Goal: Task Accomplishment & Management: Complete application form

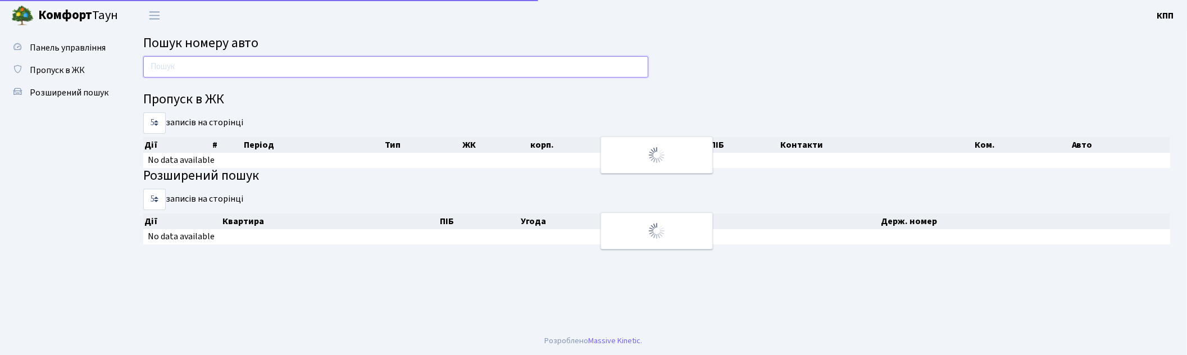
click at [181, 63] on input "text" at bounding box center [395, 66] width 505 height 21
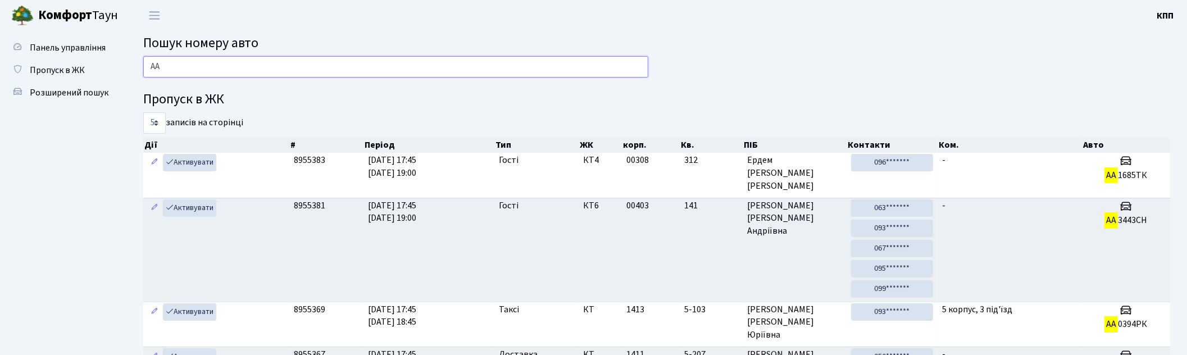
type input "А"
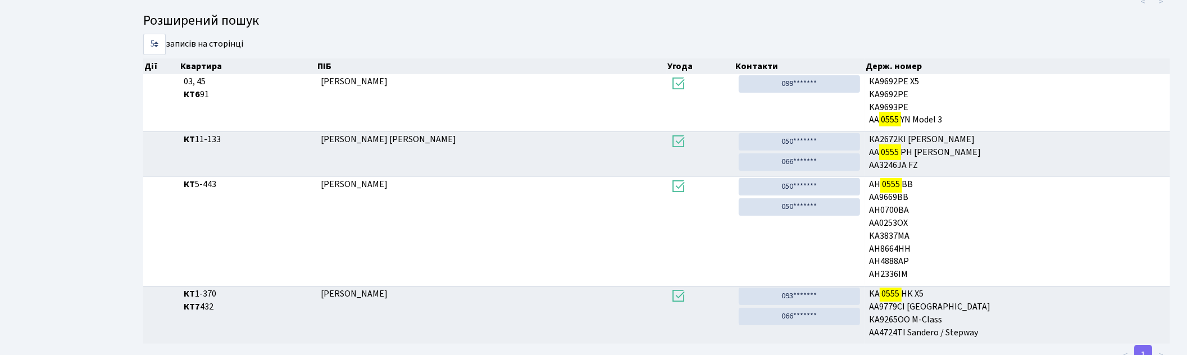
scroll to position [156, 0]
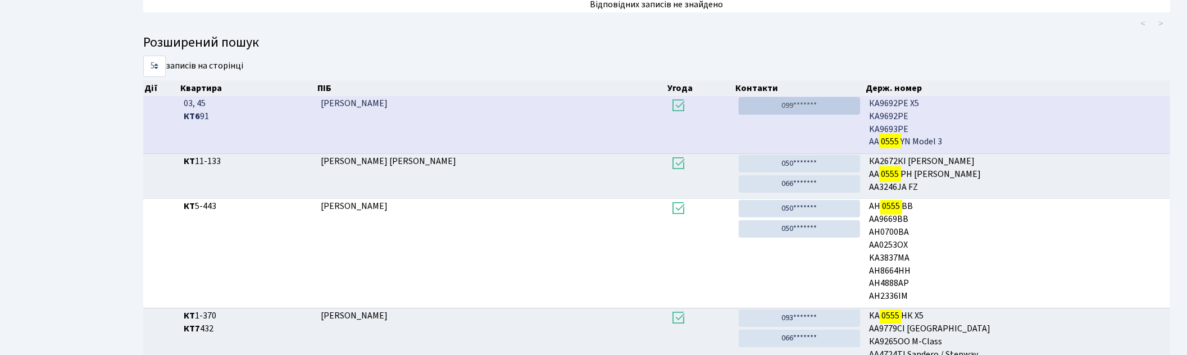
type input "0555"
click at [762, 103] on link "099*******" at bounding box center [799, 105] width 121 height 17
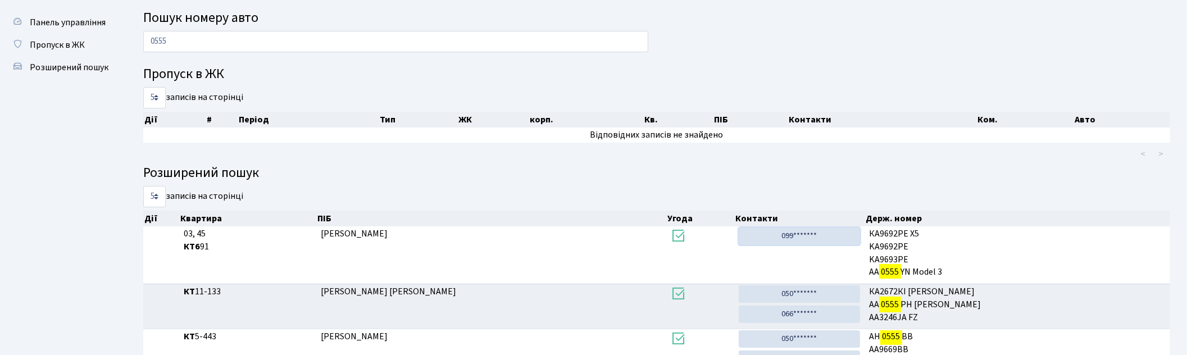
scroll to position [0, 0]
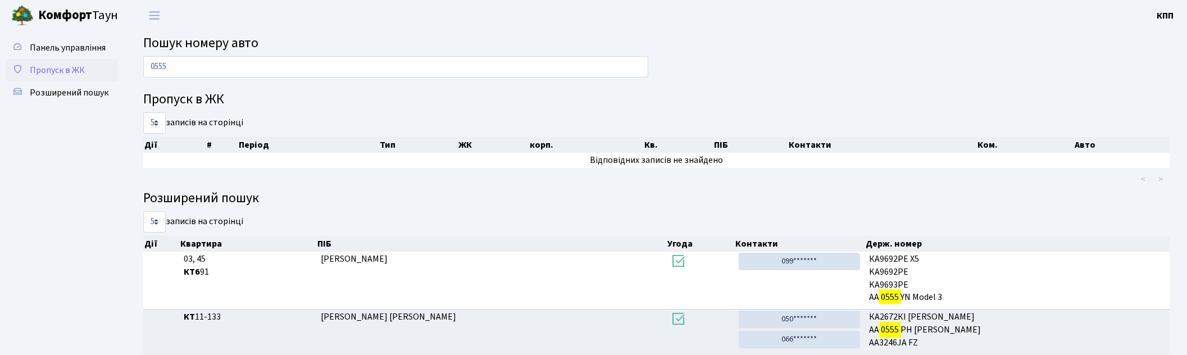
click at [60, 72] on span "Пропуск в ЖК" at bounding box center [57, 70] width 55 height 12
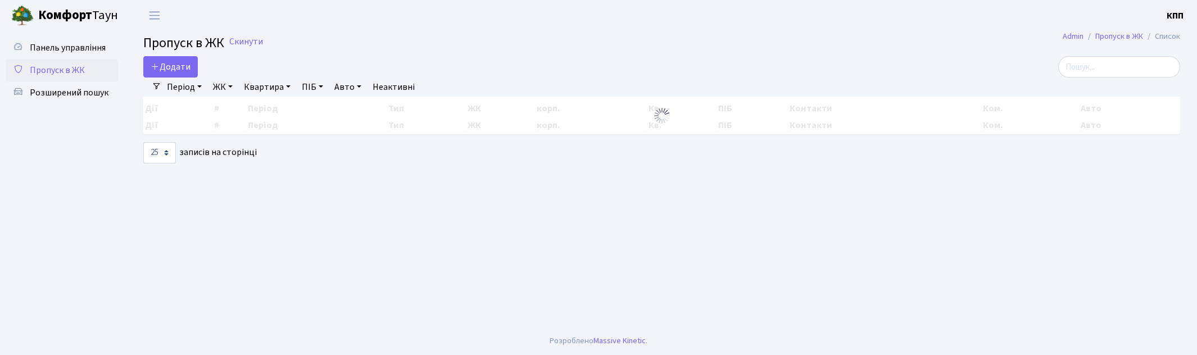
select select "25"
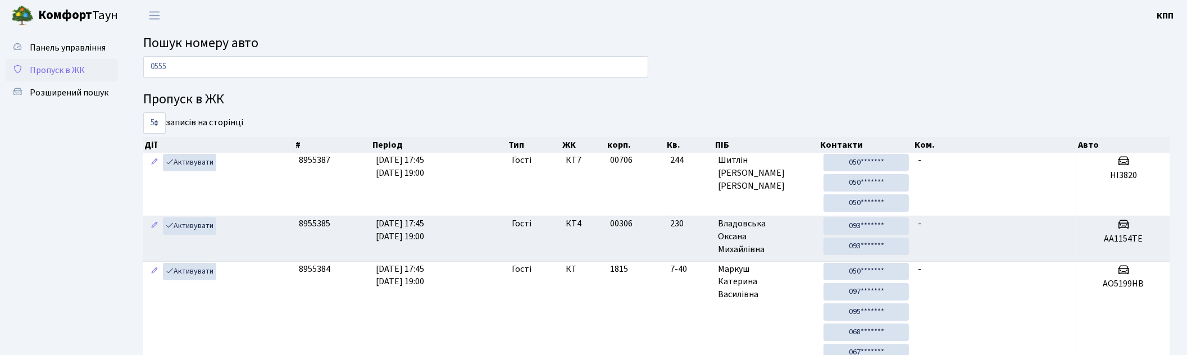
click at [99, 68] on link "Пропуск в ЖК" at bounding box center [62, 70] width 112 height 22
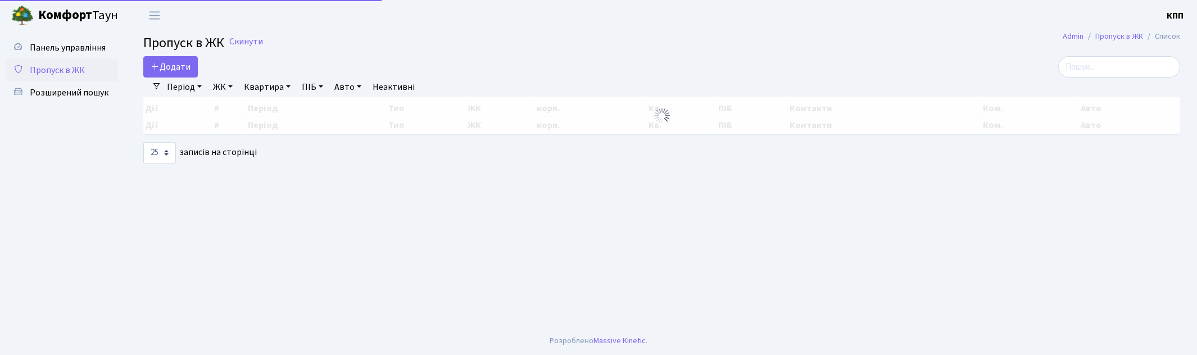
select select "25"
click at [1139, 69] on input "search" at bounding box center [1119, 66] width 122 height 21
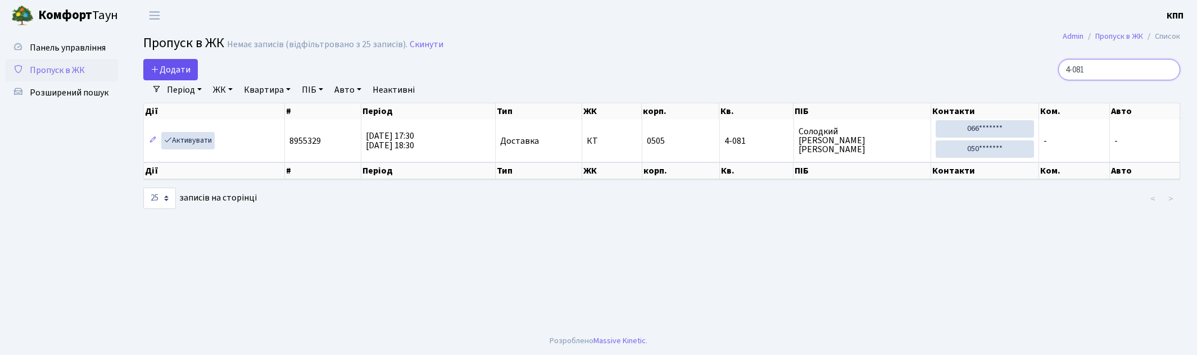
type input "4-081"
click at [163, 69] on span "Додати" at bounding box center [171, 69] width 40 height 12
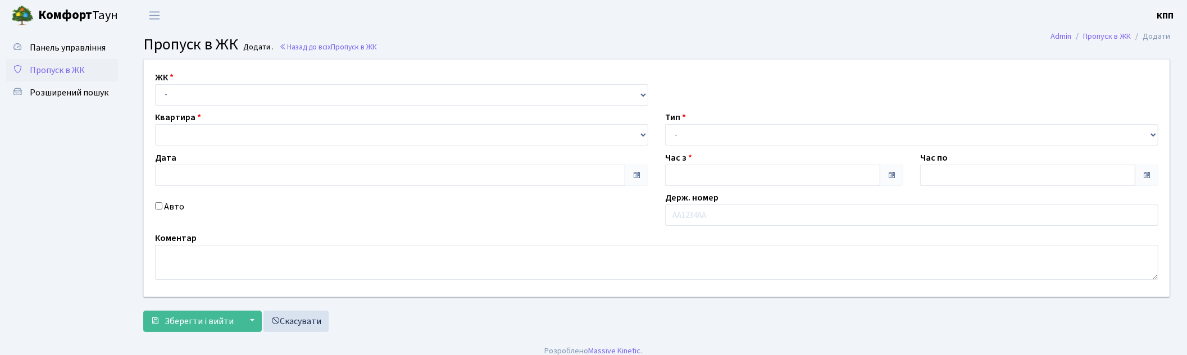
type input "[DATE]"
type input "18:00"
type input "19:00"
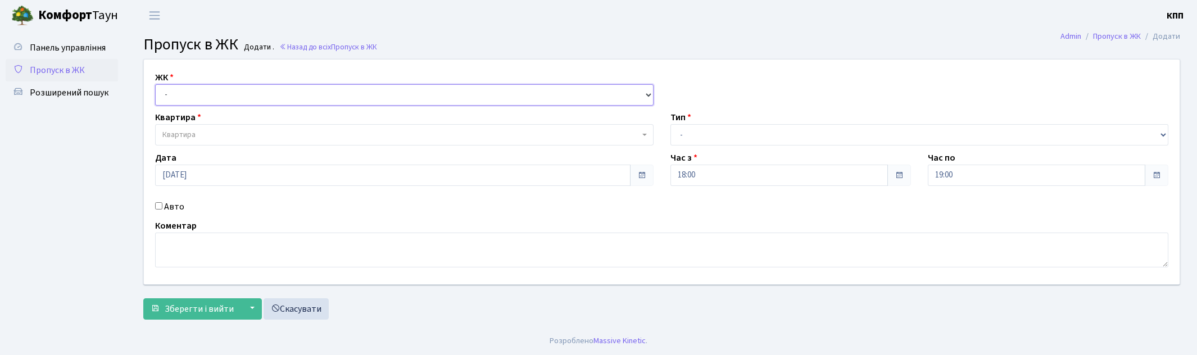
click at [184, 92] on select "- КТ, вул. Регенераторна, 4 КТ2, просп. Соборності, 17 КТ3, вул. Березнева, 16 …" at bounding box center [404, 94] width 498 height 21
select select "271"
click at [155, 84] on select "- КТ, вул. Регенераторна, 4 КТ2, просп. Соборності, 17 КТ3, вул. Березнева, 16 …" at bounding box center [404, 94] width 498 height 21
select select
click at [203, 128] on span "Квартира" at bounding box center [404, 134] width 498 height 21
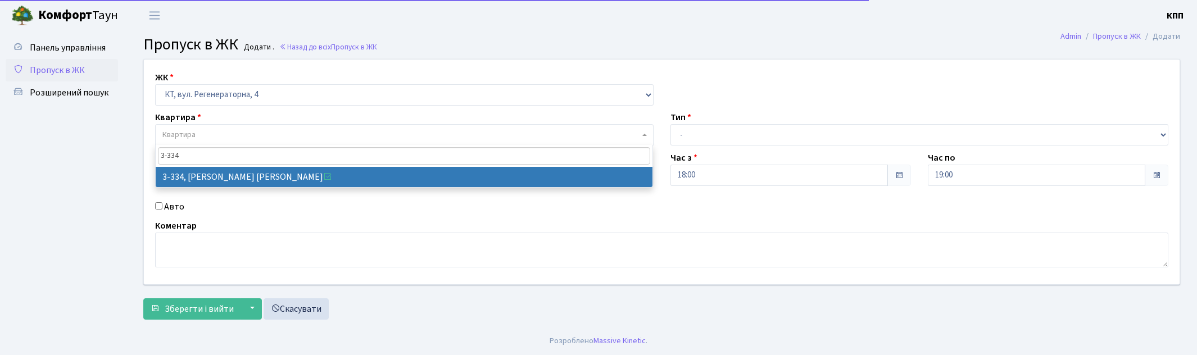
type input "3-334"
drag, startPoint x: 220, startPoint y: 172, endPoint x: 174, endPoint y: 223, distance: 68.4
select select "1552"
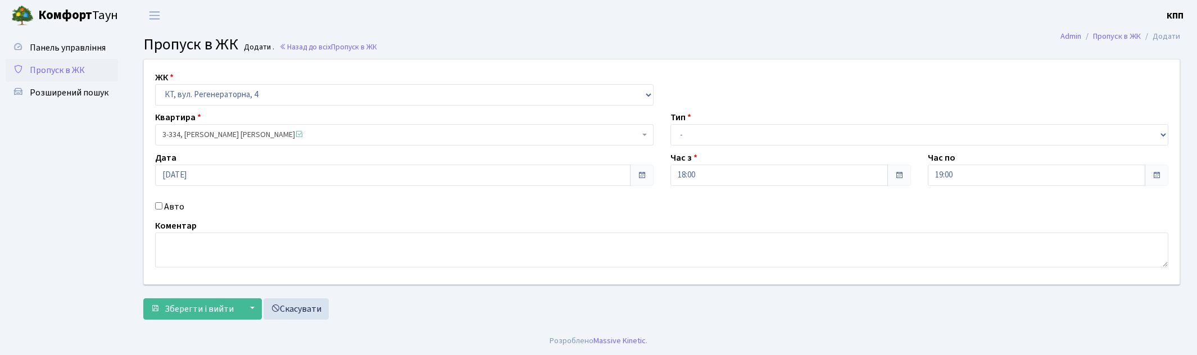
click at [165, 210] on label "Авто" at bounding box center [174, 206] width 20 height 13
click at [162, 210] on input "Авто" at bounding box center [158, 205] width 7 height 7
checkbox input "true"
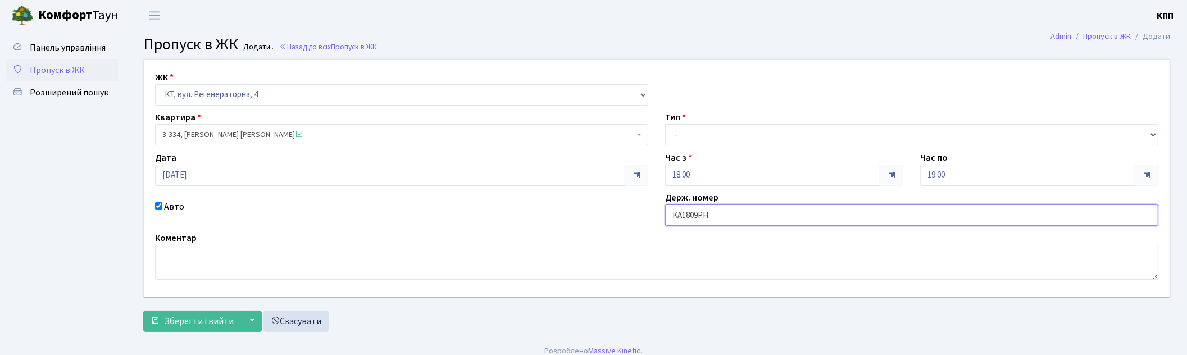
type input "КА1809РН"
click at [704, 133] on select "- Доставка Таксі Гості Сервіс" at bounding box center [911, 134] width 493 height 21
select select "3"
click at [665, 124] on select "- Доставка Таксі Гості Сервіс" at bounding box center [911, 134] width 493 height 21
click at [177, 138] on span "3-334, Маслянська Світлана Олександрівна" at bounding box center [398, 134] width 472 height 11
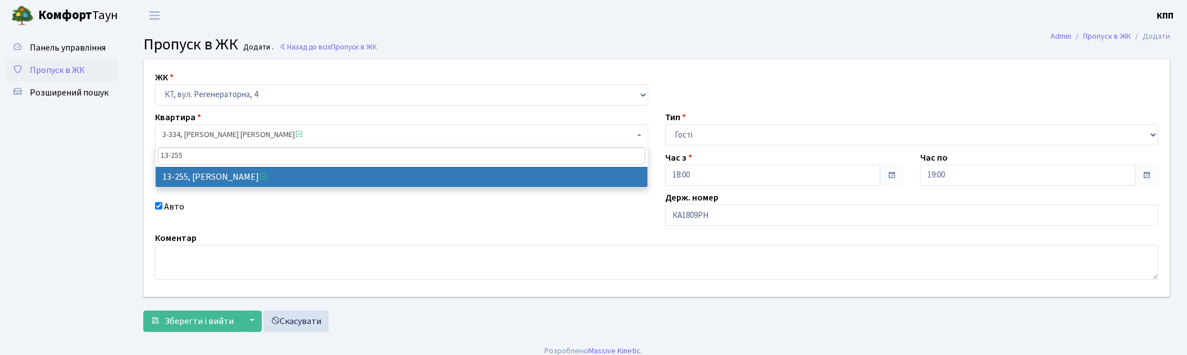
type input "13-255"
select select "7901"
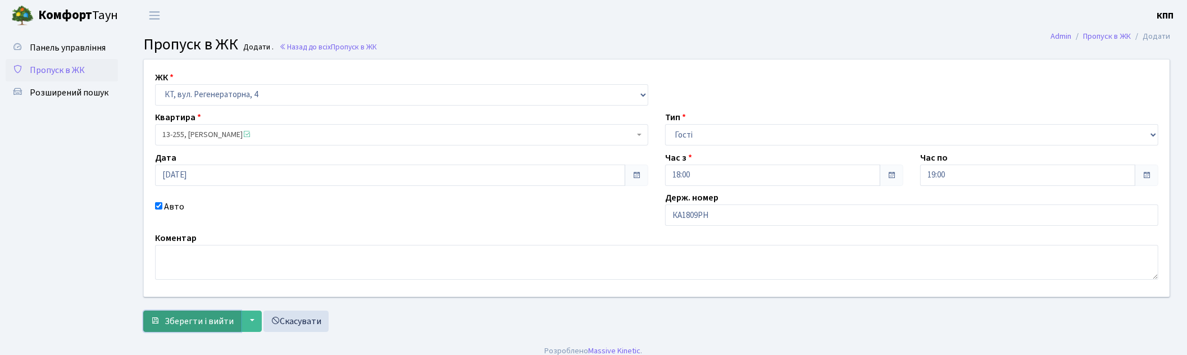
click at [194, 317] on span "Зберегти і вийти" at bounding box center [199, 321] width 69 height 12
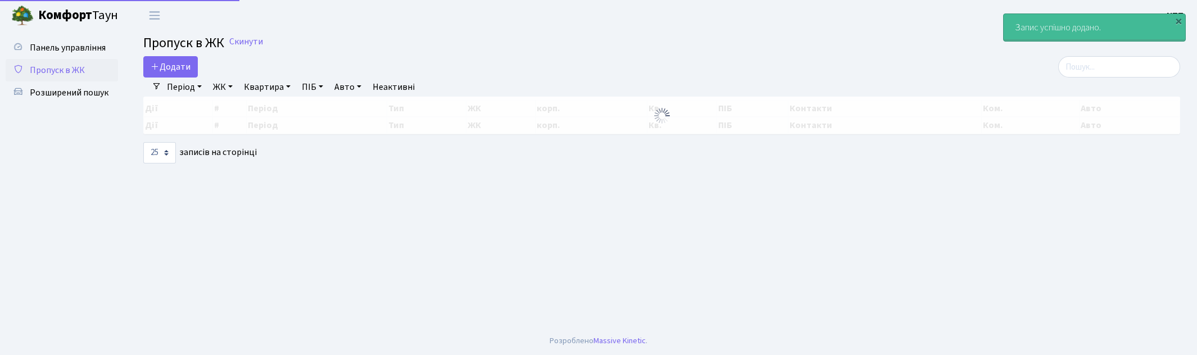
select select "25"
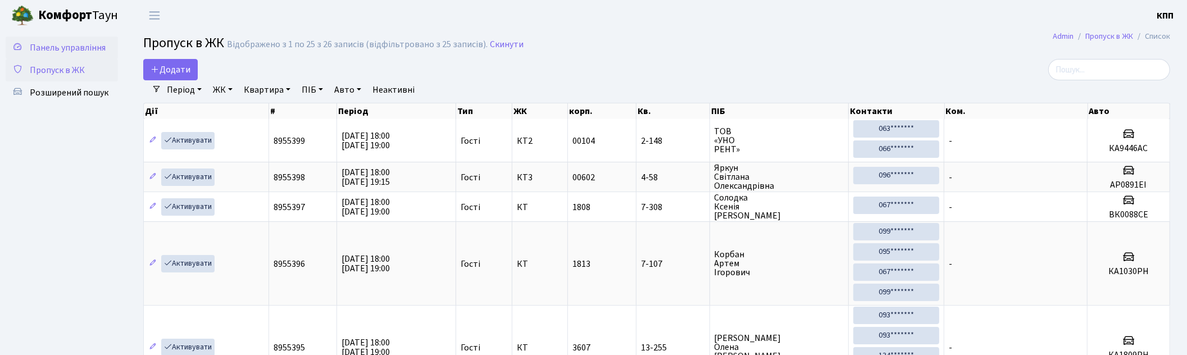
click at [111, 46] on link "Панель управління" at bounding box center [62, 48] width 112 height 22
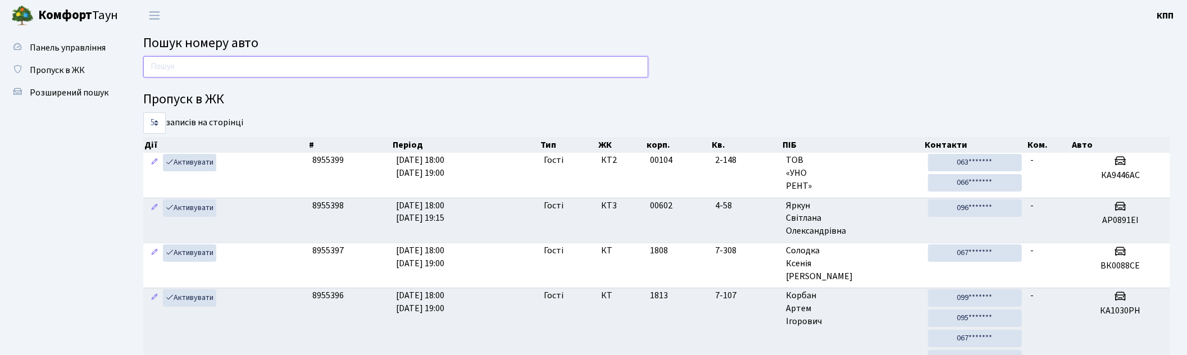
click at [209, 70] on input "text" at bounding box center [395, 66] width 505 height 21
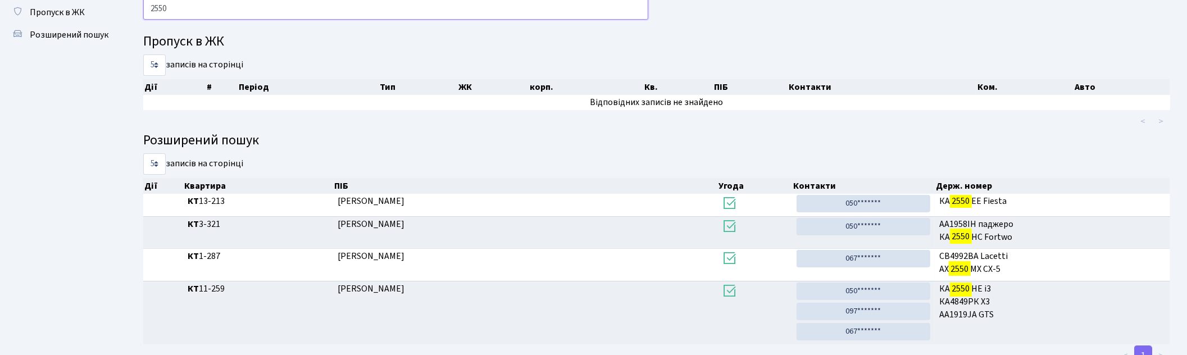
scroll to position [36, 0]
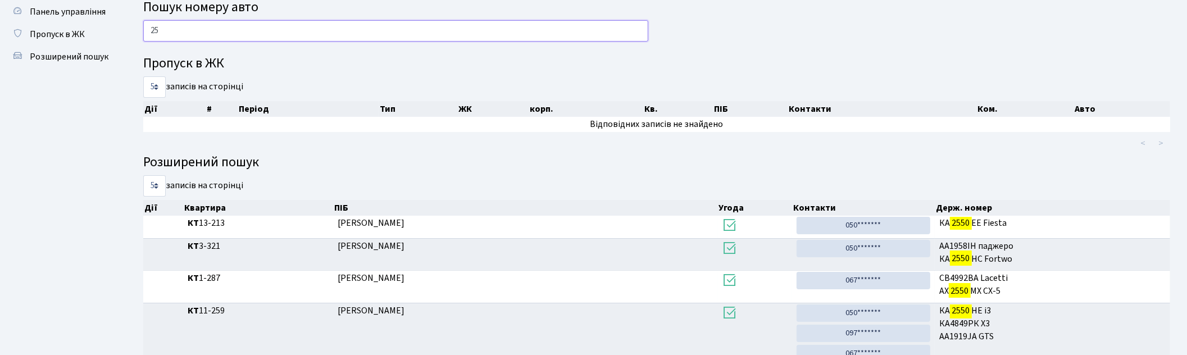
type input "2"
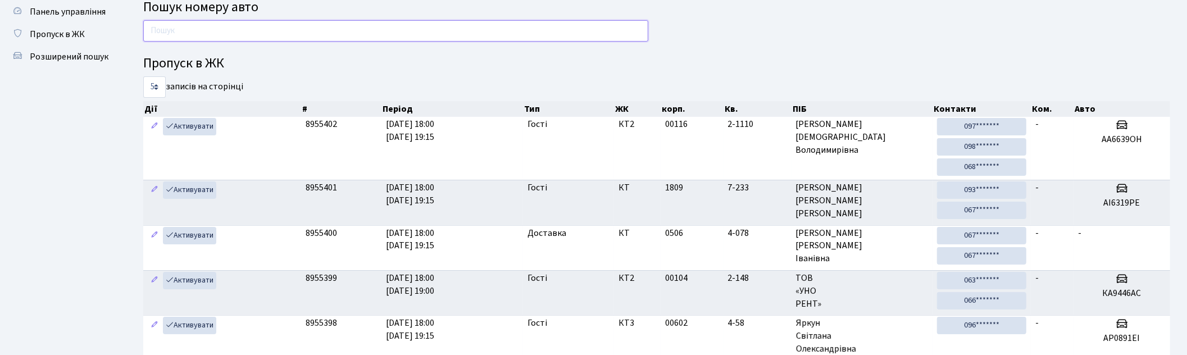
click at [252, 29] on input "text" at bounding box center [395, 30] width 505 height 21
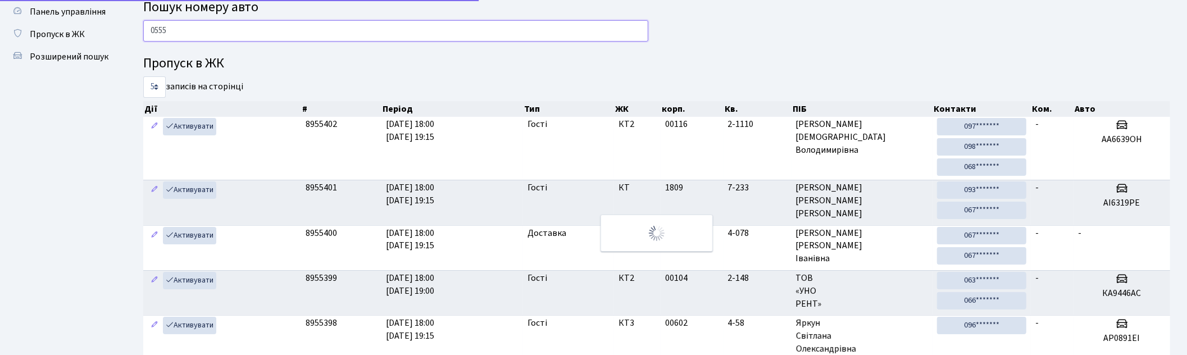
type input "0555"
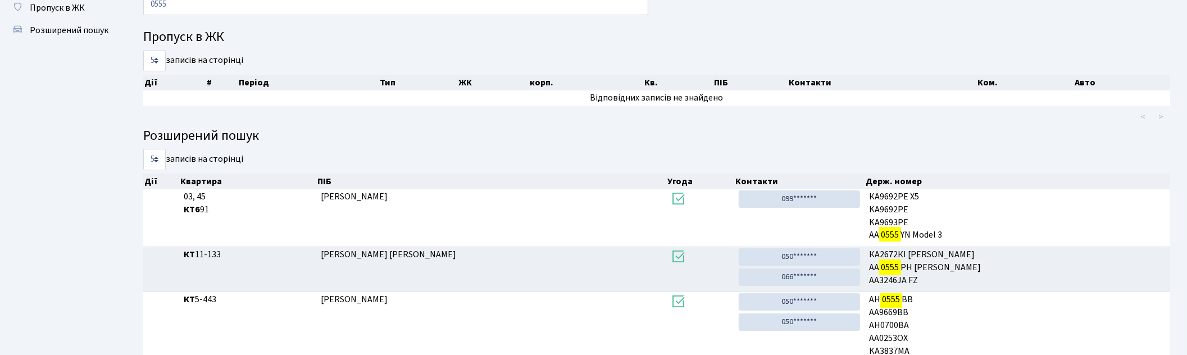
scroll to position [0, 0]
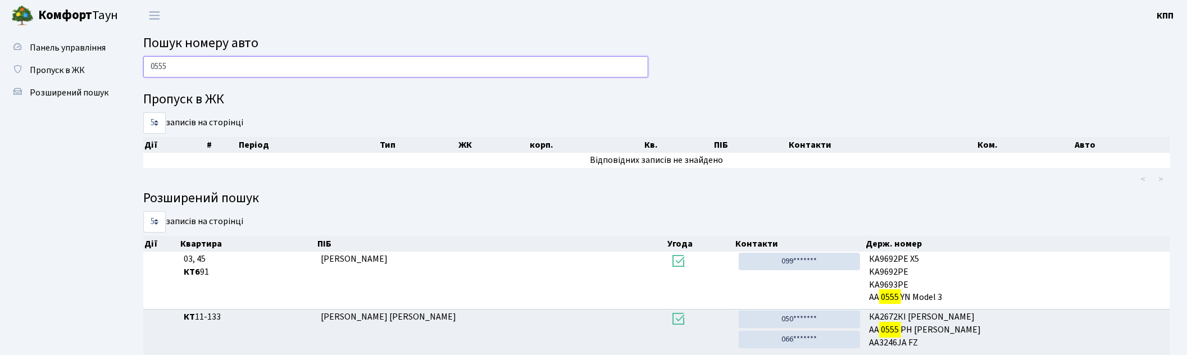
click at [465, 71] on input "0555" at bounding box center [395, 66] width 505 height 21
click at [325, 65] on input "0555" at bounding box center [395, 66] width 505 height 21
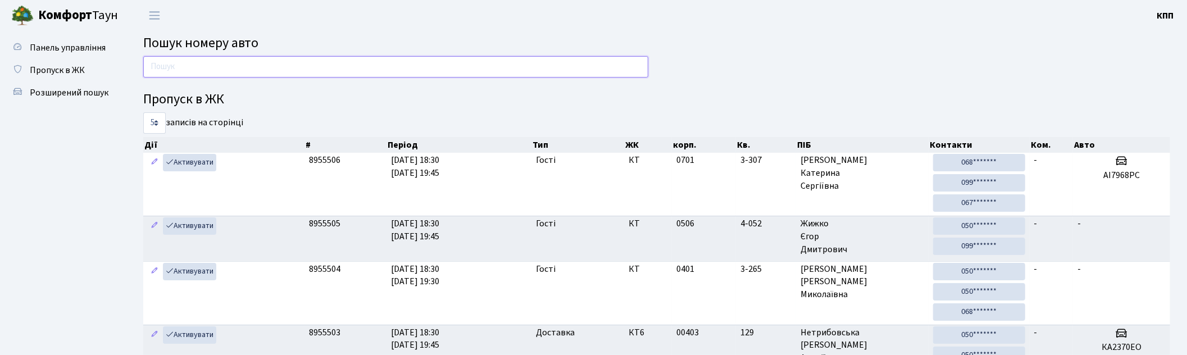
click at [245, 61] on input "text" at bounding box center [395, 66] width 505 height 21
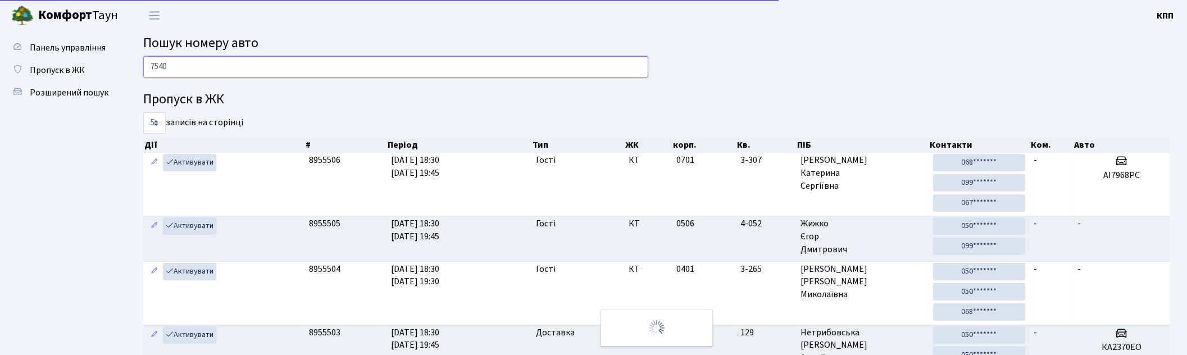
type input "7540"
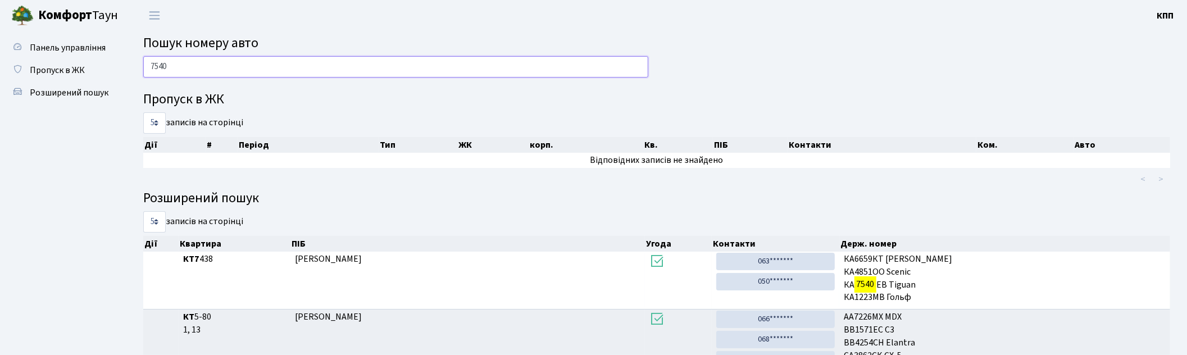
click at [242, 65] on input "7540" at bounding box center [395, 66] width 505 height 21
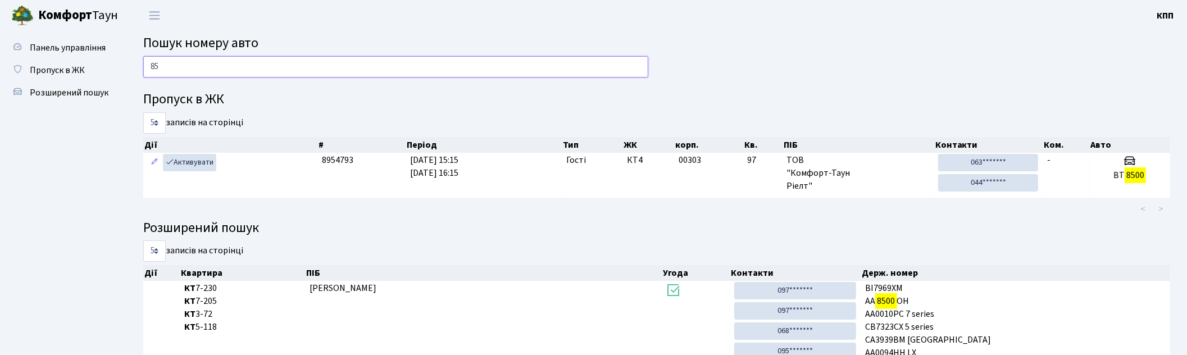
type input "8"
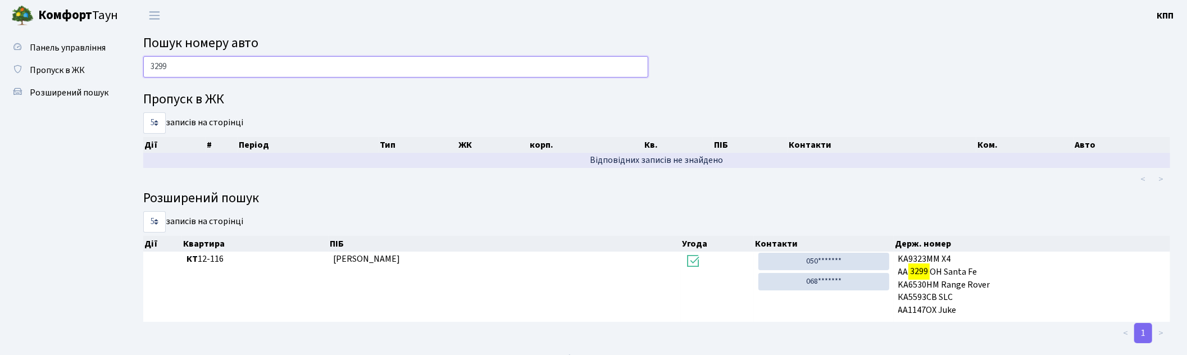
scroll to position [17, 0]
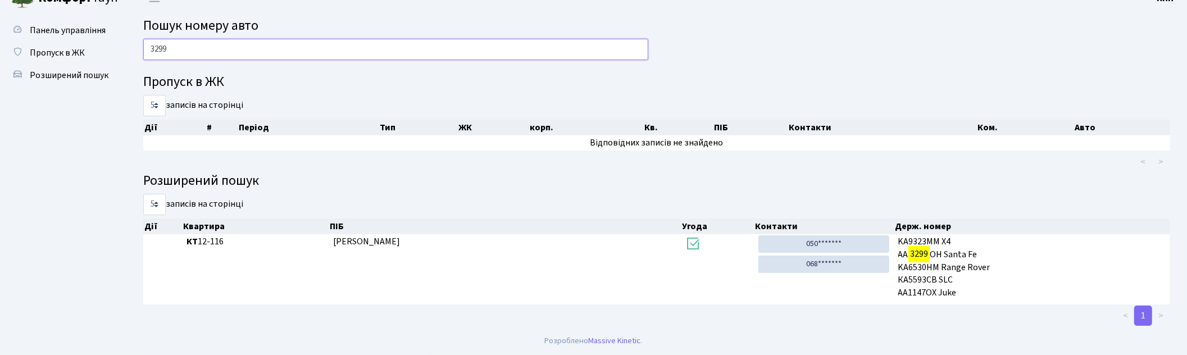
type input "3299"
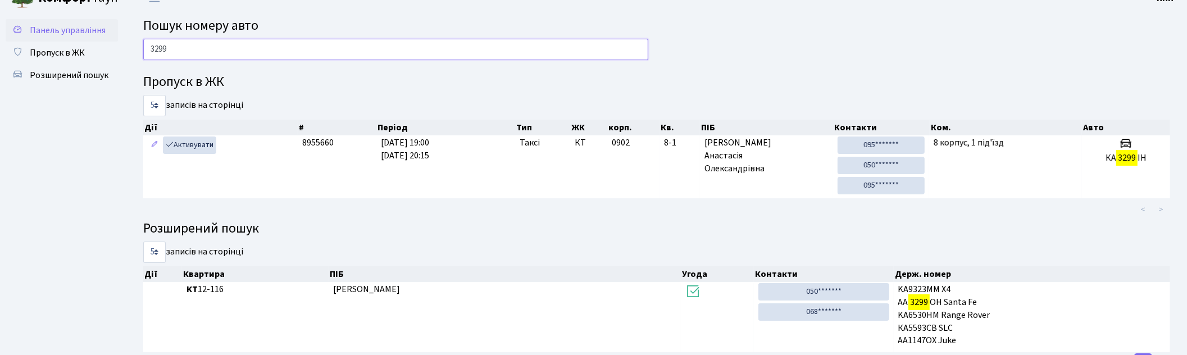
drag, startPoint x: 194, startPoint y: 51, endPoint x: 8, endPoint y: 26, distance: 187.0
click at [8, 26] on div "Панель управління Пропуск в ЖК Розширений пошук Пошук номеру авто 3299 Пропуск …" at bounding box center [593, 193] width 1187 height 361
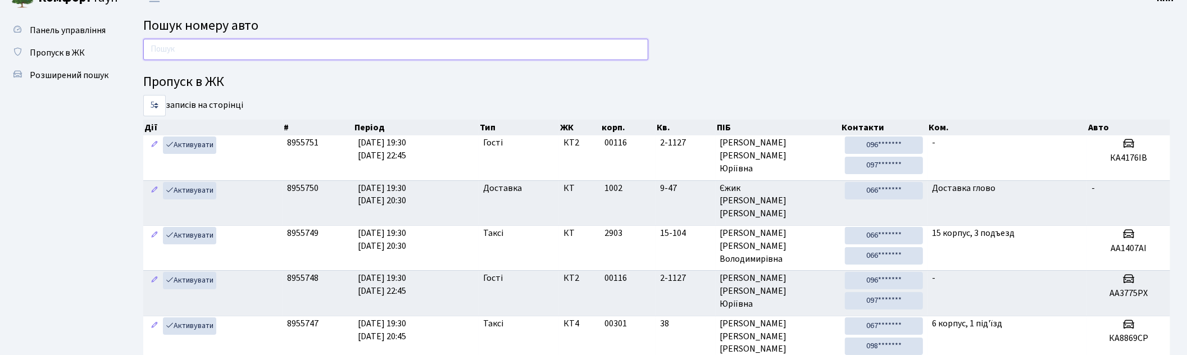
click at [228, 51] on input "text" at bounding box center [395, 49] width 505 height 21
type input "6242"
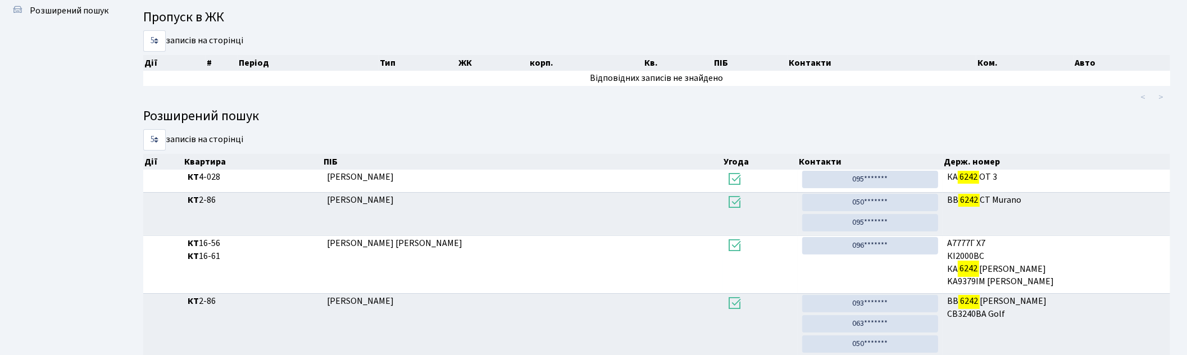
scroll to position [0, 0]
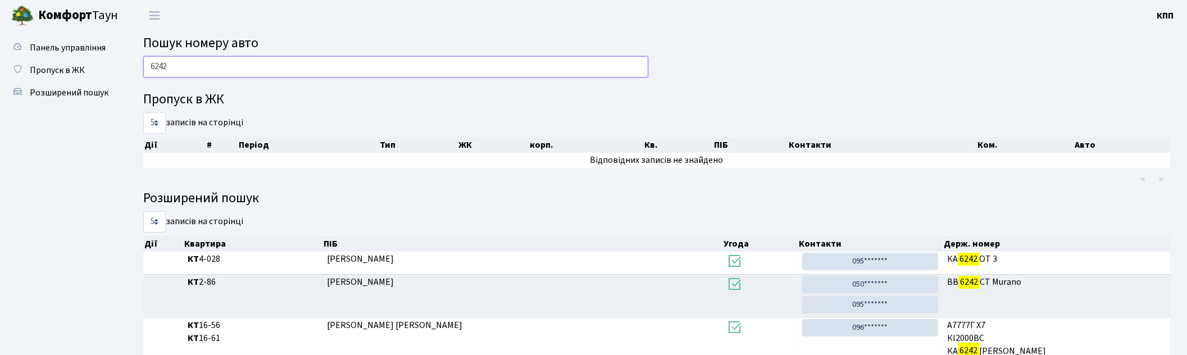
drag, startPoint x: 229, startPoint y: 73, endPoint x: 4, endPoint y: 66, distance: 224.8
click at [4, 66] on div "Панель управління Пропуск в ЖК Розширений пошук Пошук номеру авто 6242 Пропуск …" at bounding box center [593, 256] width 1187 height 451
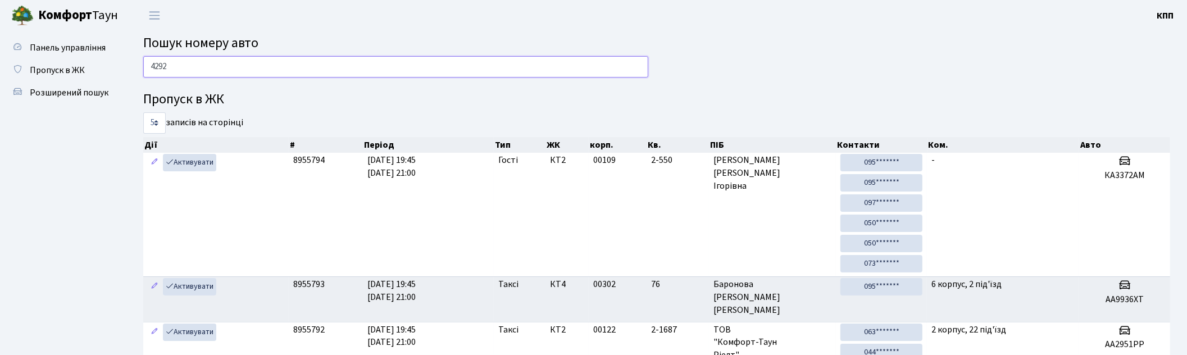
type input "4292"
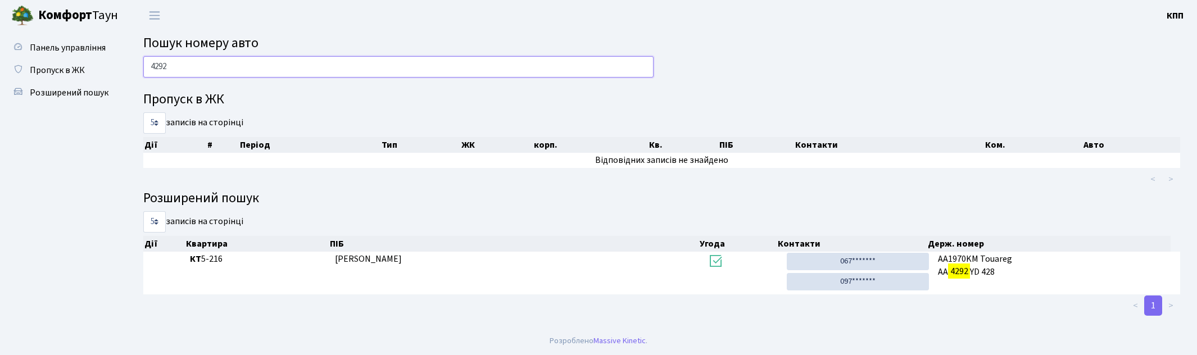
drag, startPoint x: 293, startPoint y: 72, endPoint x: 4, endPoint y: 54, distance: 289.9
click at [4, 54] on div "Панель управління Пропуск в ЖК Розширений пошук Пошук номеру авто 4292 Пропуск …" at bounding box center [598, 179] width 1197 height 296
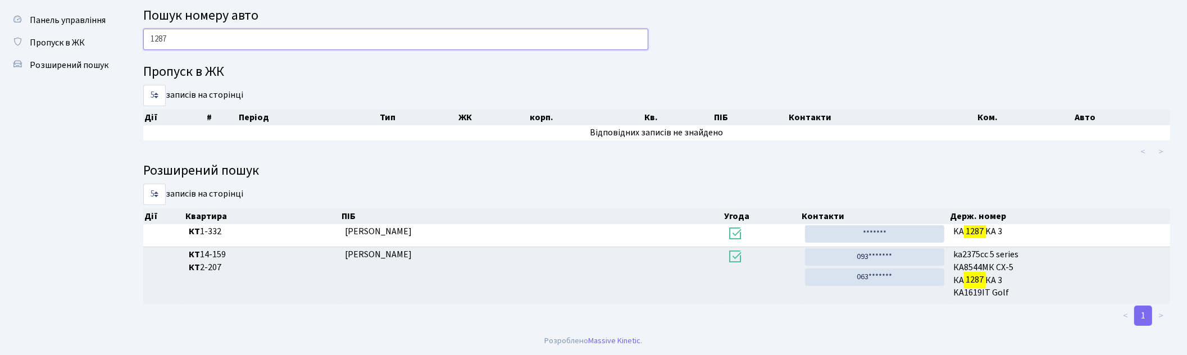
scroll to position [28, 0]
type input "1"
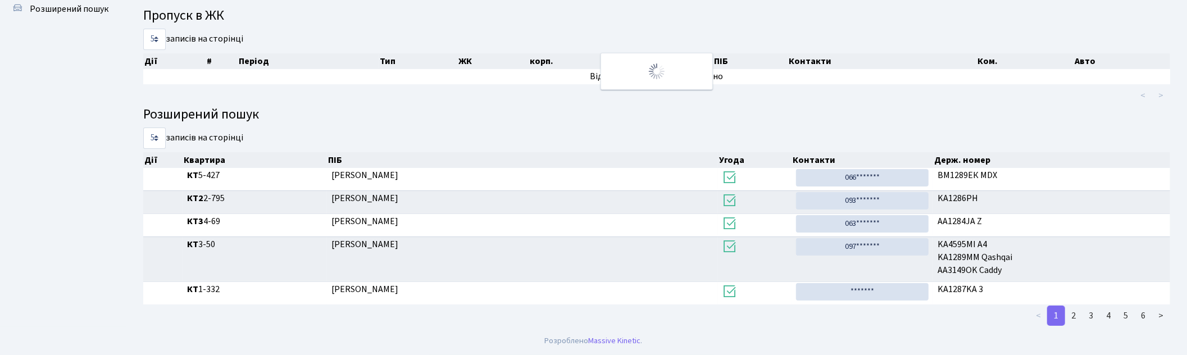
scroll to position [60, 0]
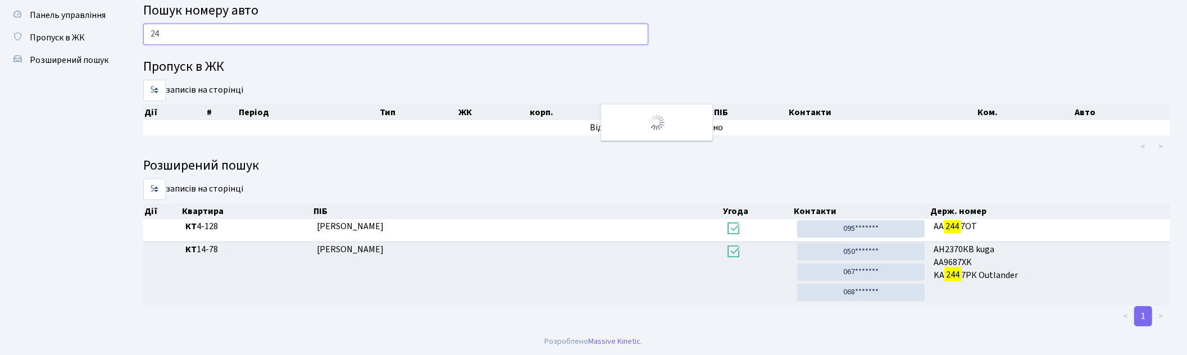
type input "2"
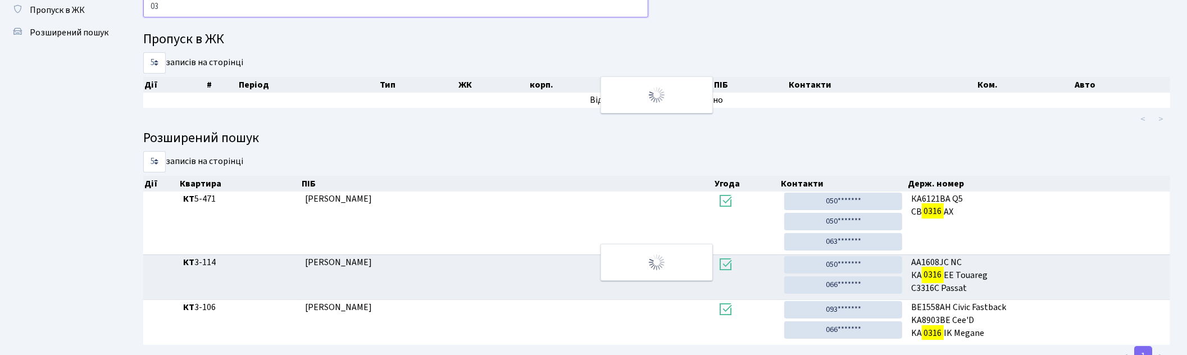
type input "0"
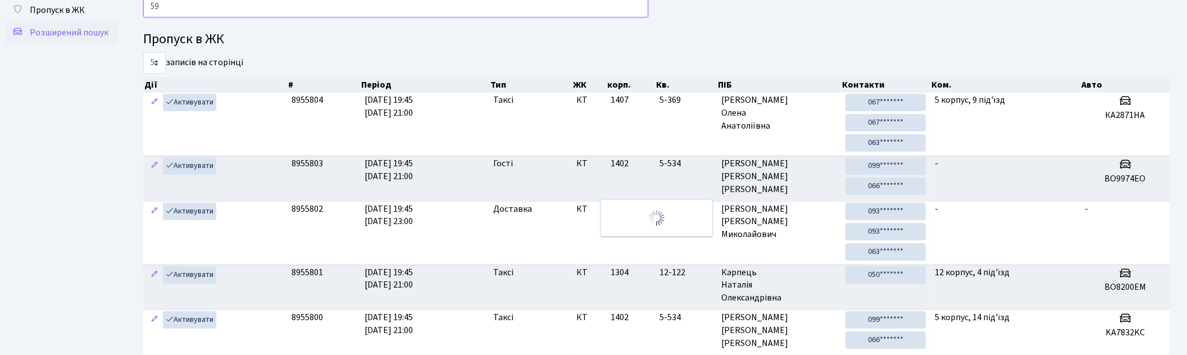
type input "5"
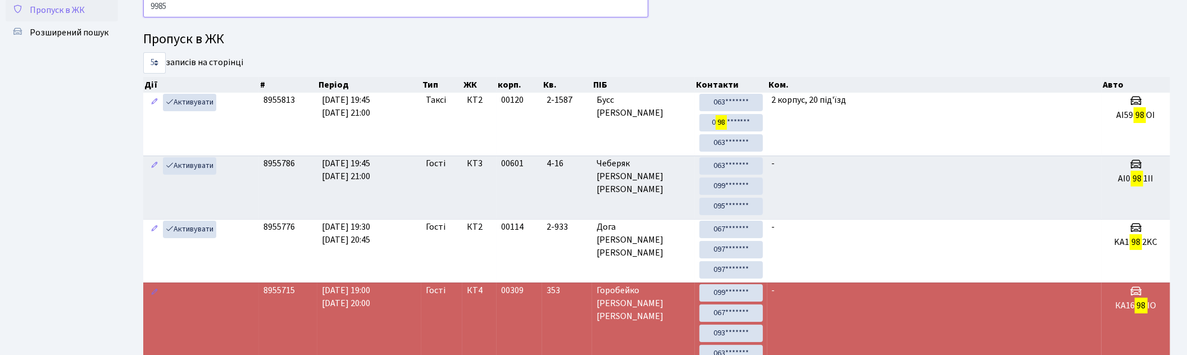
type input "9985"
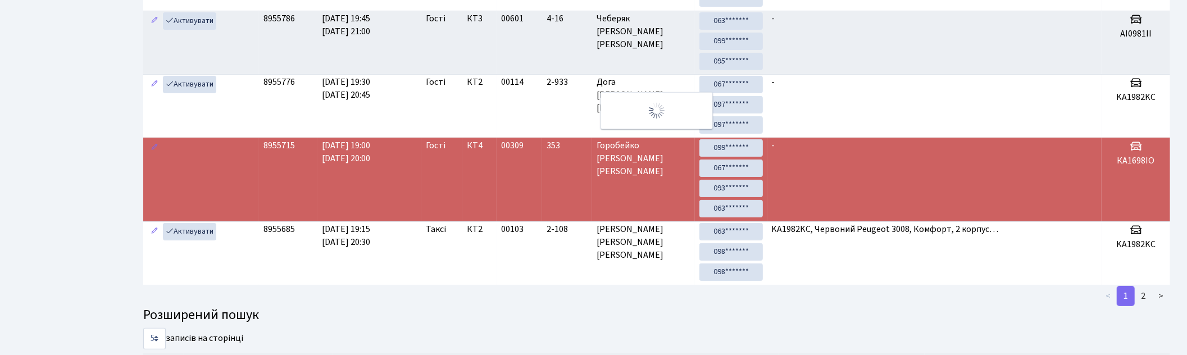
scroll to position [0, 0]
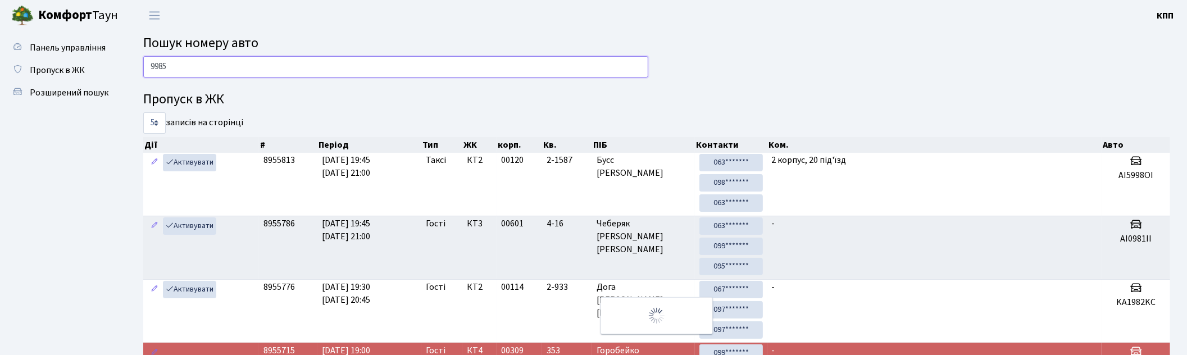
drag, startPoint x: 279, startPoint y: 69, endPoint x: 4, endPoint y: 36, distance: 276.7
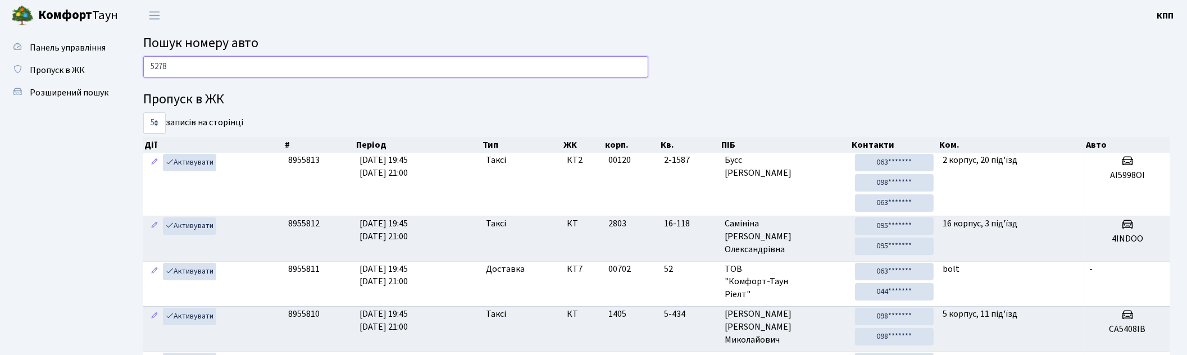
type input "5278"
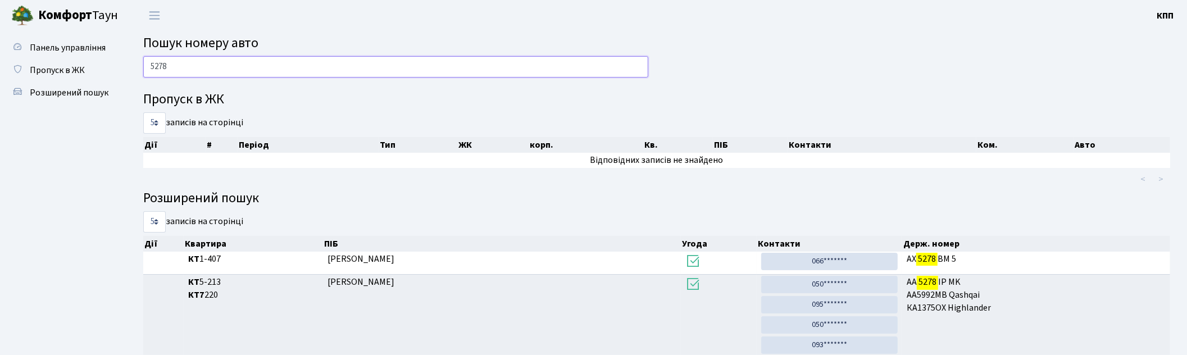
drag, startPoint x: 231, startPoint y: 10, endPoint x: 4, endPoint y: -4, distance: 227.9
click at [4, 0] on html "Комфорт Таун КПП Мій обліковий запис Вийти Панель управління Пропуск в ЖК Розши…" at bounding box center [593, 204] width 1187 height 408
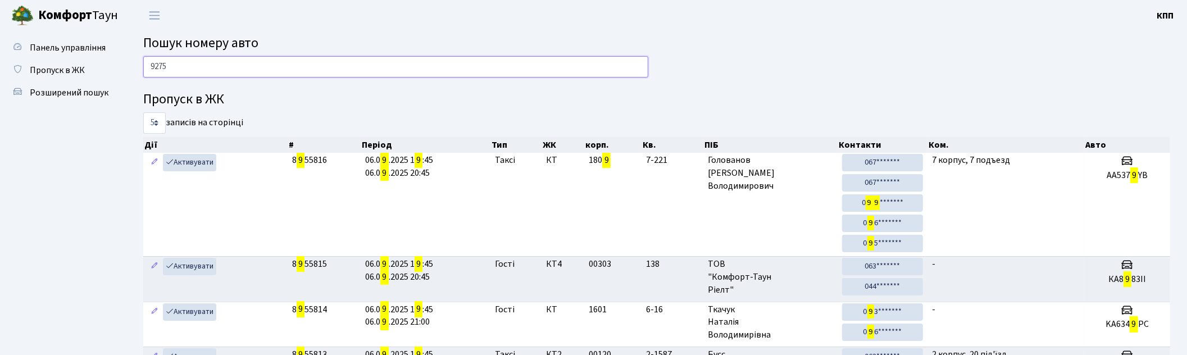
type input "9275"
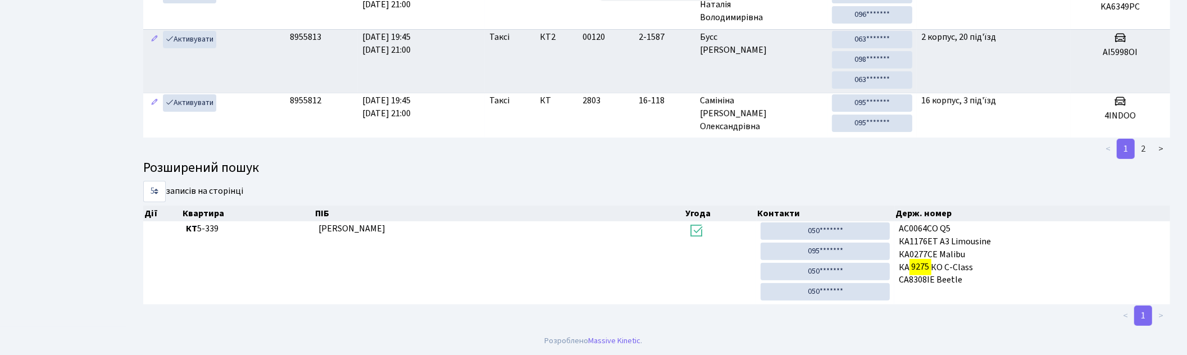
scroll to position [30, 0]
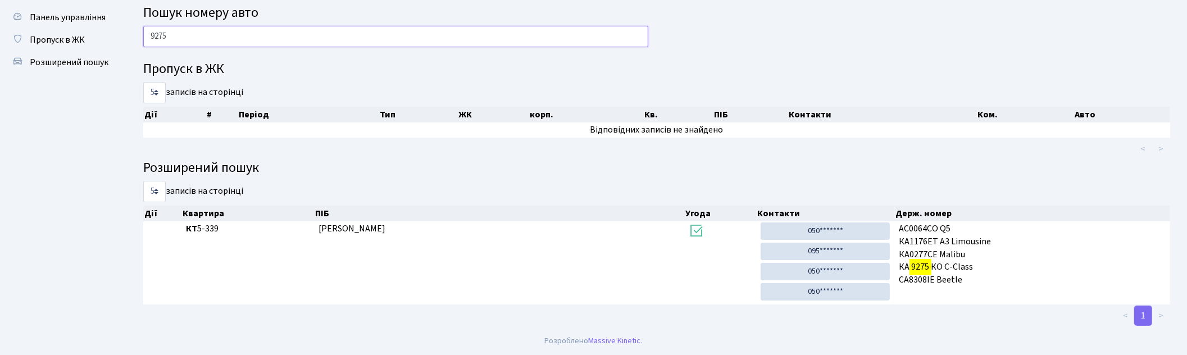
drag, startPoint x: 217, startPoint y: 34, endPoint x: 4, endPoint y: 34, distance: 212.9
click at [4, 34] on div "Панель управління Пропуск в ЖК Розширений пошук Пошук номеру авто 9275 Пропуск …" at bounding box center [593, 164] width 1187 height 326
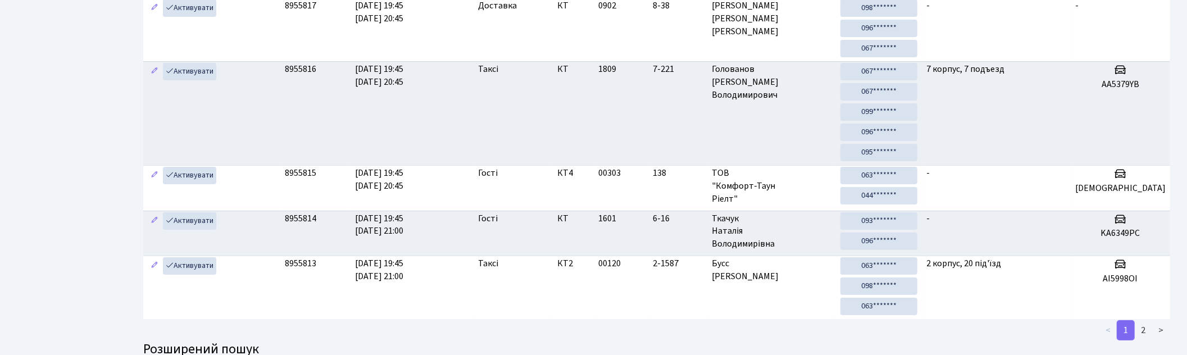
scroll to position [0, 0]
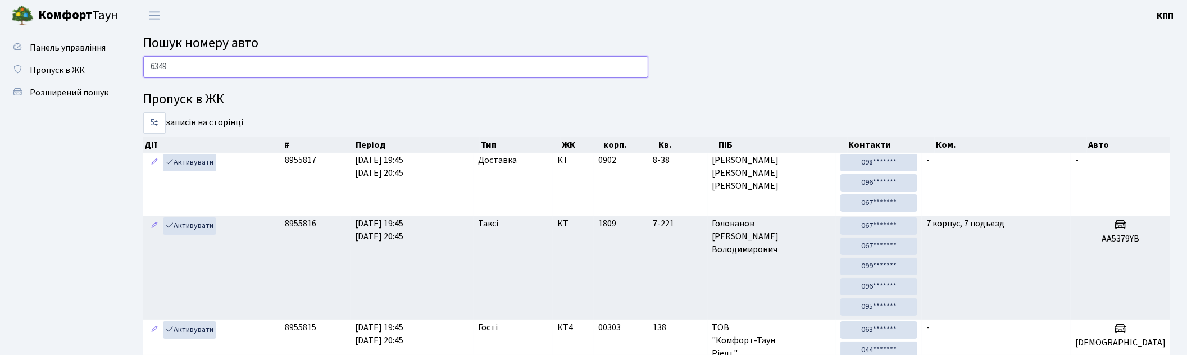
type input "6349"
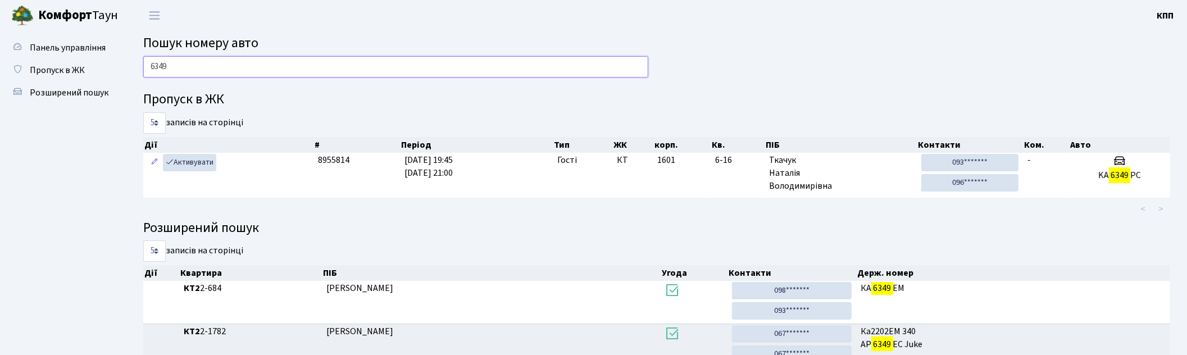
drag, startPoint x: 267, startPoint y: 64, endPoint x: 4, endPoint y: 65, distance: 262.9
click at [4, 65] on div "Панель управління Пропуск в ЖК Розширений пошук Пошук номеру авто 6349 Пропуск …" at bounding box center [593, 296] width 1187 height 531
type input "2871"
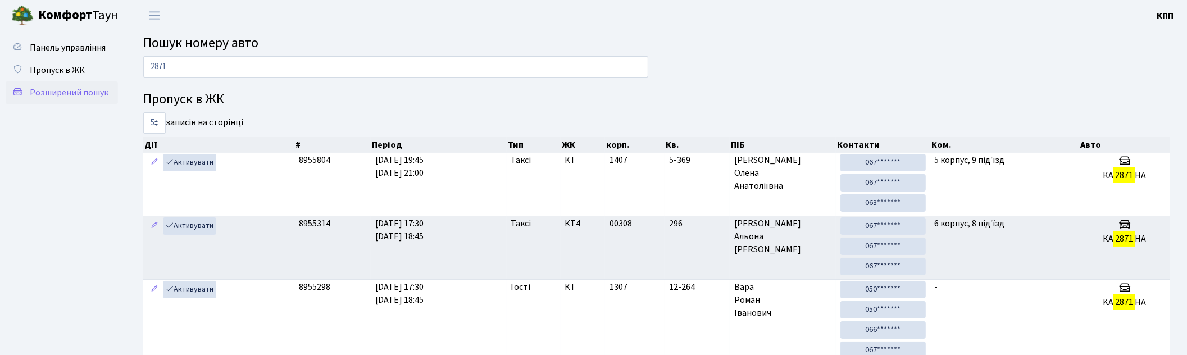
click at [93, 94] on span "Розширений пошук" at bounding box center [69, 93] width 79 height 12
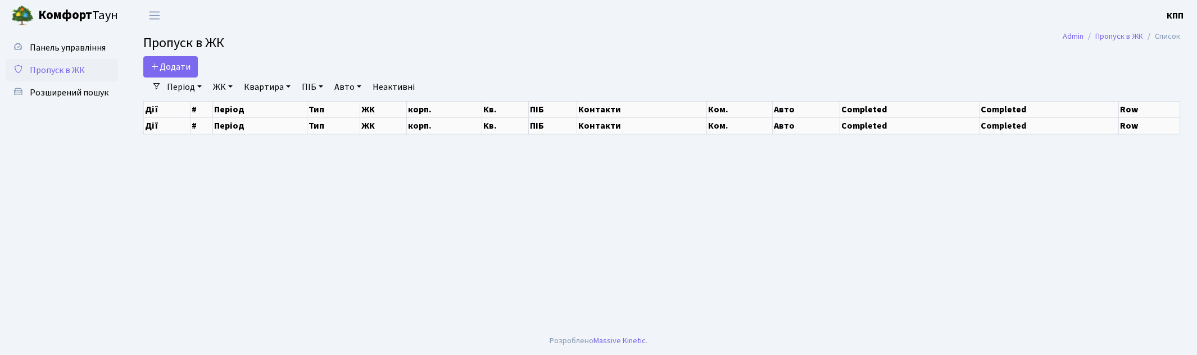
select select "25"
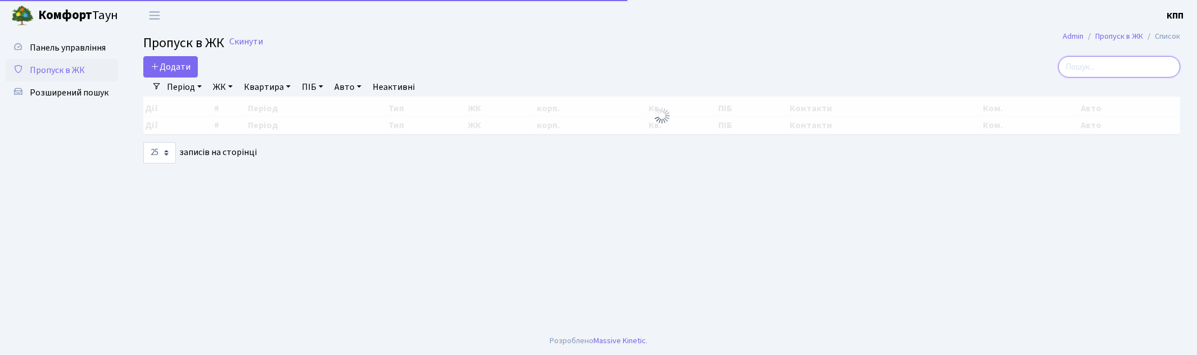
click at [1071, 66] on input "search" at bounding box center [1119, 66] width 122 height 21
select select "25"
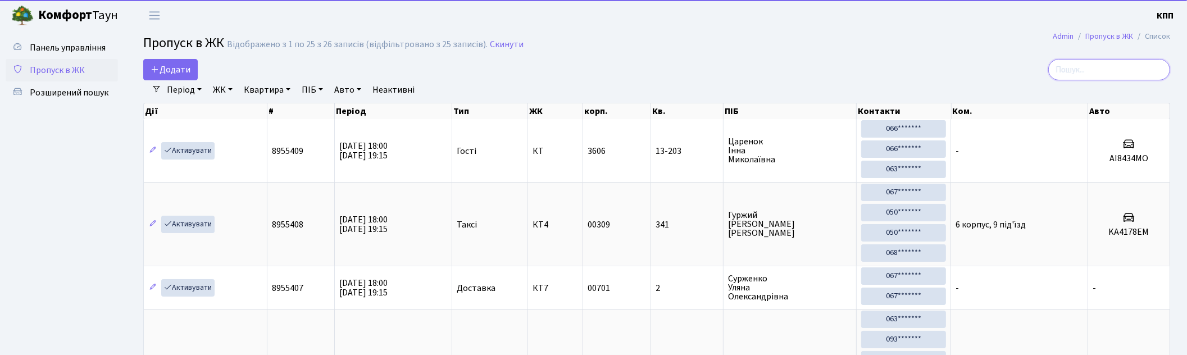
click at [1120, 66] on input "search" at bounding box center [1109, 69] width 122 height 21
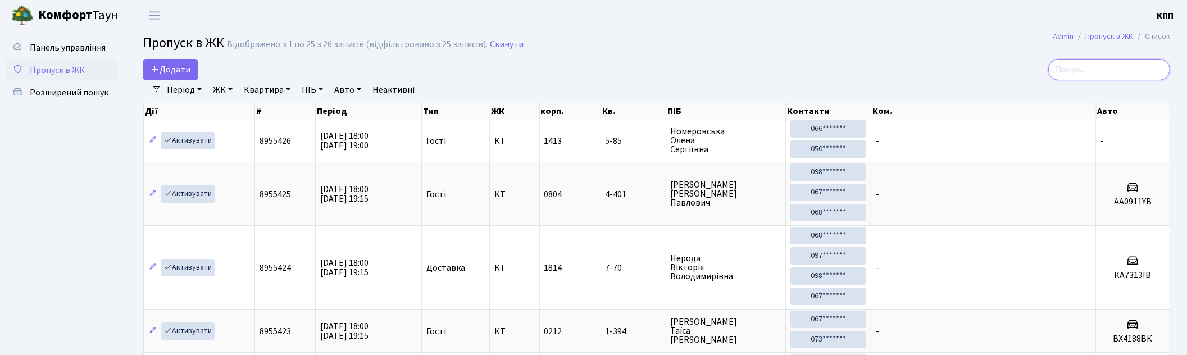
click at [1079, 68] on input "search" at bounding box center [1109, 69] width 122 height 21
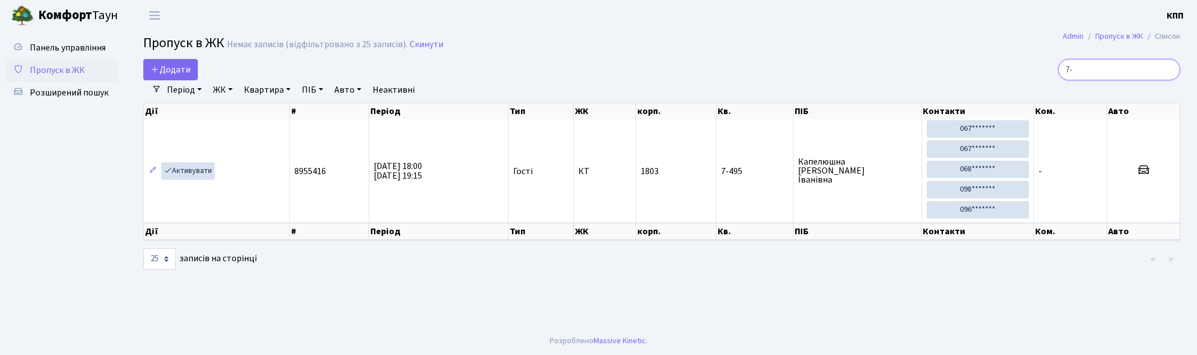
type input "7"
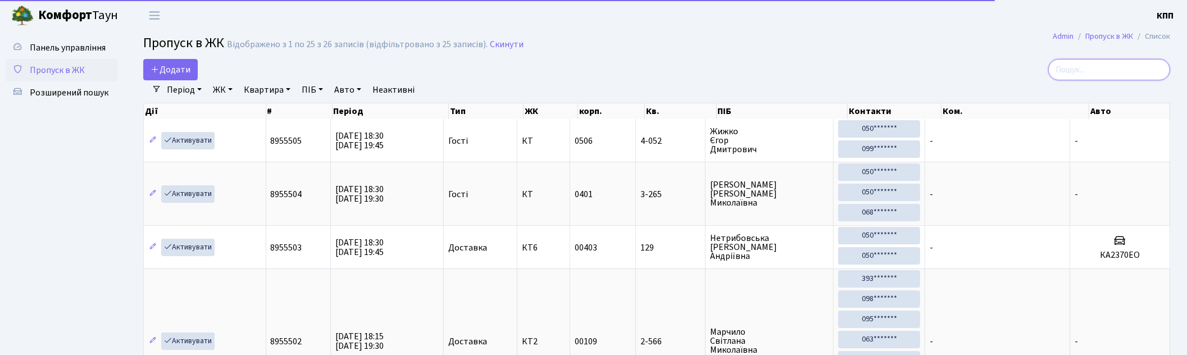
click at [1103, 74] on input "search" at bounding box center [1109, 69] width 122 height 21
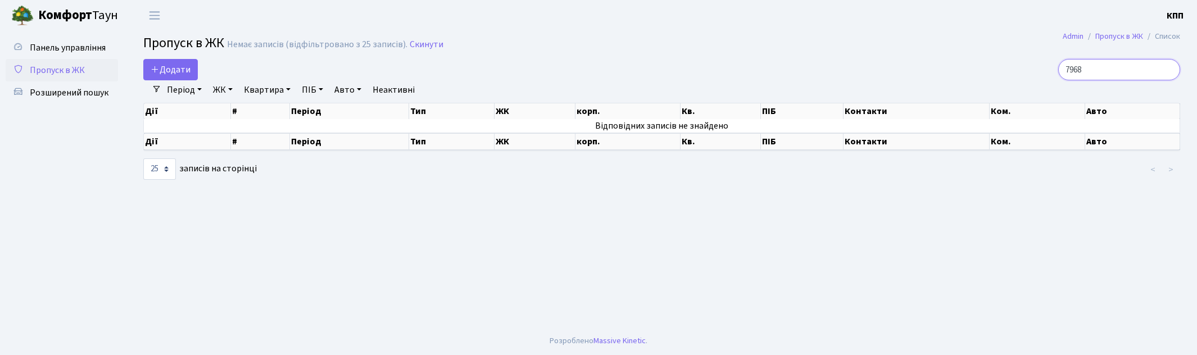
type input "7968"
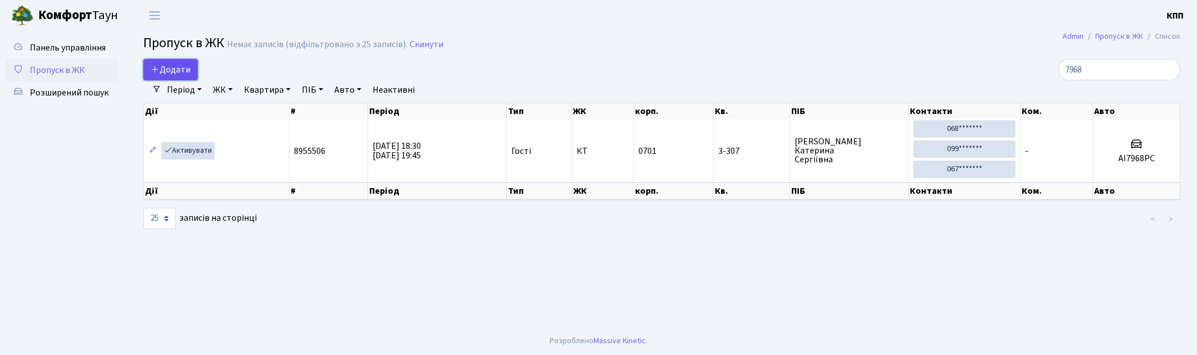
click at [158, 71] on icon at bounding box center [155, 69] width 9 height 9
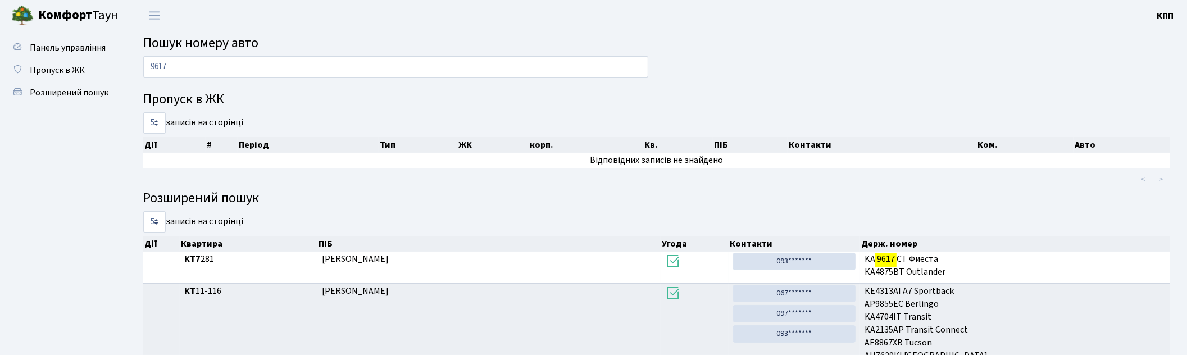
click at [199, 64] on input "9617" at bounding box center [395, 66] width 505 height 21
type input "9"
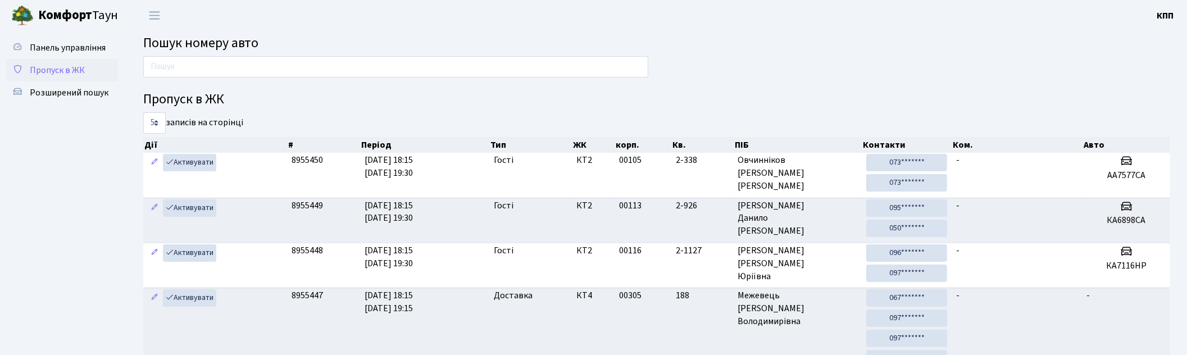
click at [61, 64] on span "Пропуск в ЖК" at bounding box center [57, 70] width 55 height 12
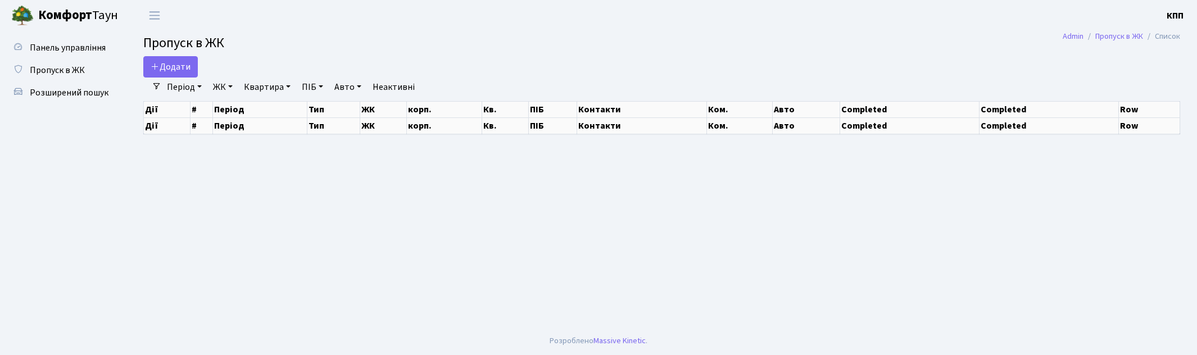
select select "25"
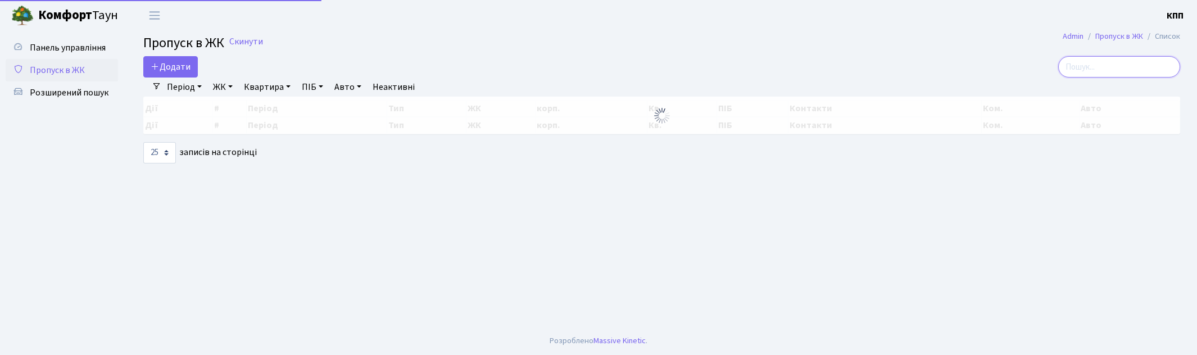
click at [1123, 66] on input "search" at bounding box center [1119, 66] width 122 height 21
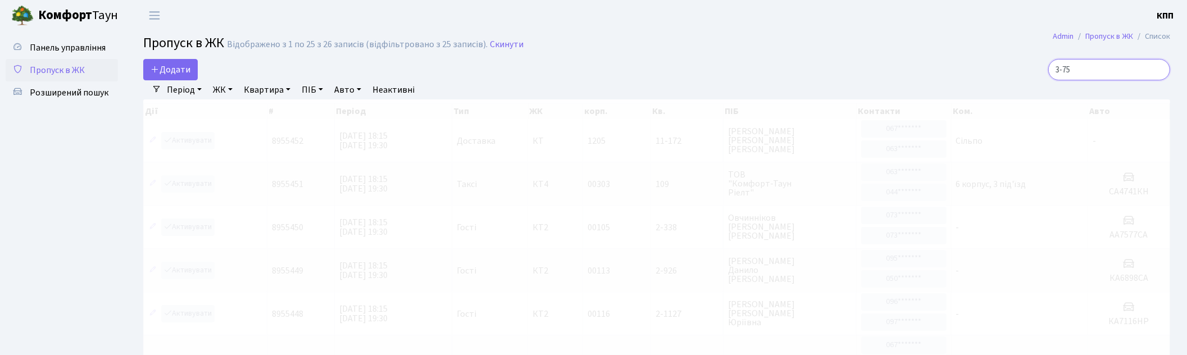
type input "3-75"
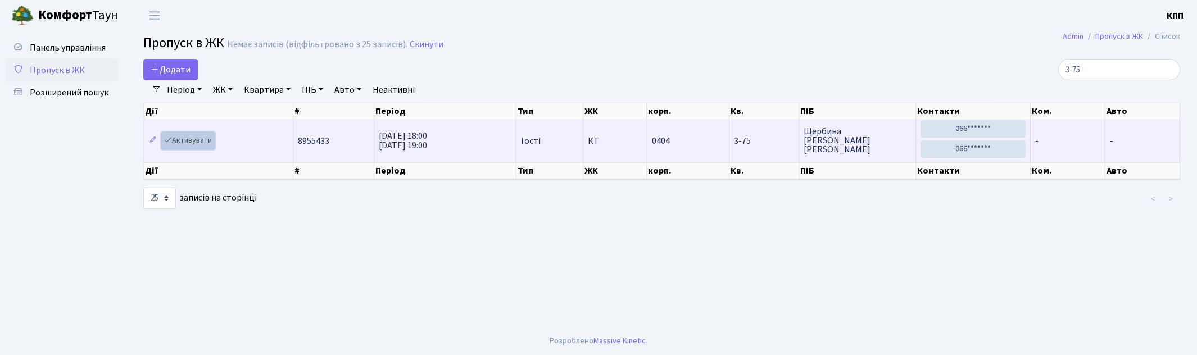
click at [182, 143] on link "Активувати" at bounding box center [187, 140] width 53 height 17
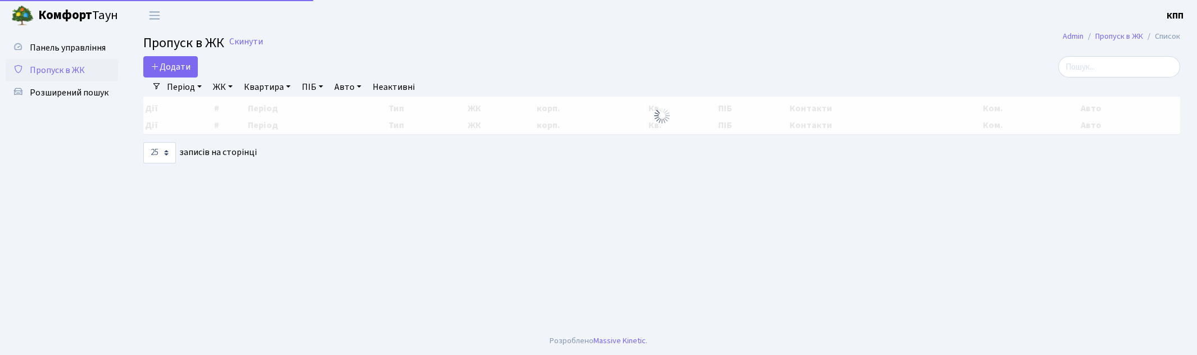
select select "25"
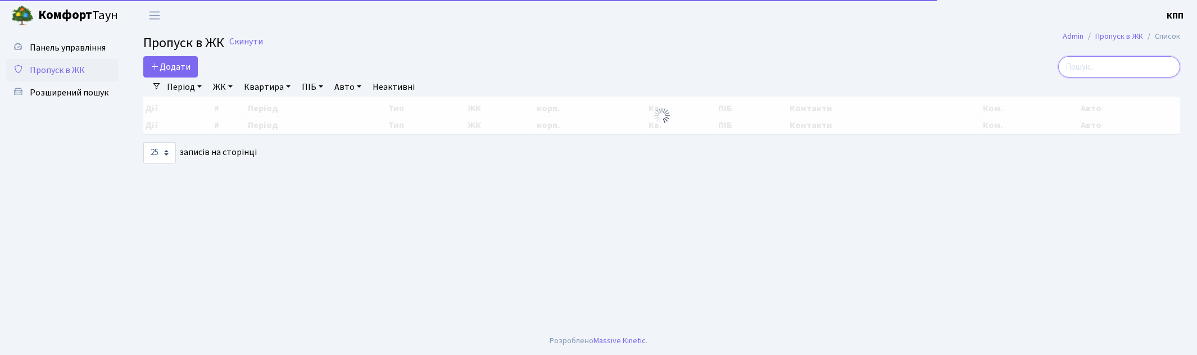
click at [1108, 71] on input "search" at bounding box center [1119, 66] width 122 height 21
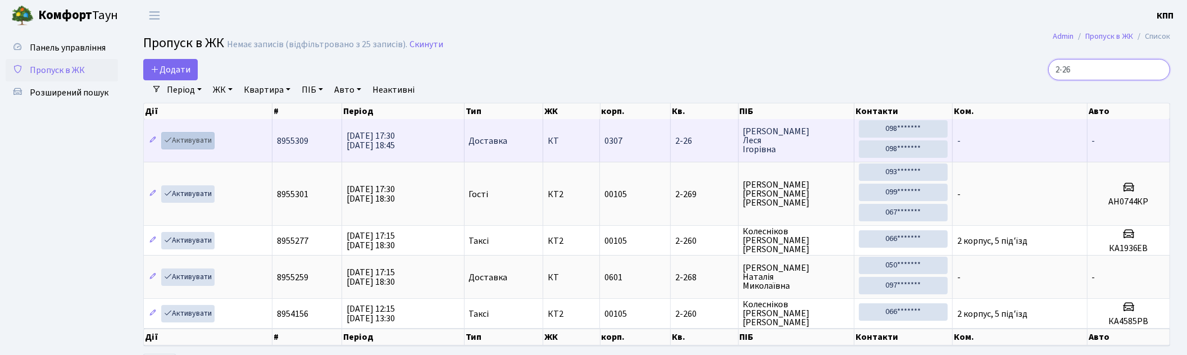
type input "2-26"
click at [193, 142] on link "Активувати" at bounding box center [187, 140] width 53 height 17
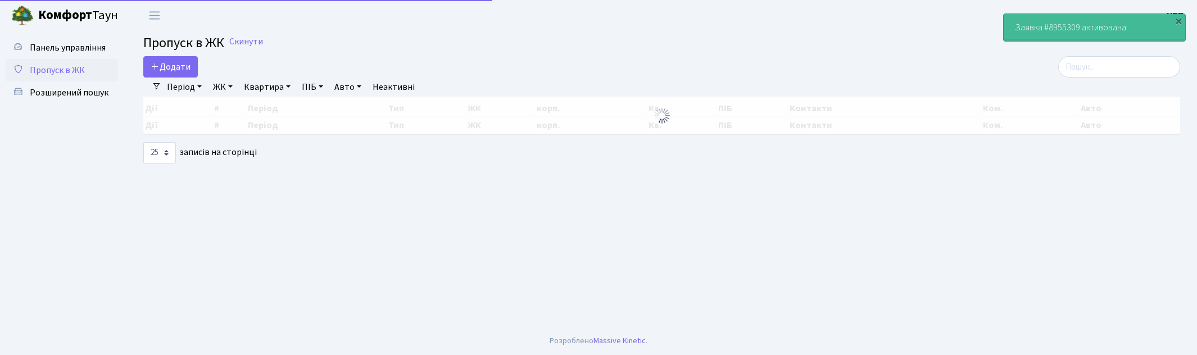
select select "25"
click at [1107, 68] on input "search" at bounding box center [1119, 66] width 122 height 21
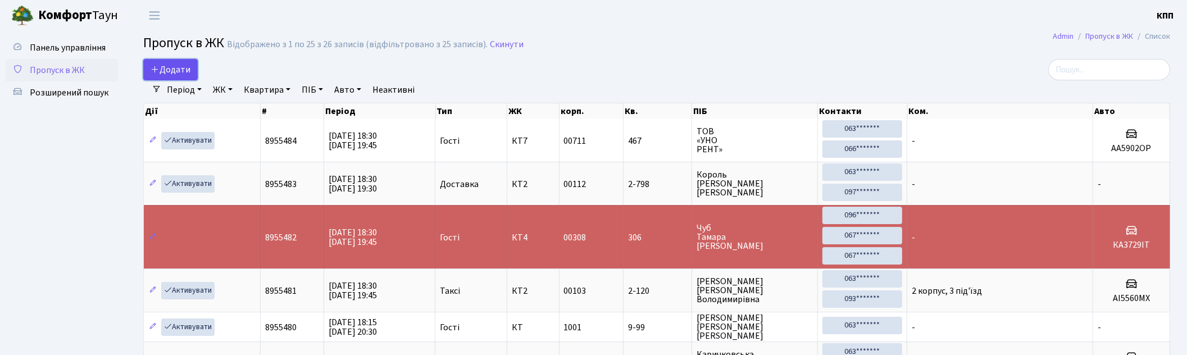
click at [171, 74] on span "Додати" at bounding box center [171, 69] width 40 height 12
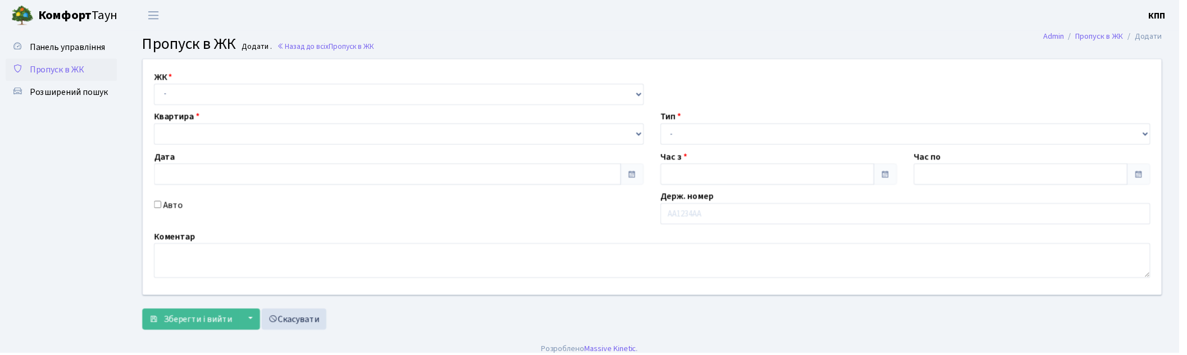
type input "06.09.2025"
type input "18:30"
type input "19:30"
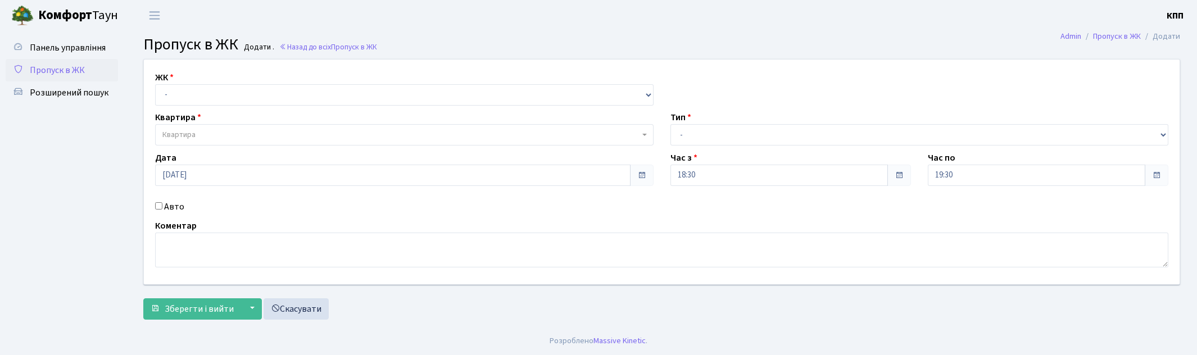
select select "271"
click at [155, 84] on select "- КТ, вул. Регенераторна, 4 КТ2, просп. Соборності, 17 КТ3, вул. Березнева, 16 …" at bounding box center [404, 94] width 498 height 21
select select
click at [206, 134] on span "Квартира" at bounding box center [400, 134] width 477 height 11
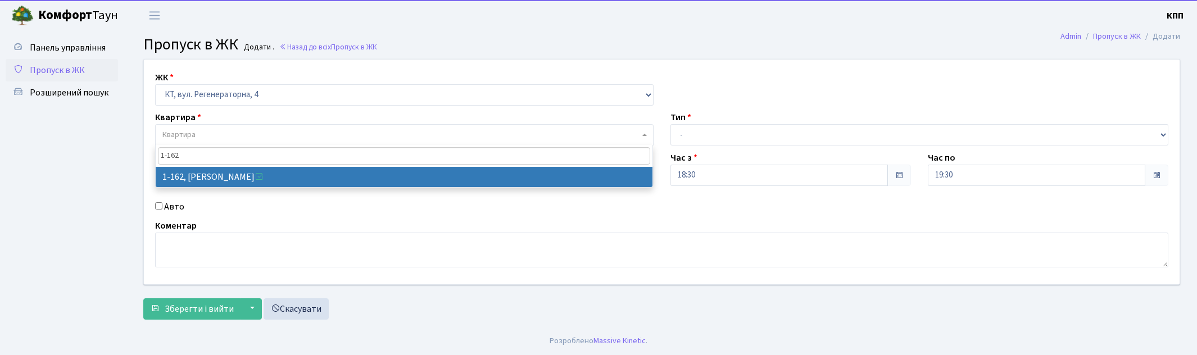
type input "1-162"
select select "162"
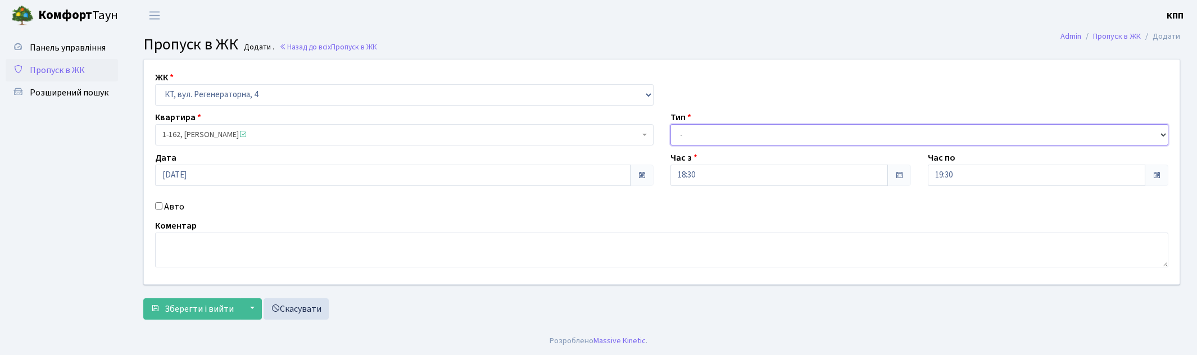
click at [715, 141] on select "- Доставка Таксі Гості Сервіс" at bounding box center [919, 134] width 498 height 21
select select "3"
click at [670, 124] on select "- Доставка Таксі Гості Сервіс" at bounding box center [919, 134] width 498 height 21
click at [170, 206] on label "Авто" at bounding box center [174, 206] width 20 height 13
click at [162, 206] on input "Авто" at bounding box center [158, 205] width 7 height 7
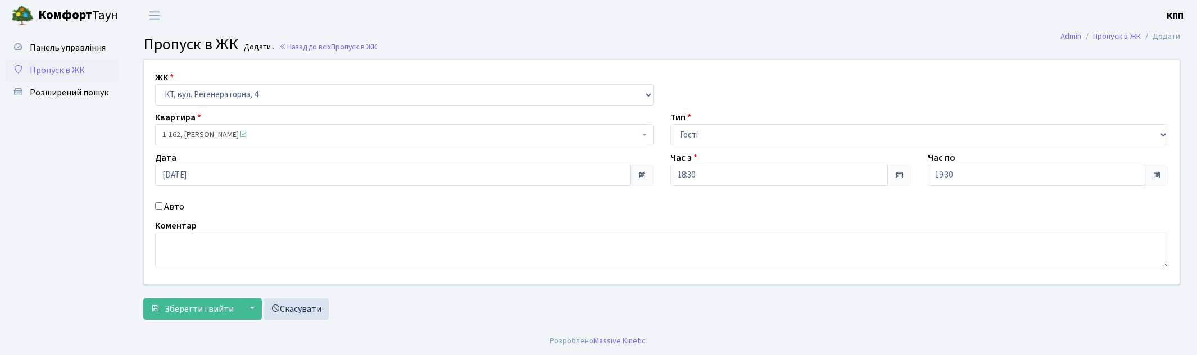
checkbox input "true"
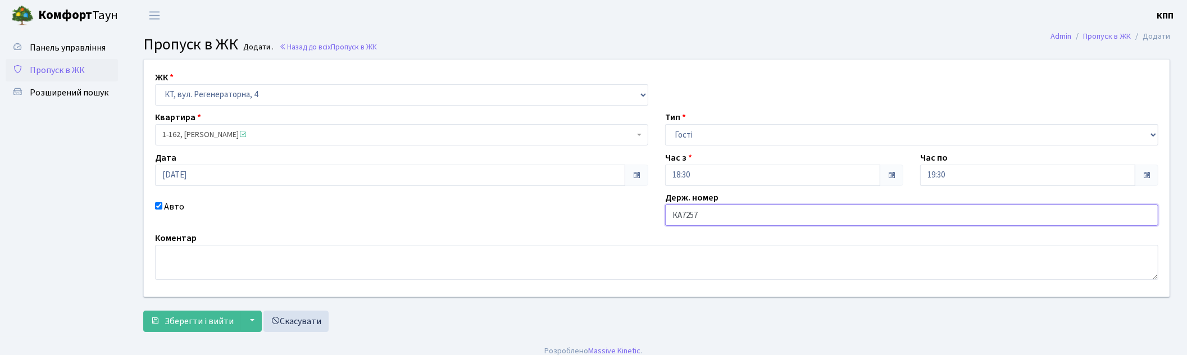
type input "КА7257МН"
click at [189, 319] on span "Зберегти і вийти" at bounding box center [199, 321] width 69 height 12
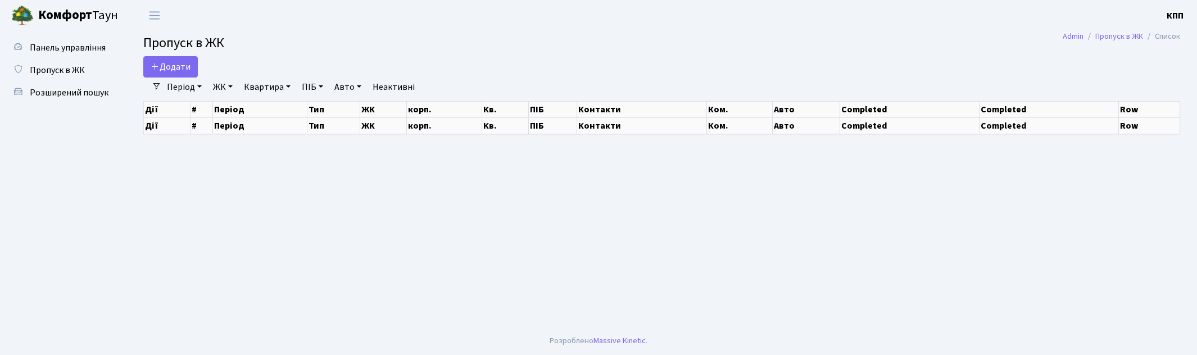
select select "25"
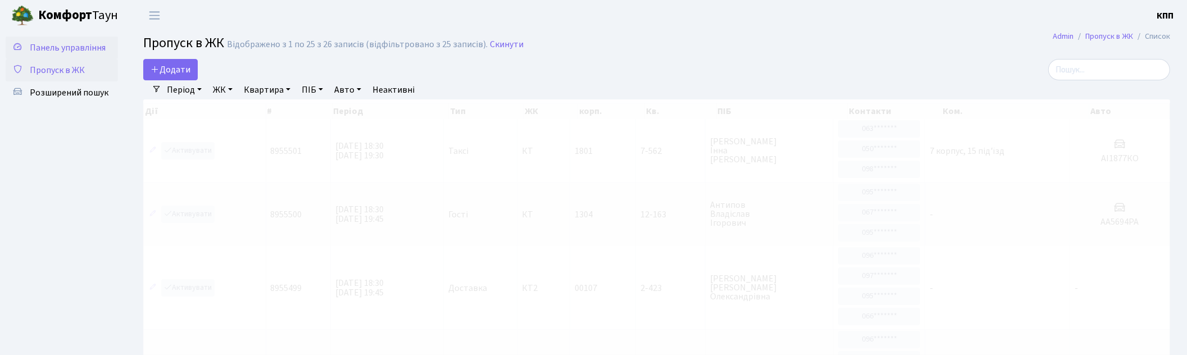
click at [83, 47] on span "Панель управління" at bounding box center [68, 48] width 76 height 12
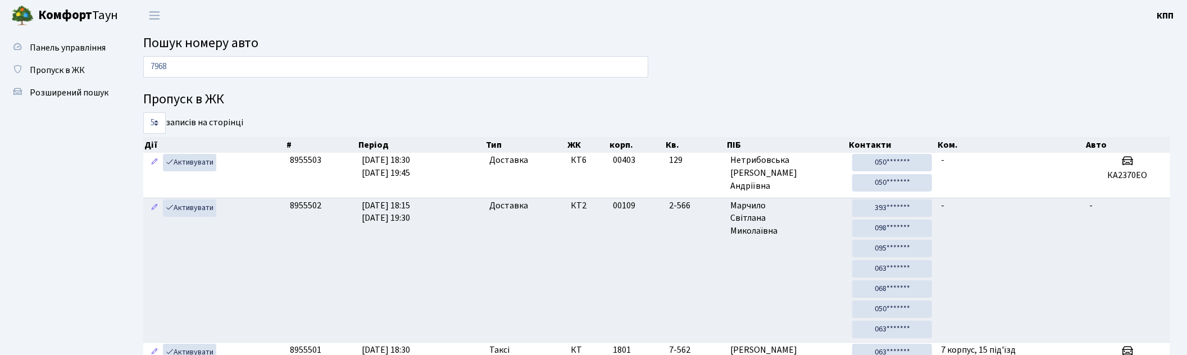
type input "7968"
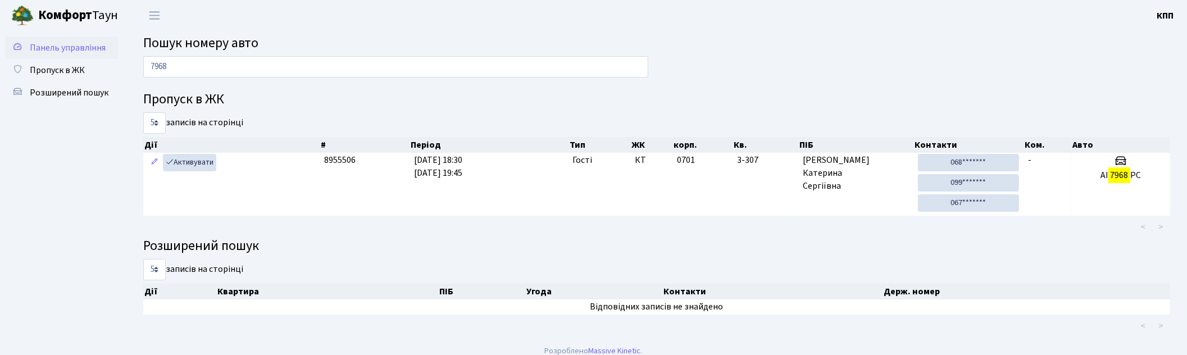
click at [52, 48] on span "Панель управління" at bounding box center [68, 48] width 76 height 12
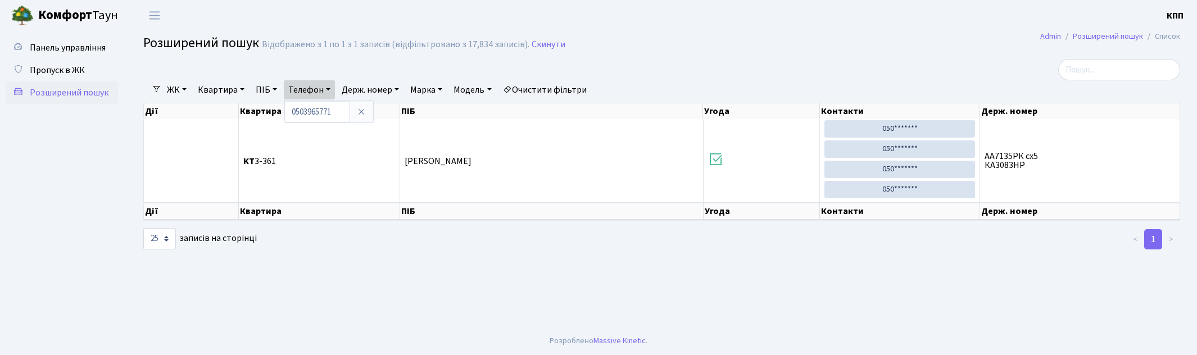
select select "25"
click at [74, 71] on span "Пропуск в ЖК" at bounding box center [57, 70] width 55 height 12
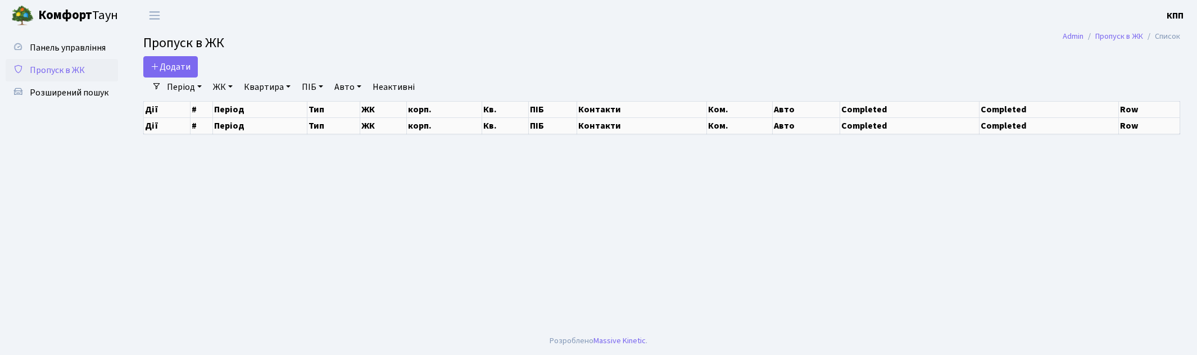
select select "25"
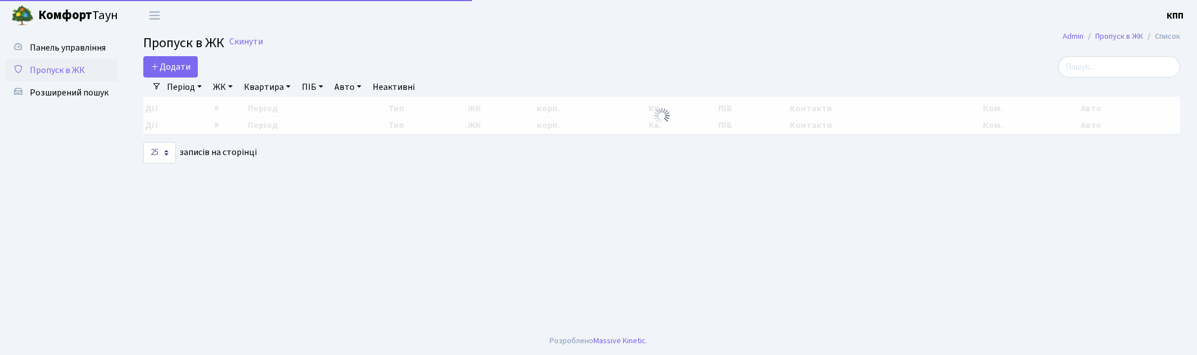
click at [1126, 60] on input "search" at bounding box center [1119, 66] width 122 height 21
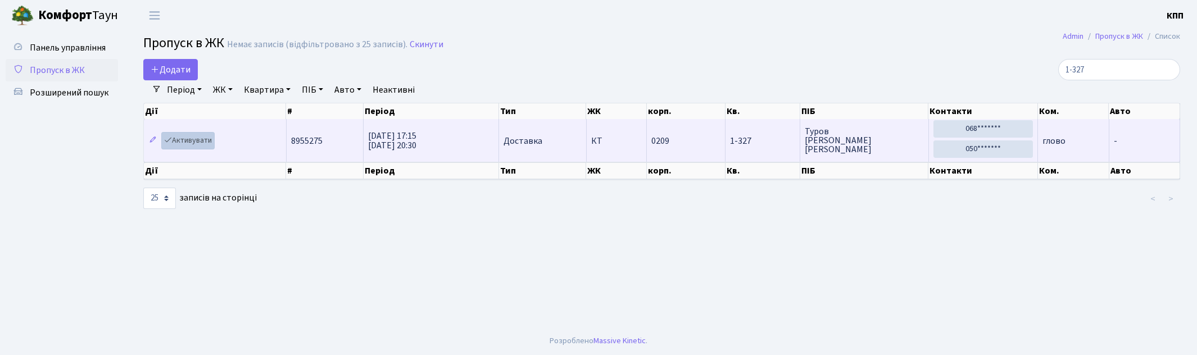
type input "1-327"
click at [193, 143] on link "Активувати" at bounding box center [187, 140] width 53 height 17
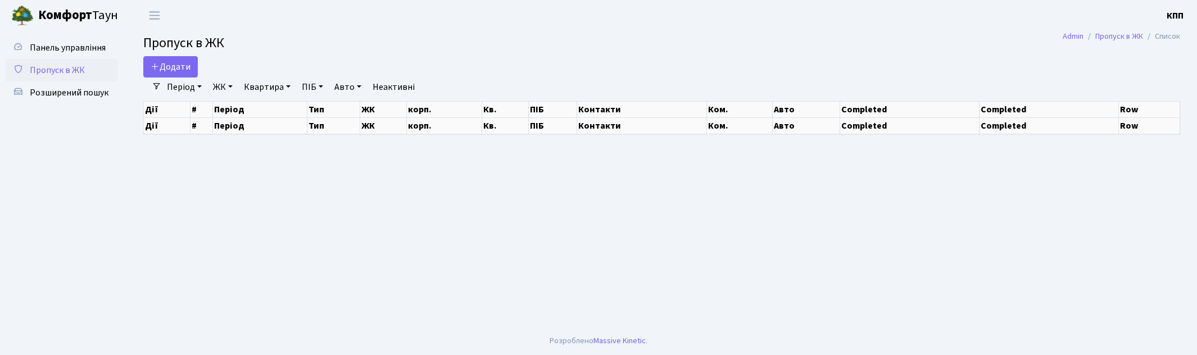
select select "25"
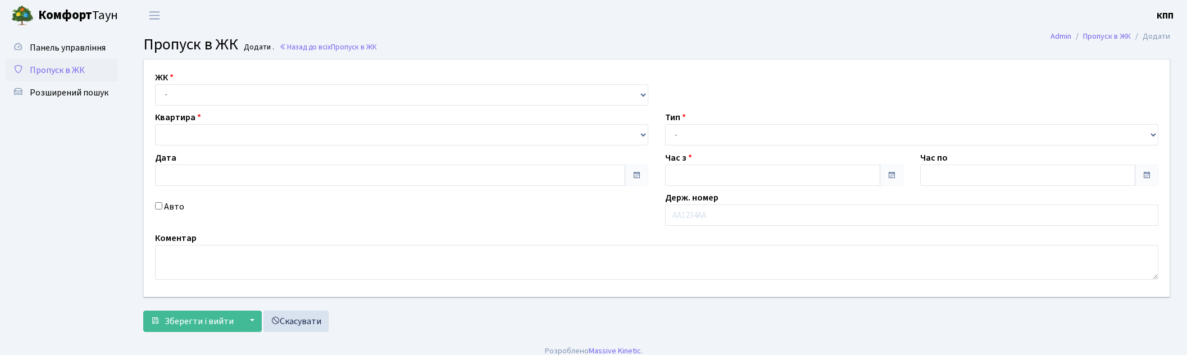
type input "[DATE]"
type input "18:30"
type input "19:45"
select select "271"
click at [155, 84] on select "- КТ, вул. Регенераторна, 4 КТ2, просп. [STREET_ADDRESS] [STREET_ADDRESS] [PERS…" at bounding box center [401, 94] width 493 height 21
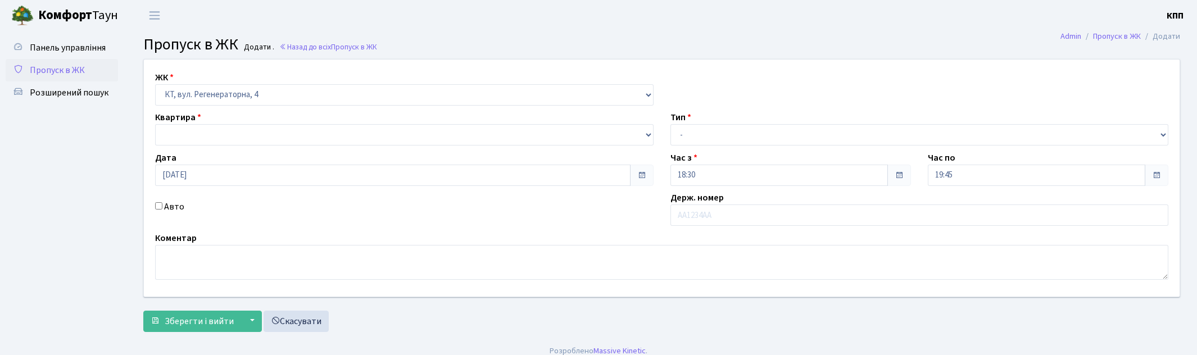
select select
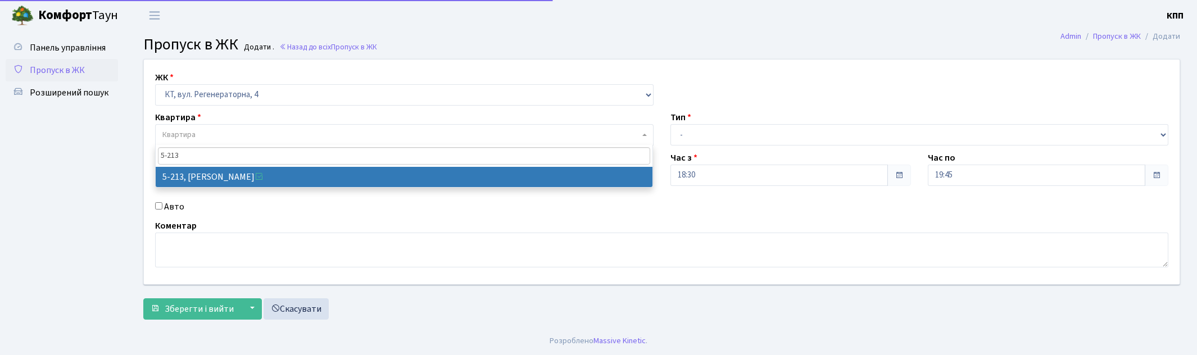
type input "5-213"
select select "2371"
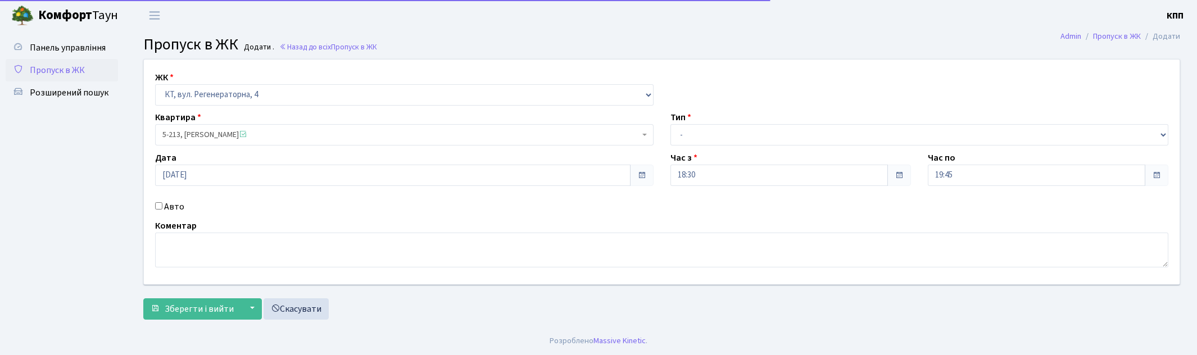
click at [162, 203] on div "Авто" at bounding box center [404, 206] width 515 height 13
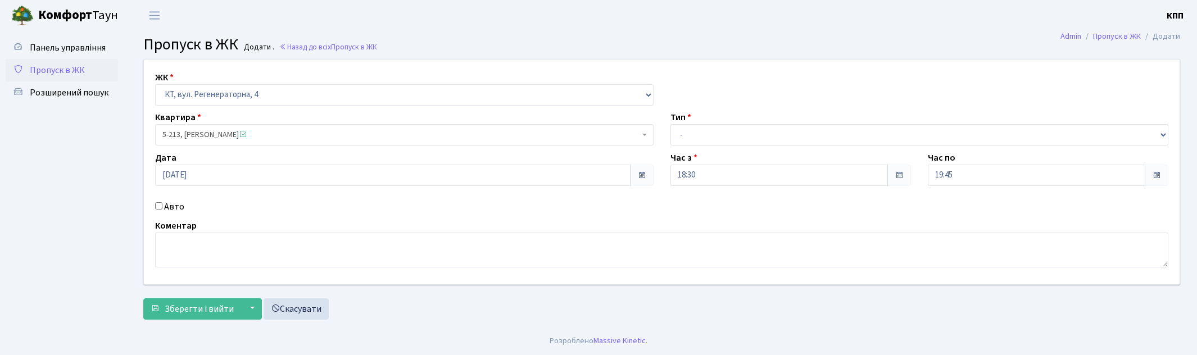
click at [171, 198] on div "ЖК - КТ, вул. Регенераторна, 4 КТ2, просп. Соборності, 17 КТ3, вул. Березнева, …" at bounding box center [661, 172] width 1052 height 225
click at [171, 208] on label "Авто" at bounding box center [174, 206] width 20 height 13
click at [162, 208] on input "Авто" at bounding box center [158, 205] width 7 height 7
checkbox input "true"
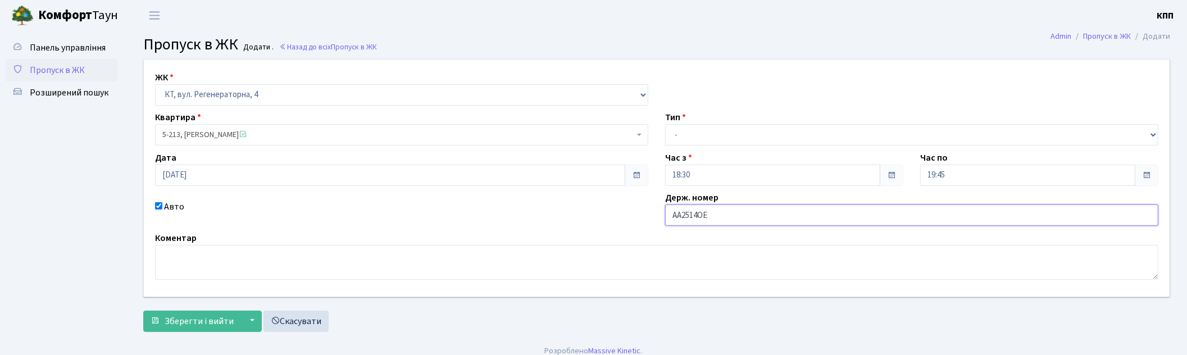
type input "АА2514ОЕ"
click at [710, 145] on select "- Доставка Таксі Гості Сервіс" at bounding box center [911, 134] width 493 height 21
select select "2"
click at [665, 124] on select "- Доставка Таксі Гості Сервіс" at bounding box center [911, 134] width 493 height 21
click at [205, 315] on span "Зберегти і вийти" at bounding box center [199, 321] width 69 height 12
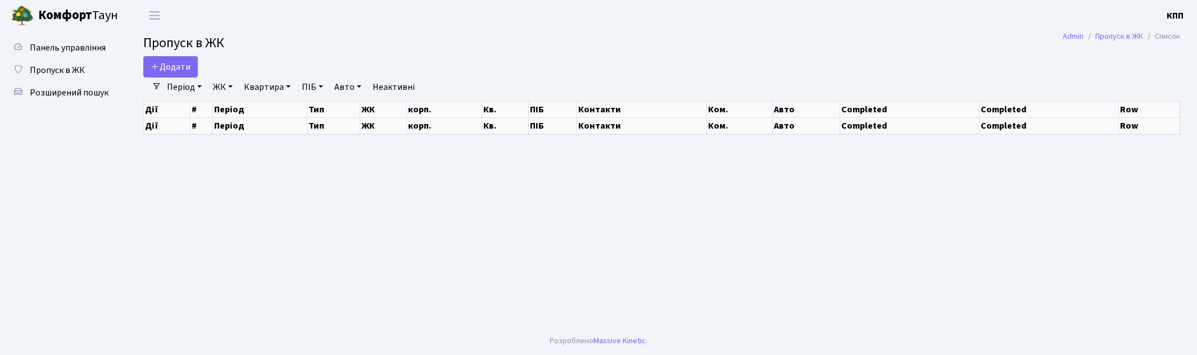
select select "25"
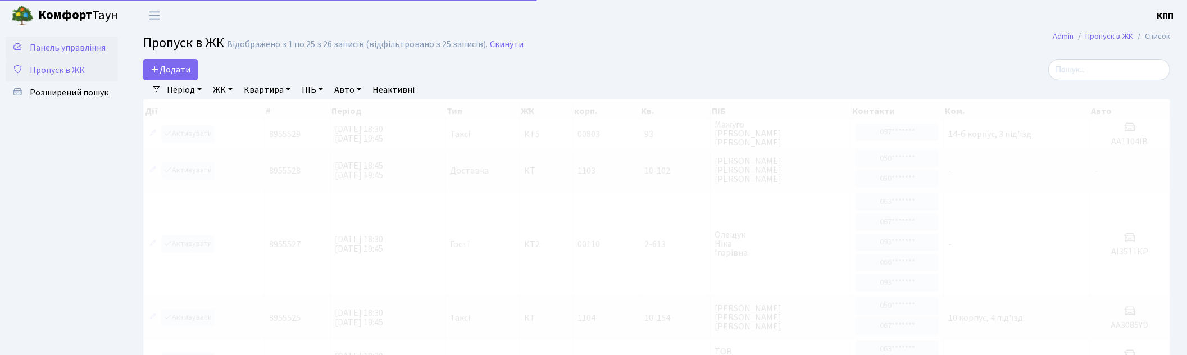
click at [65, 40] on link "Панель управління" at bounding box center [62, 48] width 112 height 22
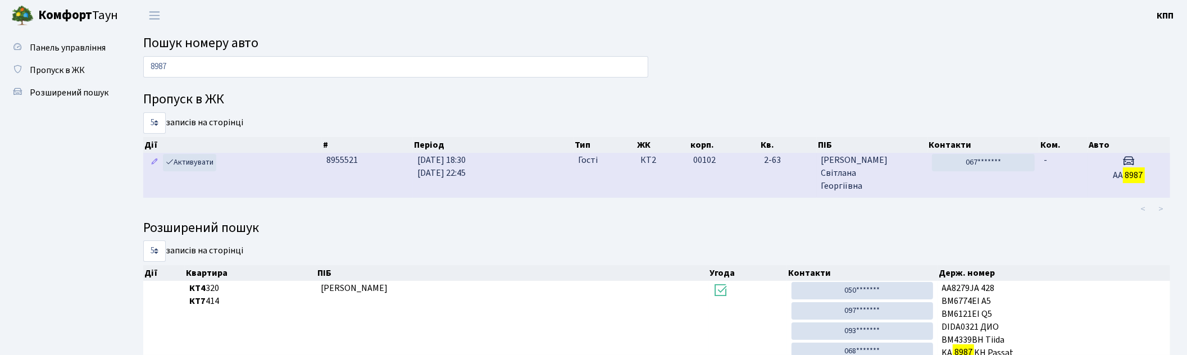
type input "8987"
click at [926, 184] on td "[PERSON_NAME] [PERSON_NAME] Георгіївна" at bounding box center [872, 175] width 111 height 44
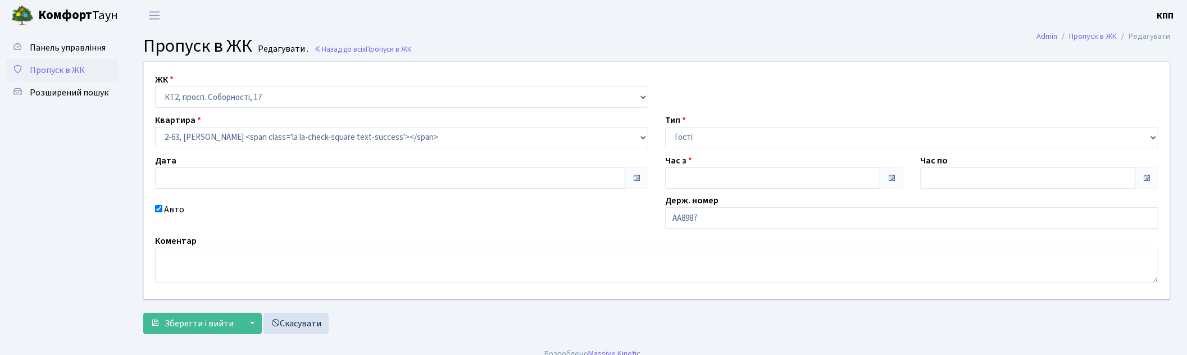
type input "[DATE]"
type input "18:30"
type input "22:45"
checkbox input "true"
click at [773, 219] on input "AA8987" at bounding box center [911, 217] width 493 height 21
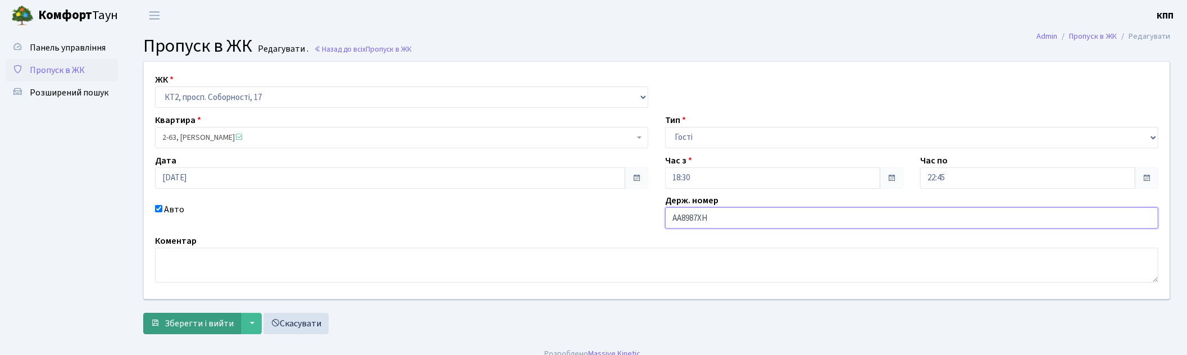
type input "AA8987ХН"
click at [174, 324] on span "Зберегти і вийти" at bounding box center [199, 323] width 69 height 12
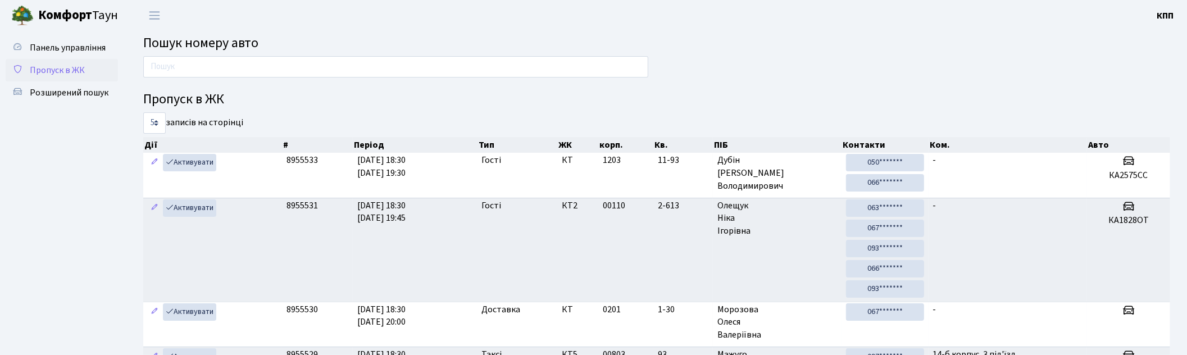
click at [56, 78] on link "Пропуск в ЖК" at bounding box center [62, 70] width 112 height 22
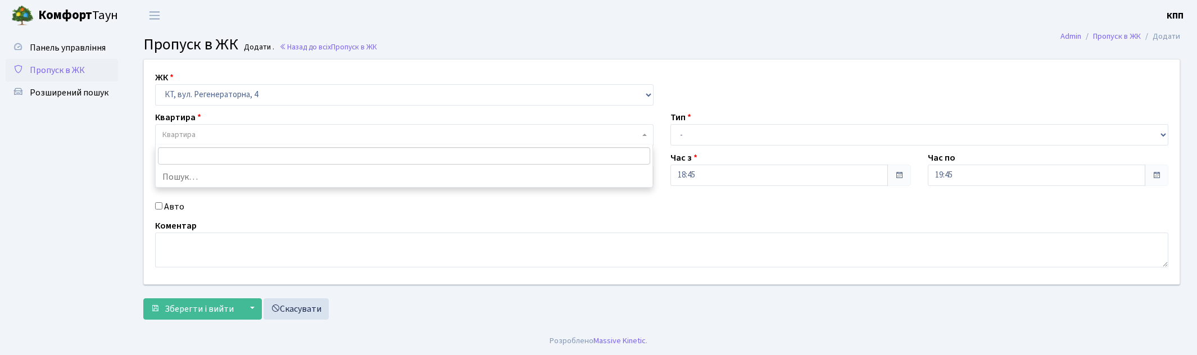
select select "271"
click at [212, 135] on span "Квартира" at bounding box center [400, 134] width 477 height 11
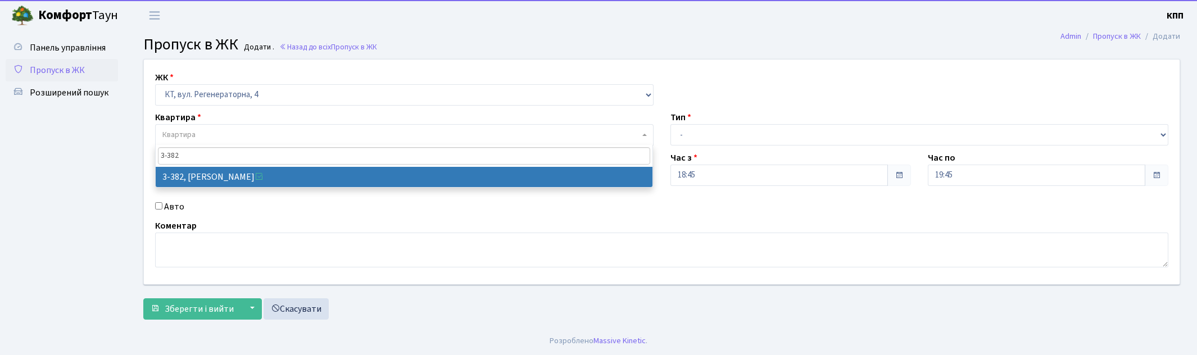
type input "3-382"
select select "1600"
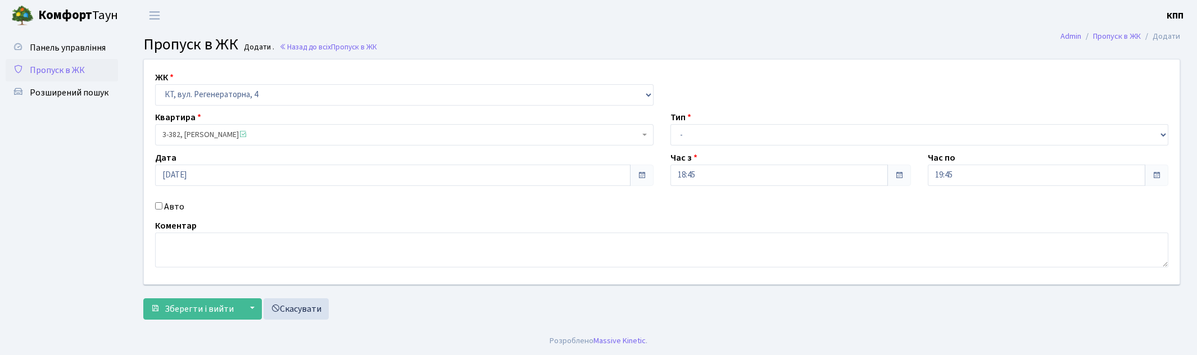
click at [719, 121] on div "Тип - Доставка Таксі Гості Сервіс" at bounding box center [919, 128] width 515 height 35
drag, startPoint x: 716, startPoint y: 133, endPoint x: 714, endPoint y: 144, distance: 10.8
click at [716, 133] on select "- Доставка Таксі Гості Сервіс" at bounding box center [919, 134] width 498 height 21
select select "2"
click at [670, 124] on select "- Доставка Таксі Гості Сервіс" at bounding box center [919, 134] width 498 height 21
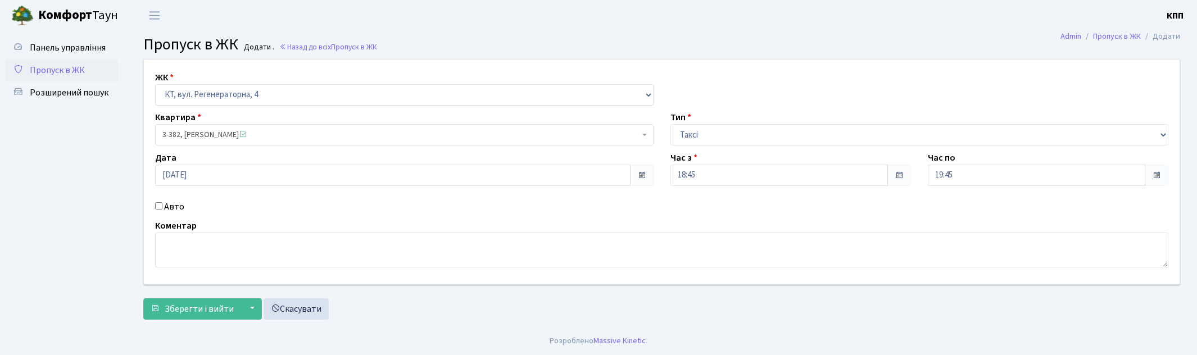
click at [171, 205] on label "Авто" at bounding box center [174, 206] width 20 height 13
click at [162, 205] on input "Авто" at bounding box center [158, 205] width 7 height 7
checkbox input "true"
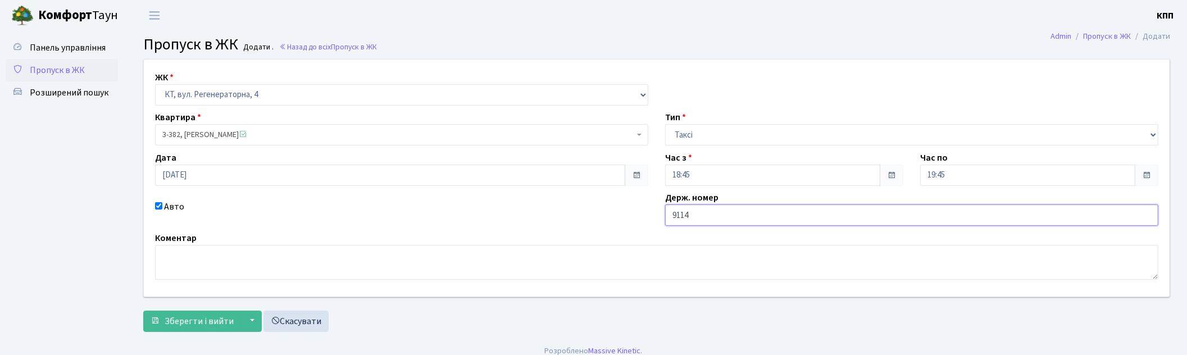
click at [696, 219] on input "9114" at bounding box center [911, 215] width 493 height 21
click at [671, 218] on input "9114ВК" at bounding box center [911, 215] width 493 height 21
type input "АА9114ВК"
click at [175, 325] on span "Зберегти і вийти" at bounding box center [199, 321] width 69 height 12
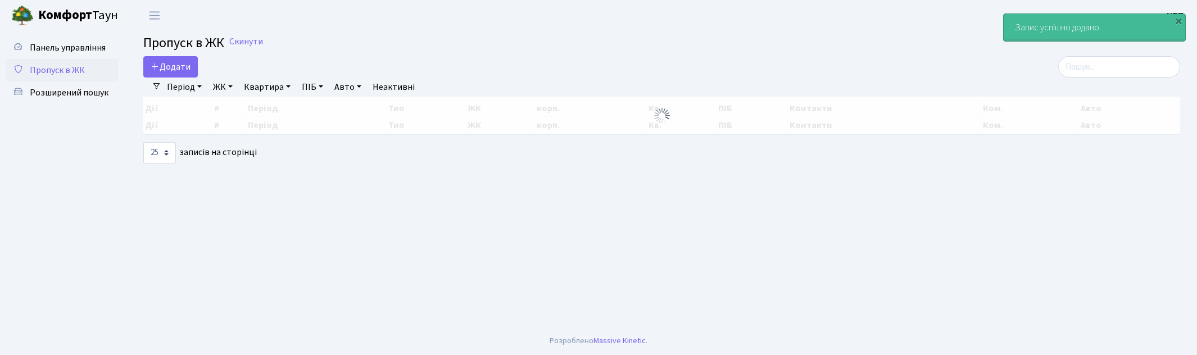
select select "25"
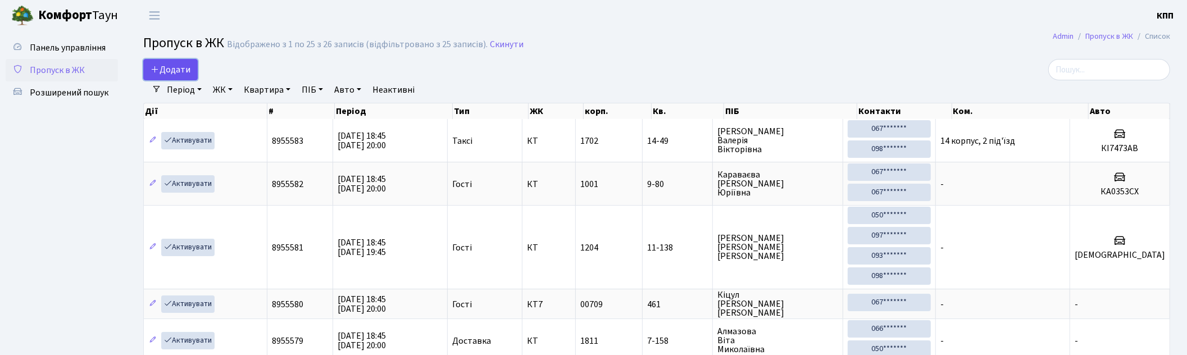
click at [172, 65] on span "Додати" at bounding box center [171, 69] width 40 height 12
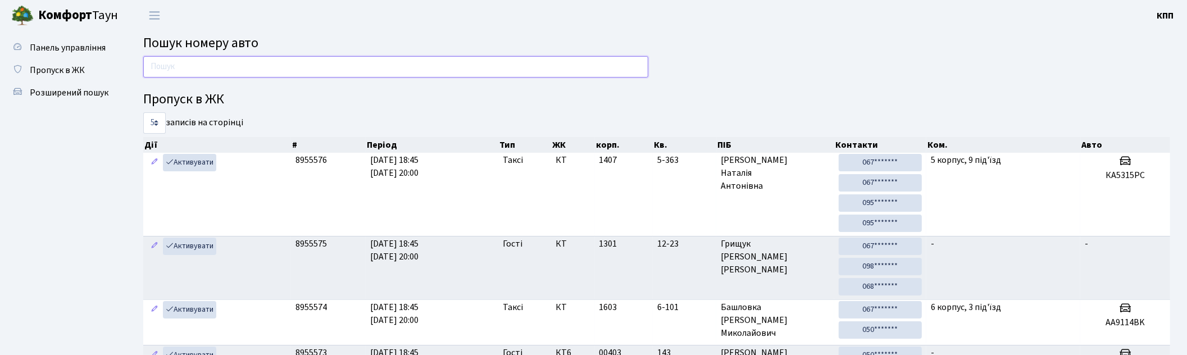
click at [220, 72] on input "text" at bounding box center [395, 66] width 505 height 21
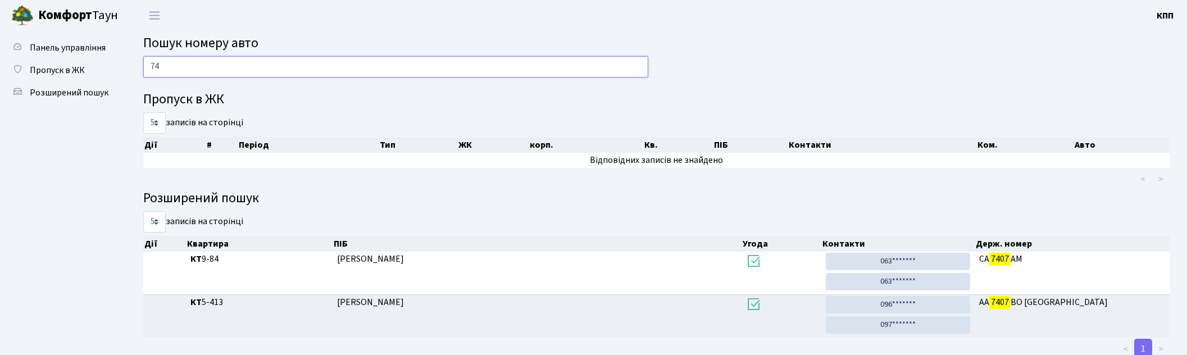
type input "7"
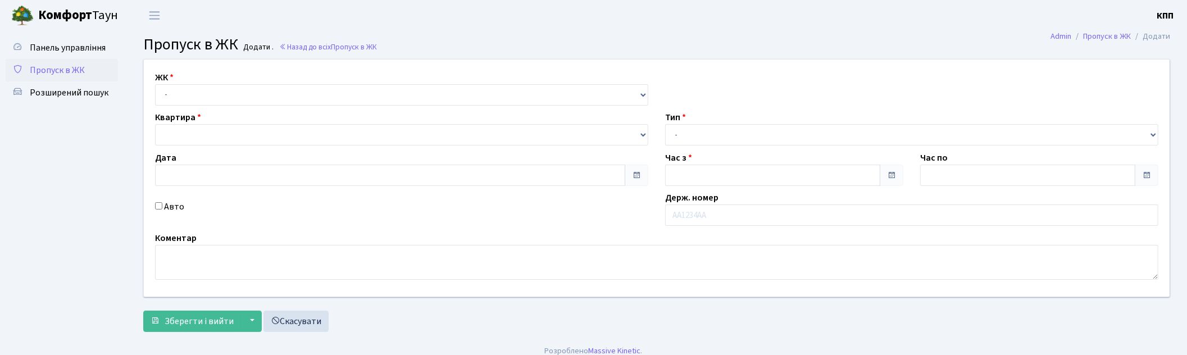
click at [212, 81] on div "ЖК - КТ, вул. Регенераторна, 4 КТ2, просп. [STREET_ADDRESS] [STREET_ADDRESS] [P…" at bounding box center [402, 88] width 510 height 35
type input "[DATE]"
type input "18:45"
type input "20:00"
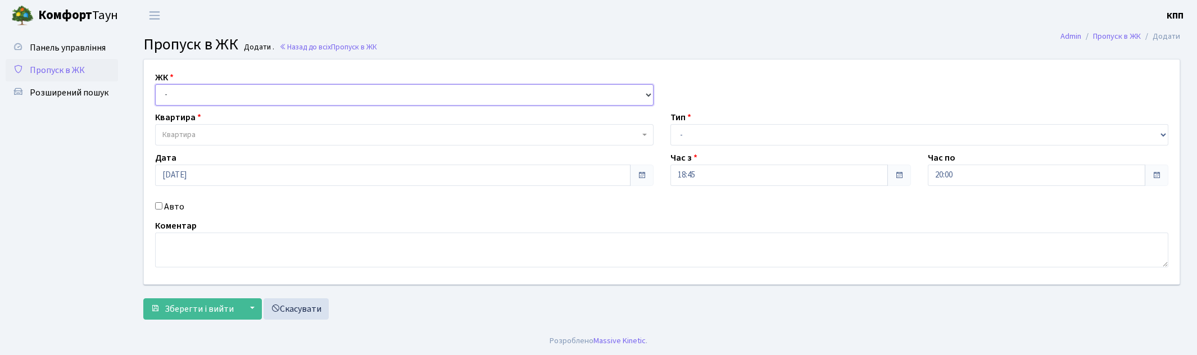
click at [217, 93] on select "- КТ, вул. Регенераторна, 4 КТ2, просп. [STREET_ADDRESS] [STREET_ADDRESS] [PERS…" at bounding box center [404, 94] width 498 height 21
select select "271"
click at [155, 84] on select "- КТ, вул. Регенераторна, 4 КТ2, просп. [STREET_ADDRESS] [STREET_ADDRESS] [PERS…" at bounding box center [404, 94] width 498 height 21
select select
click at [222, 130] on span "Квартира" at bounding box center [400, 134] width 477 height 11
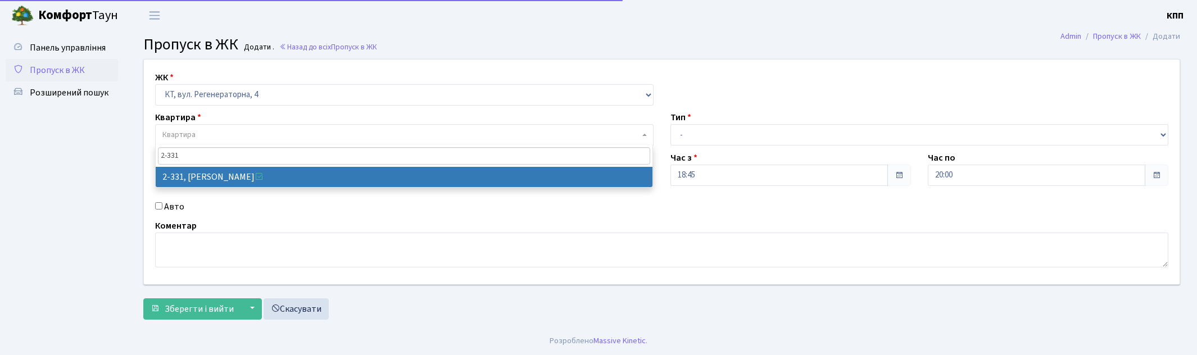
type input "2-331"
select select "1345"
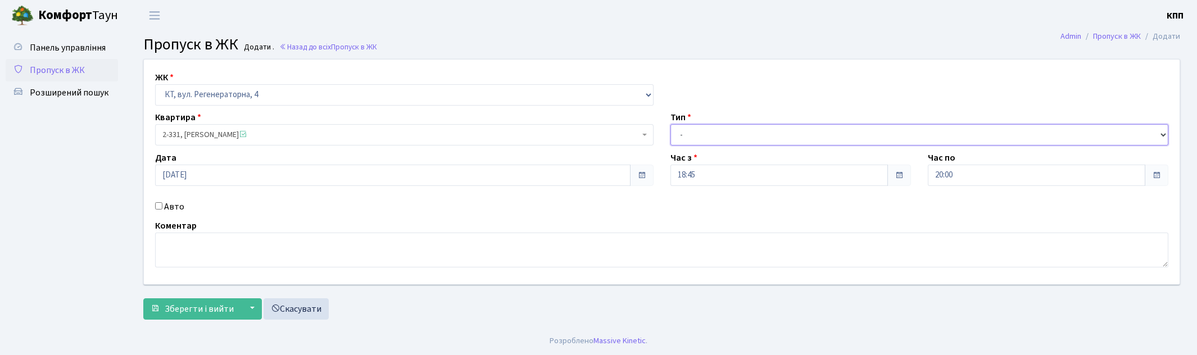
click at [764, 135] on select "- Доставка Таксі Гості Сервіс" at bounding box center [919, 134] width 498 height 21
select select "1"
click at [670, 124] on select "- Доставка Таксі Гості Сервіс" at bounding box center [919, 134] width 498 height 21
click at [192, 312] on span "Зберегти і вийти" at bounding box center [199, 309] width 69 height 12
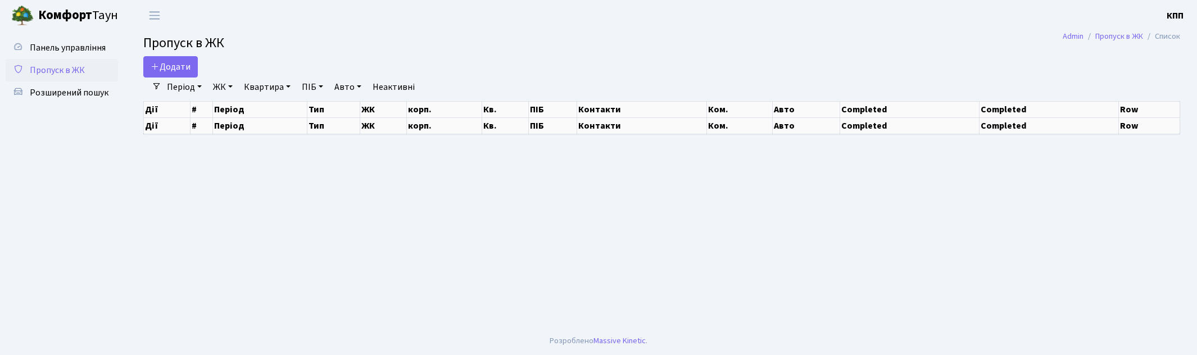
select select "25"
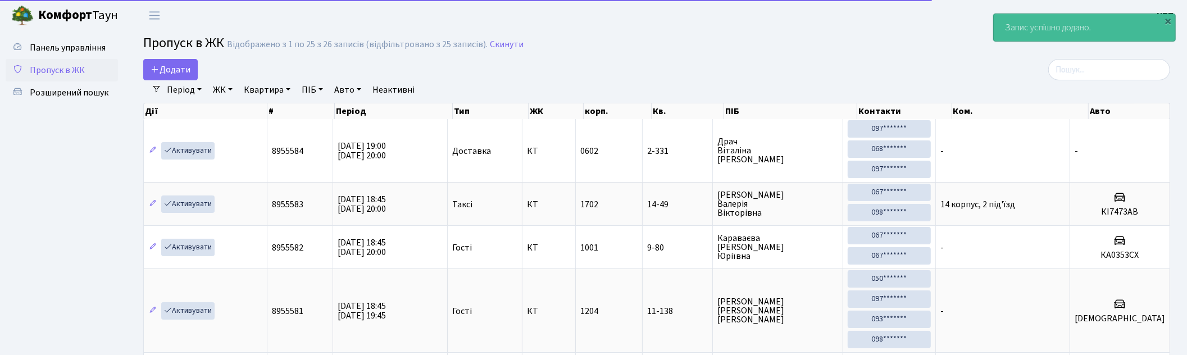
click at [228, 100] on div "Дії # Період Тип ЖК корп. Кв. ПІБ Контакти Ком. Авто" at bounding box center [656, 109] width 1027 height 20
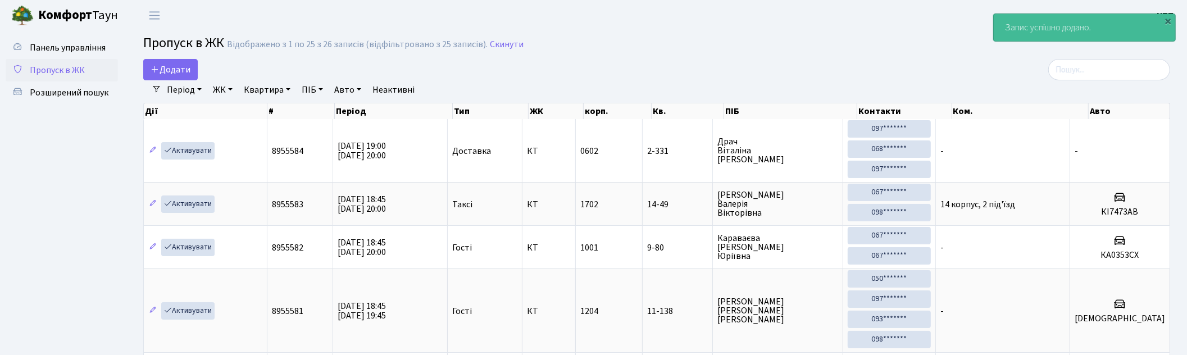
click at [223, 89] on link "ЖК" at bounding box center [222, 89] width 29 height 19
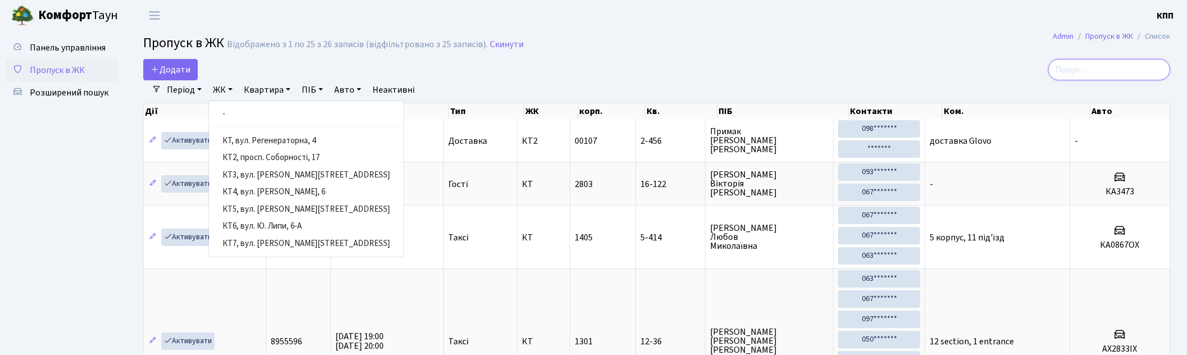
click at [1102, 70] on input "search" at bounding box center [1109, 69] width 122 height 21
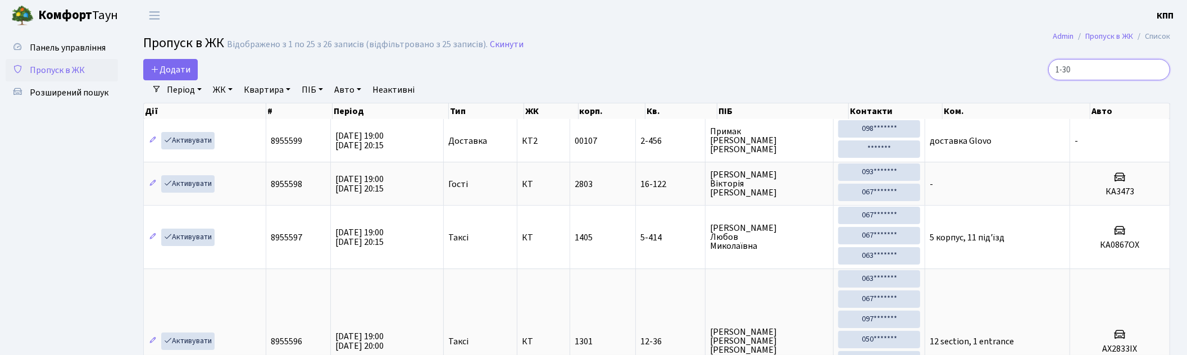
type input "1-30"
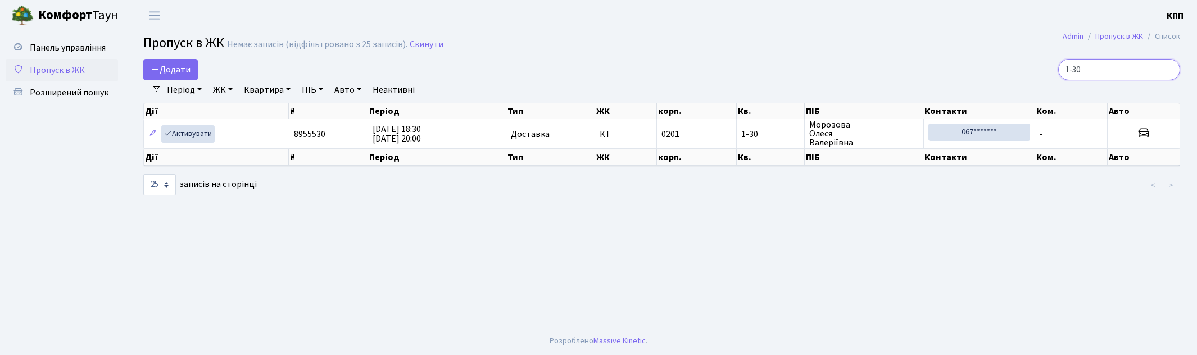
click at [1167, 69] on input "1-30" at bounding box center [1119, 69] width 122 height 21
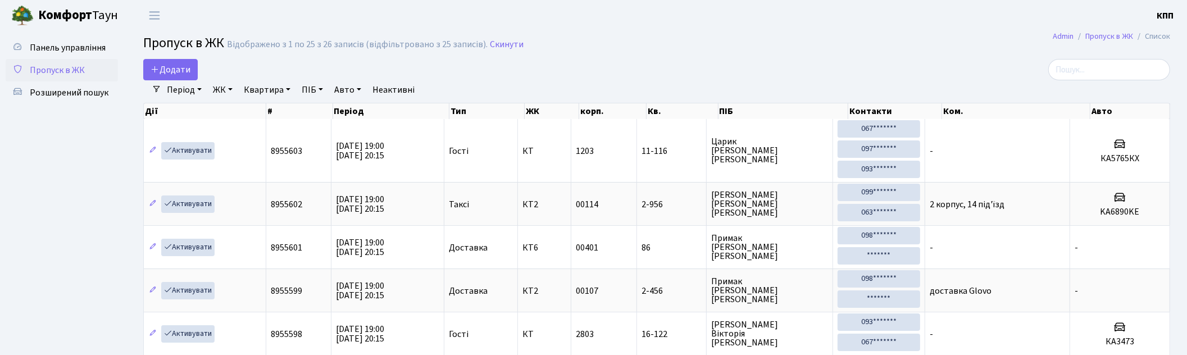
click at [980, 43] on h2 "Пропуск в ЖК Відображено з 1 по 25 з 26 записів (відфільтровано з 25 записів). …" at bounding box center [656, 44] width 1027 height 19
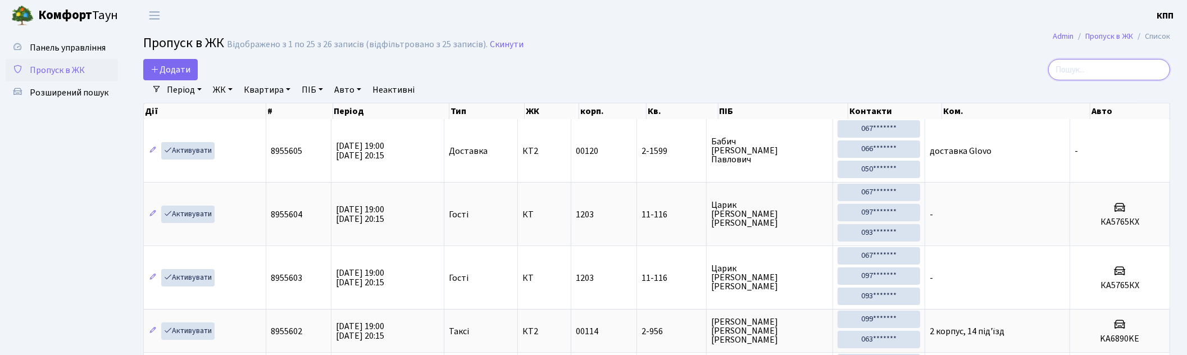
click at [1077, 71] on input "search" at bounding box center [1109, 69] width 122 height 21
type input "3838"
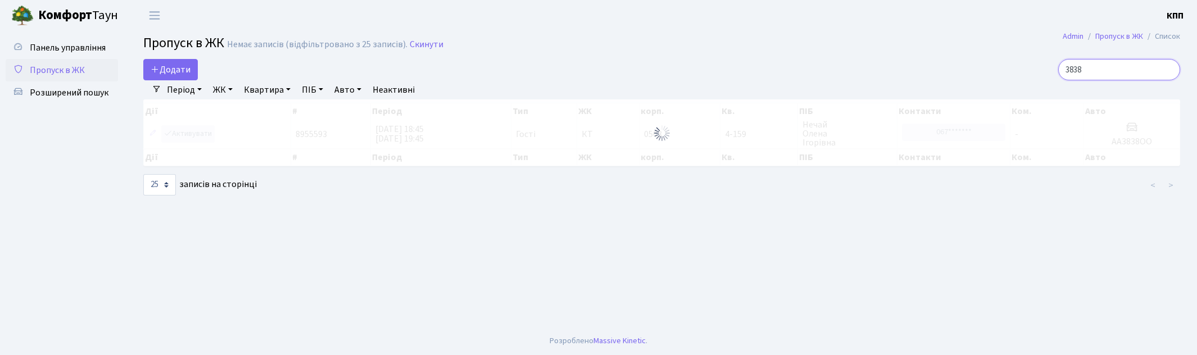
click at [1166, 71] on input "3838" at bounding box center [1119, 69] width 122 height 21
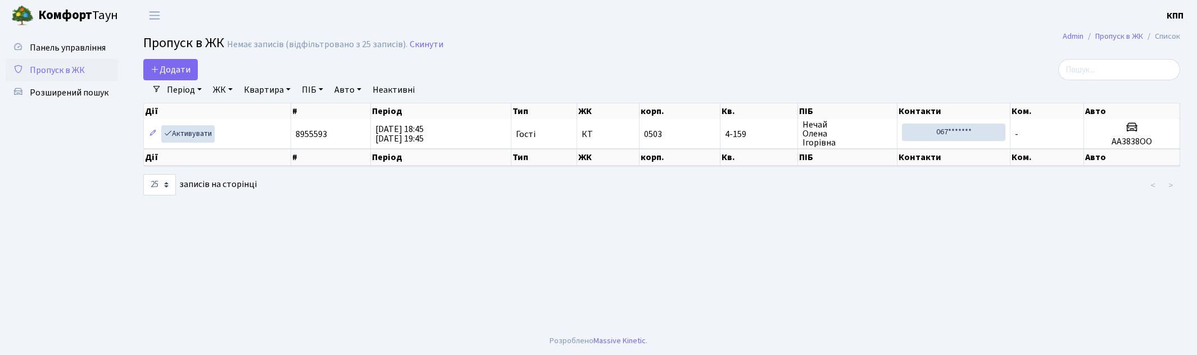
click at [801, 57] on main "Admin Пропуск в ЖК Список Пропуск в ЖК Немає записів (відфільтровано з 25 запис…" at bounding box center [661, 179] width 1070 height 296
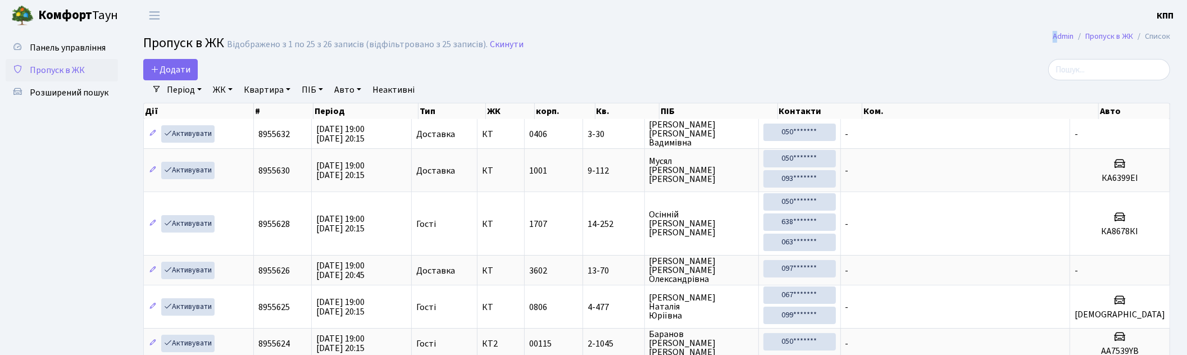
drag, startPoint x: 1051, startPoint y: 45, endPoint x: 1080, endPoint y: 58, distance: 31.9
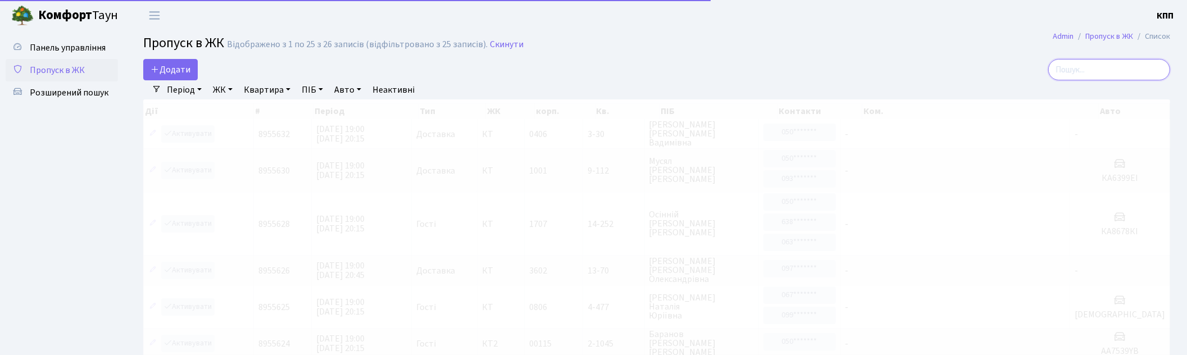
click at [1086, 67] on input "search" at bounding box center [1109, 69] width 122 height 21
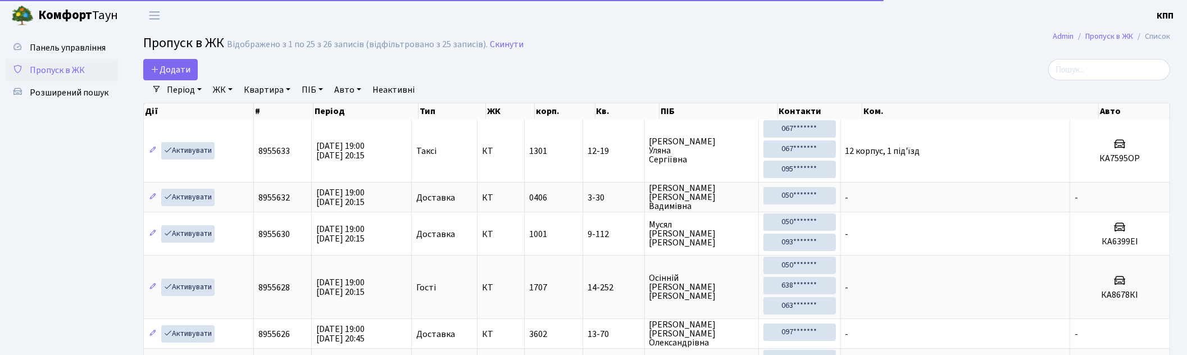
click at [905, 47] on h2 "Пропуск в ЖК Відображено з 1 по 25 з 26 записів (відфільтровано з 25 записів). …" at bounding box center [656, 44] width 1027 height 19
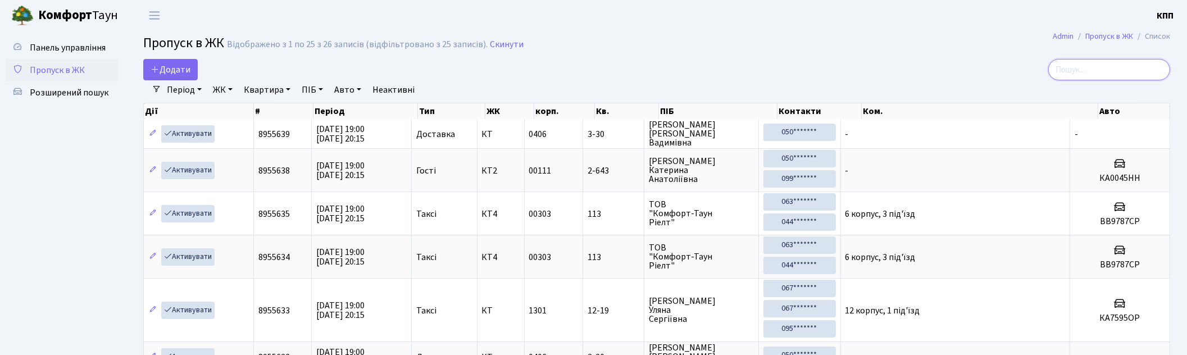
click at [1119, 74] on input "search" at bounding box center [1109, 69] width 122 height 21
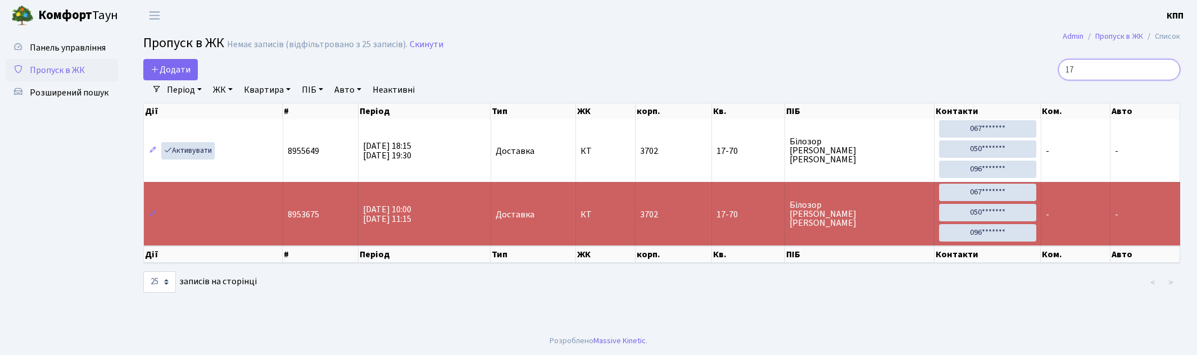
type input "1"
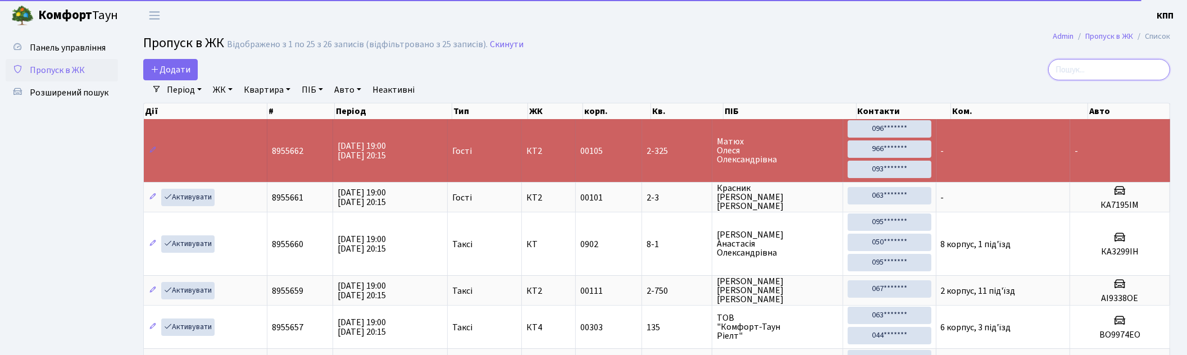
click at [1124, 78] on input "search" at bounding box center [1109, 69] width 122 height 21
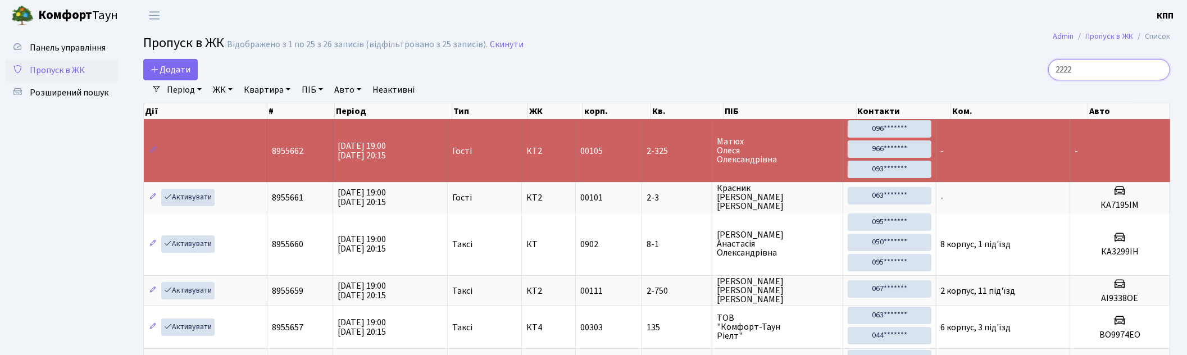
type input "2222"
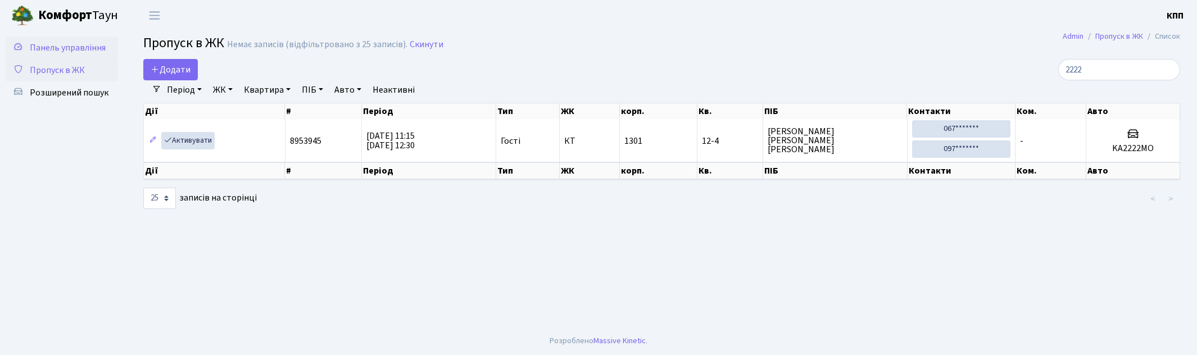
click at [94, 48] on span "Панель управління" at bounding box center [68, 48] width 76 height 12
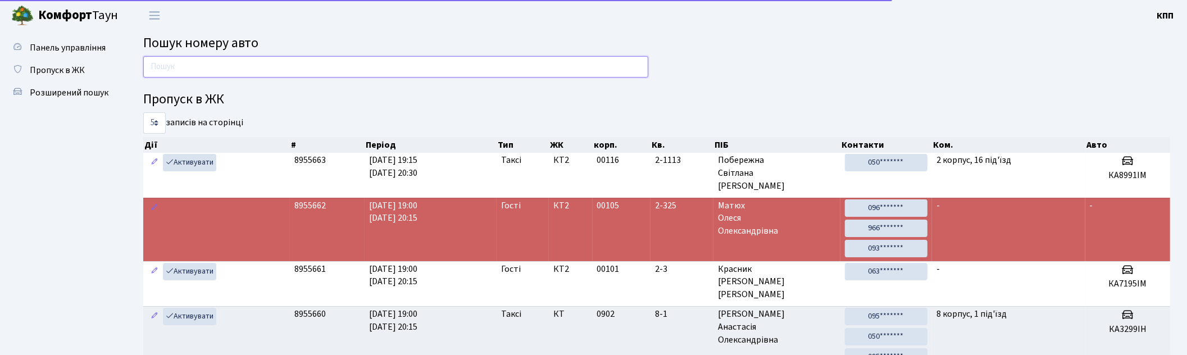
click at [183, 76] on input "text" at bounding box center [395, 66] width 505 height 21
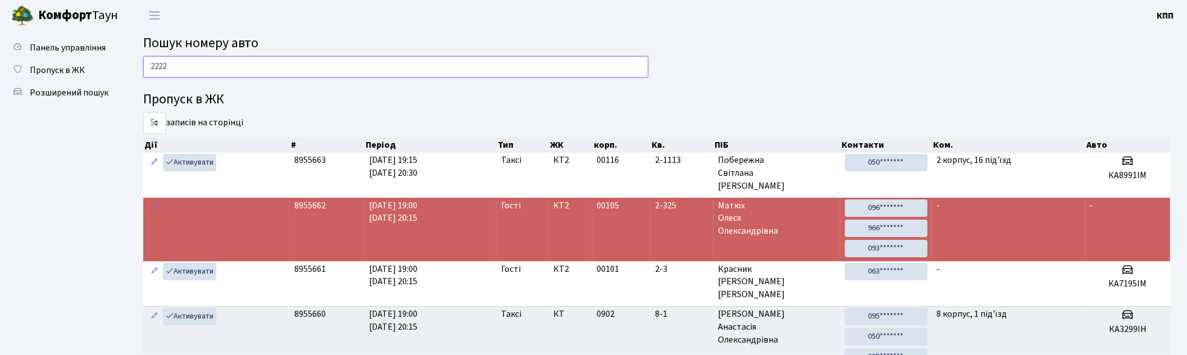
type input "2222"
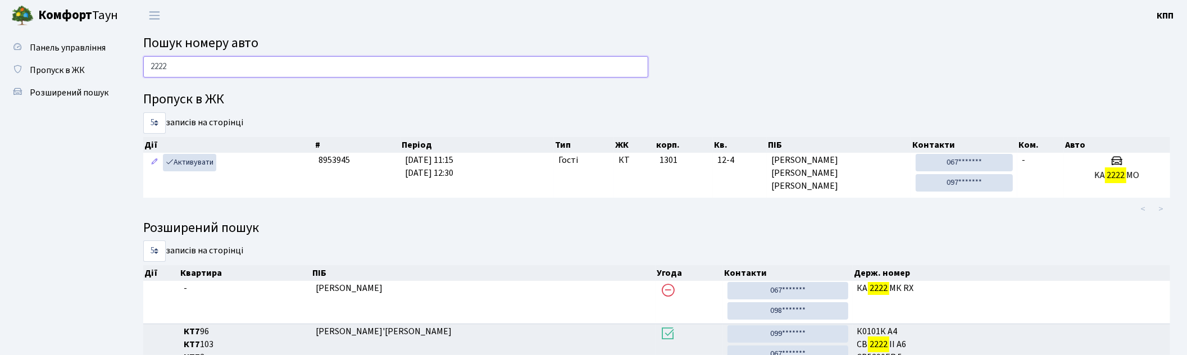
drag, startPoint x: 244, startPoint y: 68, endPoint x: 4, endPoint y: 40, distance: 241.5
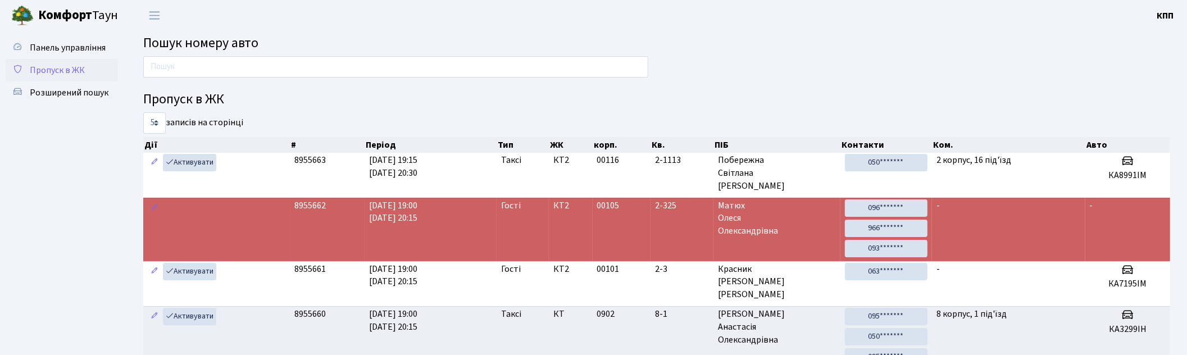
click at [116, 65] on link "Пропуск в ЖК" at bounding box center [62, 70] width 112 height 22
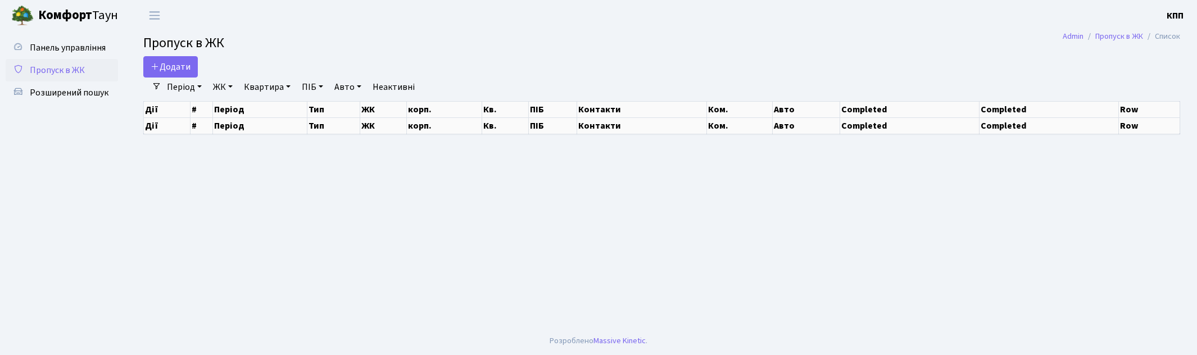
select select "25"
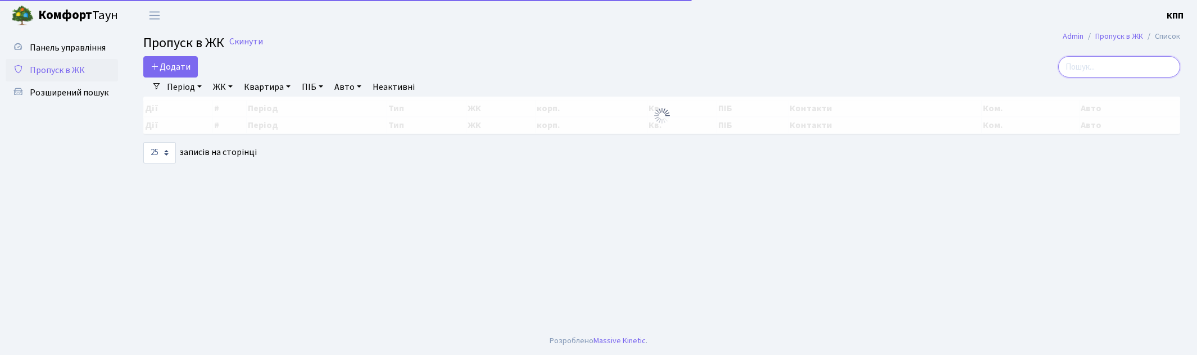
click at [1105, 70] on input "search" at bounding box center [1119, 66] width 122 height 21
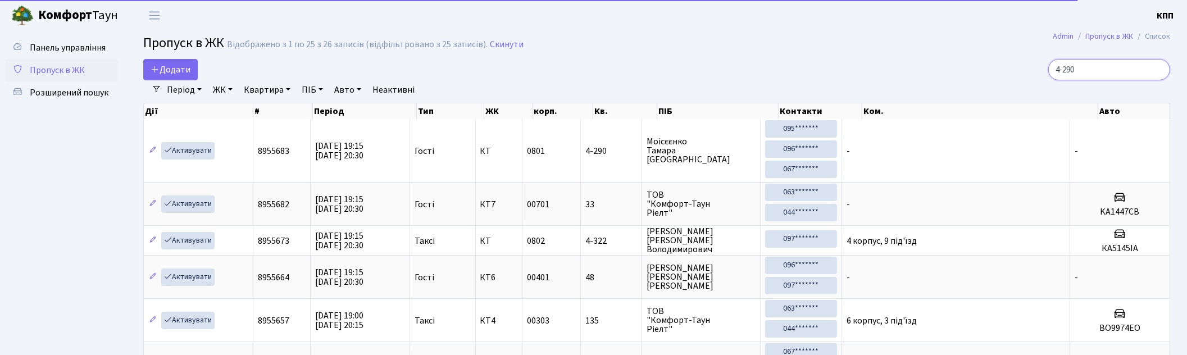
type input "4-290"
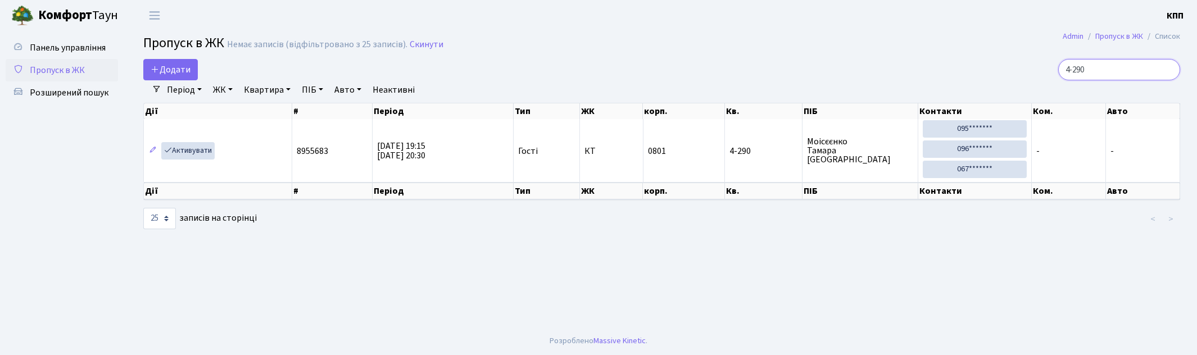
click at [1165, 70] on input "4-290" at bounding box center [1119, 69] width 122 height 21
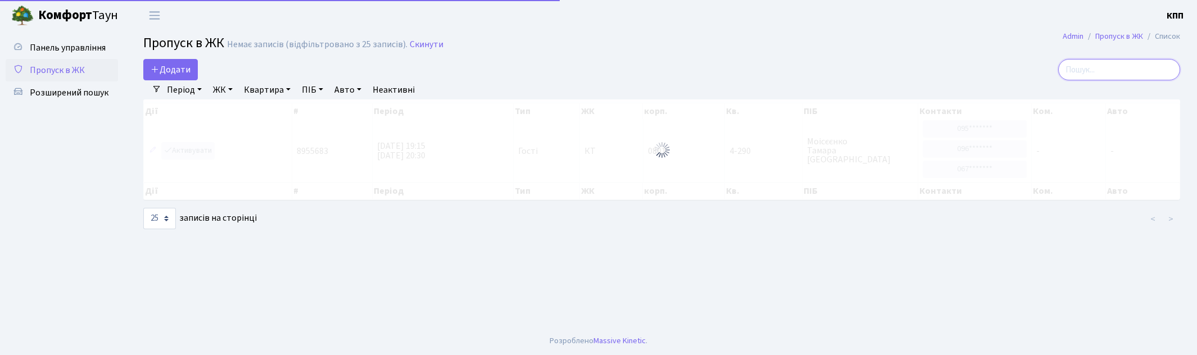
click at [1146, 65] on input "search" at bounding box center [1119, 69] width 122 height 21
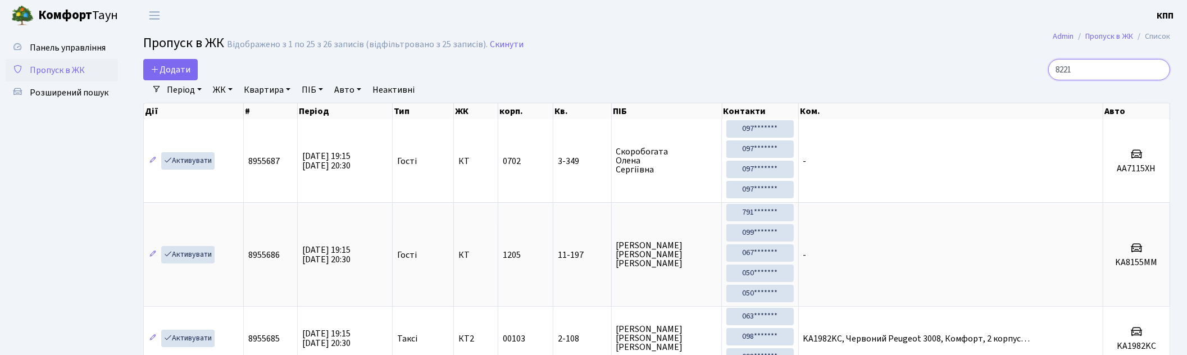
type input "8221"
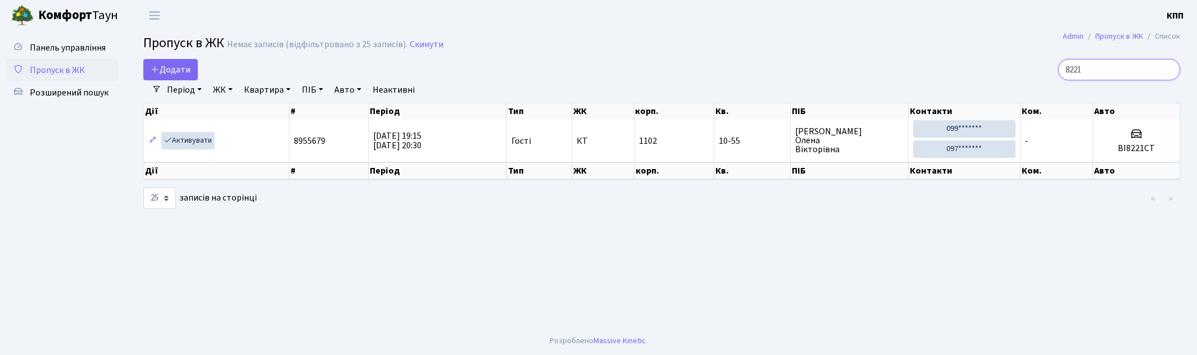
click at [1166, 66] on input "8221" at bounding box center [1119, 69] width 122 height 21
click at [967, 74] on div at bounding box center [1013, 69] width 334 height 21
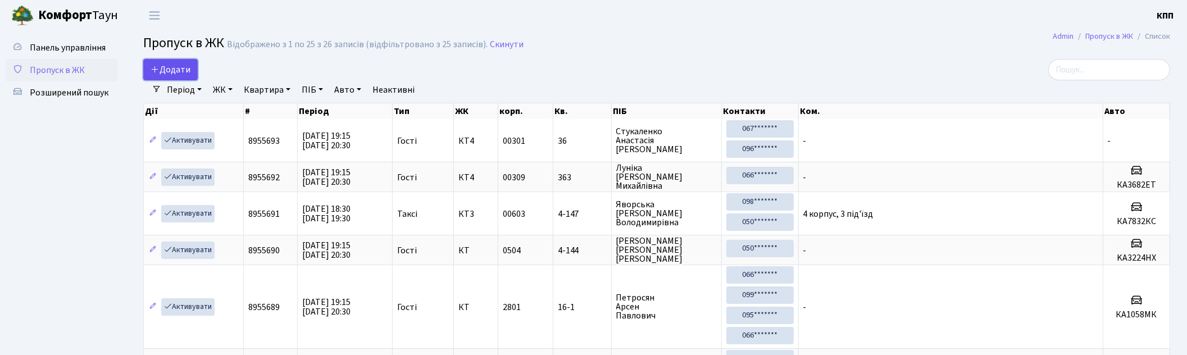
click at [175, 65] on span "Додати" at bounding box center [171, 69] width 40 height 12
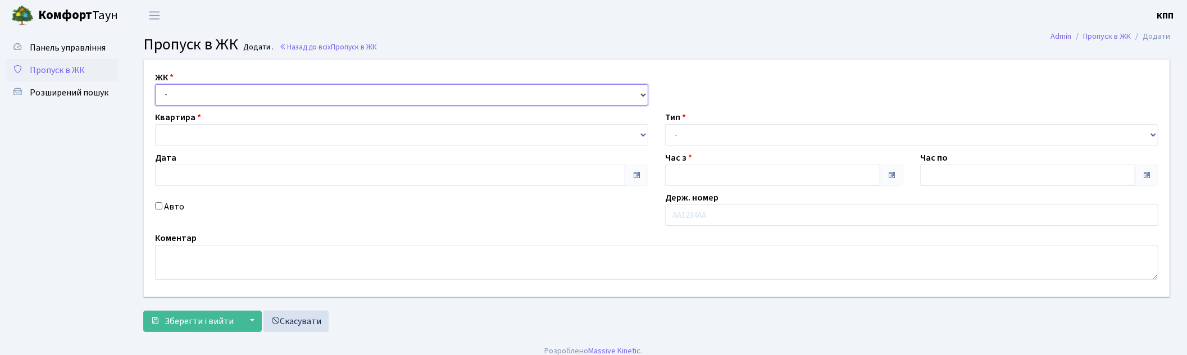
click at [196, 97] on select "- КТ, вул. Регенераторна, 4 КТ2, просп. [STREET_ADDRESS] [STREET_ADDRESS] [PERS…" at bounding box center [401, 94] width 493 height 21
type input "[DATE]"
type input "19:15"
type input "20:30"
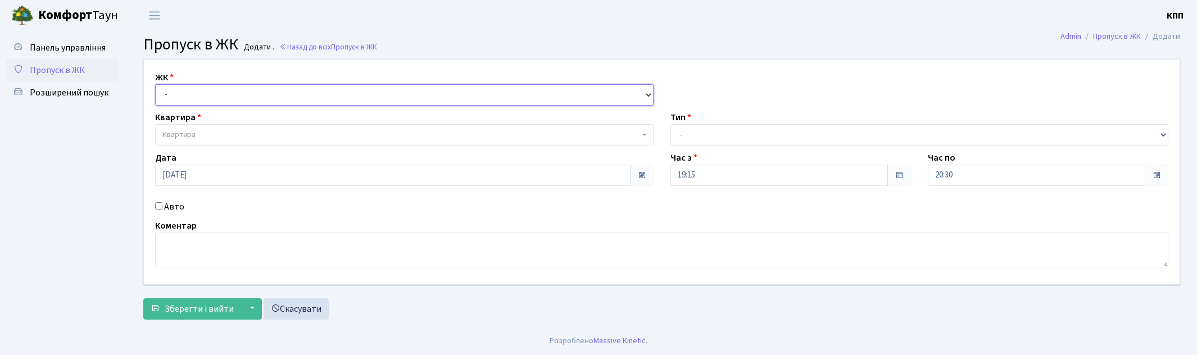
select select "271"
click at [155, 84] on select "- КТ, вул. Регенераторна, 4 КТ2, просп. [STREET_ADDRESS] [STREET_ADDRESS] [PERS…" at bounding box center [404, 94] width 498 height 21
select select
click at [213, 132] on span "Квартира" at bounding box center [400, 134] width 477 height 11
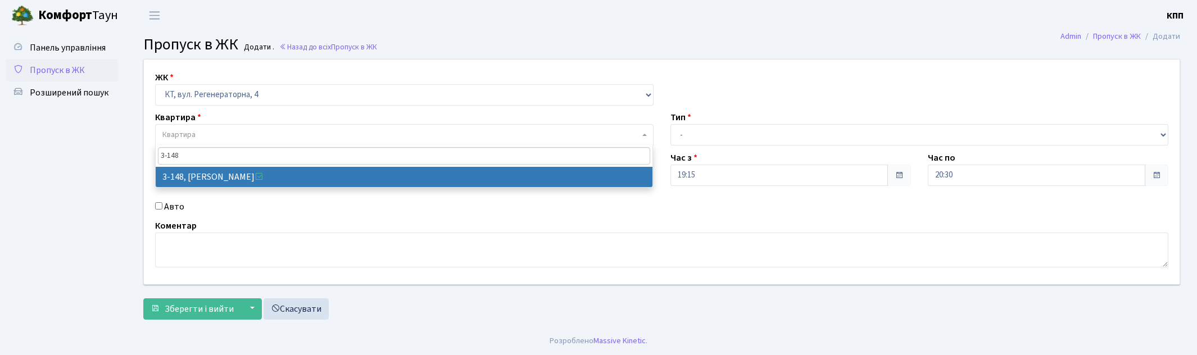
type input "3-148"
select select "815"
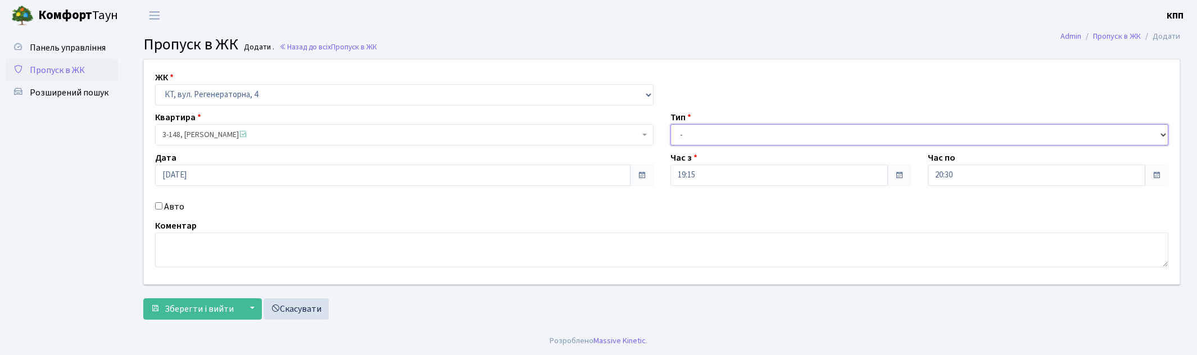
click at [696, 130] on select "- Доставка Таксі Гості Сервіс" at bounding box center [919, 134] width 498 height 21
select select "3"
click at [670, 124] on select "- Доставка Таксі Гості Сервіс" at bounding box center [919, 134] width 498 height 21
click at [156, 206] on input "Авто" at bounding box center [158, 205] width 7 height 7
checkbox input "true"
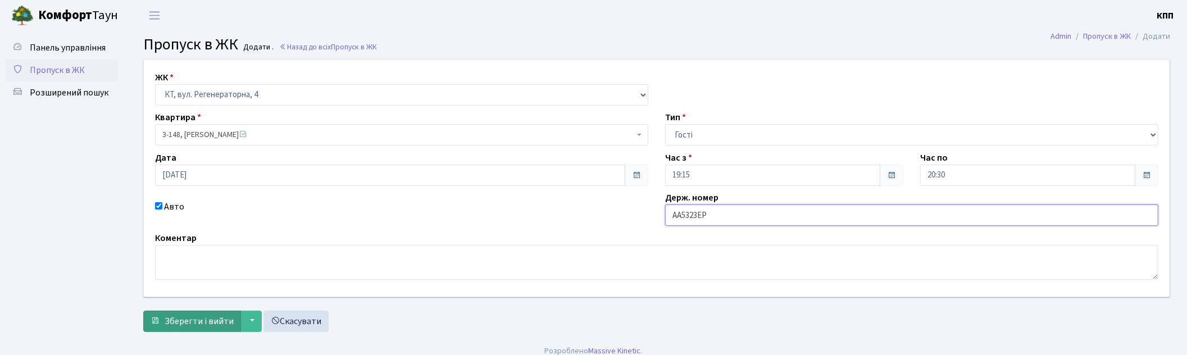
type input "АА5323ЕР"
click at [161, 317] on button "Зберегти і вийти" at bounding box center [192, 321] width 98 height 21
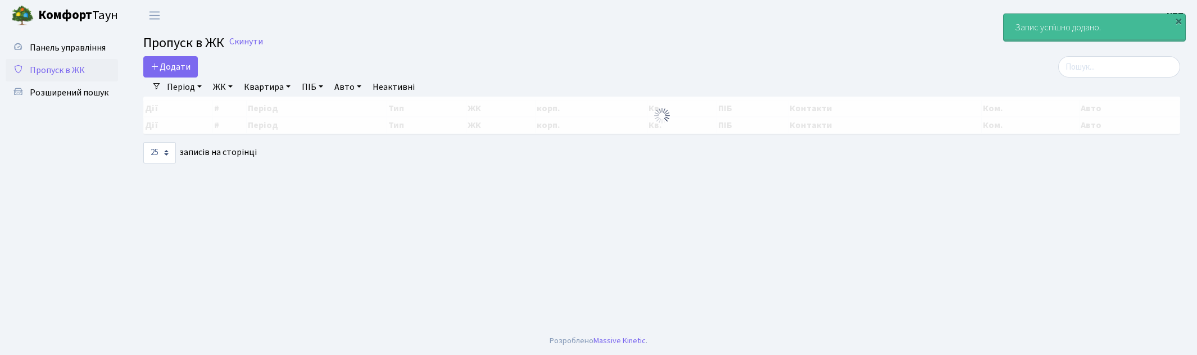
select select "25"
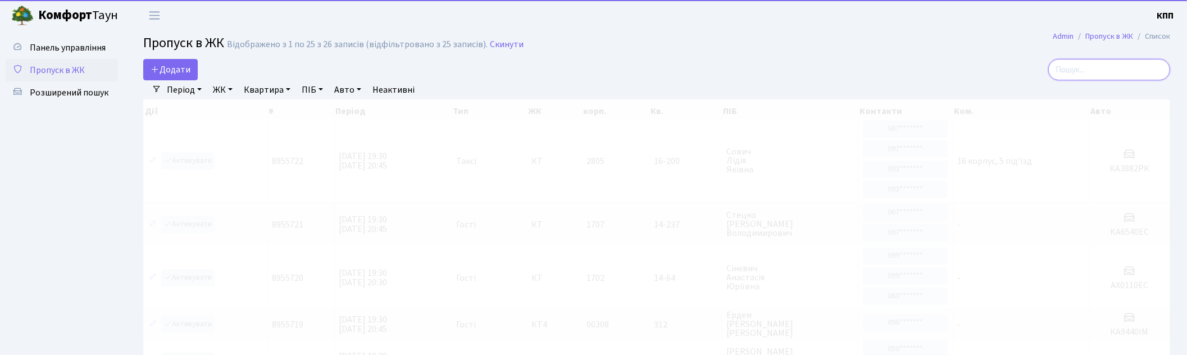
click at [1098, 68] on input "search" at bounding box center [1109, 69] width 122 height 21
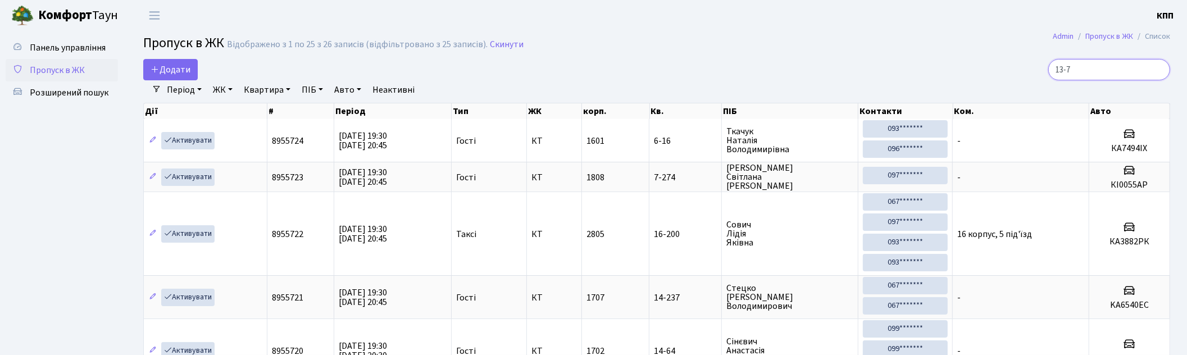
type input "13-70"
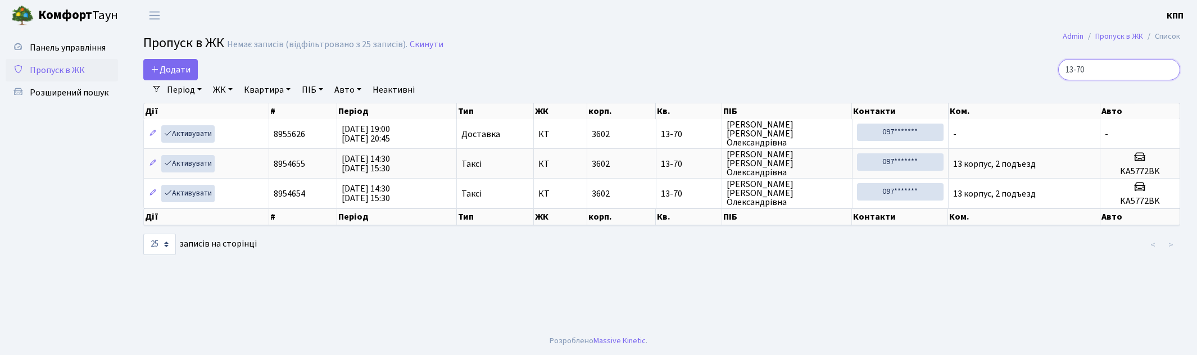
click at [1167, 69] on input "13-70" at bounding box center [1119, 69] width 122 height 21
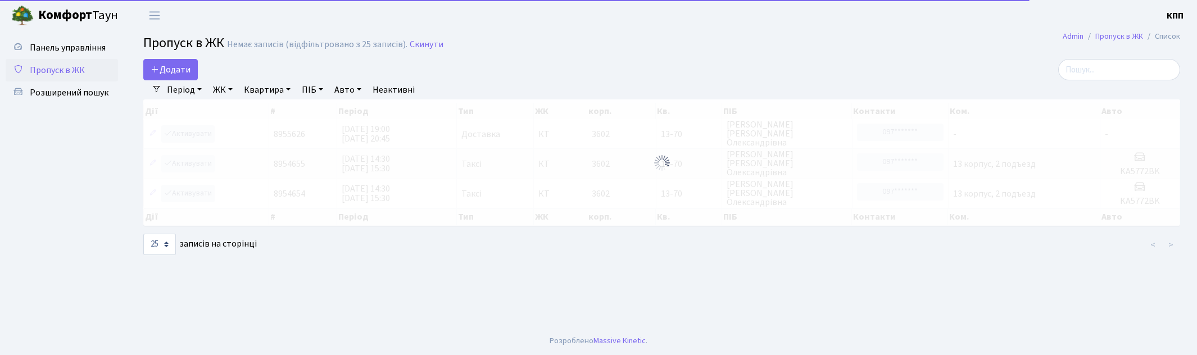
click at [961, 58] on main "Admin Пропуск в ЖК Список Пропуск в ЖК Немає записів (відфільтровано з 25 запис…" at bounding box center [661, 179] width 1070 height 296
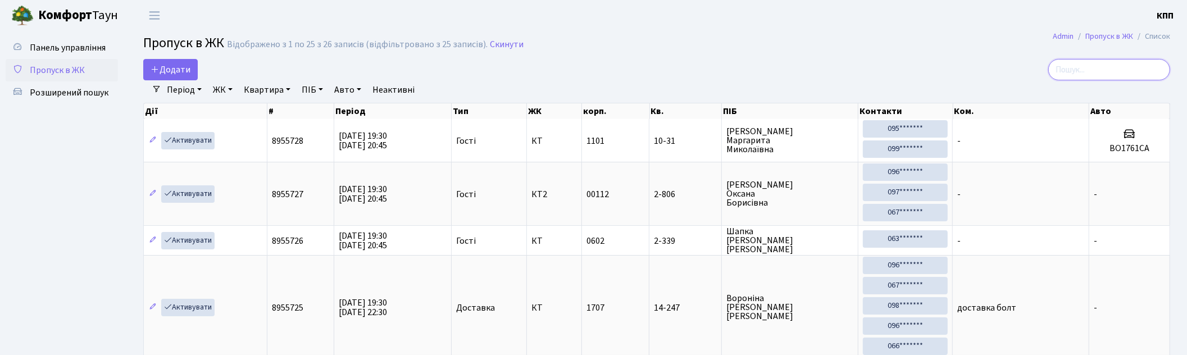
click at [1106, 65] on input "search" at bounding box center [1109, 69] width 122 height 21
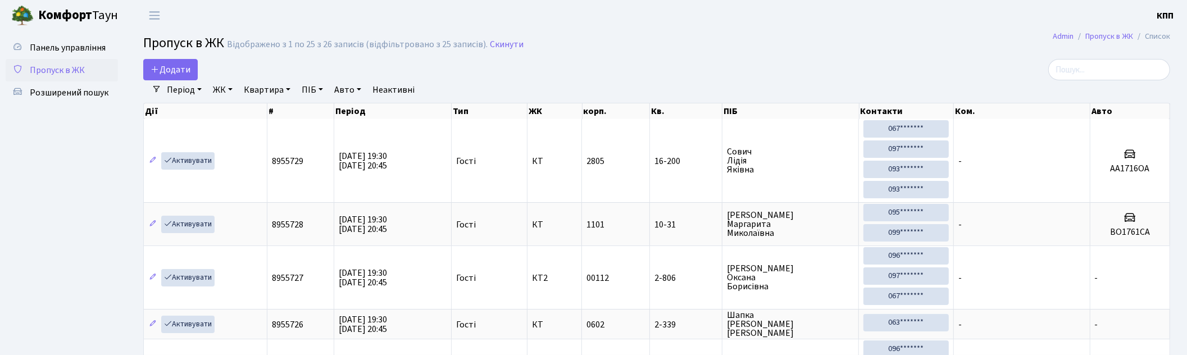
click at [231, 90] on link "ЖК" at bounding box center [222, 89] width 29 height 19
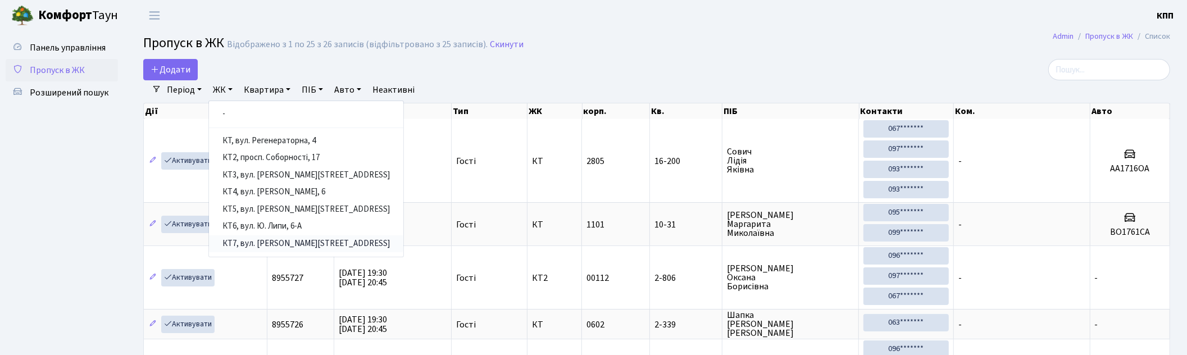
click at [290, 242] on link "КТ7, вул. [PERSON_NAME][STREET_ADDRESS]" at bounding box center [306, 243] width 194 height 17
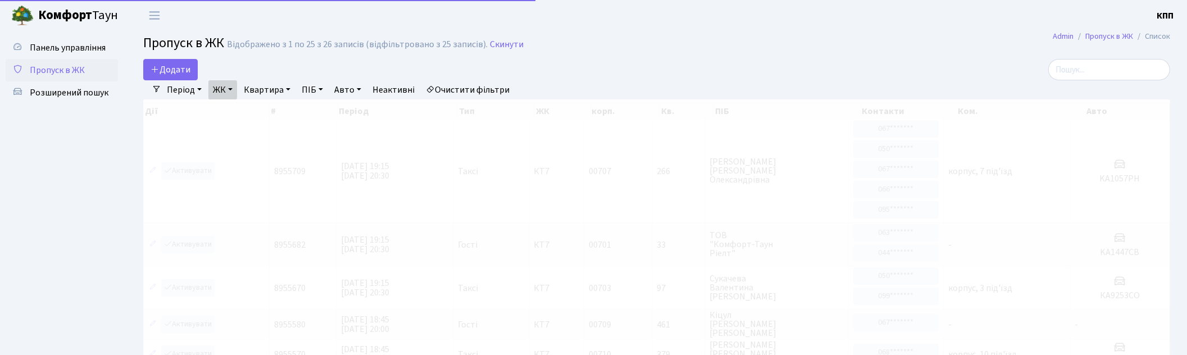
click at [783, 62] on div "Додати" at bounding box center [482, 69] width 679 height 21
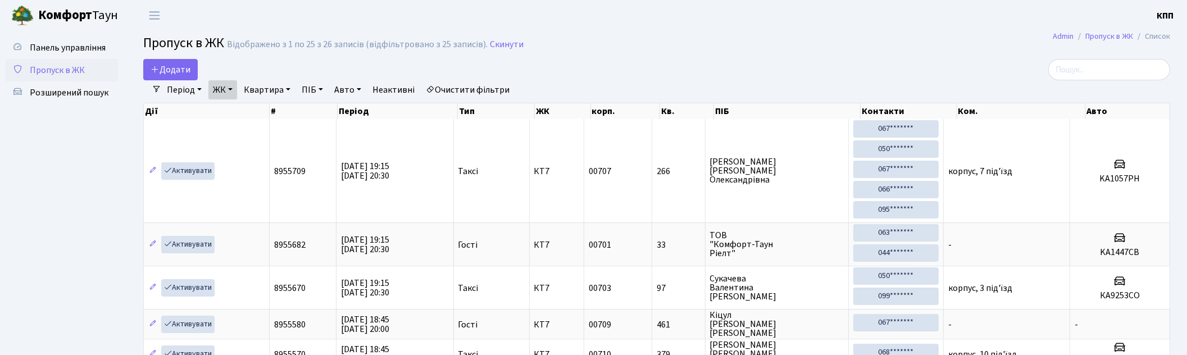
click at [222, 89] on link "ЖК" at bounding box center [222, 89] width 29 height 19
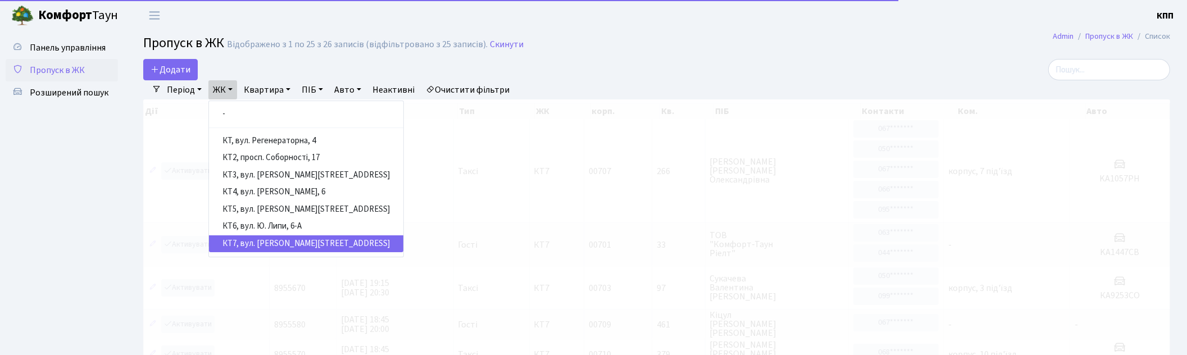
click at [733, 70] on div "Додати" at bounding box center [482, 69] width 679 height 21
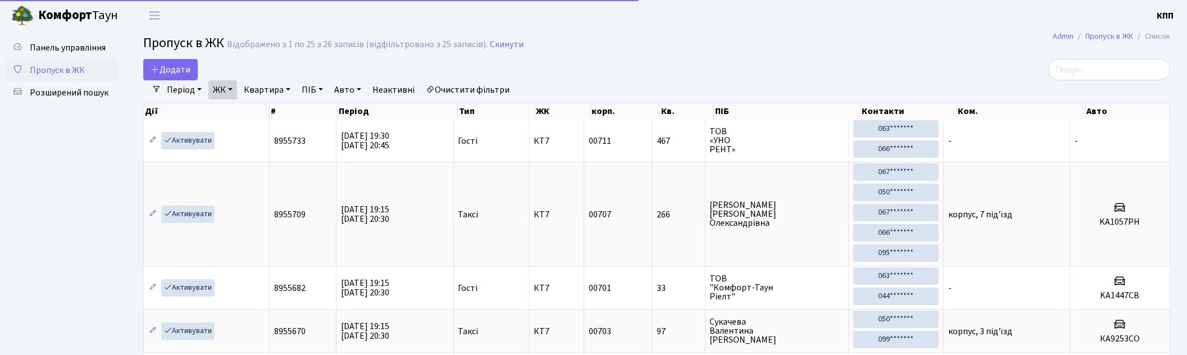
click at [224, 87] on link "ЖК" at bounding box center [222, 89] width 29 height 19
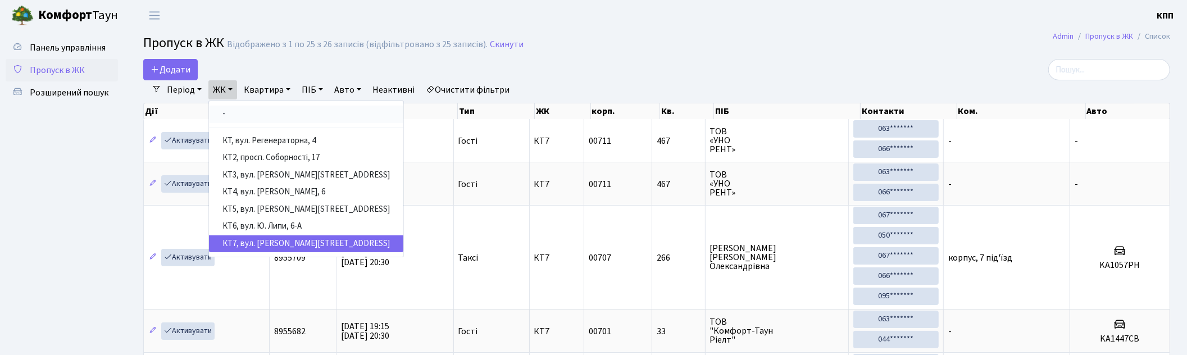
click at [270, 116] on link "-" at bounding box center [306, 114] width 194 height 17
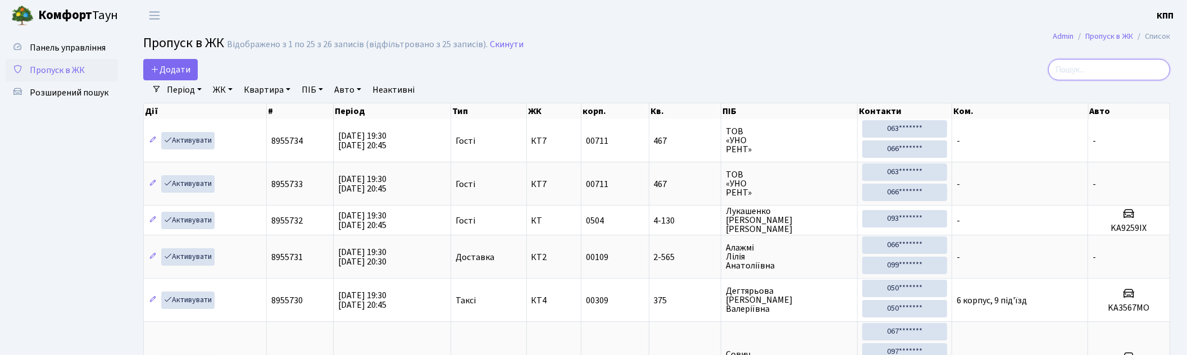
click at [1093, 61] on input "search" at bounding box center [1109, 69] width 122 height 21
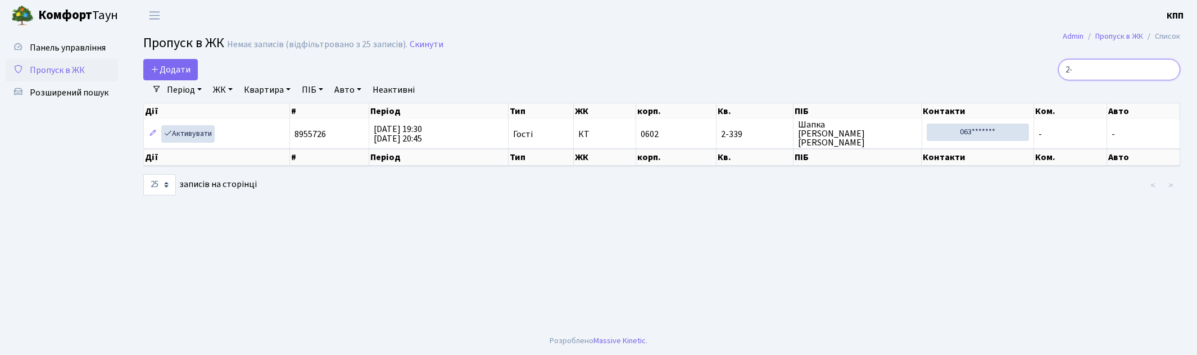
type input "2"
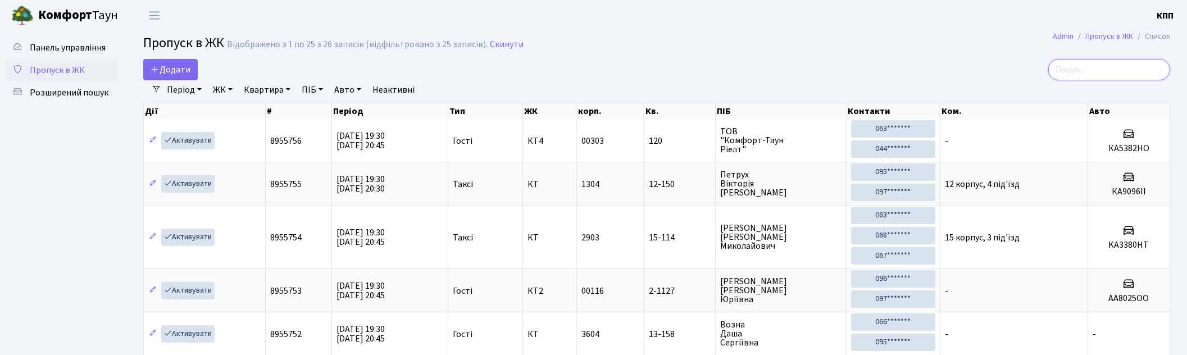
click at [1110, 71] on input "search" at bounding box center [1109, 69] width 122 height 21
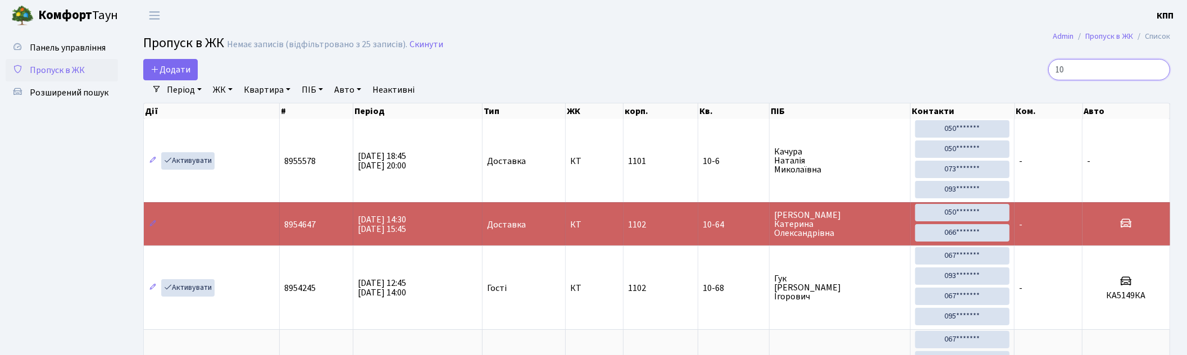
type input "1"
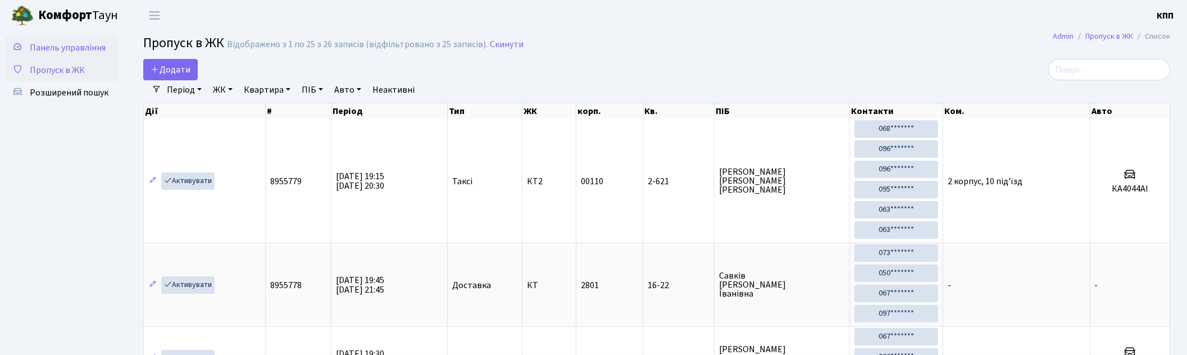
click at [53, 43] on span "Панель управління" at bounding box center [68, 48] width 76 height 12
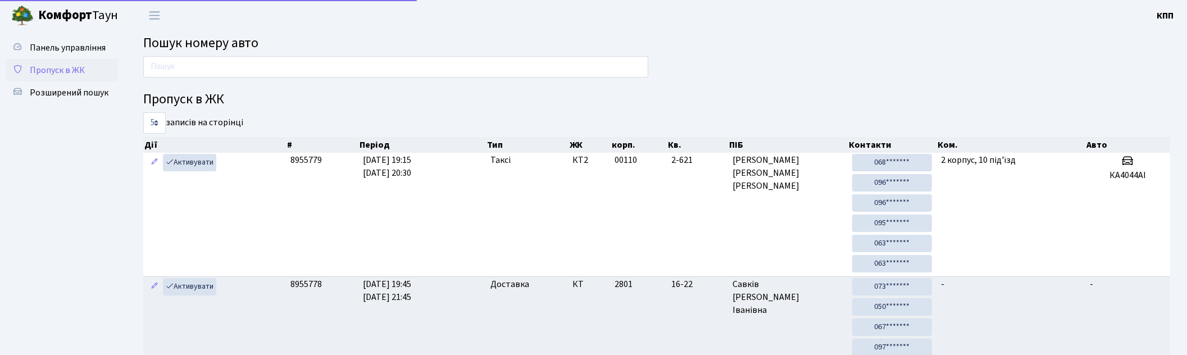
click at [88, 62] on link "Пропуск в ЖК" at bounding box center [62, 70] width 112 height 22
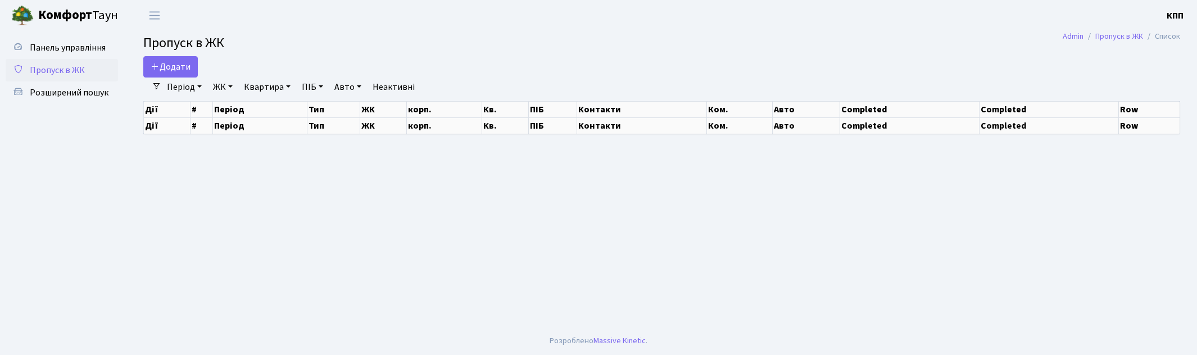
select select "25"
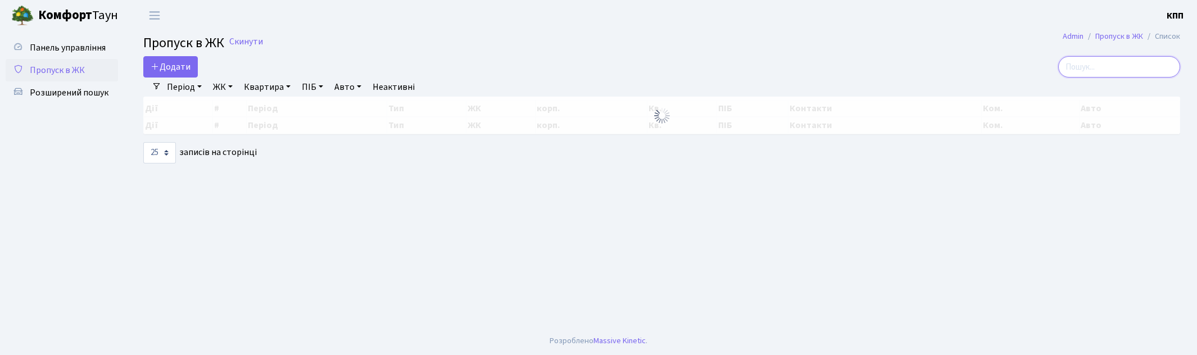
click at [1084, 65] on input "search" at bounding box center [1119, 66] width 122 height 21
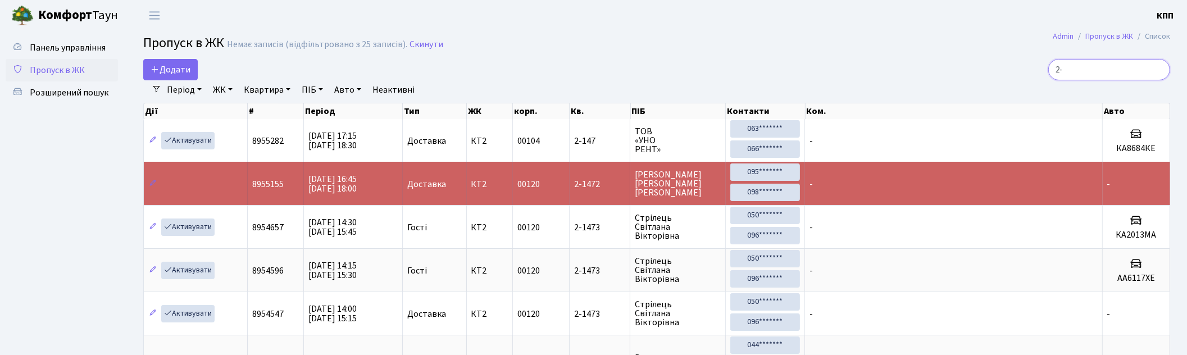
type input "2"
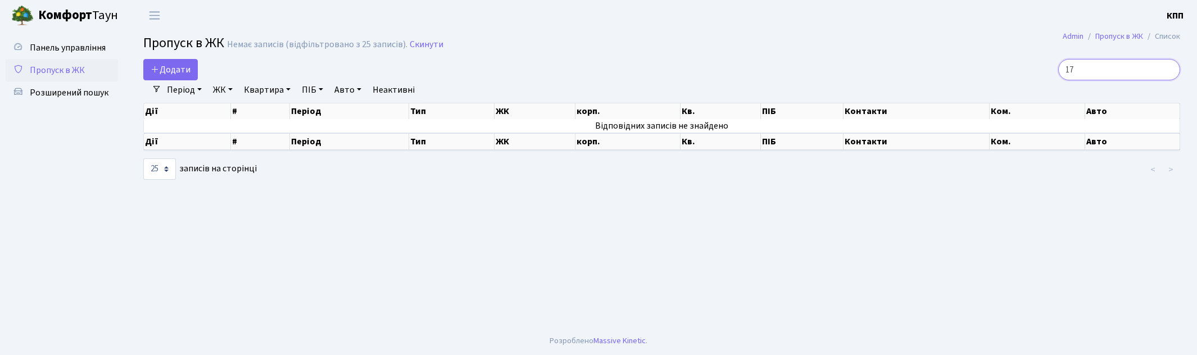
type input "1"
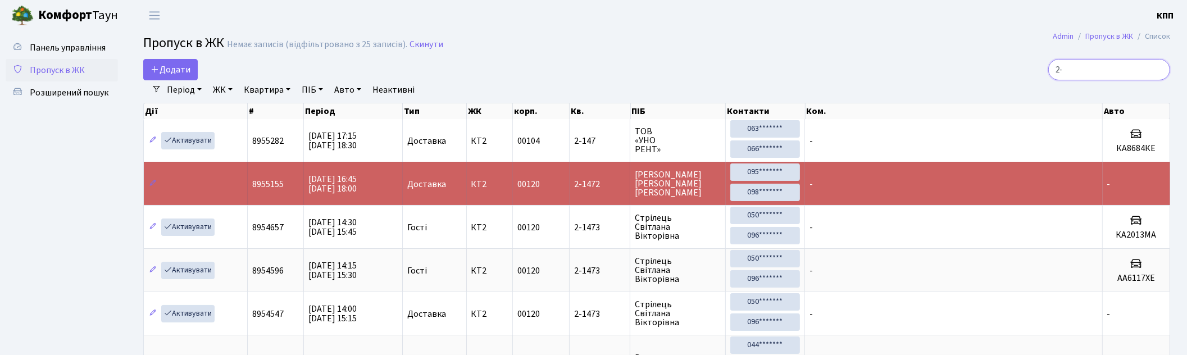
type input "2"
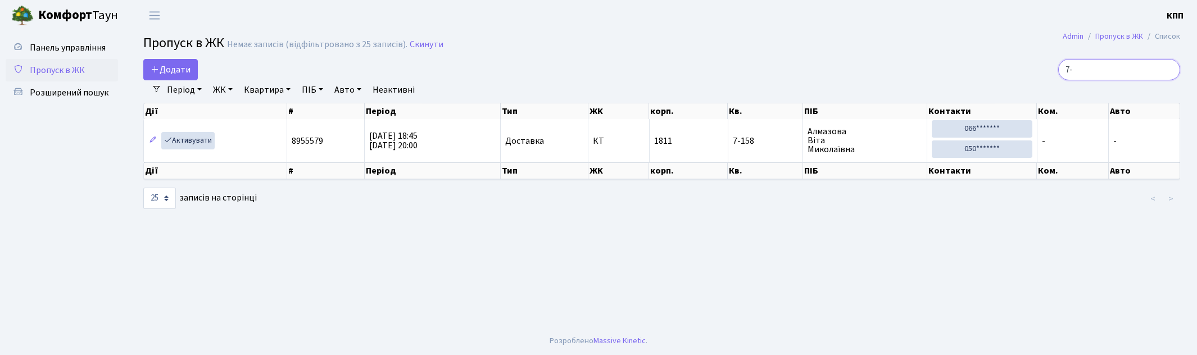
type input "7"
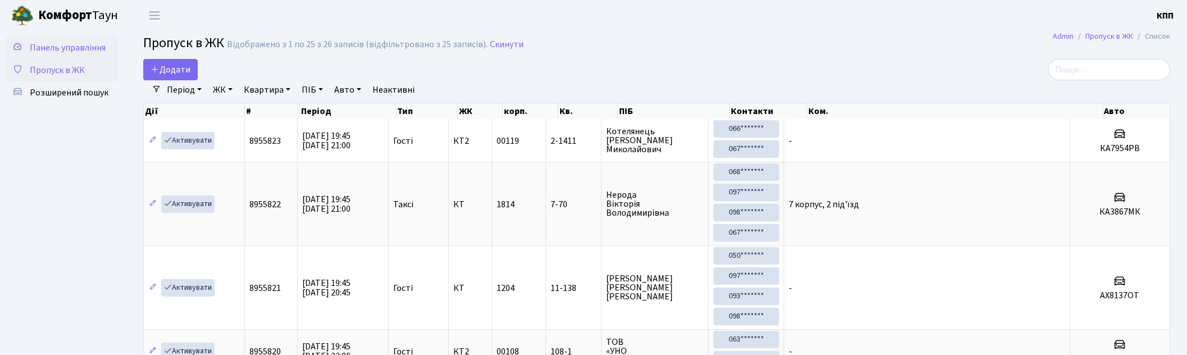
click at [37, 44] on span "Панель управління" at bounding box center [68, 48] width 76 height 12
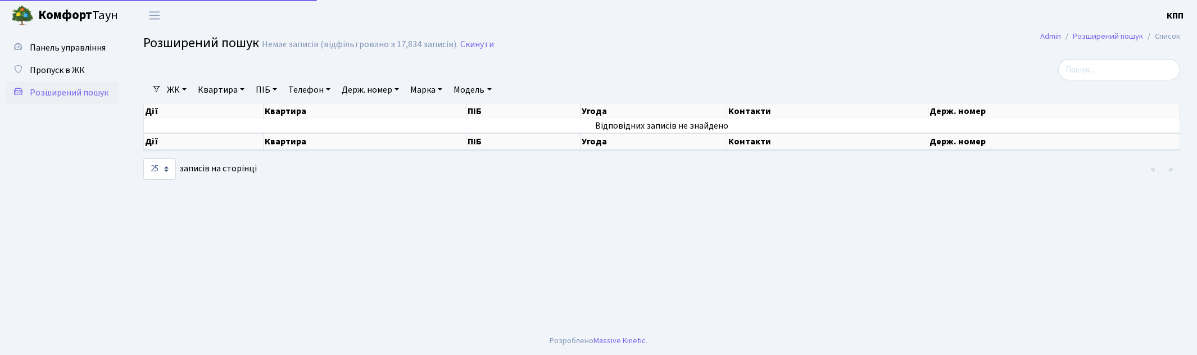
select select "25"
click at [231, 82] on link "Квартира" at bounding box center [221, 89] width 56 height 19
type input "1-32"
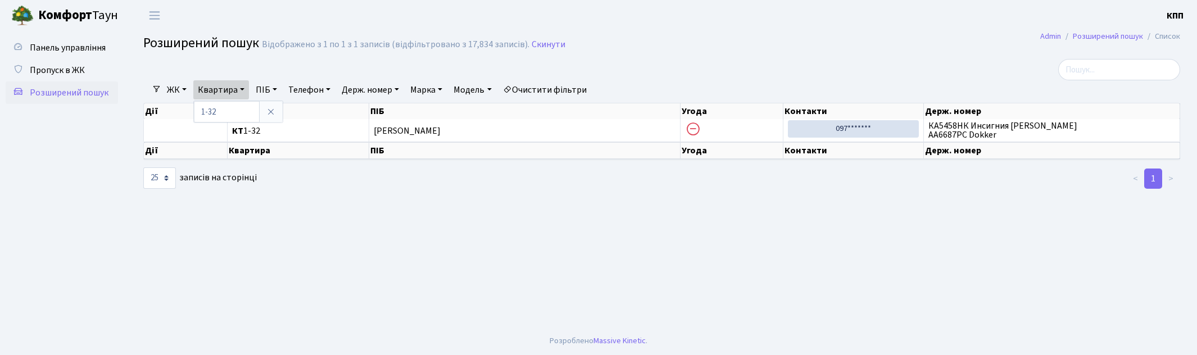
click at [688, 57] on main "Admin Розширений пошук Список Розширений пошук Відображено з 1 по 1 з 1 записів…" at bounding box center [661, 179] width 1070 height 296
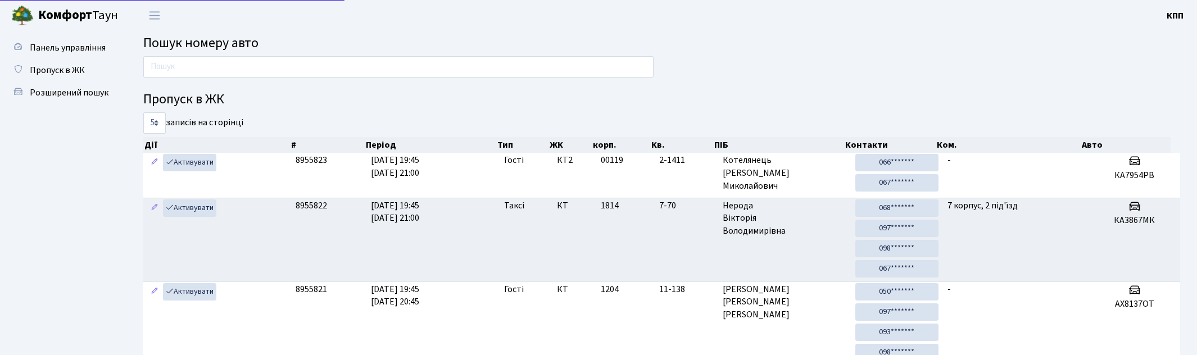
click at [203, 71] on input "text" at bounding box center [398, 66] width 510 height 21
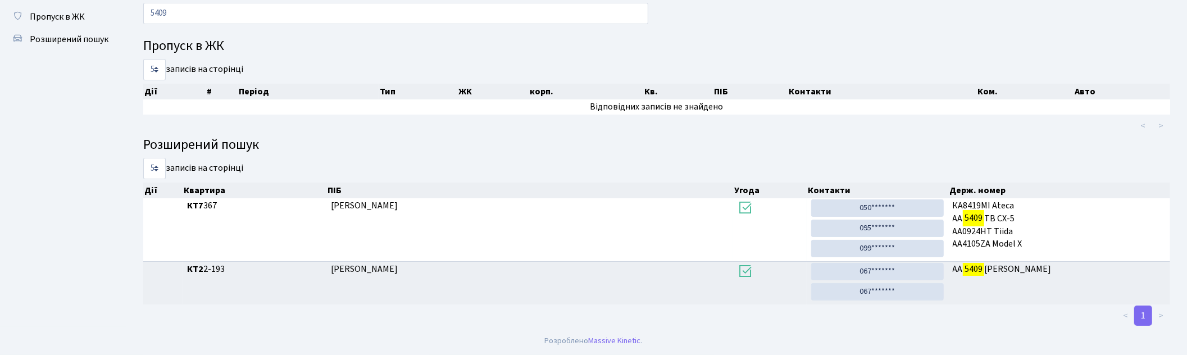
scroll to position [53, 0]
type input "5408"
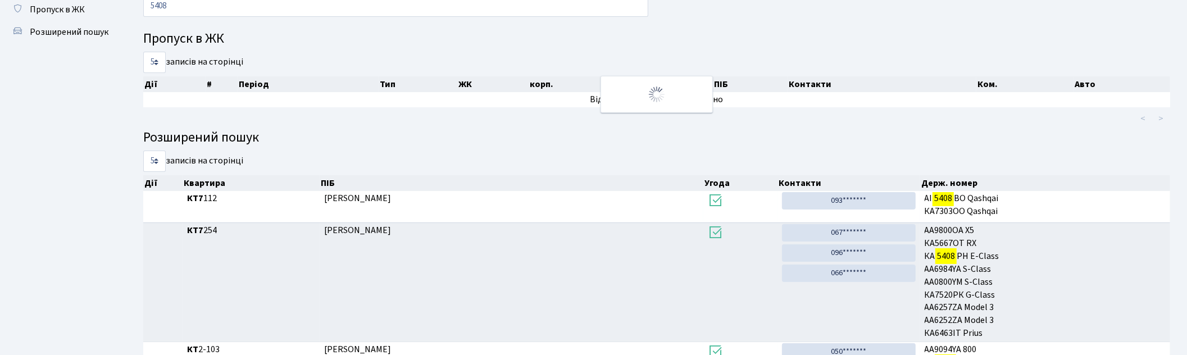
scroll to position [0, 0]
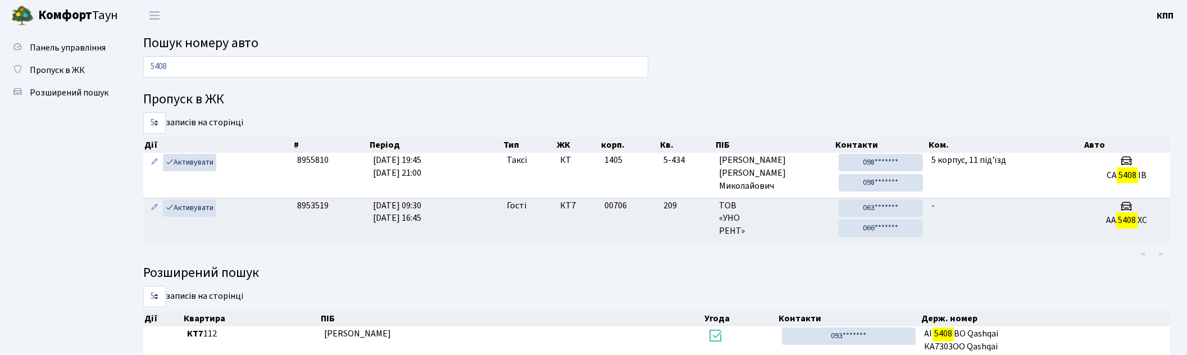
drag, startPoint x: 443, startPoint y: 68, endPoint x: 4, endPoint y: 69, distance: 438.8
click at [4, 69] on div "Панель управління Пропуск в ЖК Розширений пошук Пошук номеру авто 5408 Пропуск …" at bounding box center [593, 294] width 1187 height 526
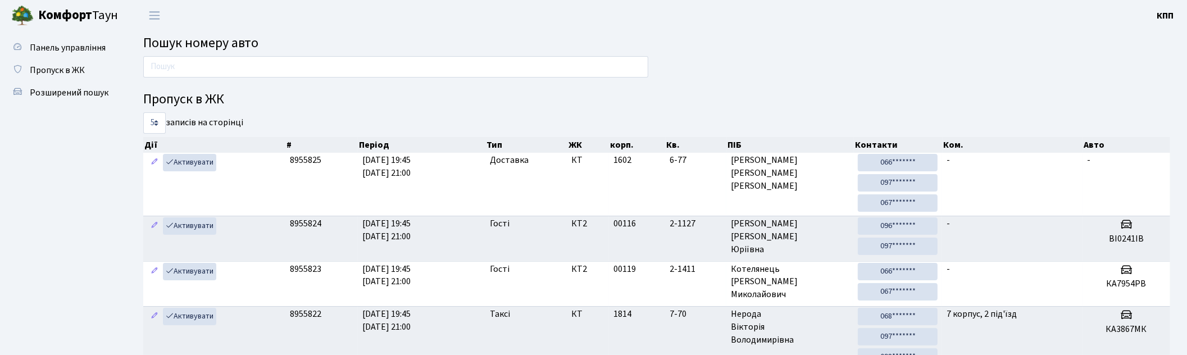
click at [174, 71] on input "text" at bounding box center [395, 66] width 505 height 21
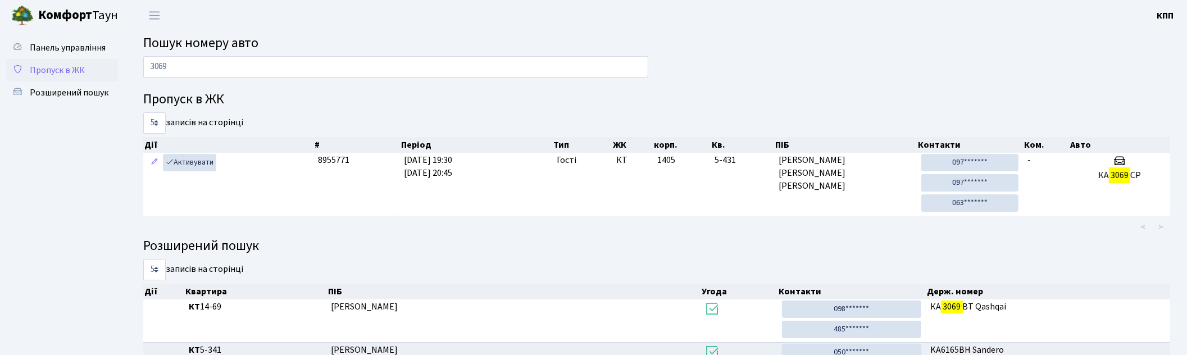
type input "3069"
click at [48, 64] on span "Пропуск в ЖК" at bounding box center [57, 70] width 55 height 12
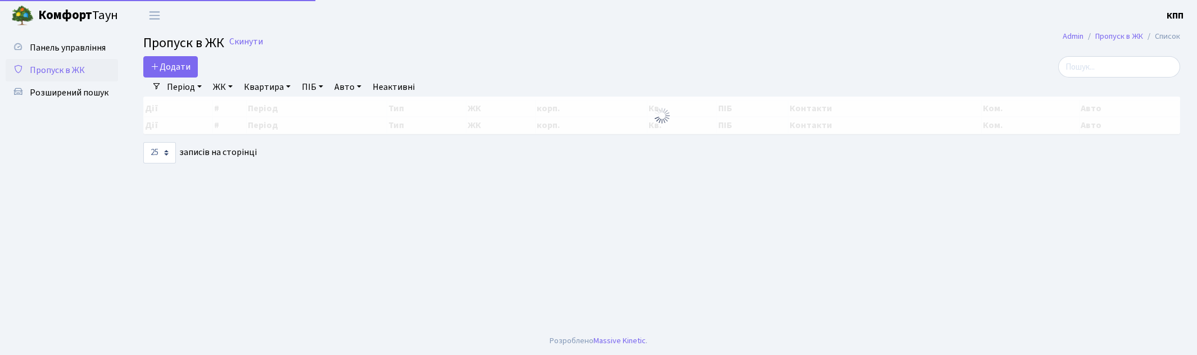
select select "25"
click at [76, 53] on span "Панель управління" at bounding box center [68, 48] width 76 height 12
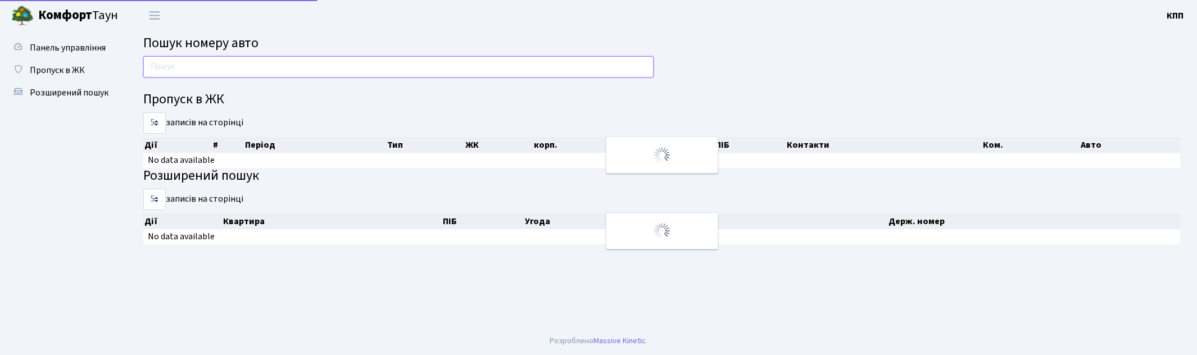
click at [219, 63] on input "text" at bounding box center [398, 66] width 510 height 21
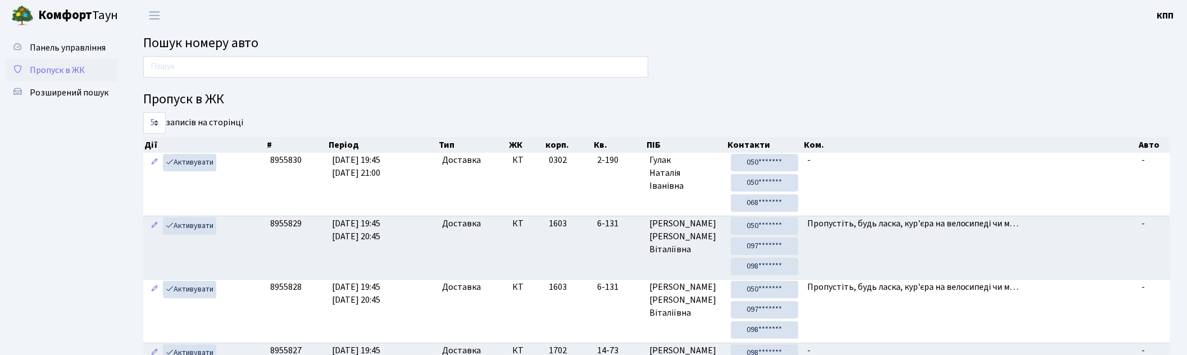
click at [71, 59] on link "Пропуск в ЖК" at bounding box center [62, 70] width 112 height 22
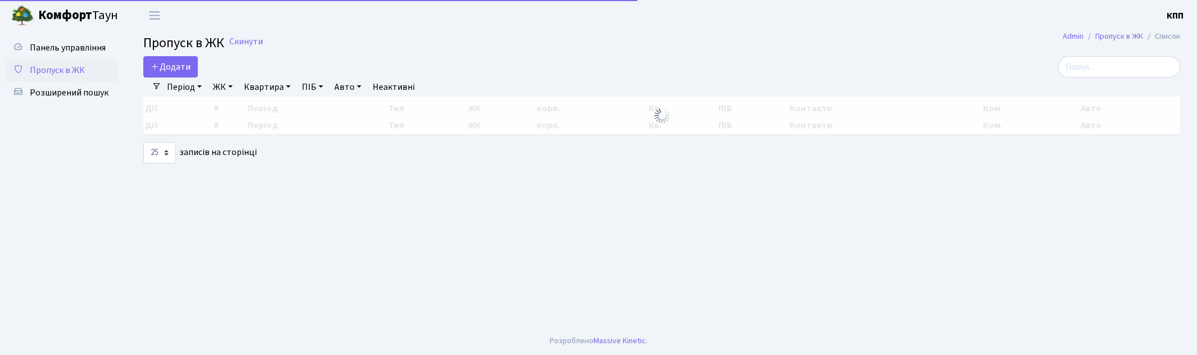
select select "25"
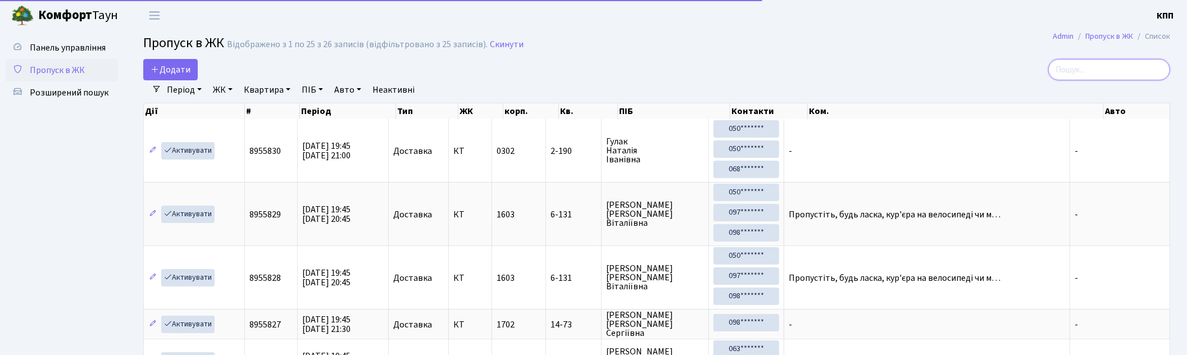
click at [1083, 75] on input "search" at bounding box center [1109, 69] width 122 height 21
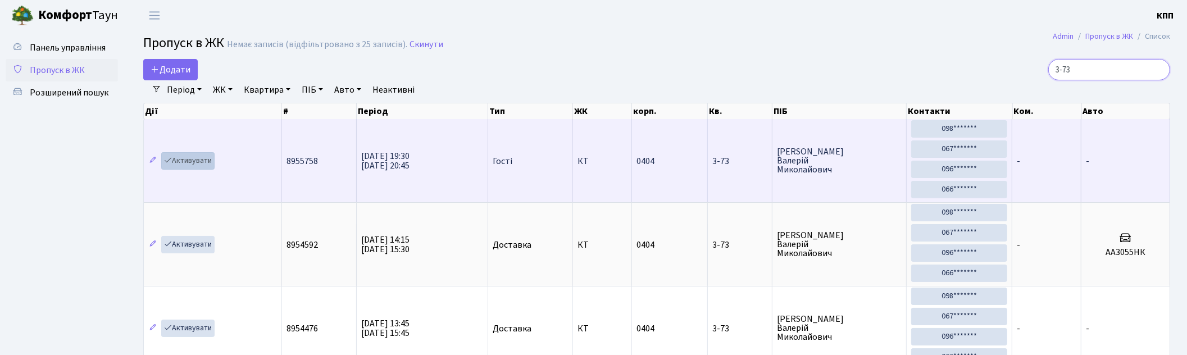
type input "3-73"
click at [182, 154] on link "Активувати" at bounding box center [187, 160] width 53 height 17
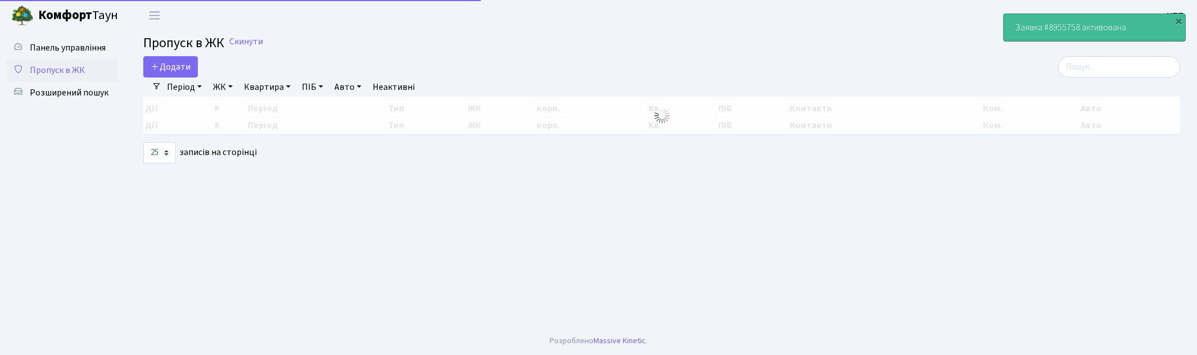
select select "25"
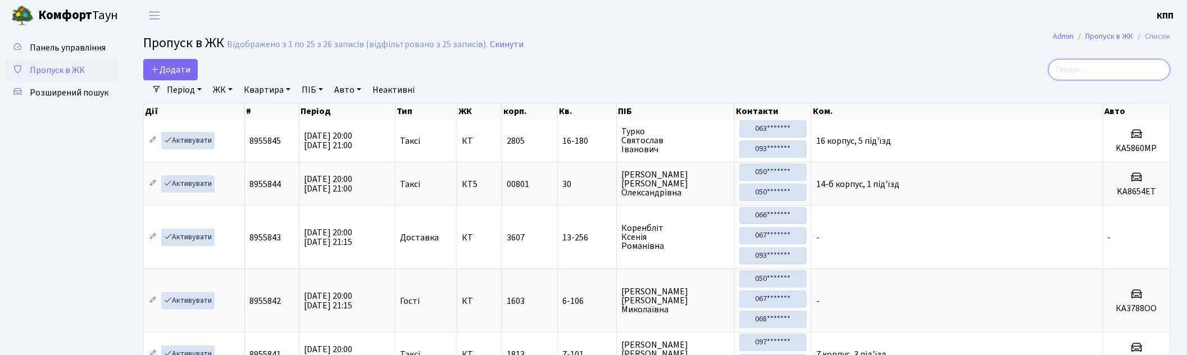
click at [1097, 71] on input "search" at bounding box center [1109, 69] width 122 height 21
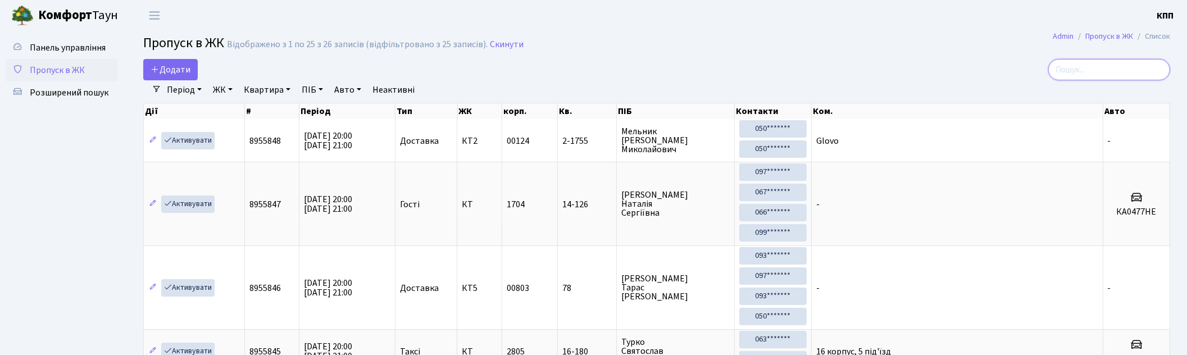
click at [1107, 71] on input "search" at bounding box center [1109, 69] width 122 height 21
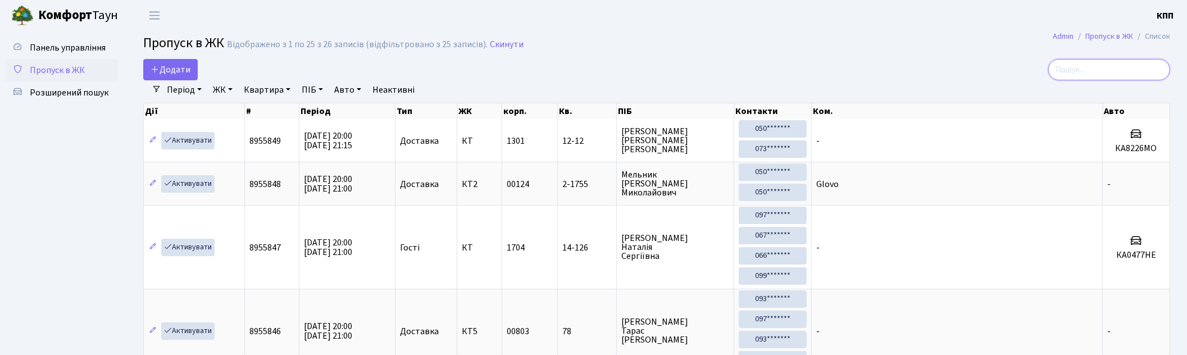
click at [1096, 68] on input "search" at bounding box center [1109, 69] width 122 height 21
click at [1097, 65] on input "search" at bounding box center [1109, 69] width 122 height 21
click at [1087, 67] on input "search" at bounding box center [1109, 69] width 122 height 21
click at [1098, 71] on input "search" at bounding box center [1109, 69] width 122 height 21
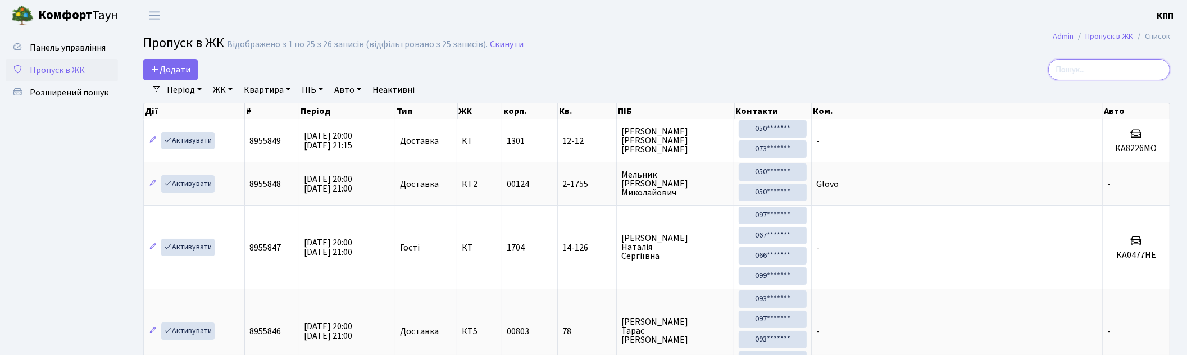
click at [1079, 67] on input "search" at bounding box center [1109, 69] width 122 height 21
click at [1091, 70] on input "search" at bounding box center [1109, 69] width 122 height 21
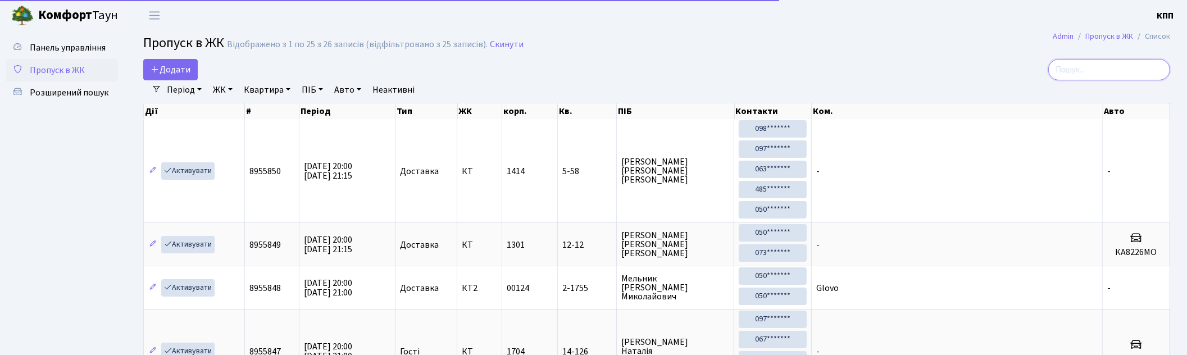
click at [1098, 70] on input "search" at bounding box center [1109, 69] width 122 height 21
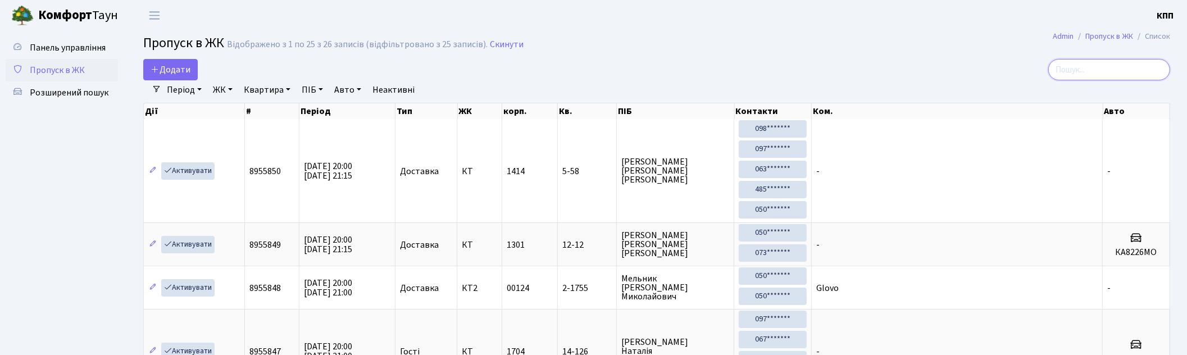
click at [1089, 69] on input "search" at bounding box center [1109, 69] width 122 height 21
click at [1087, 62] on input "search" at bounding box center [1109, 69] width 122 height 21
click at [1092, 63] on input "search" at bounding box center [1109, 69] width 122 height 21
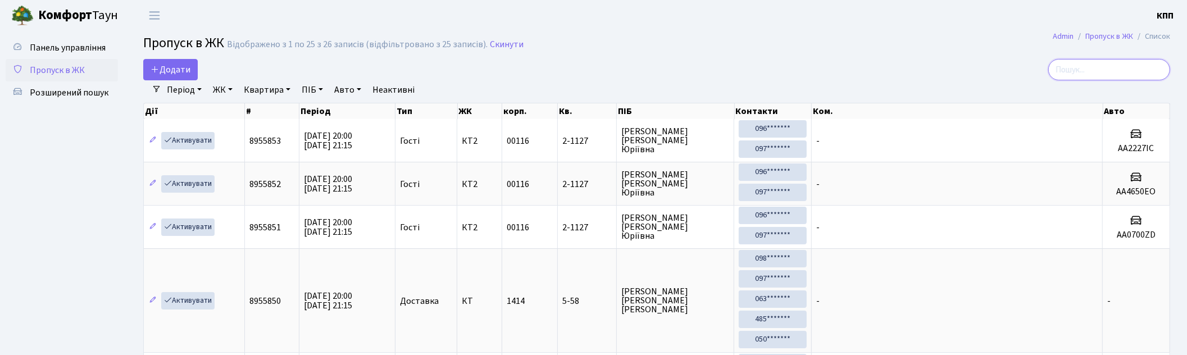
click at [1120, 69] on input "search" at bounding box center [1109, 69] width 122 height 21
click at [1093, 65] on input "search" at bounding box center [1109, 69] width 122 height 21
click at [1090, 68] on input "search" at bounding box center [1109, 69] width 122 height 21
click at [1093, 72] on input "search" at bounding box center [1109, 69] width 122 height 21
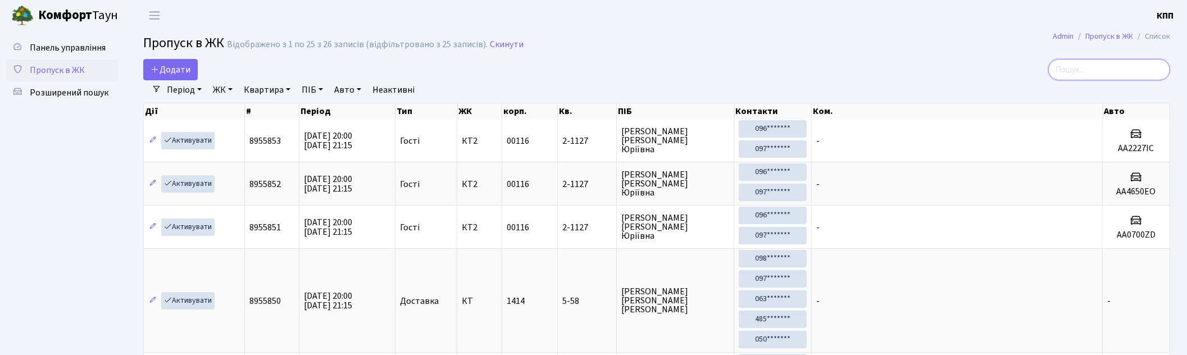
click at [1093, 66] on input "search" at bounding box center [1109, 69] width 122 height 21
click at [1108, 69] on input "search" at bounding box center [1109, 69] width 122 height 21
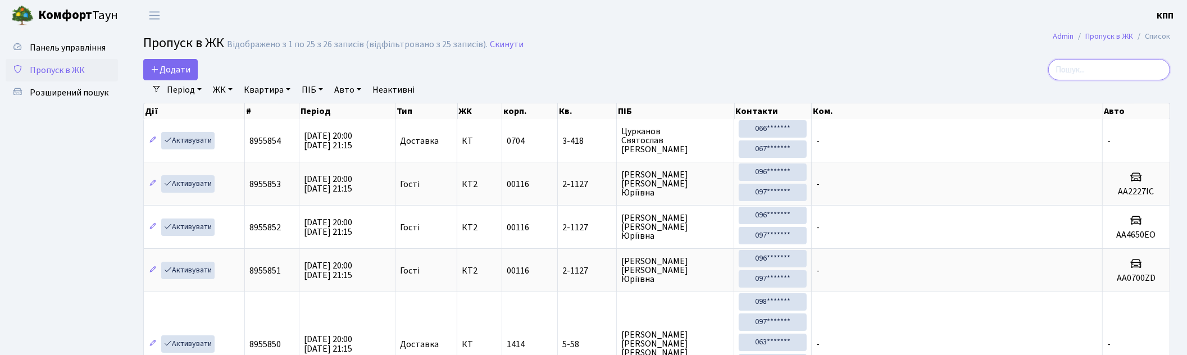
click at [1108, 66] on input "search" at bounding box center [1109, 69] width 122 height 21
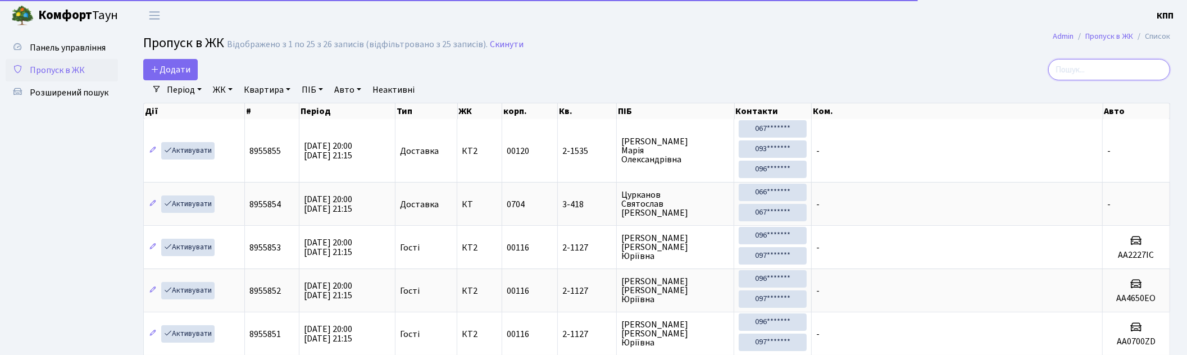
click at [1088, 67] on input "search" at bounding box center [1109, 69] width 122 height 21
click at [1108, 69] on input "search" at bounding box center [1109, 69] width 122 height 21
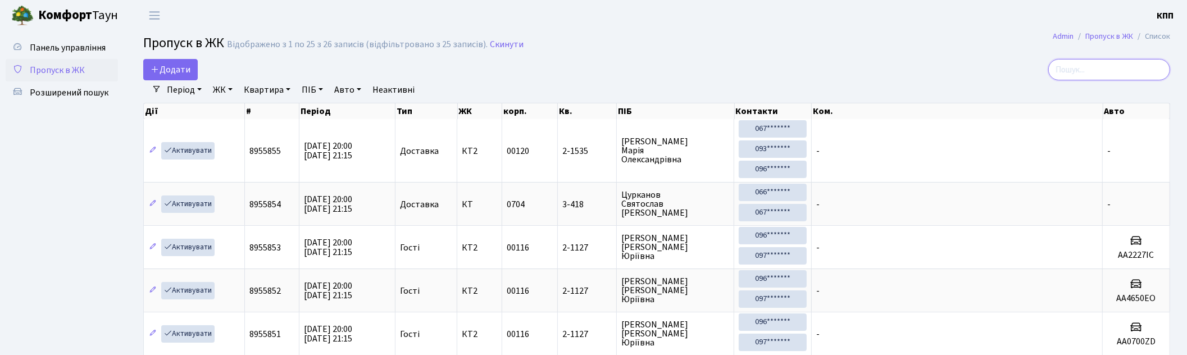
click at [1105, 70] on input "search" at bounding box center [1109, 69] width 122 height 21
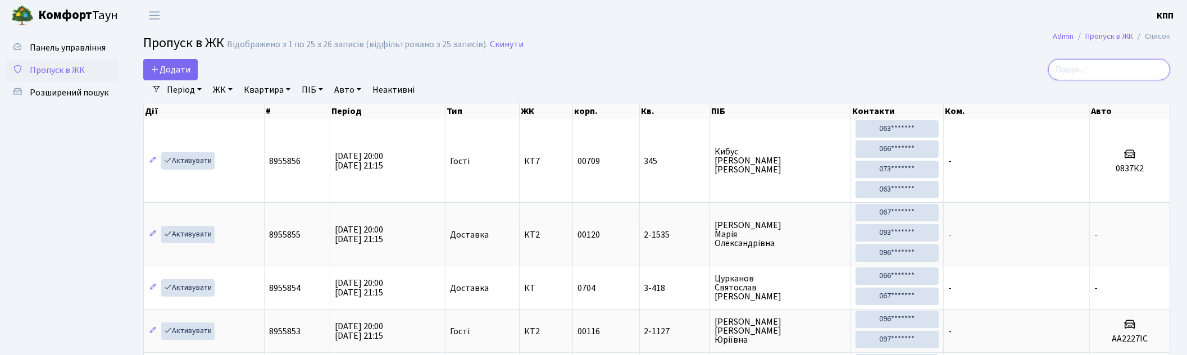
click at [1109, 67] on input "search" at bounding box center [1109, 69] width 122 height 21
click at [1093, 74] on input "search" at bounding box center [1109, 69] width 122 height 21
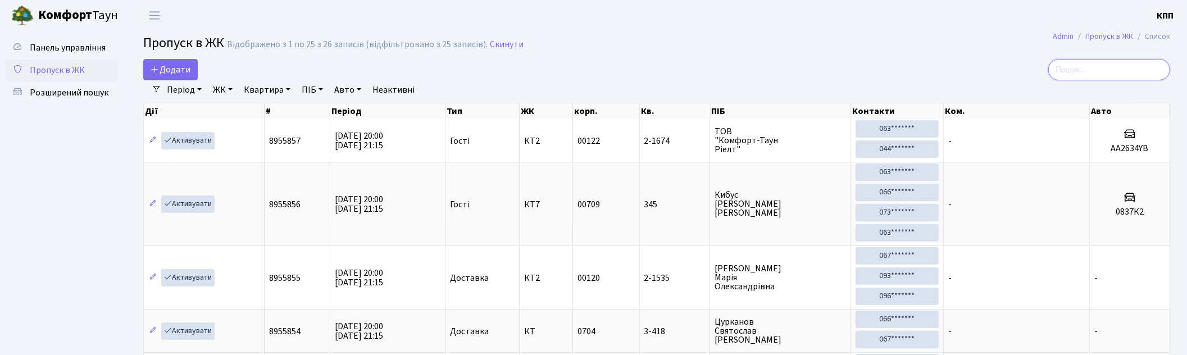
click at [1103, 63] on input "search" at bounding box center [1109, 69] width 122 height 21
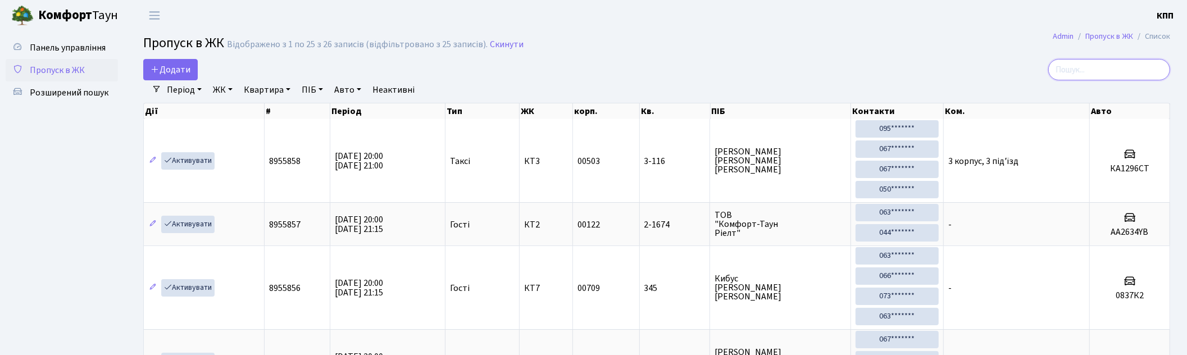
click at [1125, 69] on input "search" at bounding box center [1109, 69] width 122 height 21
click at [1101, 66] on input "search" at bounding box center [1109, 69] width 122 height 21
click at [1099, 66] on input "search" at bounding box center [1109, 69] width 122 height 21
click at [1094, 71] on input "search" at bounding box center [1109, 69] width 122 height 21
click at [1100, 73] on input "search" at bounding box center [1109, 69] width 122 height 21
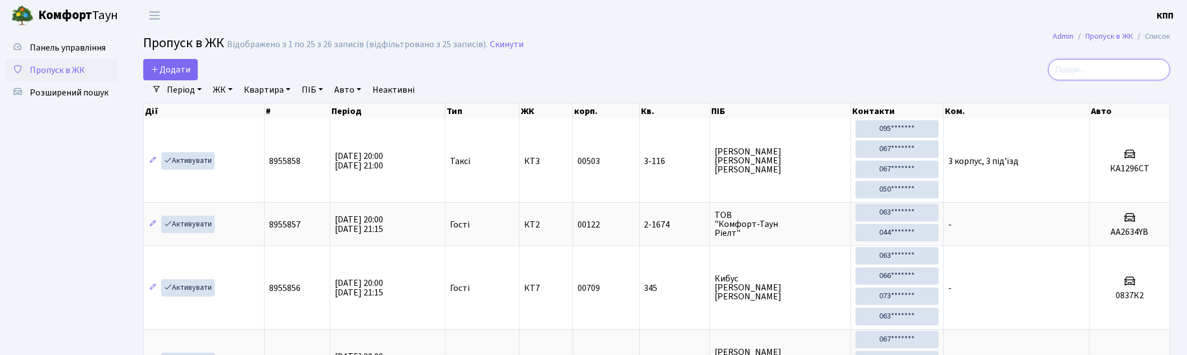
click at [1098, 65] on input "search" at bounding box center [1109, 69] width 122 height 21
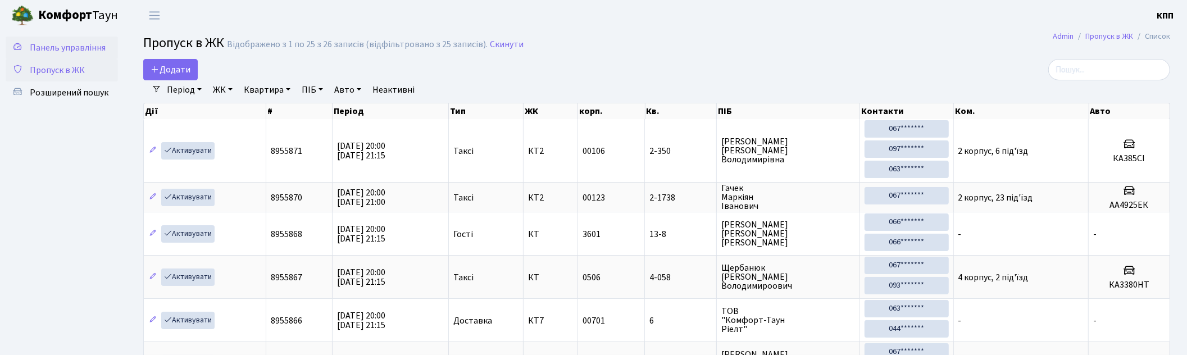
click at [72, 54] on link "Панель управління" at bounding box center [62, 48] width 112 height 22
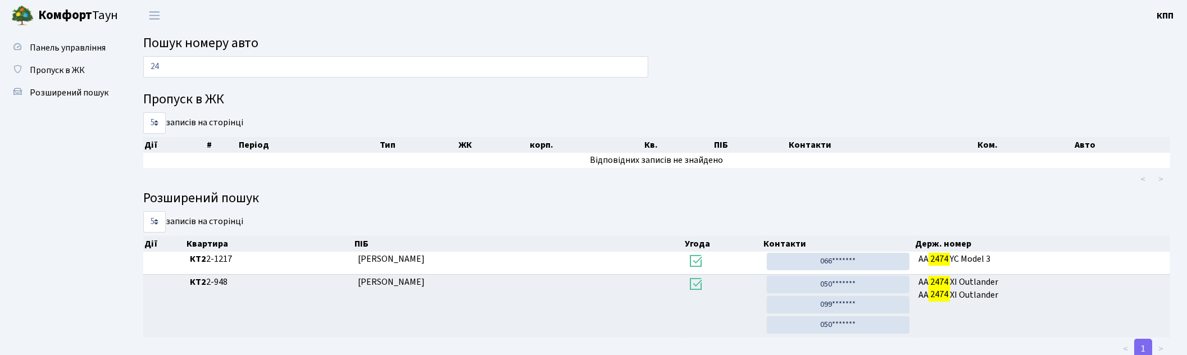
type input "2"
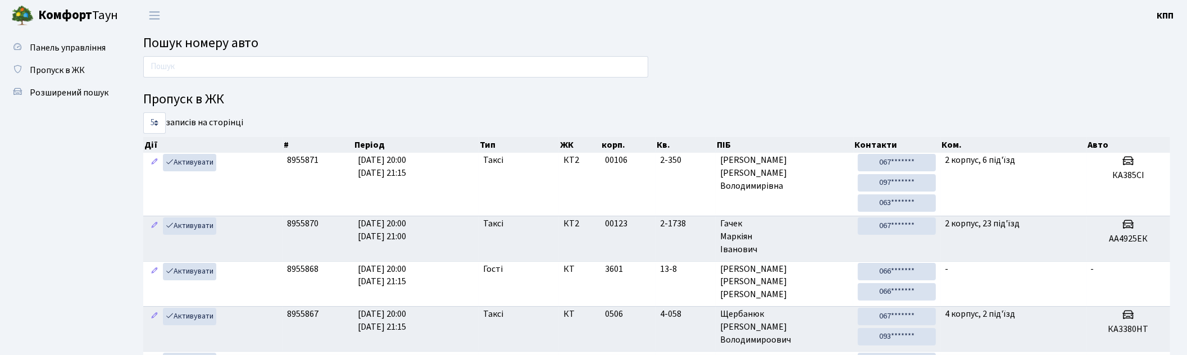
click at [199, 68] on input "text" at bounding box center [395, 66] width 505 height 21
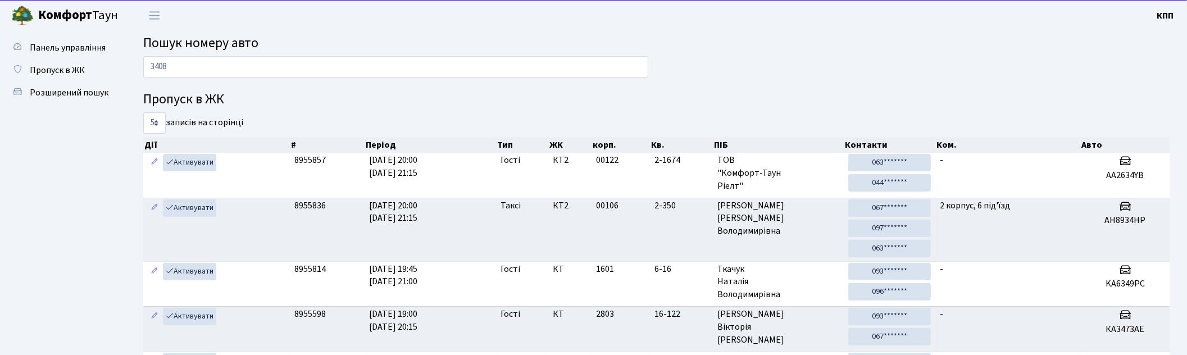
type input "3408"
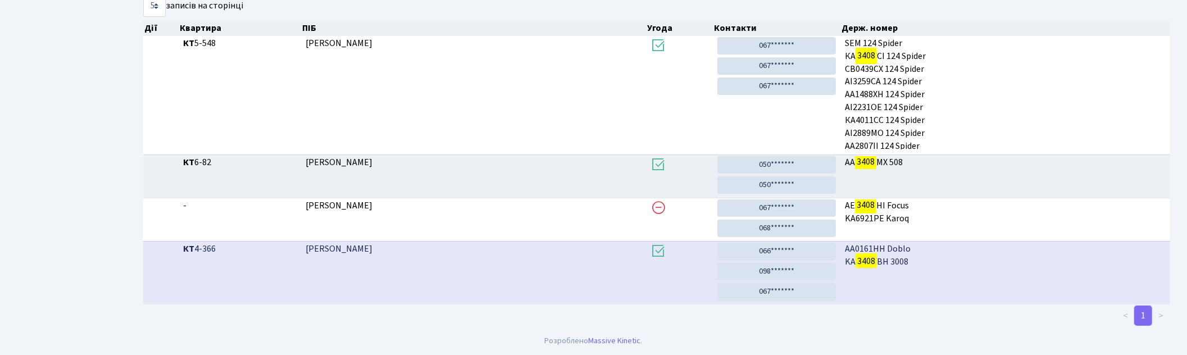
scroll to position [216, 0]
click at [791, 254] on link "066*******" at bounding box center [776, 251] width 119 height 17
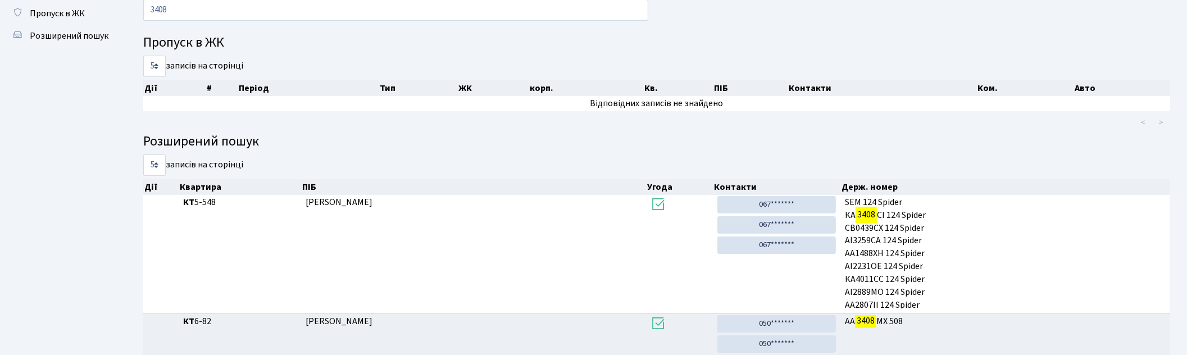
scroll to position [0, 0]
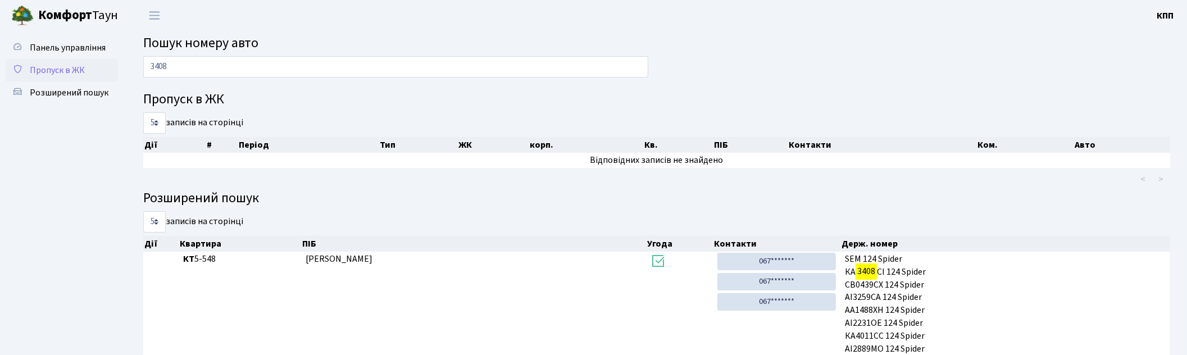
click at [63, 66] on span "Пропуск в ЖК" at bounding box center [57, 70] width 55 height 12
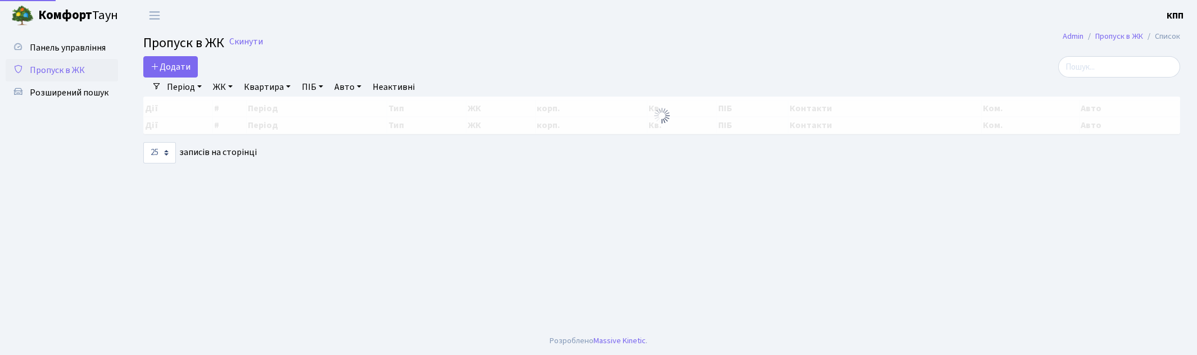
select select "25"
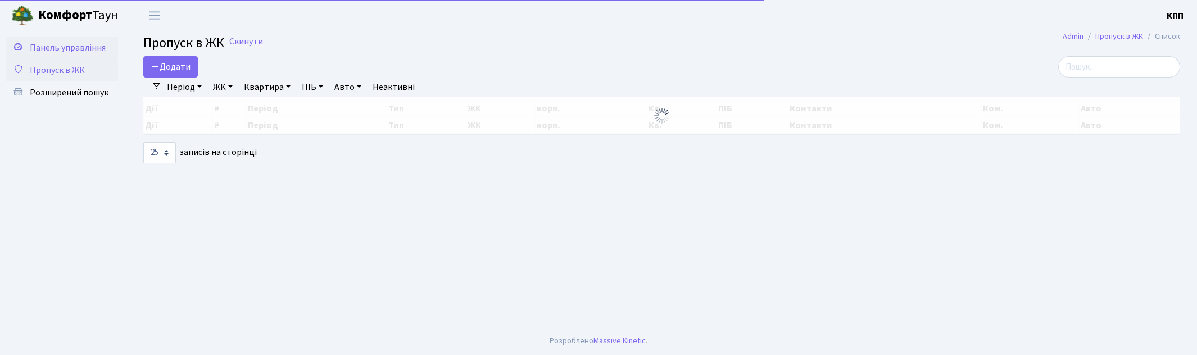
click at [70, 51] on span "Панель управління" at bounding box center [68, 48] width 76 height 12
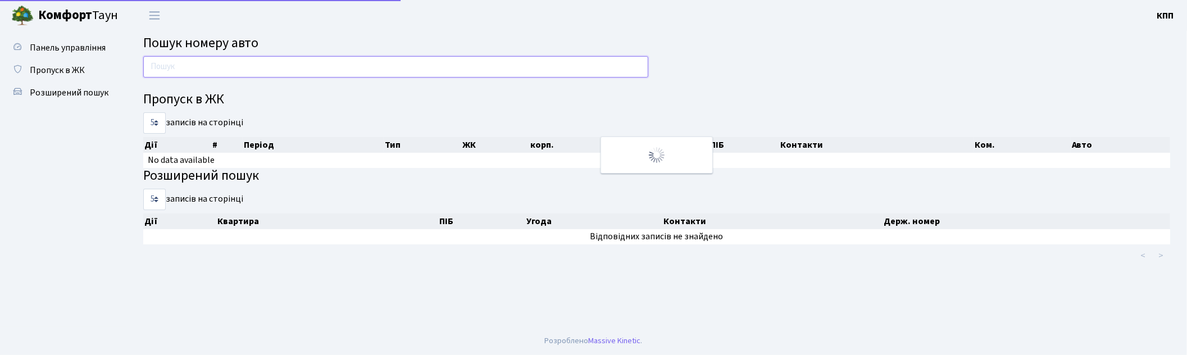
click at [238, 70] on input "text" at bounding box center [395, 66] width 505 height 21
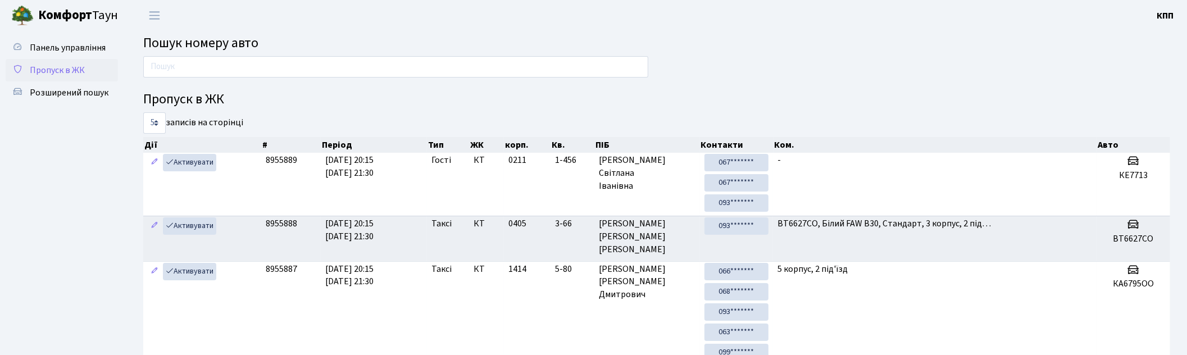
click at [64, 71] on span "Пропуск в ЖК" at bounding box center [57, 70] width 55 height 12
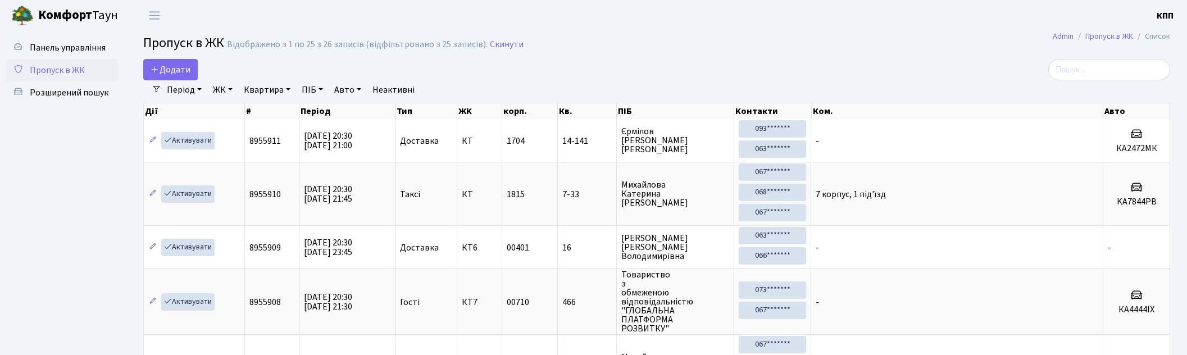
select select "25"
click at [1115, 69] on input "search" at bounding box center [1109, 69] width 122 height 21
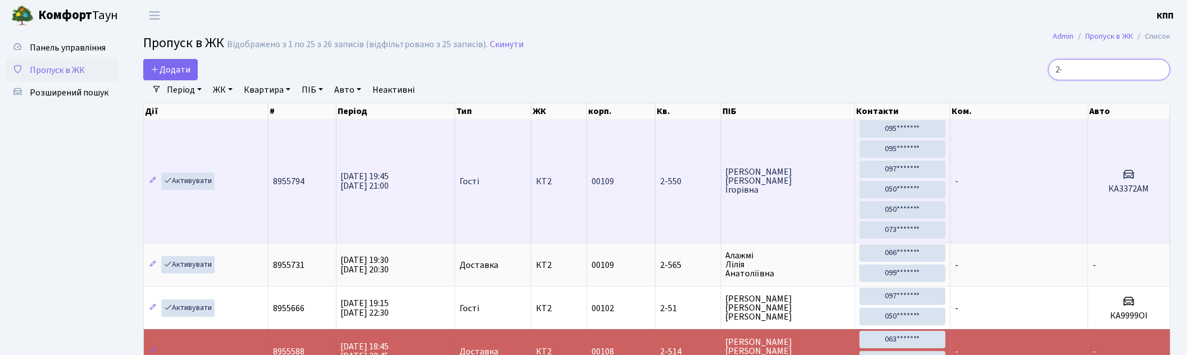
type input "2"
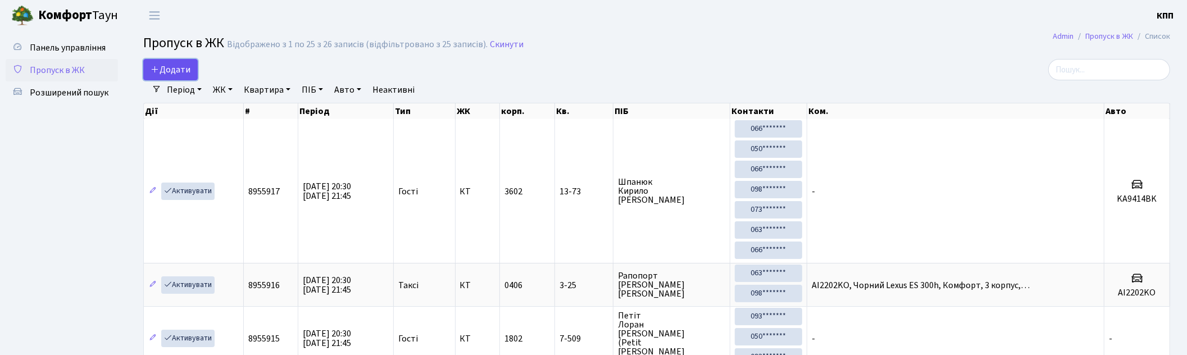
click at [160, 71] on span "Додати" at bounding box center [171, 69] width 40 height 12
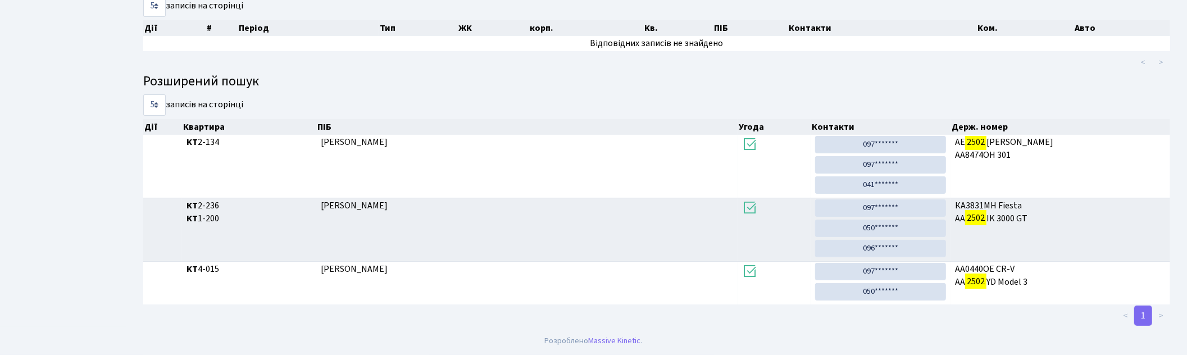
scroll to position [60, 0]
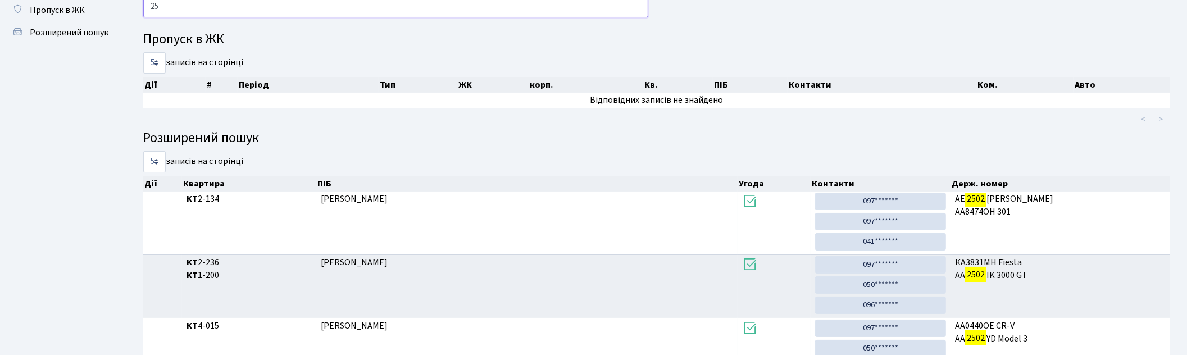
type input "2"
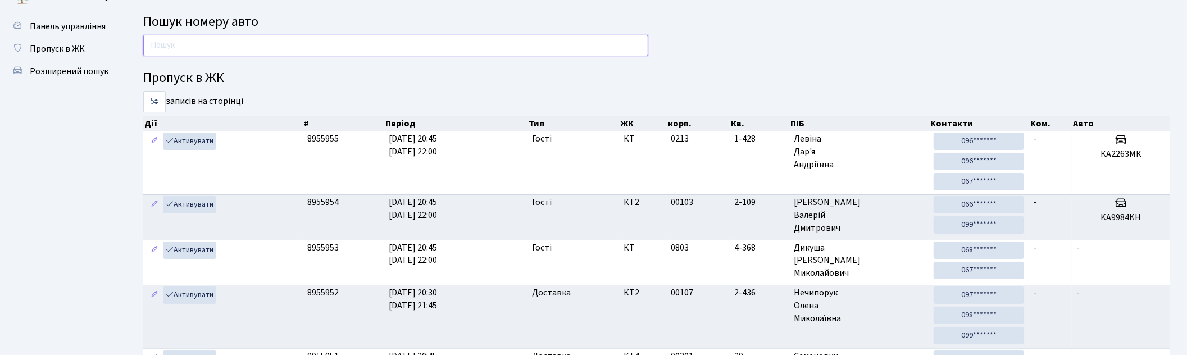
scroll to position [0, 0]
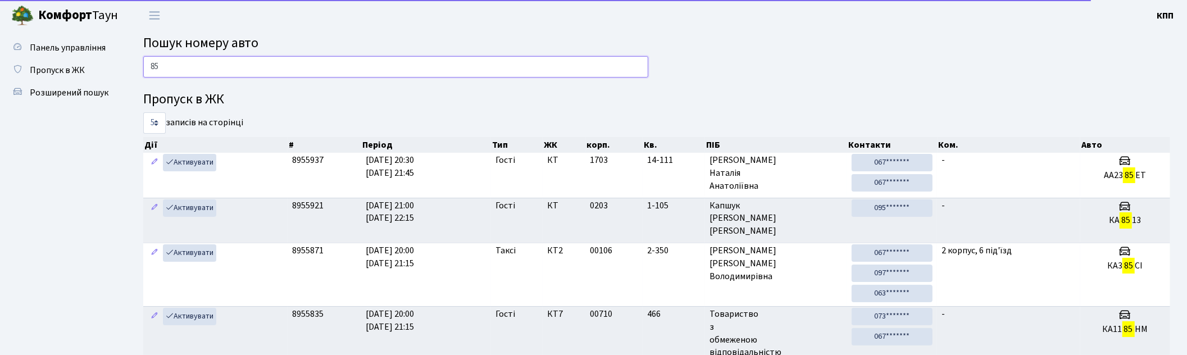
type input "8"
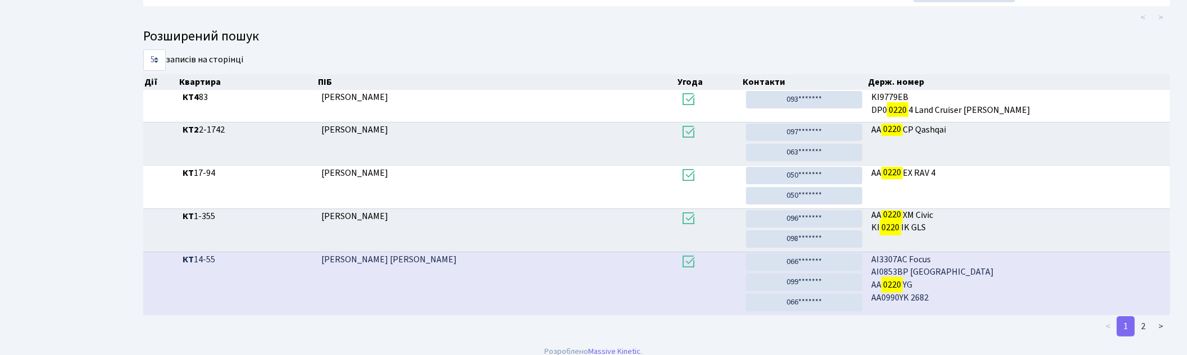
scroll to position [221, 0]
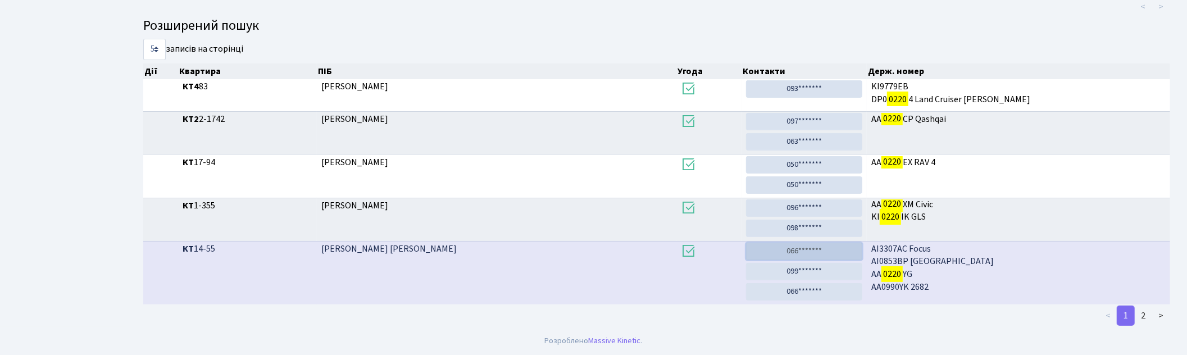
click at [822, 249] on link "066*******" at bounding box center [804, 251] width 116 height 17
click at [798, 247] on link "066*******" at bounding box center [804, 251] width 116 height 17
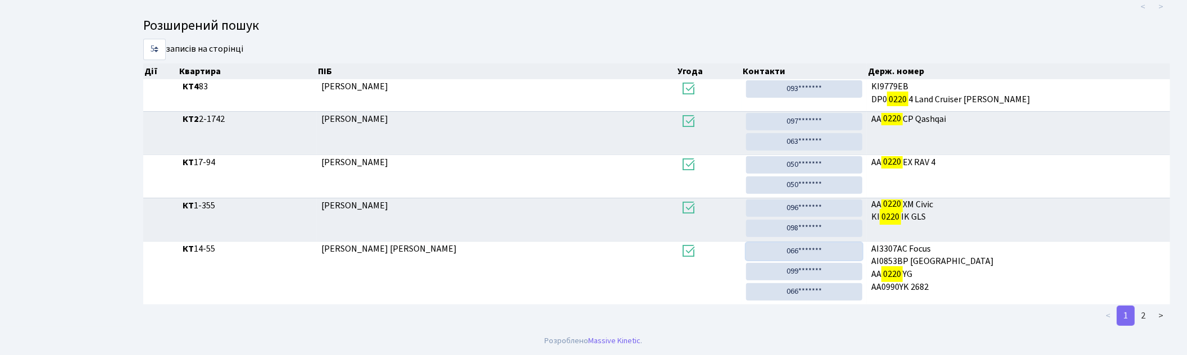
scroll to position [0, 0]
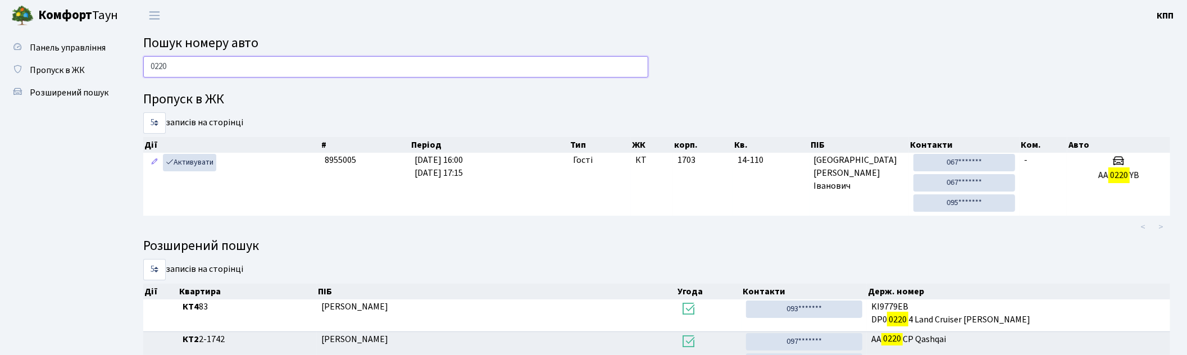
click at [239, 61] on input "0220" at bounding box center [395, 66] width 505 height 21
type input "0"
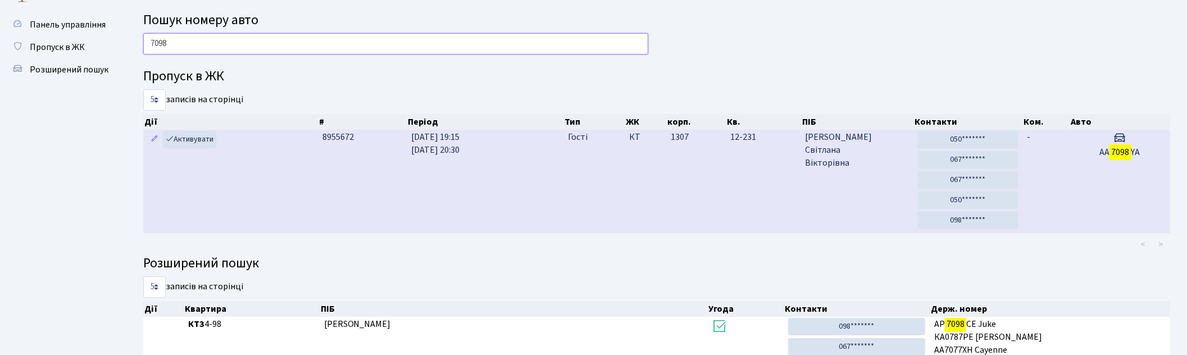
scroll to position [14, 0]
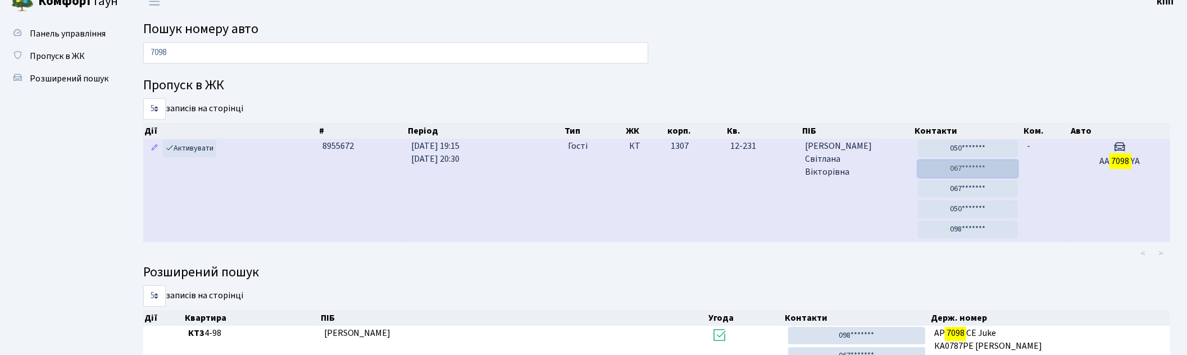
click at [965, 170] on link "067*******" at bounding box center [968, 168] width 100 height 17
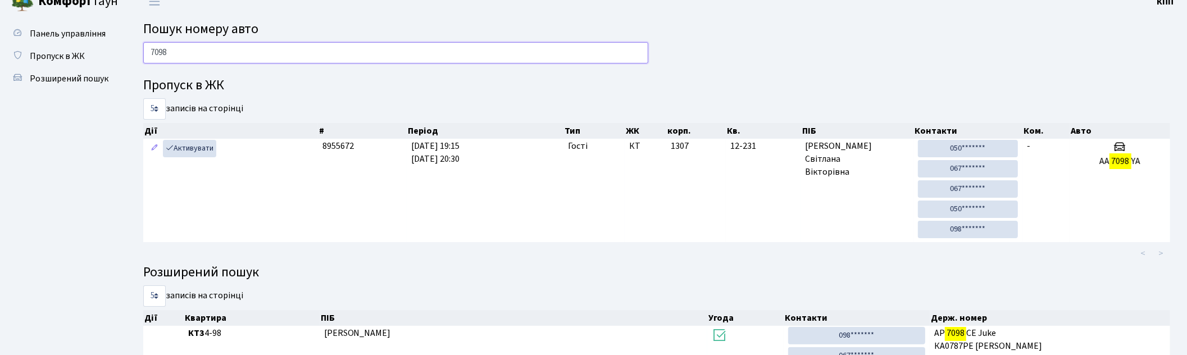
click at [293, 58] on input "7098" at bounding box center [395, 52] width 505 height 21
type input "7"
click at [547, 60] on input "7098" at bounding box center [395, 52] width 505 height 21
type input "7"
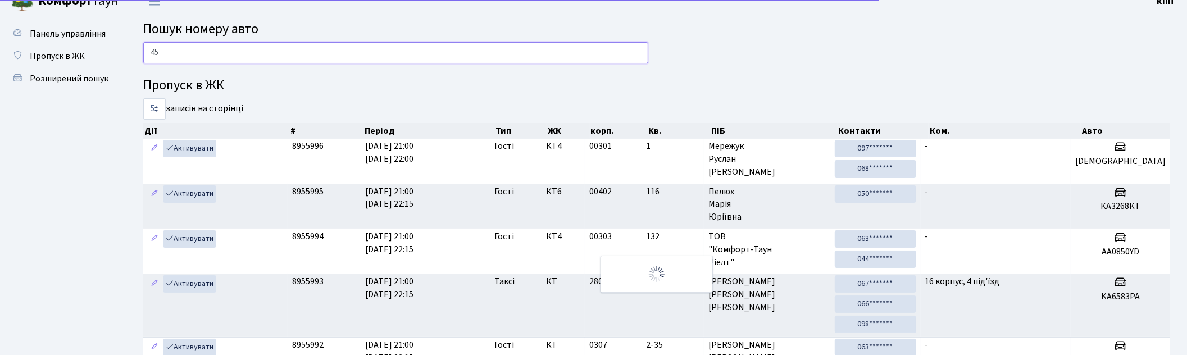
type input "4"
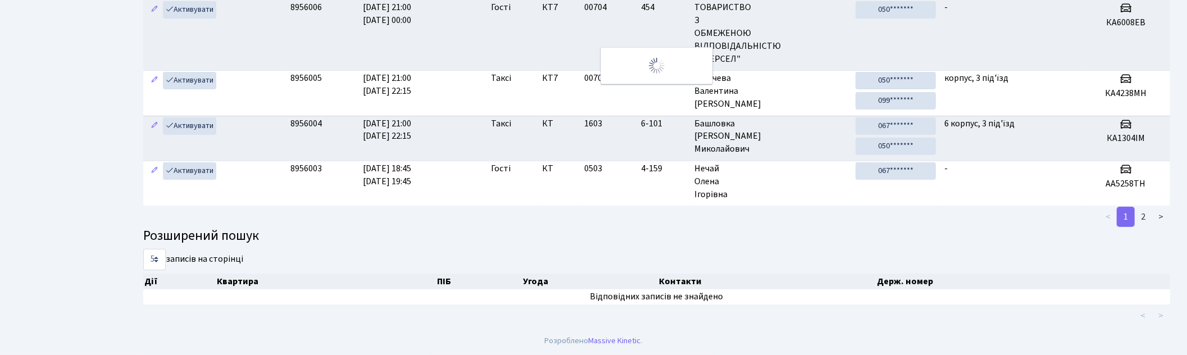
scroll to position [0, 0]
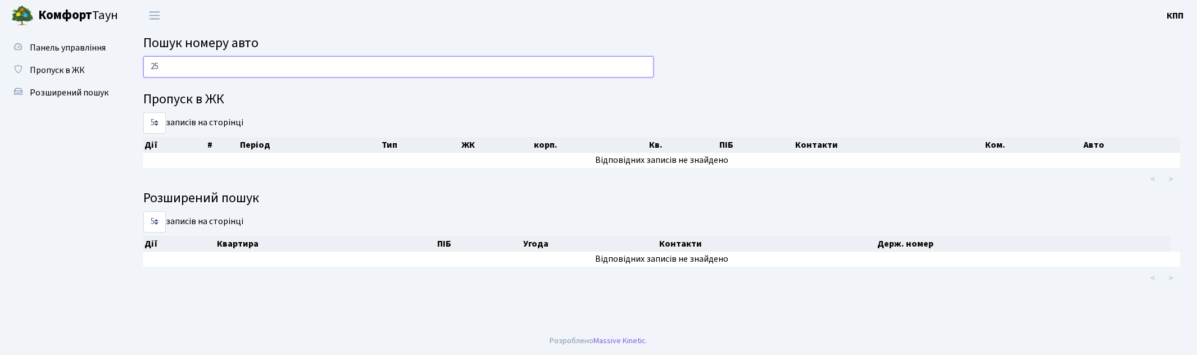
type input "2"
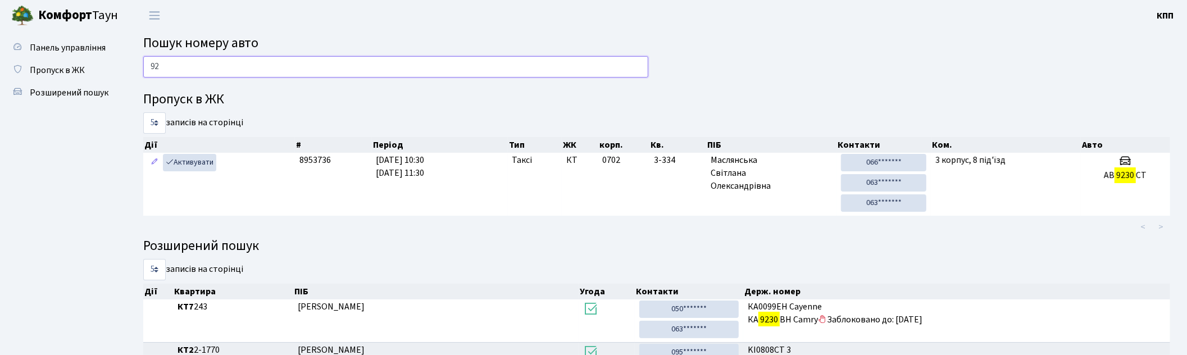
type input "9"
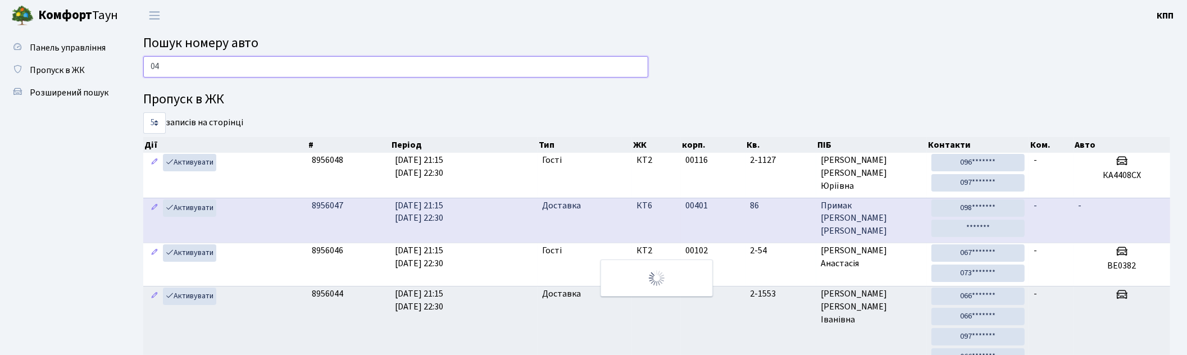
type input "0"
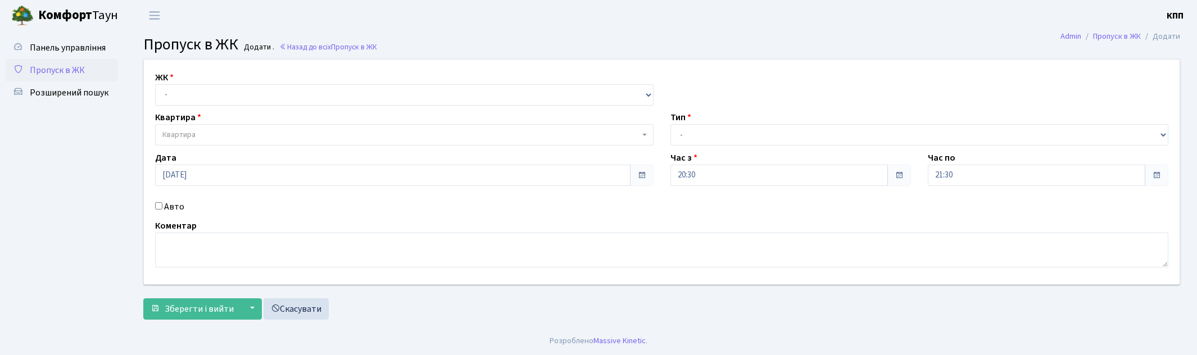
click at [192, 93] on select "- КТ, вул. Регенераторна, 4 КТ2, просп. [STREET_ADDRESS] [STREET_ADDRESS] [PERS…" at bounding box center [404, 94] width 498 height 21
select select "271"
click at [155, 84] on select "- КТ, вул. Регенераторна, 4 КТ2, просп. [STREET_ADDRESS] [STREET_ADDRESS] [PERS…" at bounding box center [404, 94] width 498 height 21
select select
click at [204, 128] on span "Квартира" at bounding box center [404, 134] width 498 height 21
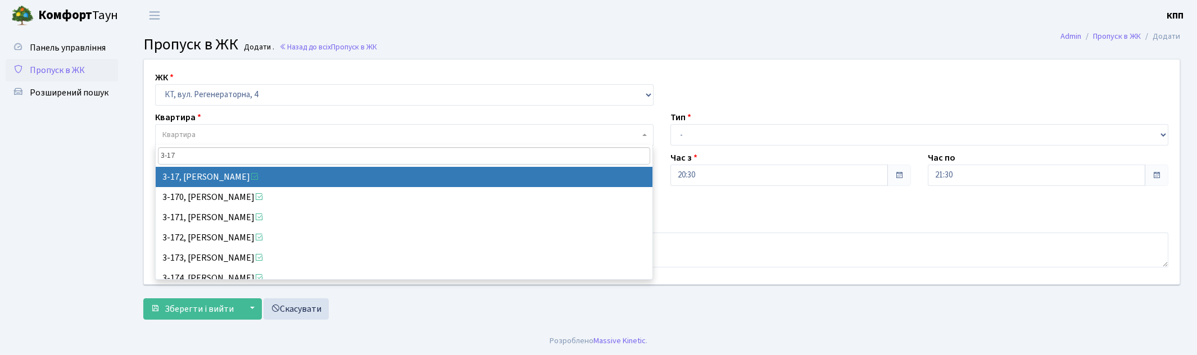
type input "3-17"
select select "988"
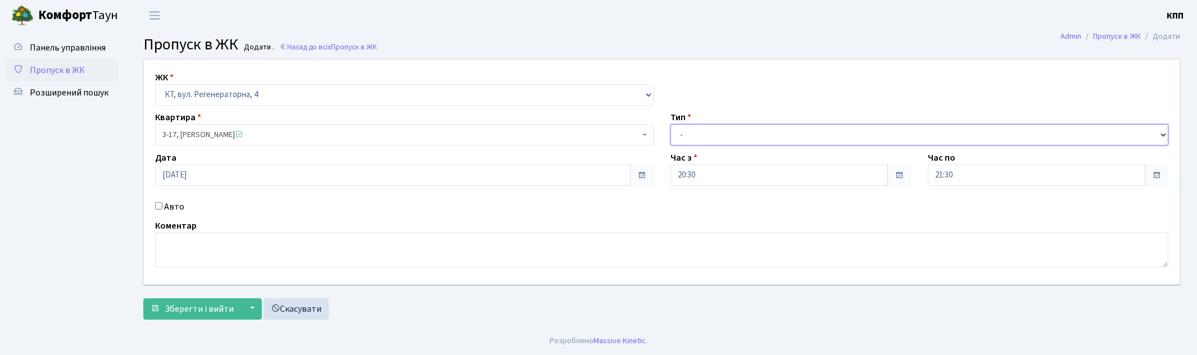
click at [723, 139] on select "- Доставка Таксі Гості Сервіс" at bounding box center [919, 134] width 498 height 21
select select "1"
click at [670, 124] on select "- Доставка Таксі Гості Сервіс" at bounding box center [919, 134] width 498 height 21
click at [189, 318] on button "Зберегти і вийти" at bounding box center [192, 308] width 98 height 21
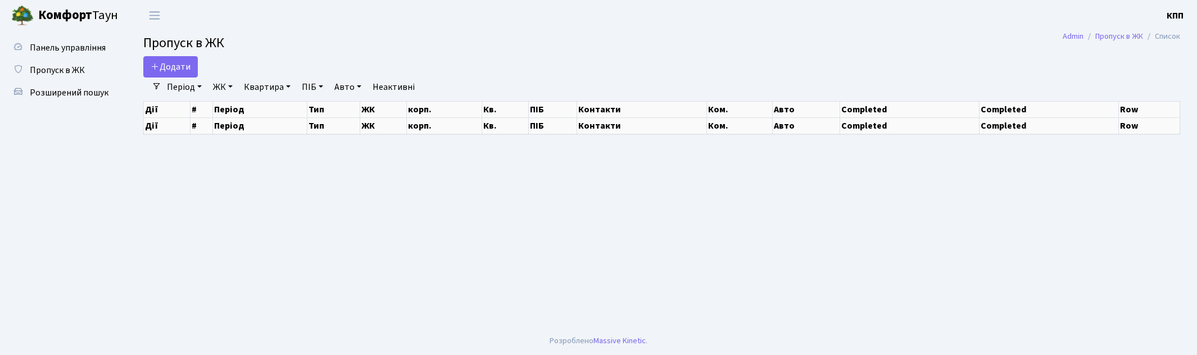
select select "25"
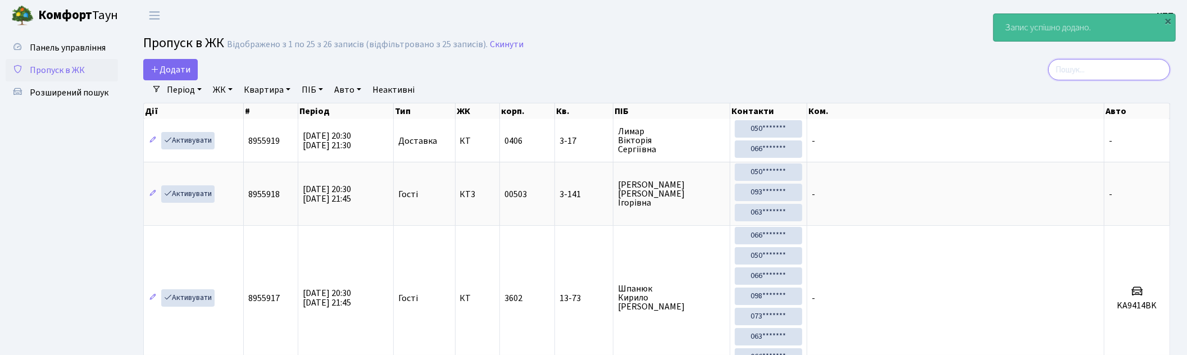
click at [1083, 68] on input "search" at bounding box center [1109, 69] width 122 height 21
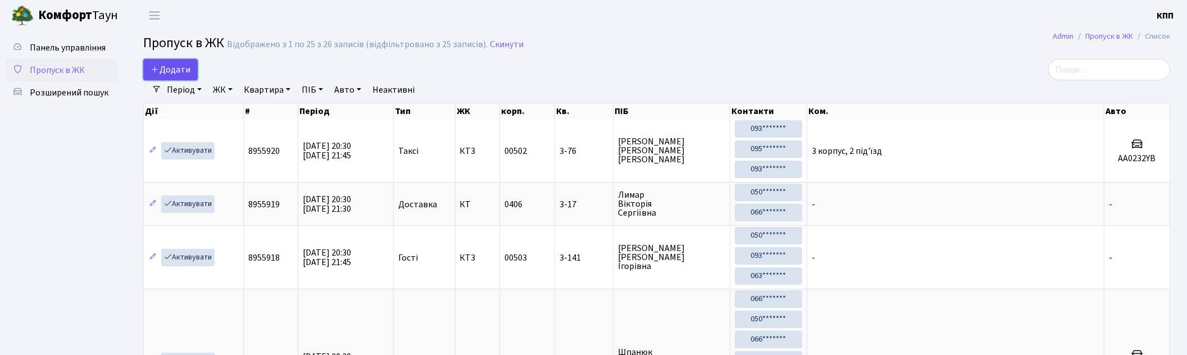
drag, startPoint x: 180, startPoint y: 75, endPoint x: 192, endPoint y: 73, distance: 11.5
click at [180, 75] on span "Додати" at bounding box center [171, 69] width 40 height 12
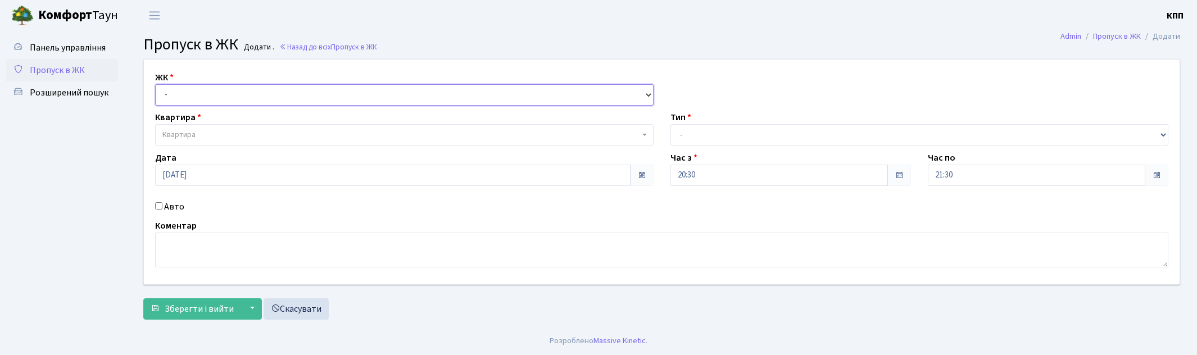
drag, startPoint x: 204, startPoint y: 92, endPoint x: 216, endPoint y: 104, distance: 17.5
click at [204, 92] on select "- КТ, вул. Регенераторна, 4 КТ2, просп. [STREET_ADDRESS] [STREET_ADDRESS] [PERS…" at bounding box center [404, 94] width 498 height 21
select select "271"
click at [155, 84] on select "- КТ, вул. Регенераторна, 4 КТ2, просп. [STREET_ADDRESS] [STREET_ADDRESS] [PERS…" at bounding box center [404, 94] width 498 height 21
select select
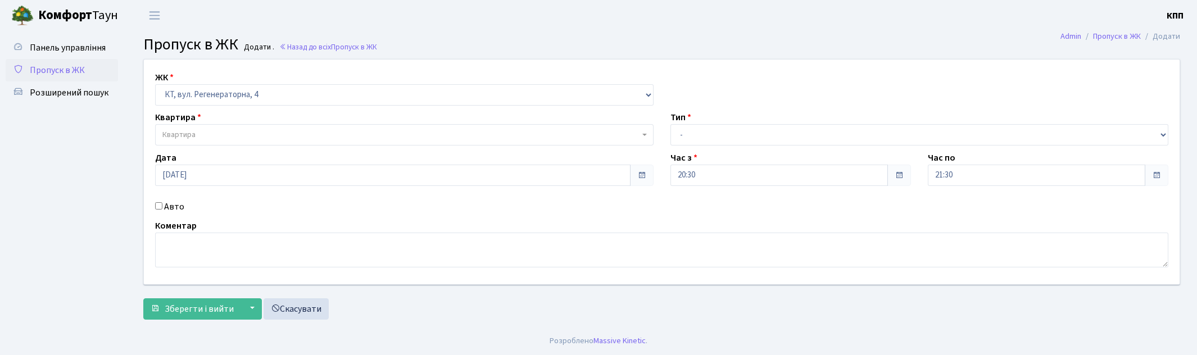
drag, startPoint x: 165, startPoint y: 204, endPoint x: 267, endPoint y: 211, distance: 102.5
click at [165, 204] on label "Авто" at bounding box center [174, 206] width 20 height 13
click at [162, 204] on input "Авто" at bounding box center [158, 205] width 7 height 7
checkbox input "true"
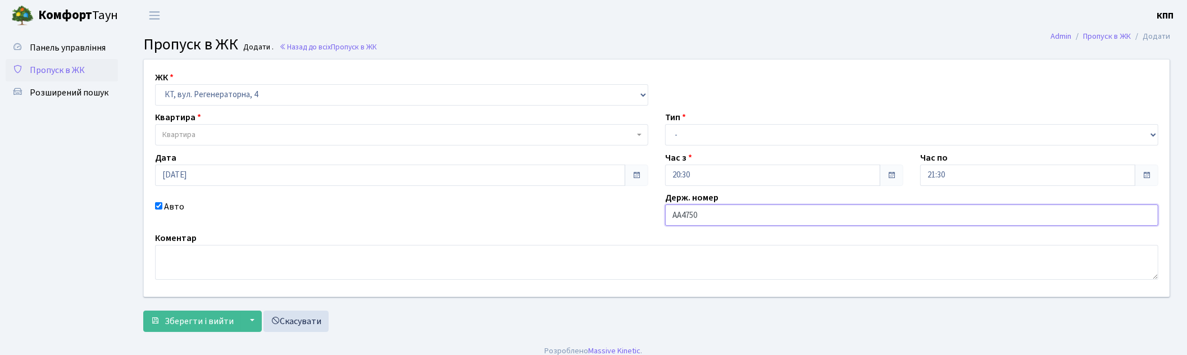
click at [712, 220] on input "АА4750" at bounding box center [911, 215] width 493 height 21
type input "АА4750YD"
click at [262, 130] on span "Квартира" at bounding box center [398, 134] width 472 height 11
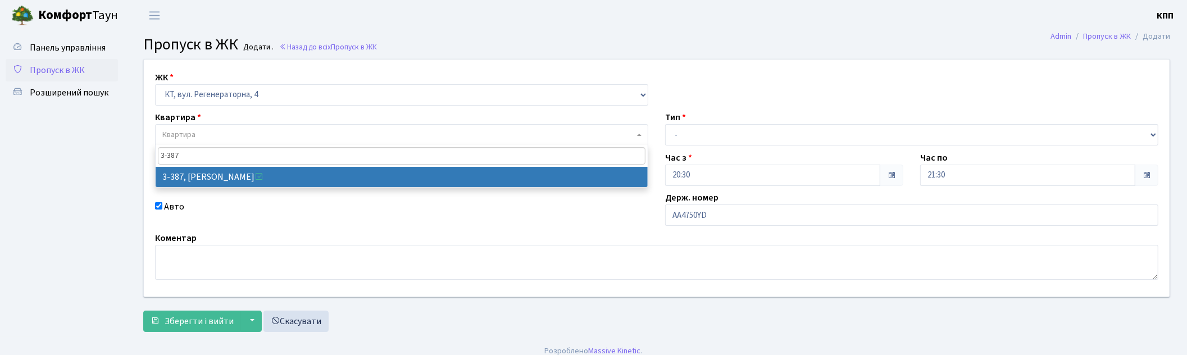
type input "3-387"
select select "1605"
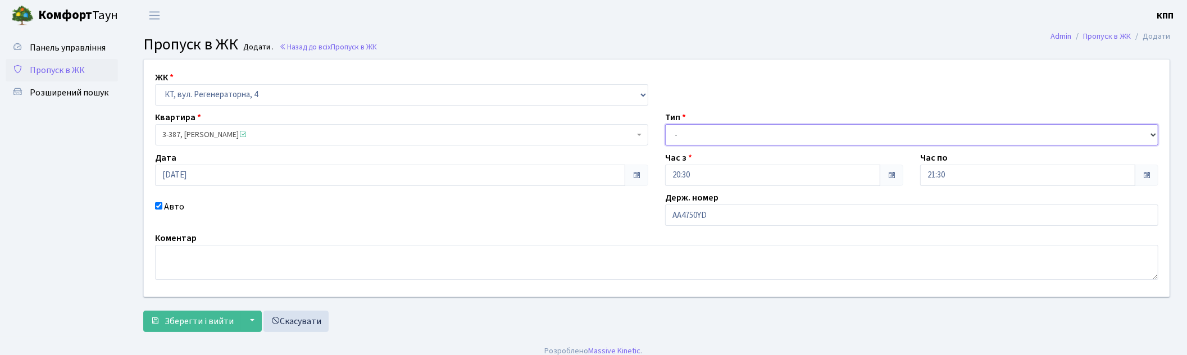
click at [688, 133] on select "- Доставка Таксі Гості Сервіс" at bounding box center [911, 134] width 493 height 21
select select "2"
click at [665, 124] on select "- Доставка Таксі Гості Сервіс" at bounding box center [911, 134] width 493 height 21
click at [174, 319] on span "Зберегти і вийти" at bounding box center [199, 321] width 69 height 12
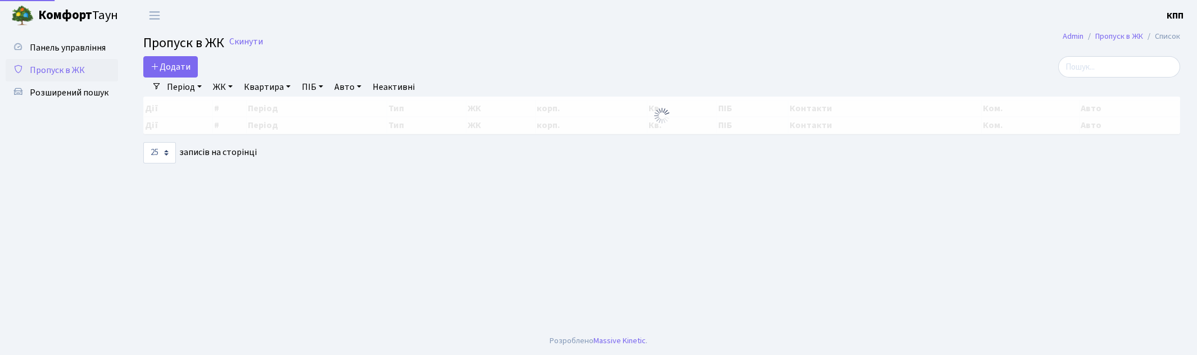
select select "25"
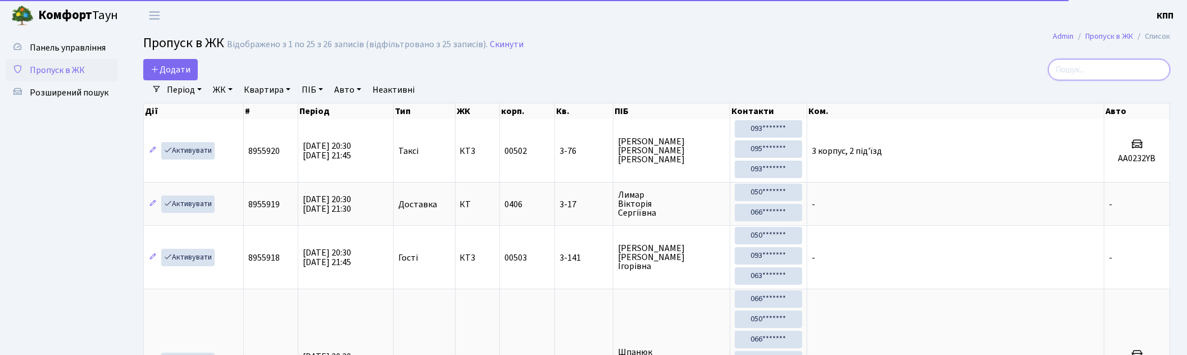
drag, startPoint x: 1105, startPoint y: 69, endPoint x: 983, endPoint y: 66, distance: 122.0
click at [1102, 68] on input "search" at bounding box center [1109, 69] width 122 height 21
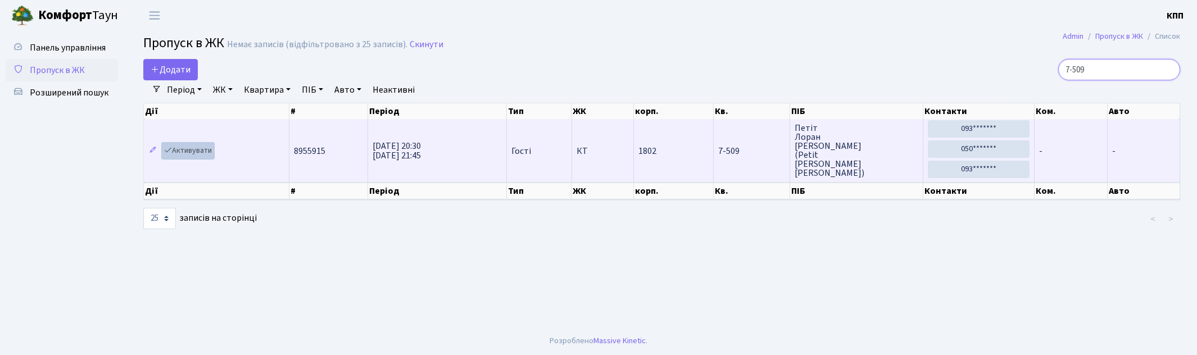
type input "7-509"
click at [189, 149] on link "Активувати" at bounding box center [187, 150] width 53 height 17
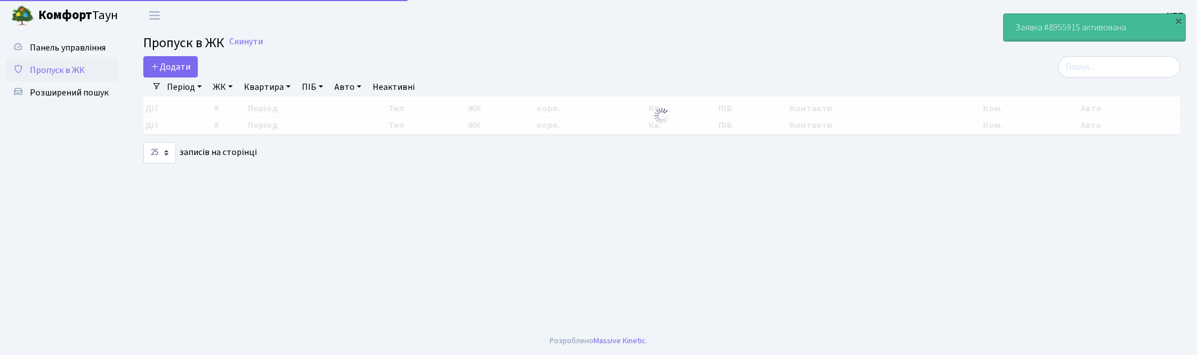
select select "25"
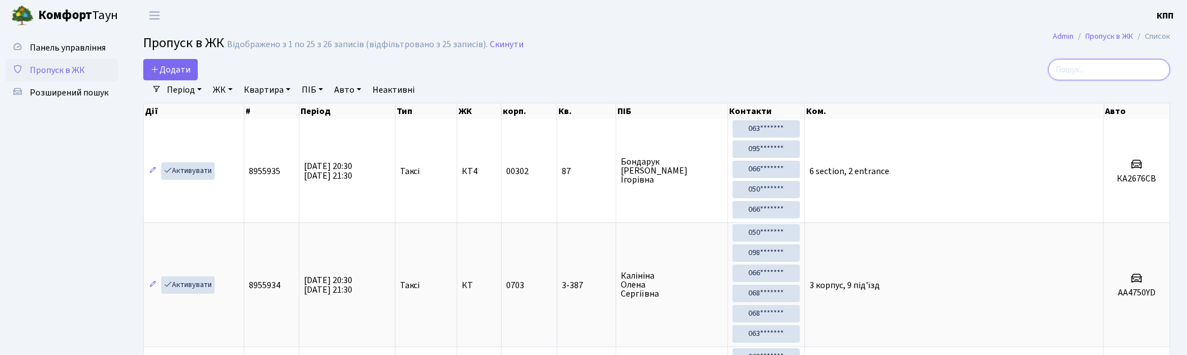
click at [1069, 75] on input "search" at bounding box center [1109, 69] width 122 height 21
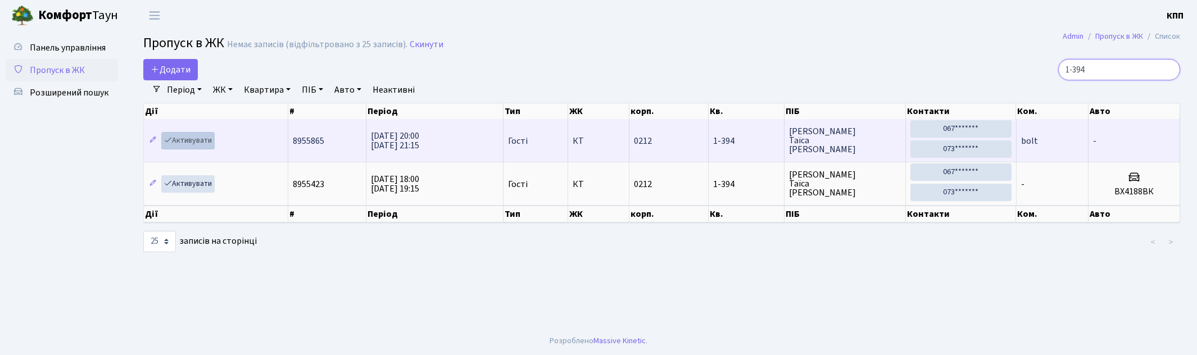
type input "1-394"
click at [206, 138] on link "Активувати" at bounding box center [187, 140] width 53 height 17
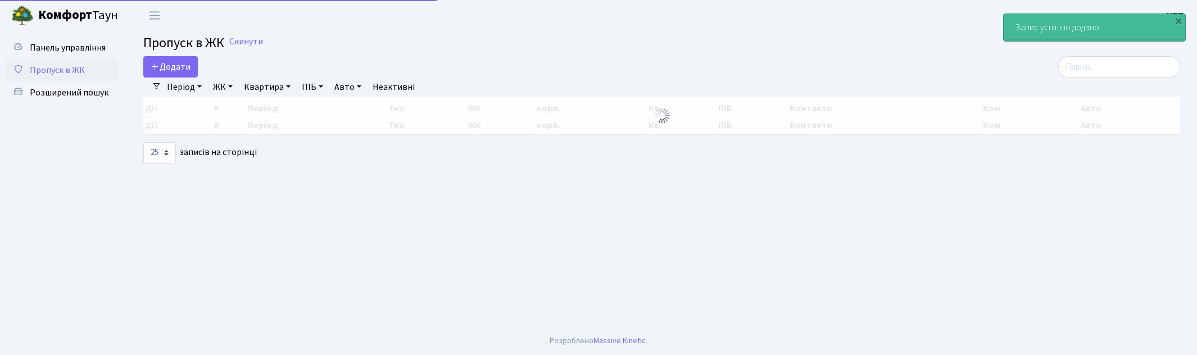
select select "25"
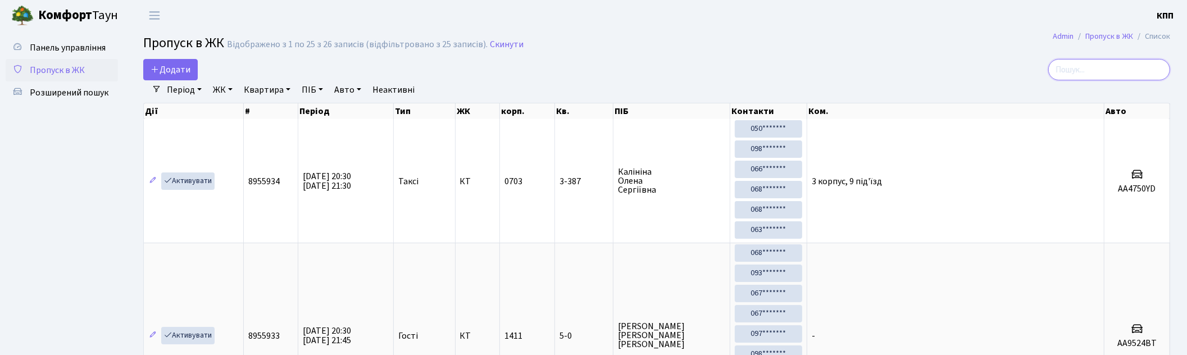
click at [1096, 79] on input "search" at bounding box center [1109, 69] width 122 height 21
click at [167, 67] on span "Додати" at bounding box center [171, 69] width 40 height 12
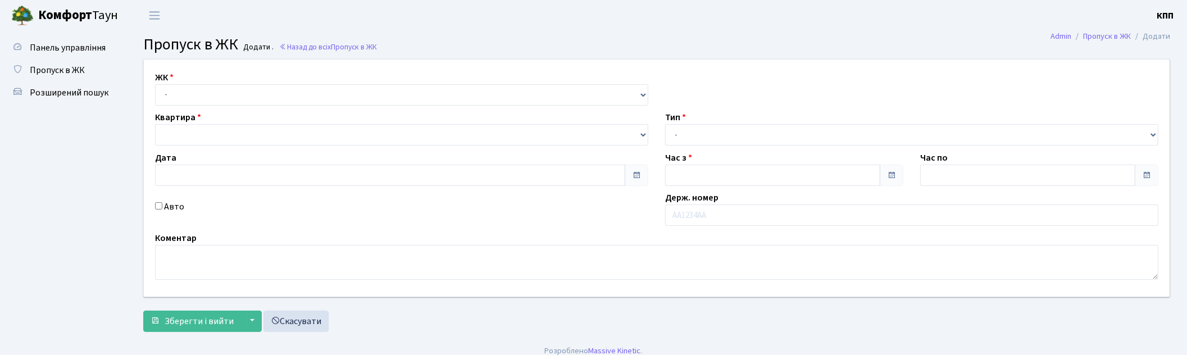
type input "06.09.2025"
type input "20:30"
type input "21:45"
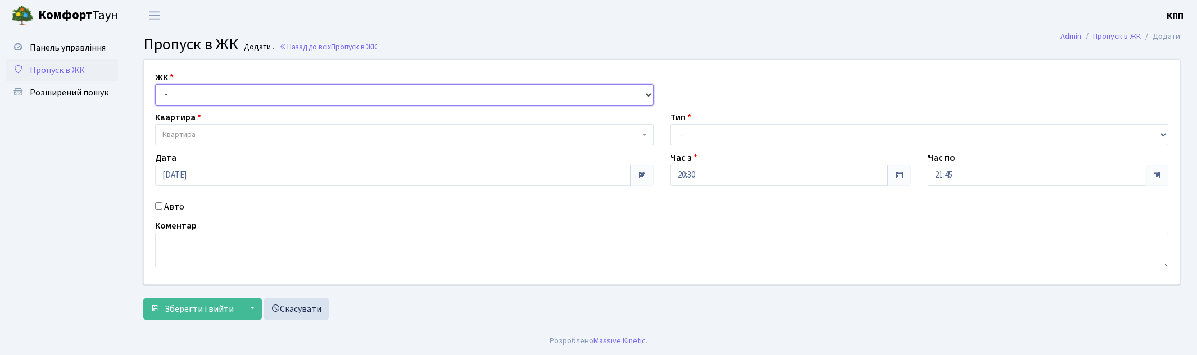
click at [188, 101] on select "- КТ, вул. Регенераторна, 4 КТ2, просп. Соборності, 17 КТ3, вул. Березнева, 16 …" at bounding box center [404, 94] width 498 height 21
select select "271"
click at [155, 84] on select "- КТ, вул. Регенераторна, 4 КТ2, просп. Соборності, 17 КТ3, вул. Березнева, 16 …" at bounding box center [404, 94] width 498 height 21
select select
click at [192, 135] on span "Квартира" at bounding box center [178, 134] width 33 height 11
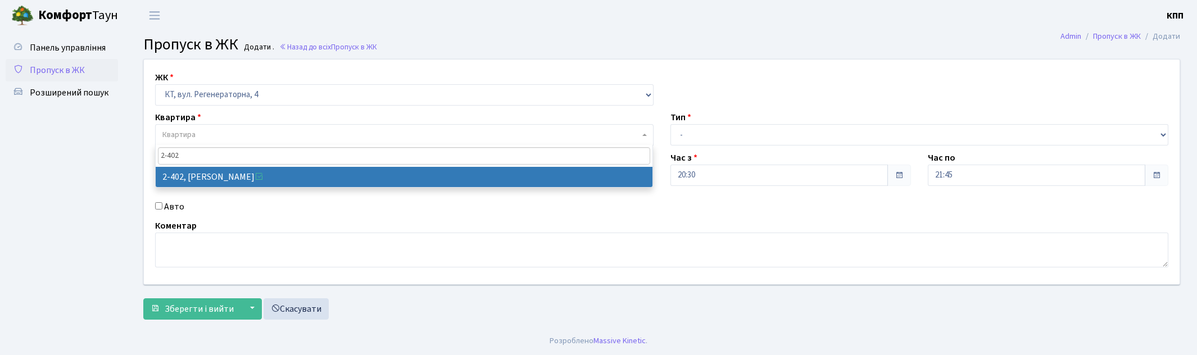
type input "2-402"
select select "1416"
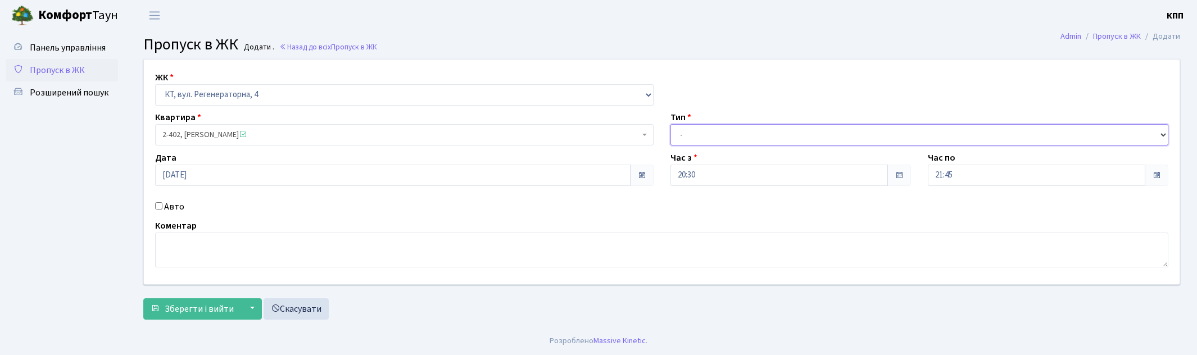
click at [694, 136] on select "- Доставка Таксі Гості Сервіс" at bounding box center [919, 134] width 498 height 21
select select "3"
click at [670, 124] on select "- Доставка Таксі Гості Сервіс" at bounding box center [919, 134] width 498 height 21
click at [175, 206] on label "Авто" at bounding box center [174, 206] width 20 height 13
click at [162, 206] on input "Авто" at bounding box center [158, 205] width 7 height 7
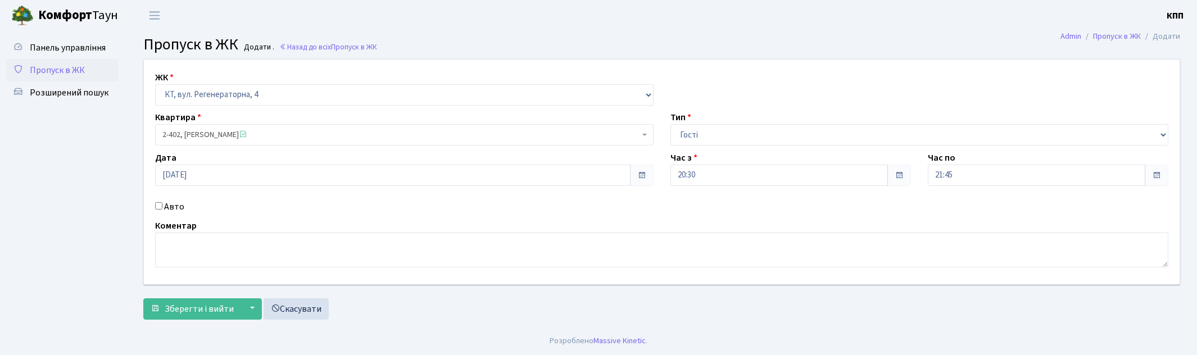
checkbox input "true"
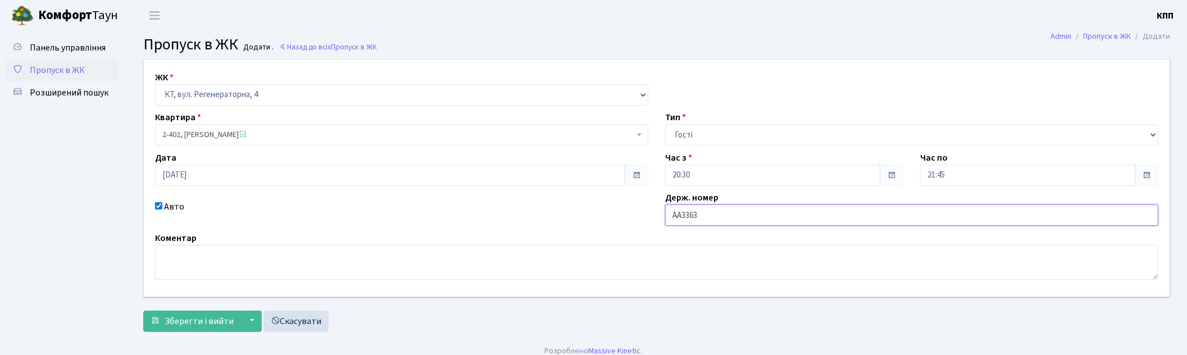
type input "АА3363ХК"
click at [190, 322] on span "Зберегти і вийти" at bounding box center [199, 321] width 69 height 12
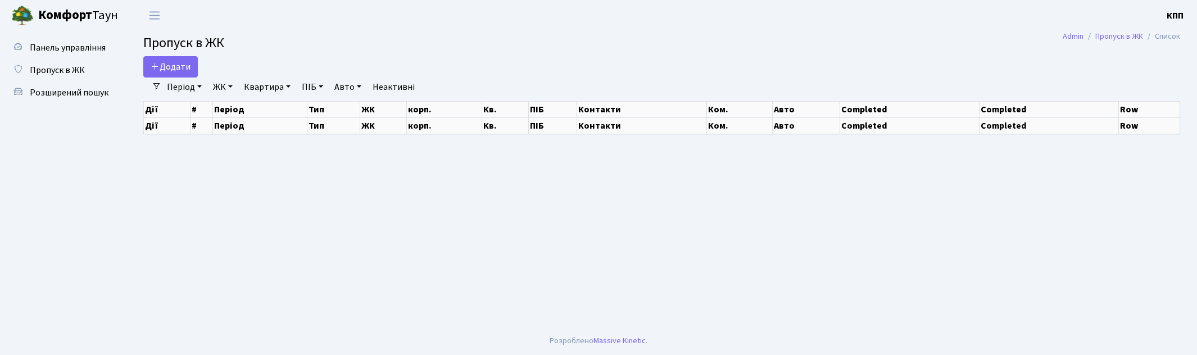
select select "25"
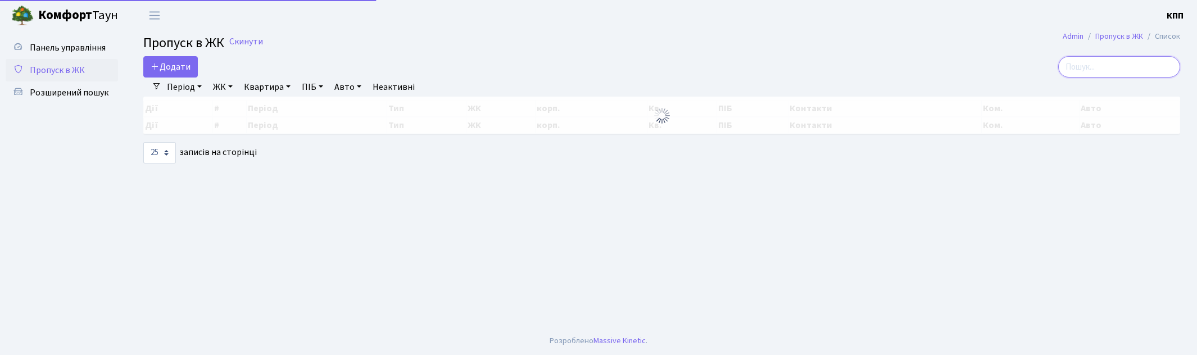
click at [1100, 65] on input "search" at bounding box center [1119, 66] width 122 height 21
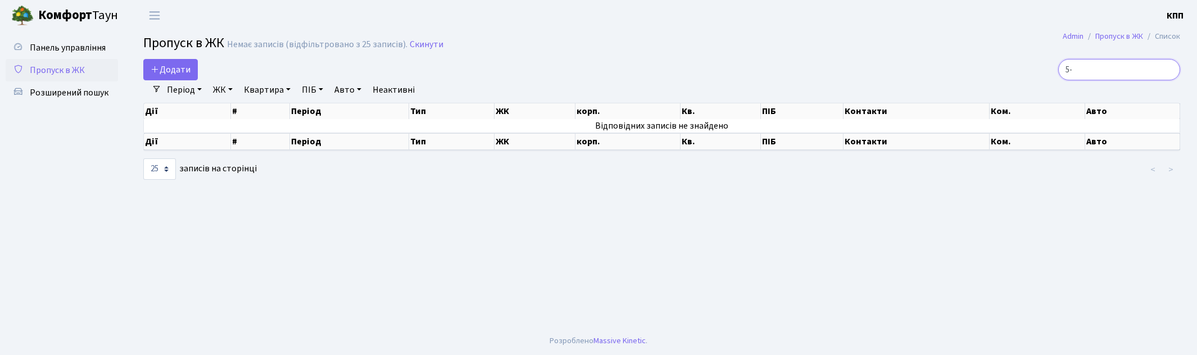
type input "5"
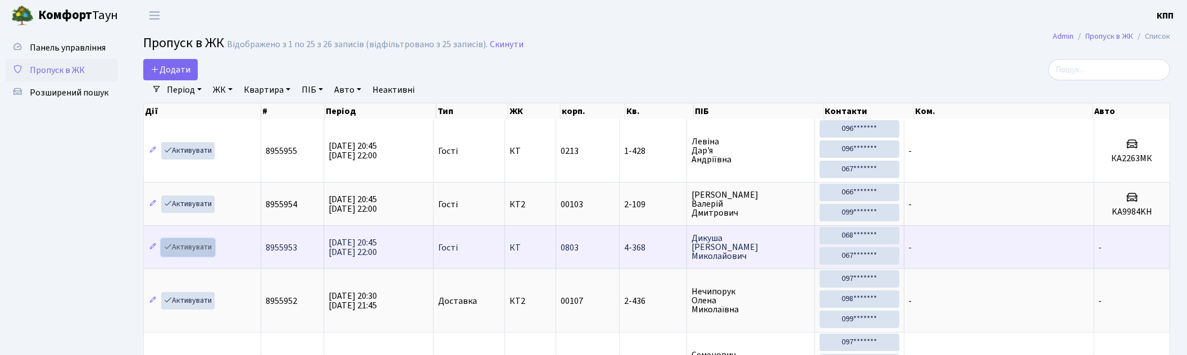
click at [193, 252] on link "Активувати" at bounding box center [187, 247] width 53 height 17
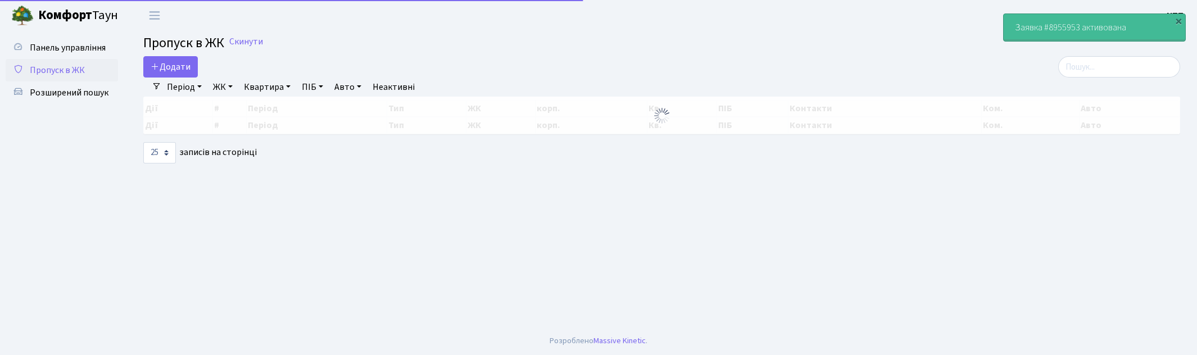
select select "25"
drag, startPoint x: 1129, startPoint y: 71, endPoint x: 990, endPoint y: 83, distance: 139.3
click at [1127, 71] on input "search" at bounding box center [1119, 66] width 122 height 21
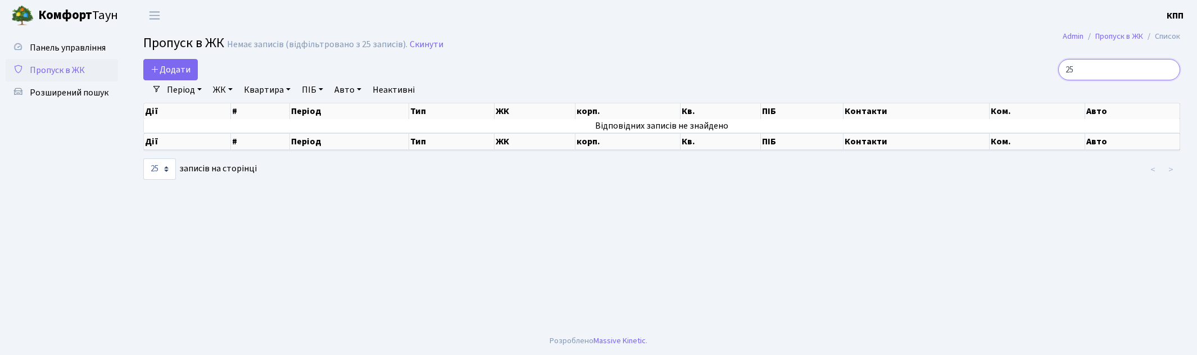
type input "2"
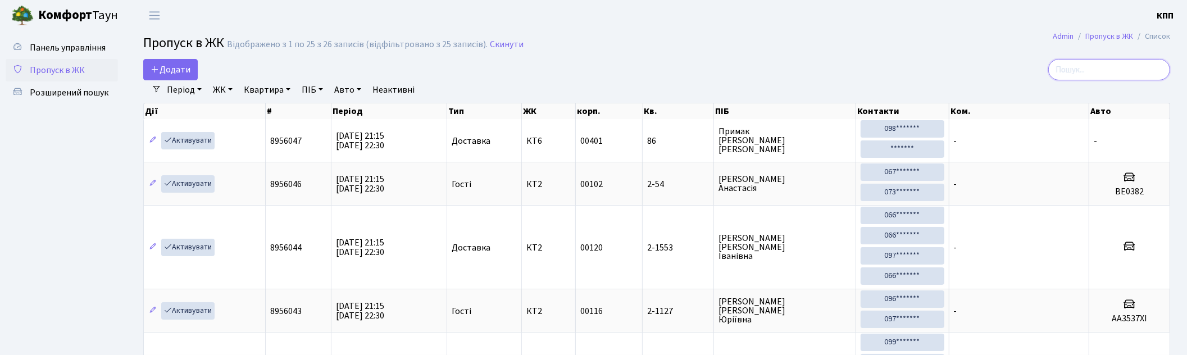
click at [1112, 67] on input "search" at bounding box center [1109, 69] width 122 height 21
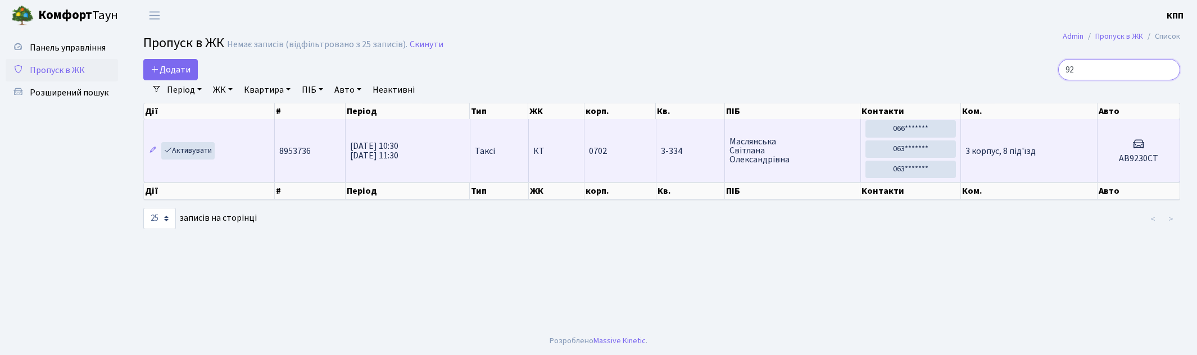
type input "9"
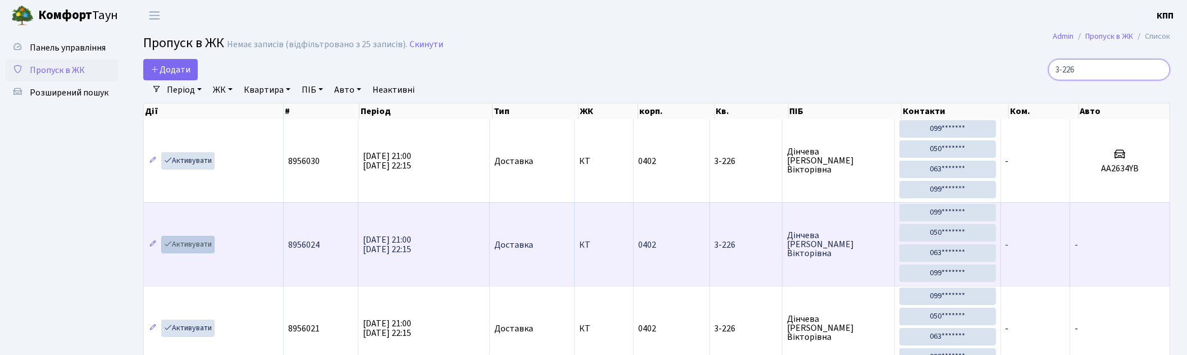
type input "3-226"
click at [201, 245] on link "Активувати" at bounding box center [187, 244] width 53 height 17
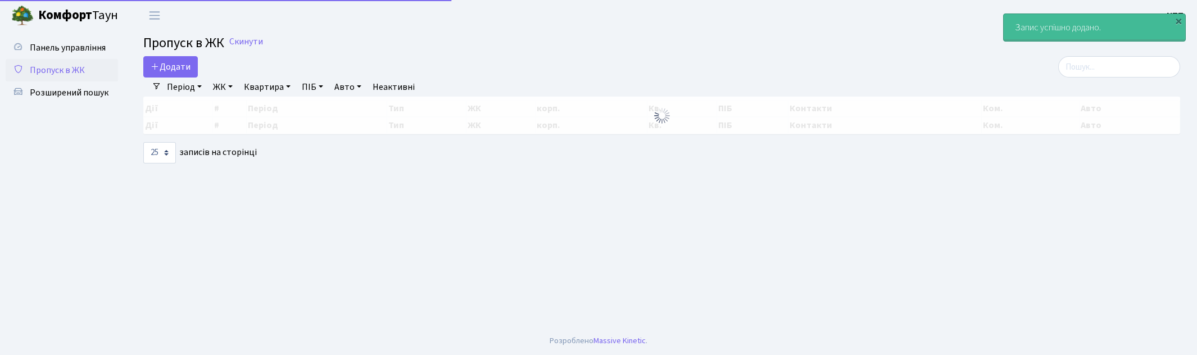
select select "25"
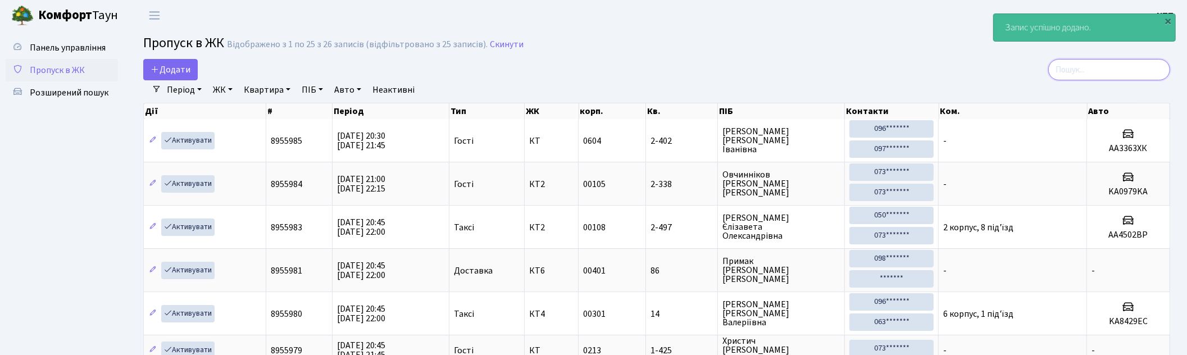
click at [1120, 71] on input "search" at bounding box center [1109, 69] width 122 height 21
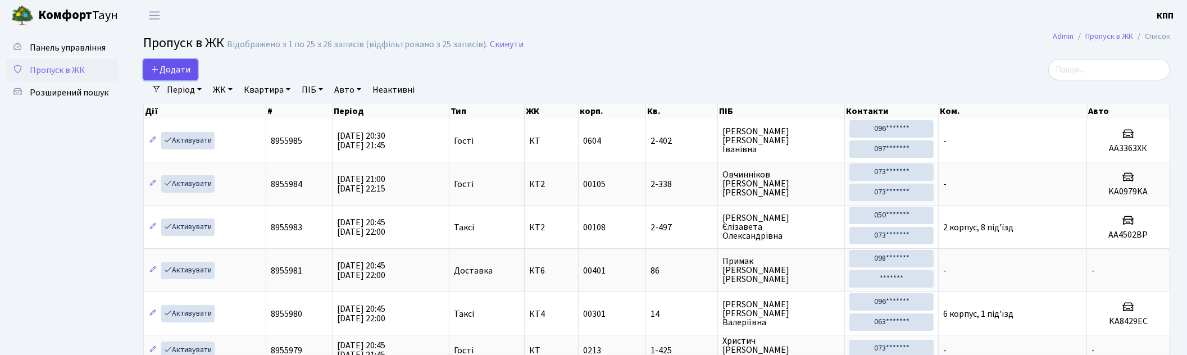
click at [190, 71] on link "Додати" at bounding box center [170, 69] width 54 height 21
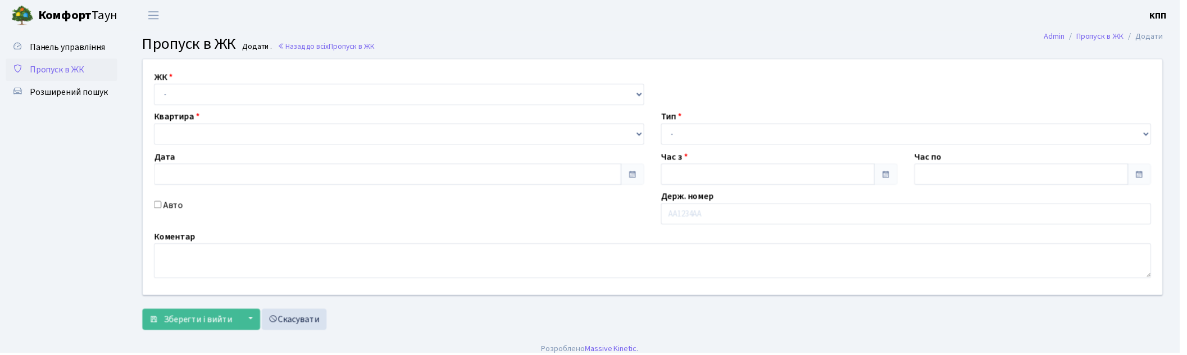
type input "06.09.2025"
type input "21:00"
type input "22:00"
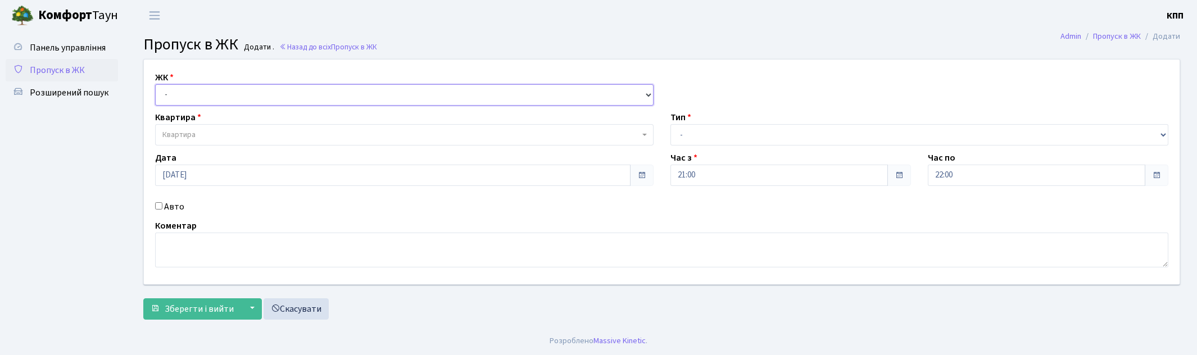
drag, startPoint x: 269, startPoint y: 92, endPoint x: 268, endPoint y: 101, distance: 9.0
click at [269, 92] on select "- КТ, вул. Регенераторна, 4 КТ2, просп. Соборності, 17 КТ3, вул. Березнева, 16 …" at bounding box center [404, 94] width 498 height 21
select select "295"
click at [155, 84] on select "- КТ, вул. Регенераторна, 4 КТ2, просп. Соборності, 17 КТ3, вул. Березнева, 16 …" at bounding box center [404, 94] width 498 height 21
select select
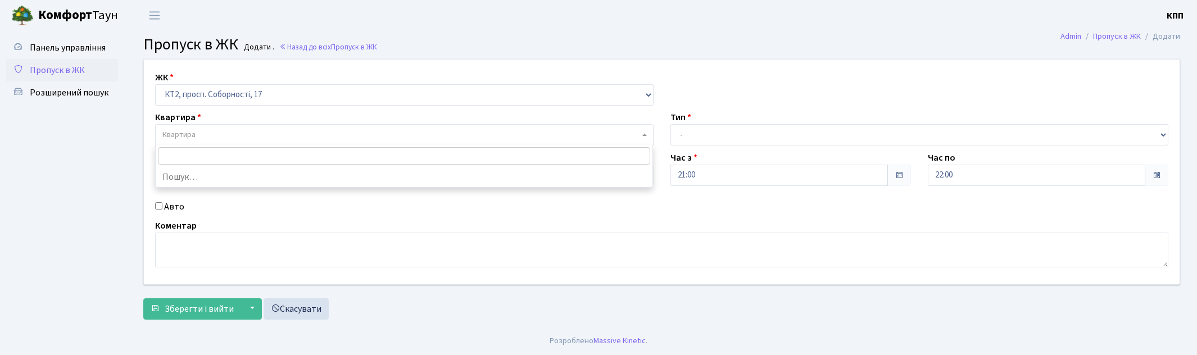
click at [255, 136] on span "Квартира" at bounding box center [400, 134] width 477 height 11
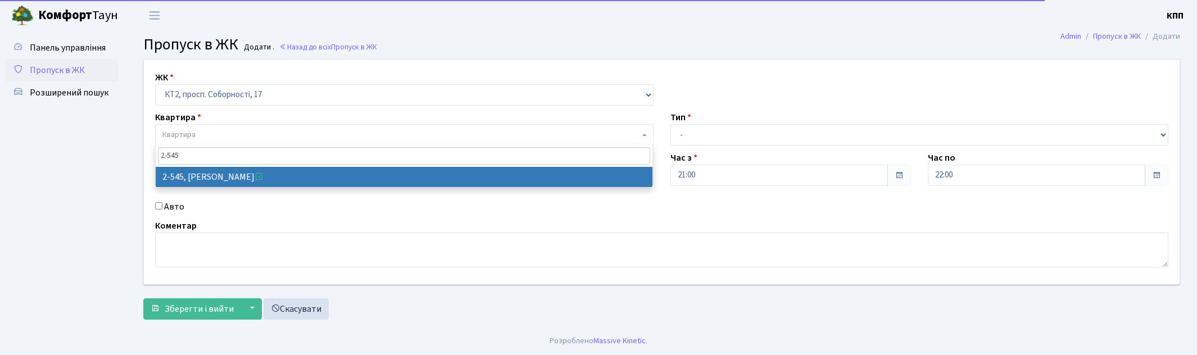
type input "2-545"
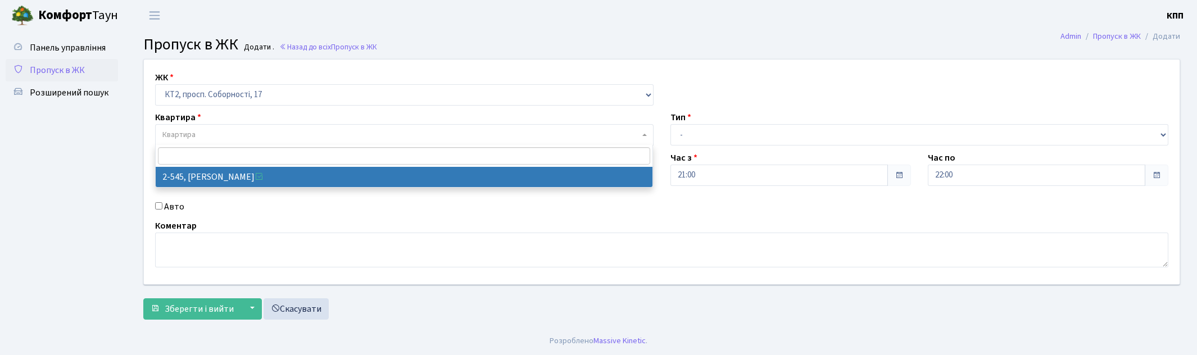
select select "15593"
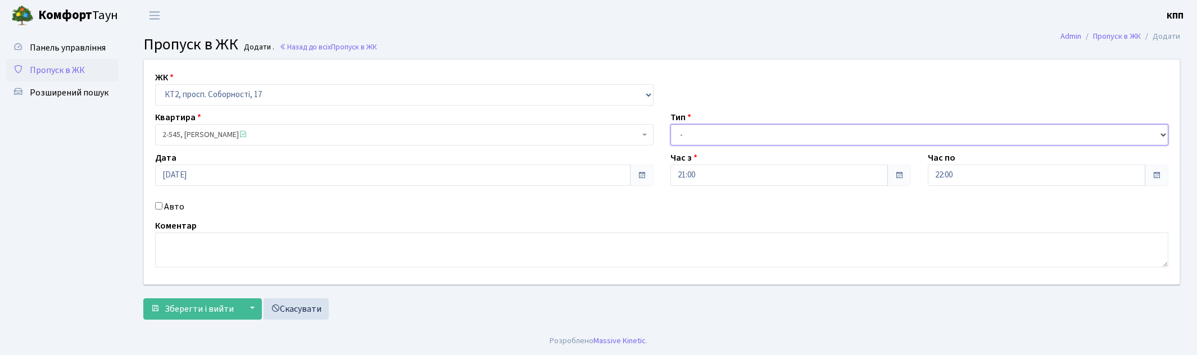
click at [716, 132] on select "- Доставка Таксі Гості Сервіс" at bounding box center [919, 134] width 498 height 21
select select "3"
click at [670, 124] on select "- Доставка Таксі Гості Сервіс" at bounding box center [919, 134] width 498 height 21
click at [172, 210] on label "Авто" at bounding box center [174, 206] width 20 height 13
click at [162, 210] on input "Авто" at bounding box center [158, 205] width 7 height 7
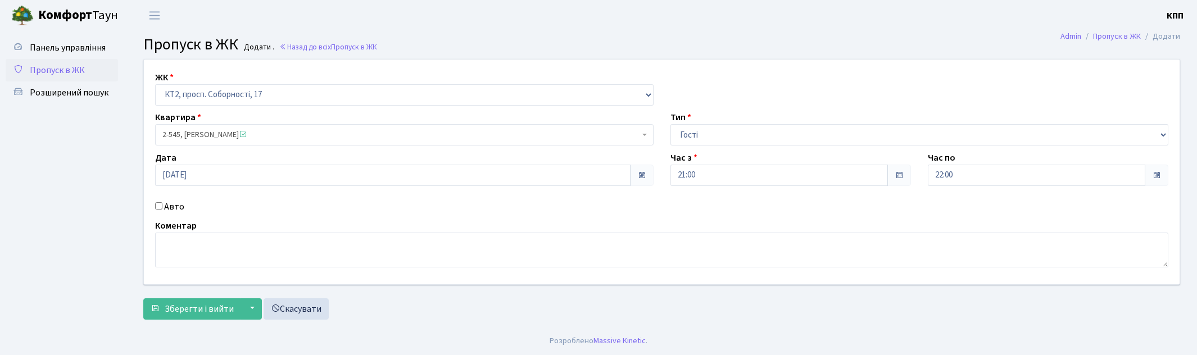
checkbox input "true"
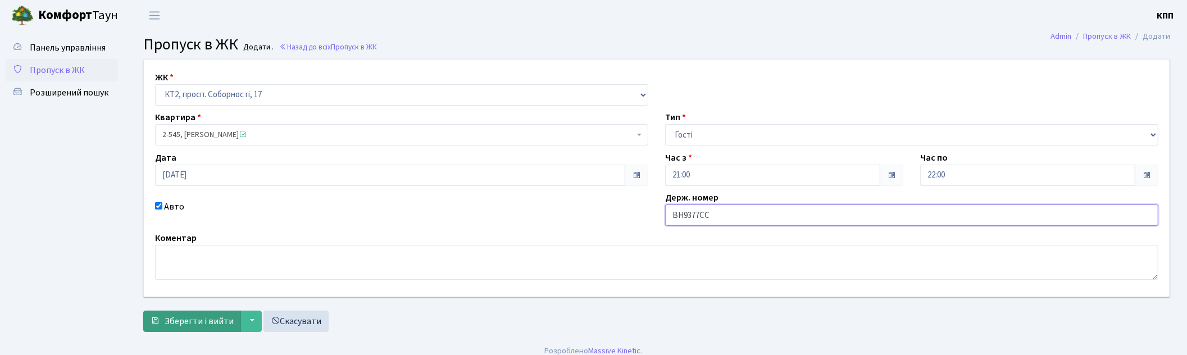
type input "ВН9377СС"
click at [194, 321] on span "Зберегти і вийти" at bounding box center [199, 321] width 69 height 12
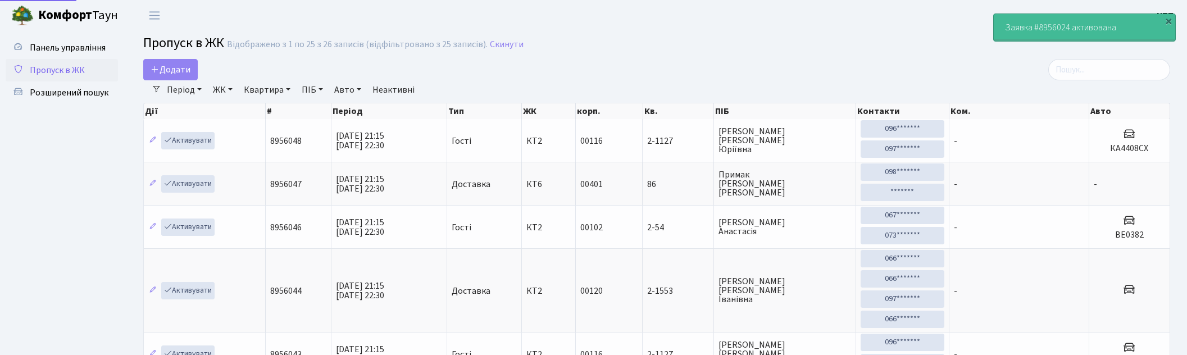
select select "25"
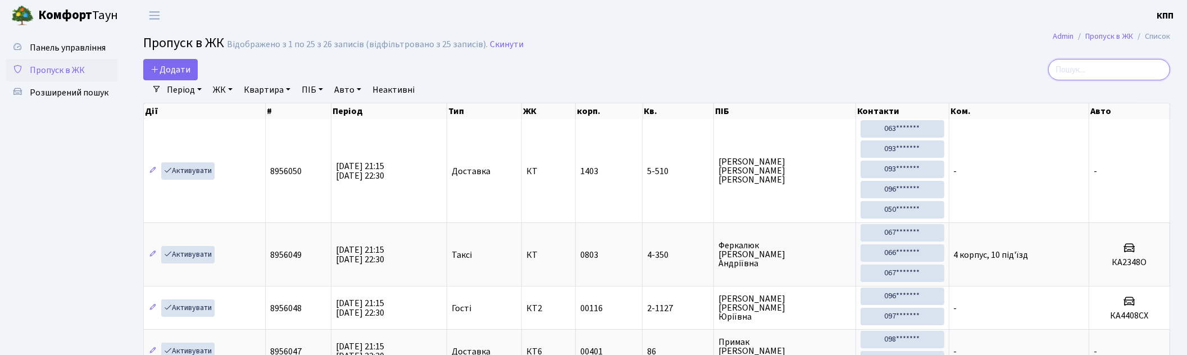
click at [1138, 74] on input "search" at bounding box center [1109, 69] width 122 height 21
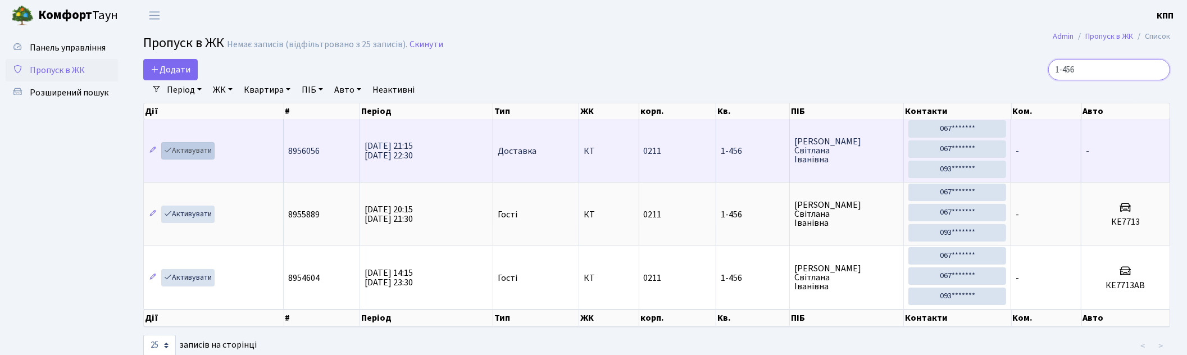
type input "1-456"
click at [173, 149] on link "Активувати" at bounding box center [187, 150] width 53 height 17
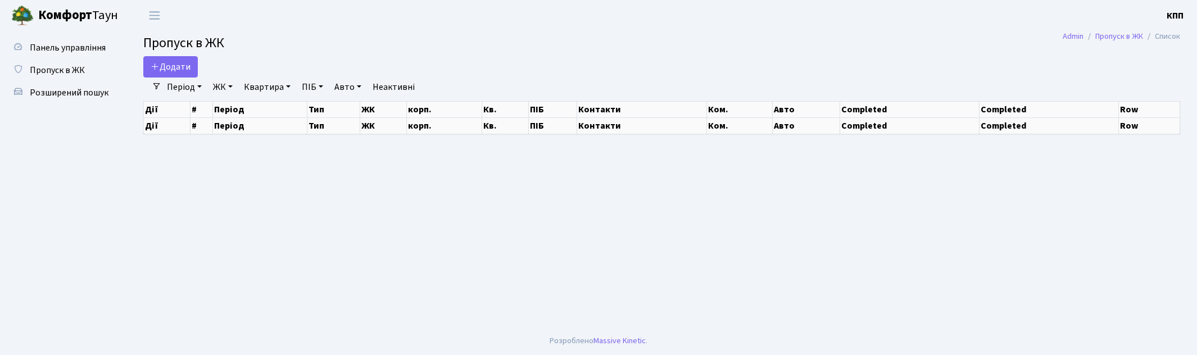
select select "25"
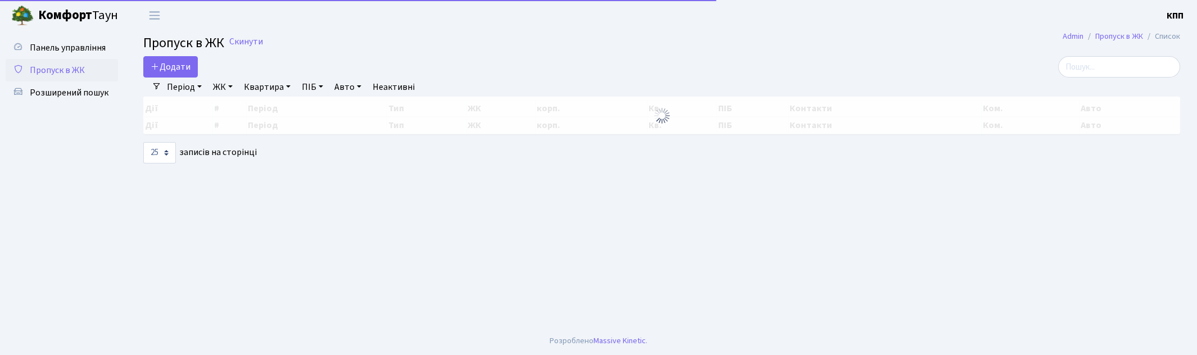
click at [1071, 72] on label at bounding box center [1119, 66] width 122 height 21
click at [1071, 72] on input "search" at bounding box center [1119, 66] width 122 height 21
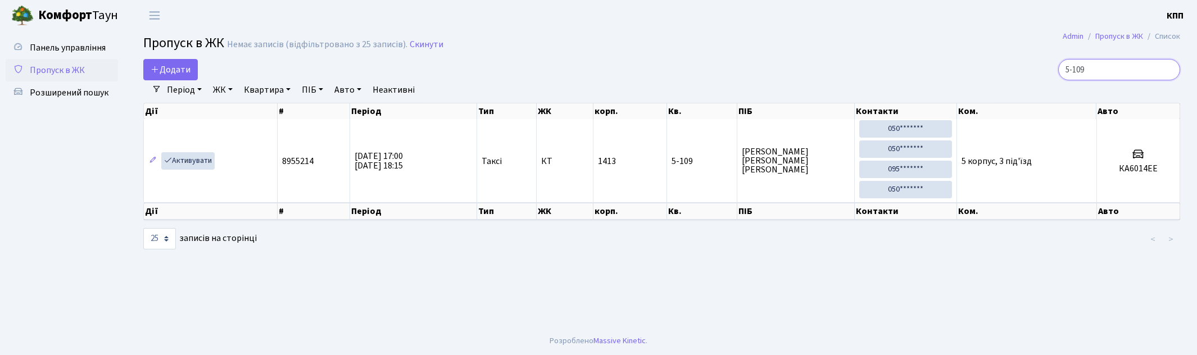
type input "5-109"
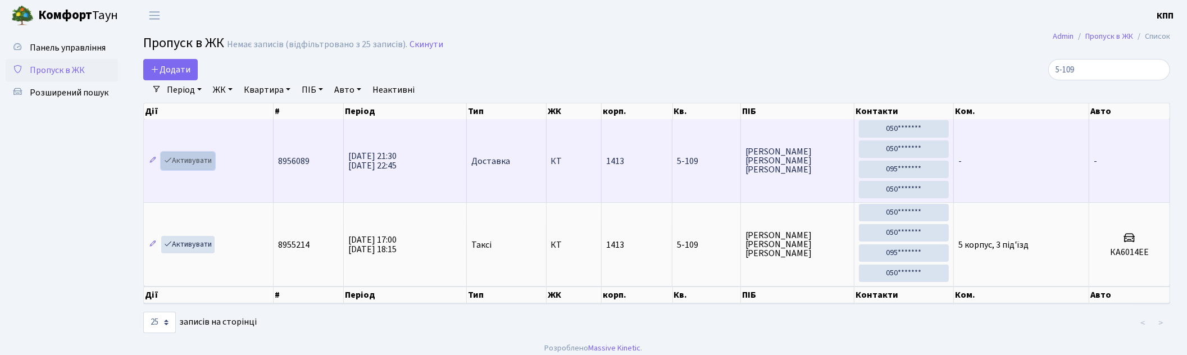
click at [199, 156] on link "Активувати" at bounding box center [187, 160] width 53 height 17
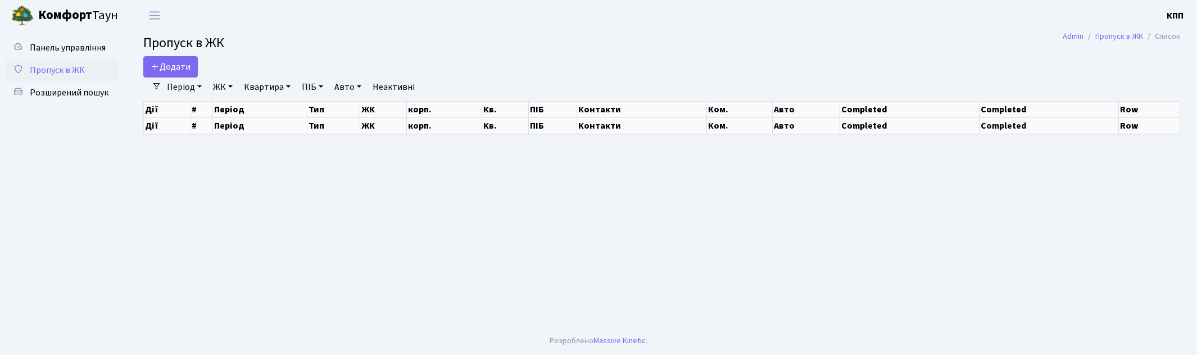
select select "25"
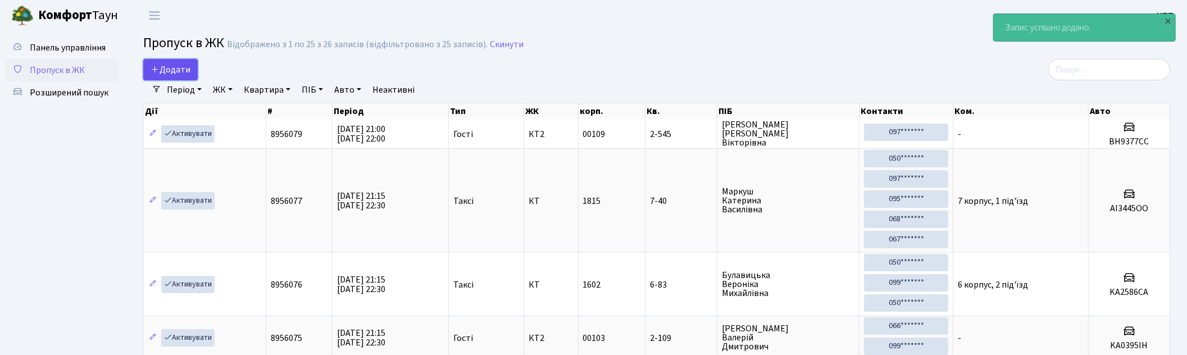
click at [169, 67] on span "Додати" at bounding box center [171, 69] width 40 height 12
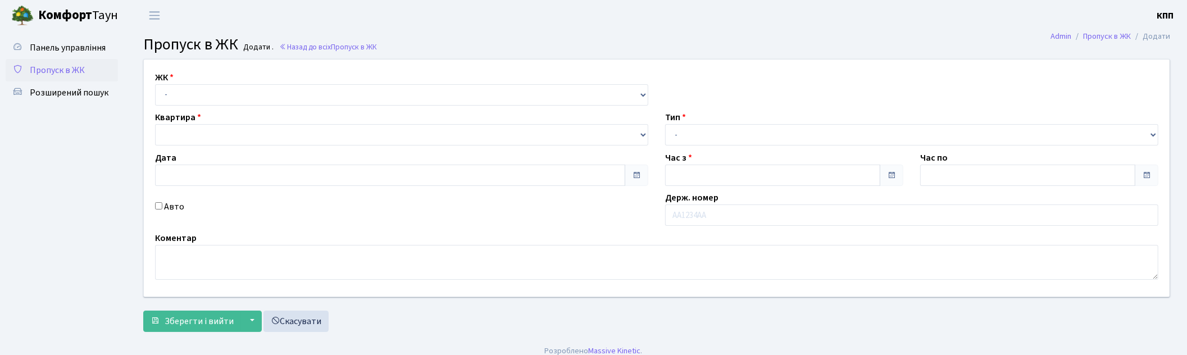
type input "[DATE]"
type input "21:30"
type input "22:30"
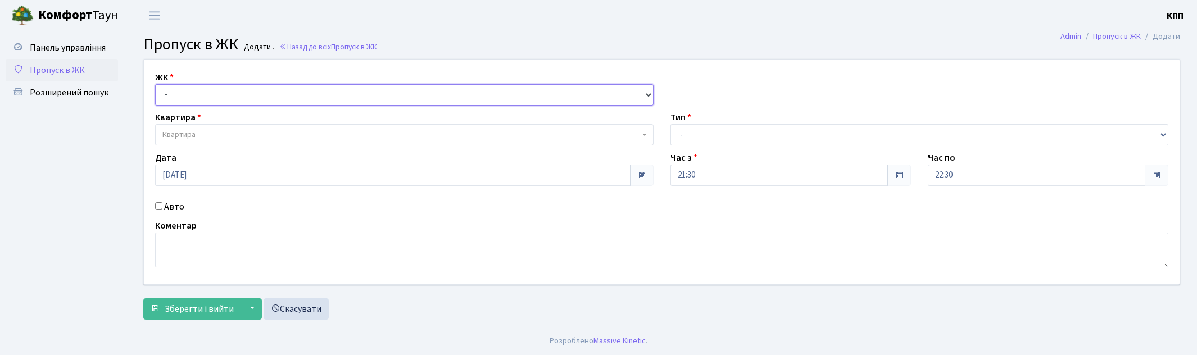
click at [207, 94] on select "- КТ, вул. Регенераторна, 4 КТ2, просп. [STREET_ADDRESS] [STREET_ADDRESS] [PERS…" at bounding box center [404, 94] width 498 height 21
select select "295"
click at [155, 84] on select "- КТ, вул. Регенераторна, 4 КТ2, просп. [STREET_ADDRESS] [STREET_ADDRESS] [PERS…" at bounding box center [404, 94] width 498 height 21
select select
click at [288, 129] on span "Квартира" at bounding box center [400, 134] width 477 height 11
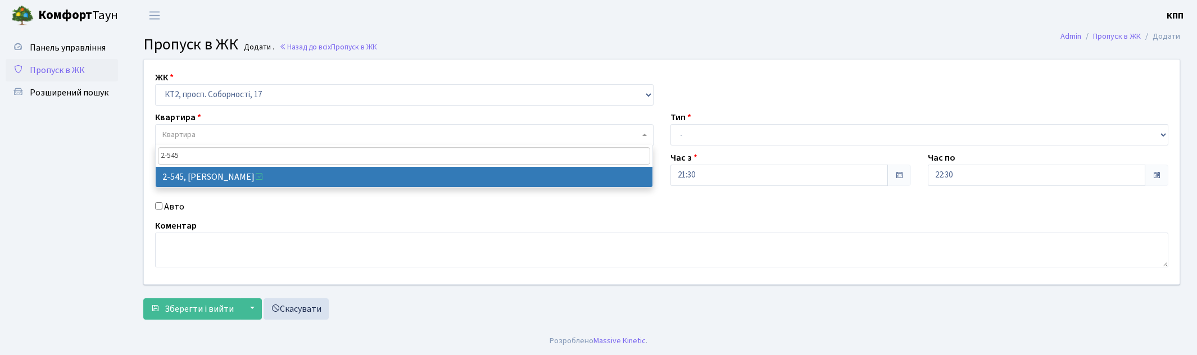
type input "2-545"
select select "15593"
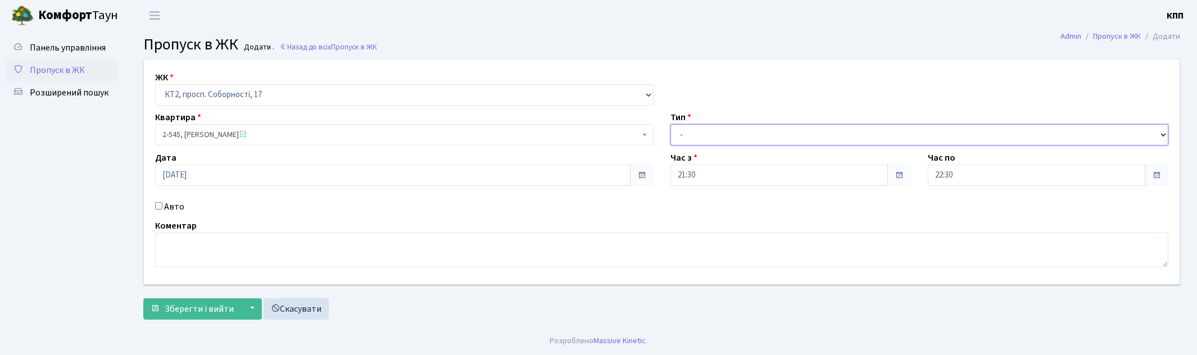
click at [697, 134] on select "- Доставка Таксі Гості Сервіс" at bounding box center [919, 134] width 498 height 21
select select "3"
click at [670, 124] on select "- Доставка Таксі Гості Сервіс" at bounding box center [919, 134] width 498 height 21
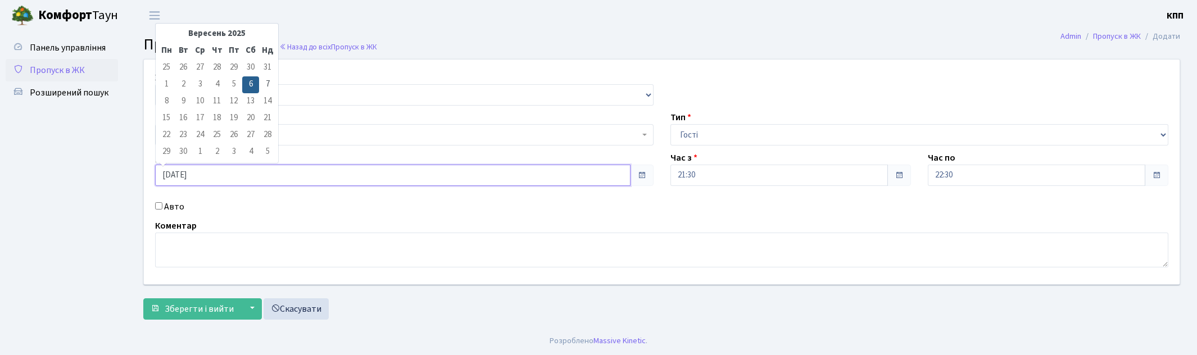
click at [183, 173] on input "06.09.2025" at bounding box center [392, 175] width 475 height 21
click at [270, 85] on td "7" at bounding box center [267, 84] width 17 height 17
type input "07.09.2025"
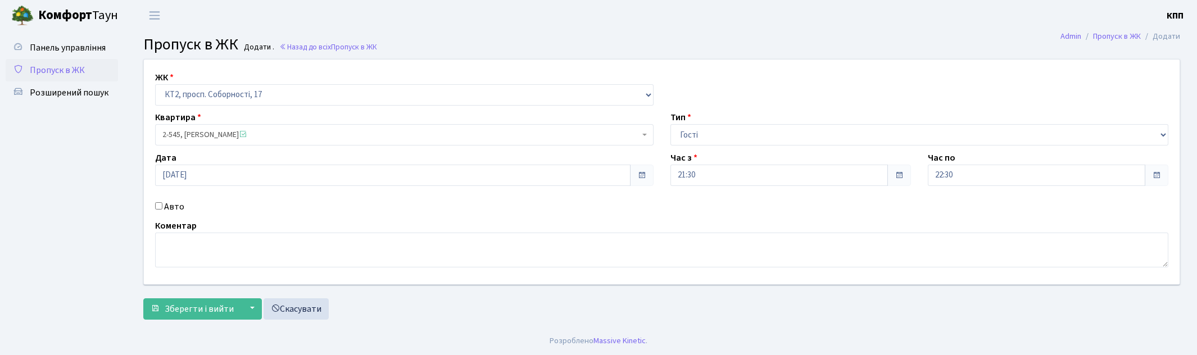
click at [163, 206] on div "Авто" at bounding box center [404, 206] width 515 height 13
drag, startPoint x: 156, startPoint y: 203, endPoint x: 163, endPoint y: 208, distance: 8.1
click at [157, 205] on input "Авто" at bounding box center [158, 205] width 7 height 7
checkbox input "true"
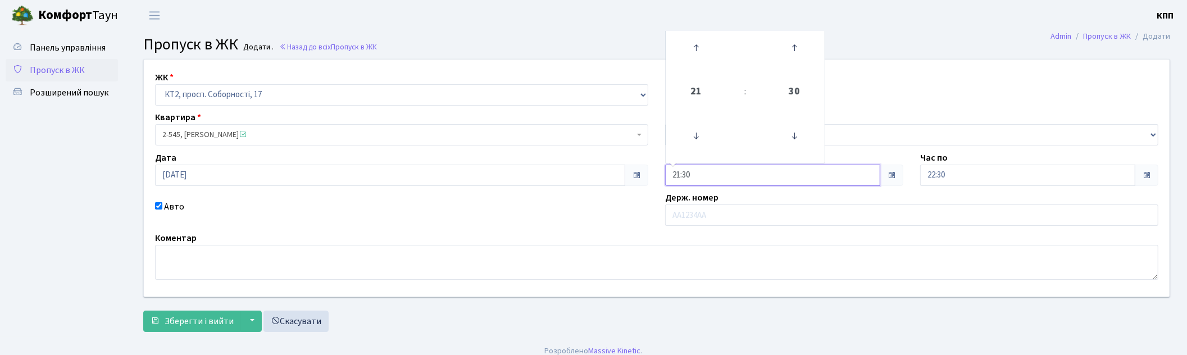
click at [681, 177] on input "21:30" at bounding box center [772, 175] width 215 height 21
click at [693, 132] on icon at bounding box center [696, 136] width 30 height 30
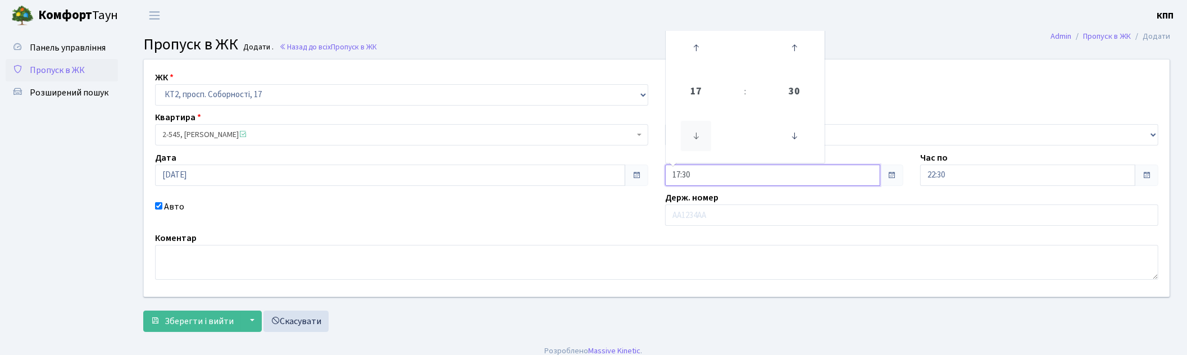
click at [693, 132] on icon at bounding box center [696, 136] width 30 height 30
click at [694, 132] on icon at bounding box center [696, 136] width 30 height 30
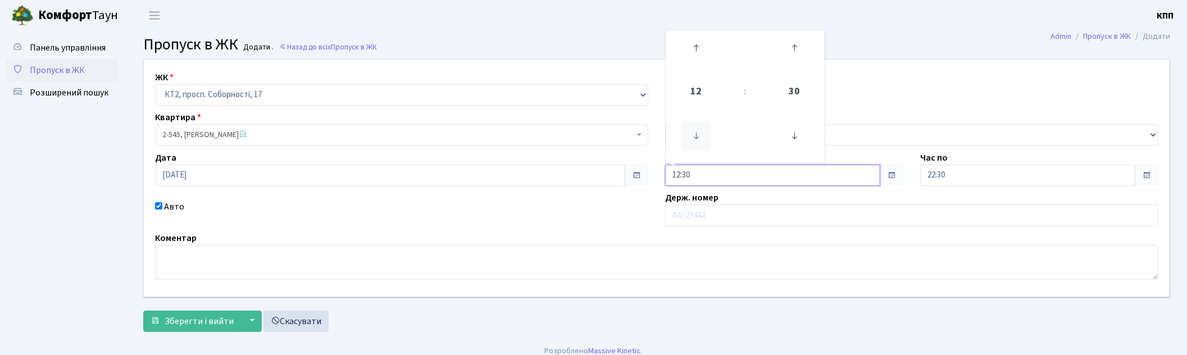
click at [694, 132] on icon at bounding box center [696, 136] width 30 height 30
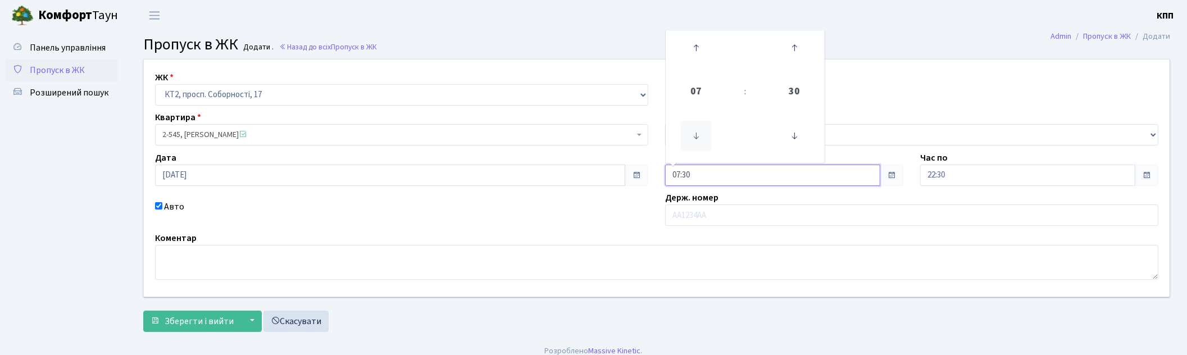
click at [694, 132] on icon at bounding box center [696, 136] width 30 height 30
type input "05:30"
click at [708, 215] on input "text" at bounding box center [911, 215] width 493 height 21
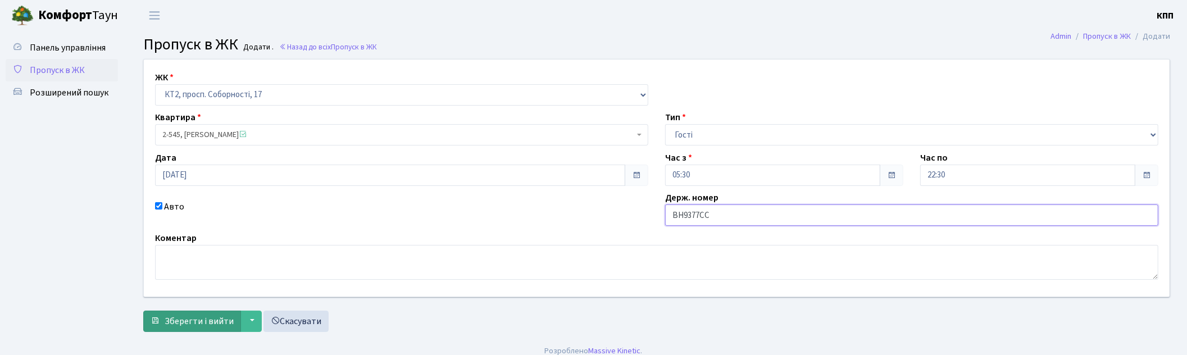
type input "ВН9377СС"
click at [189, 317] on span "Зберегти і вийти" at bounding box center [199, 321] width 69 height 12
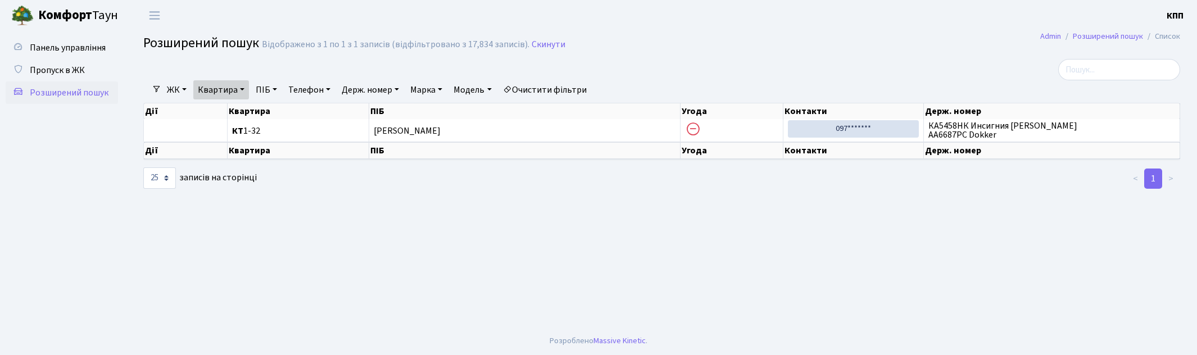
select select "25"
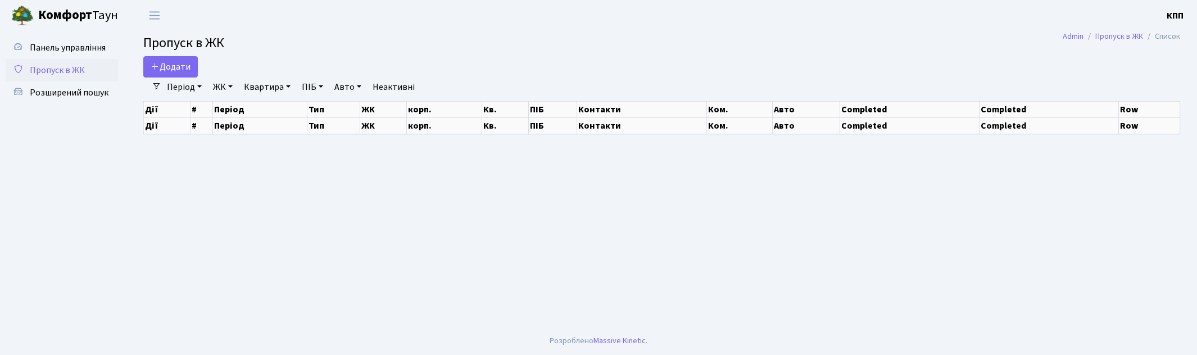
select select "25"
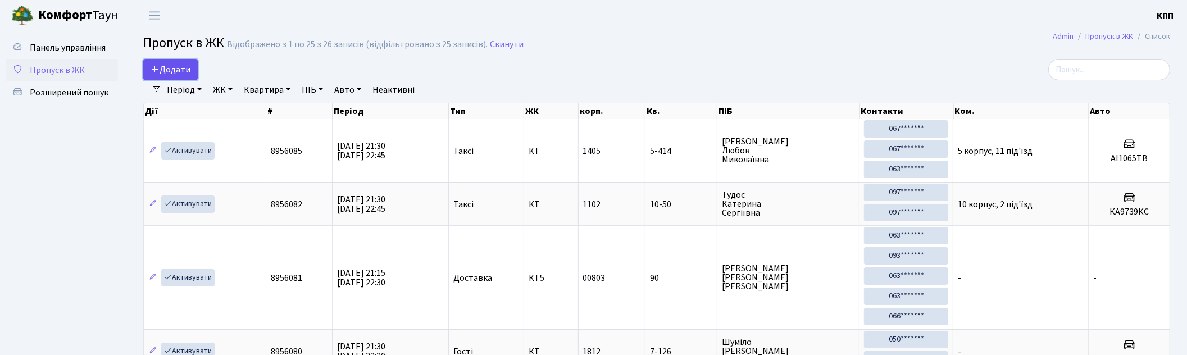
click at [184, 74] on span "Додати" at bounding box center [171, 69] width 40 height 12
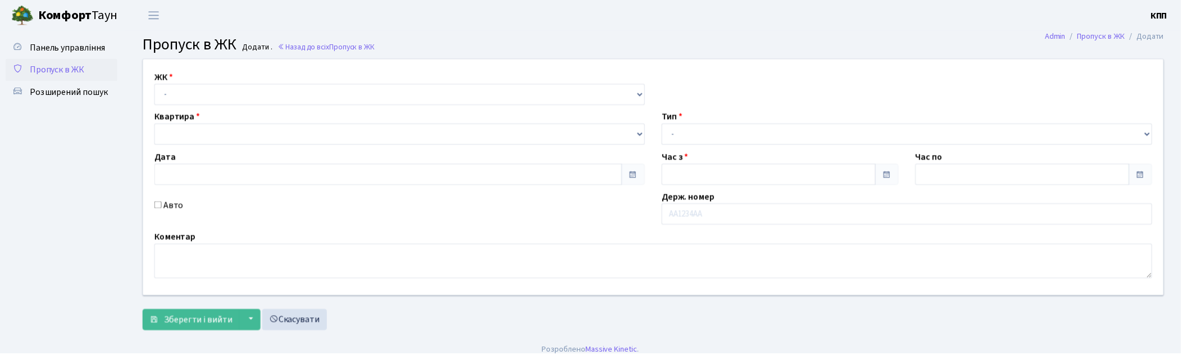
type input "06.09.2025"
type input "21:30"
type input "22:30"
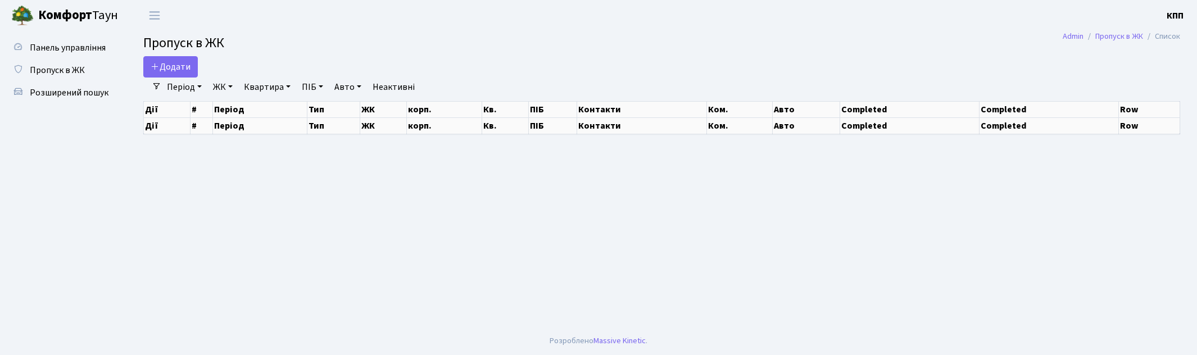
select select "25"
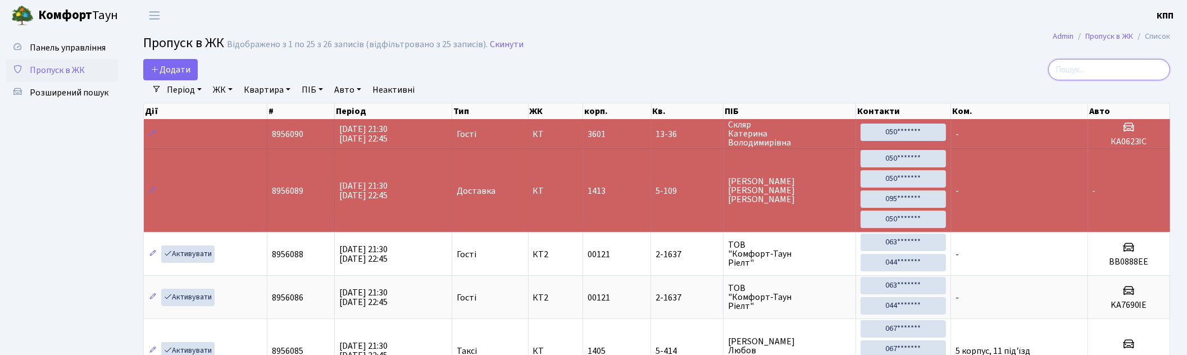
click at [1093, 61] on input "search" at bounding box center [1109, 69] width 122 height 21
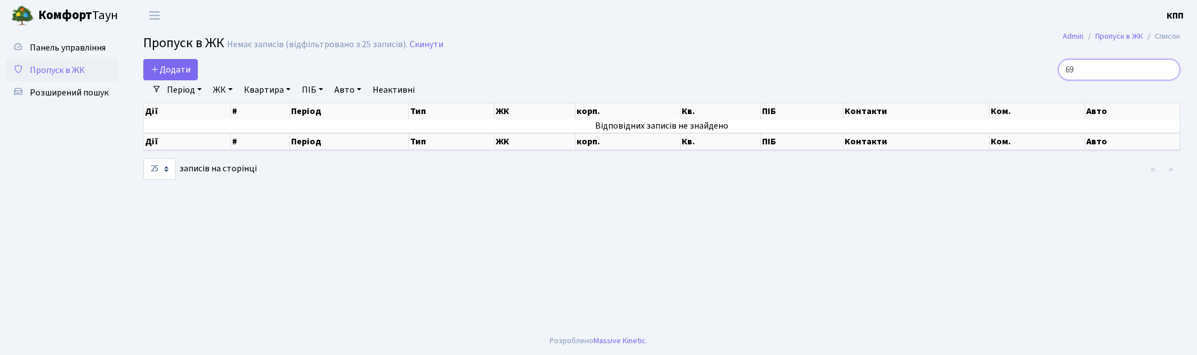
type input "6"
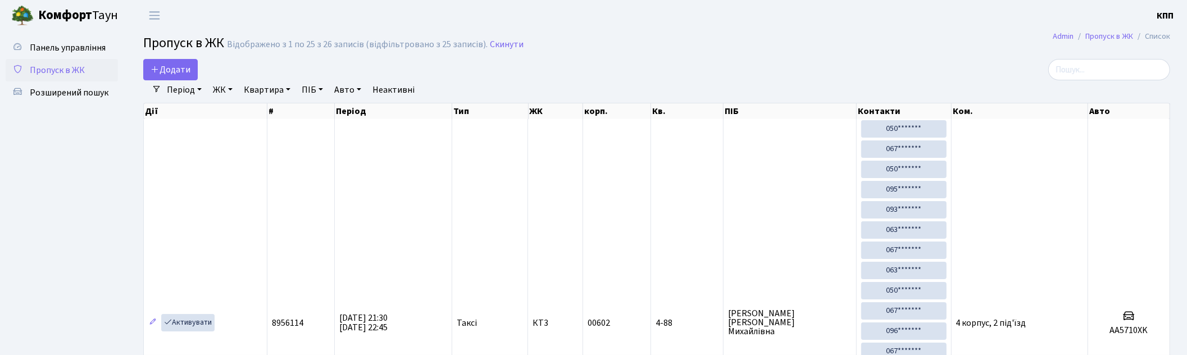
click at [710, 52] on h2 "Пропуск в ЖК Відображено з 1 по 25 з 26 записів (відфільтровано з 25 записів). …" at bounding box center [656, 44] width 1027 height 19
click at [1133, 70] on input "search" at bounding box center [1109, 69] width 122 height 21
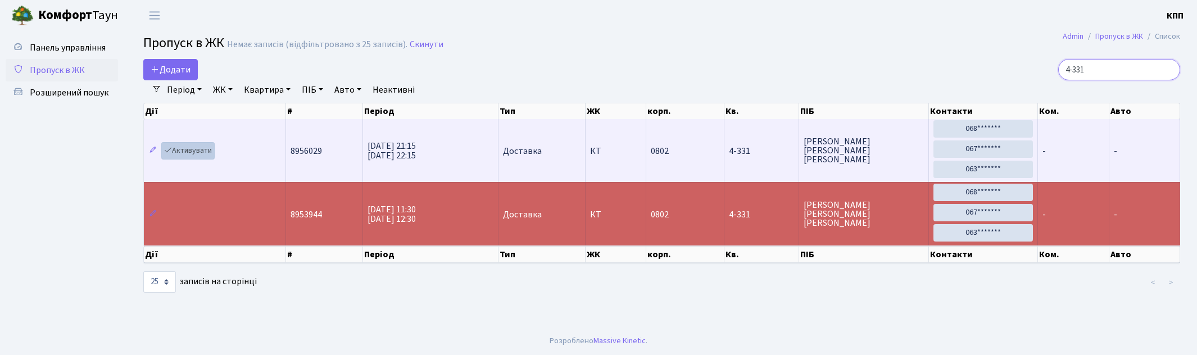
type input "4-331"
click at [210, 151] on link "Активувати" at bounding box center [187, 150] width 53 height 17
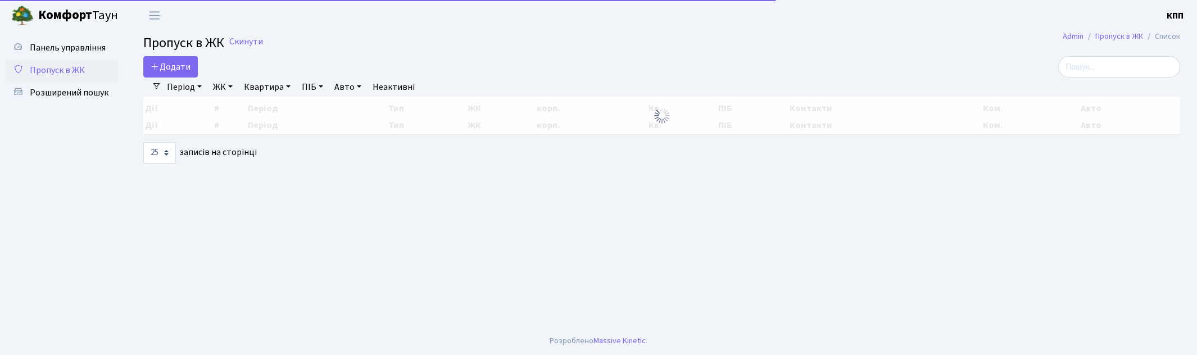
select select "25"
click at [1091, 70] on input "search" at bounding box center [1119, 66] width 122 height 21
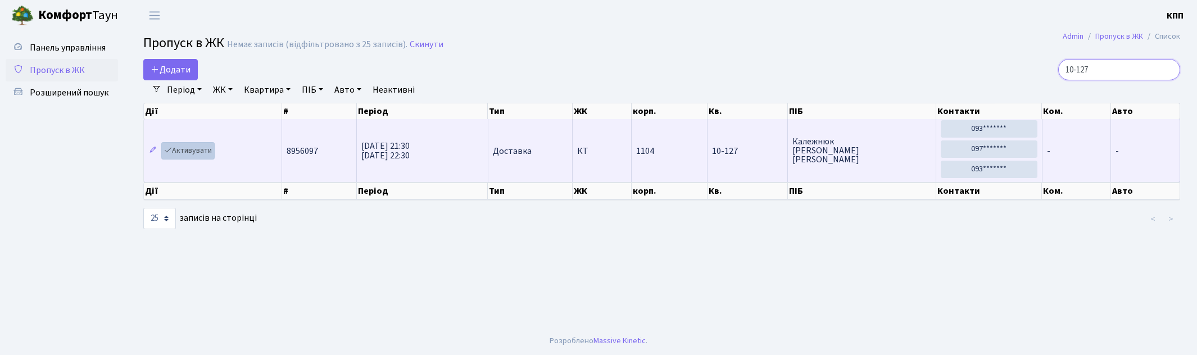
type input "10-127"
click at [189, 149] on link "Активувати" at bounding box center [187, 150] width 53 height 17
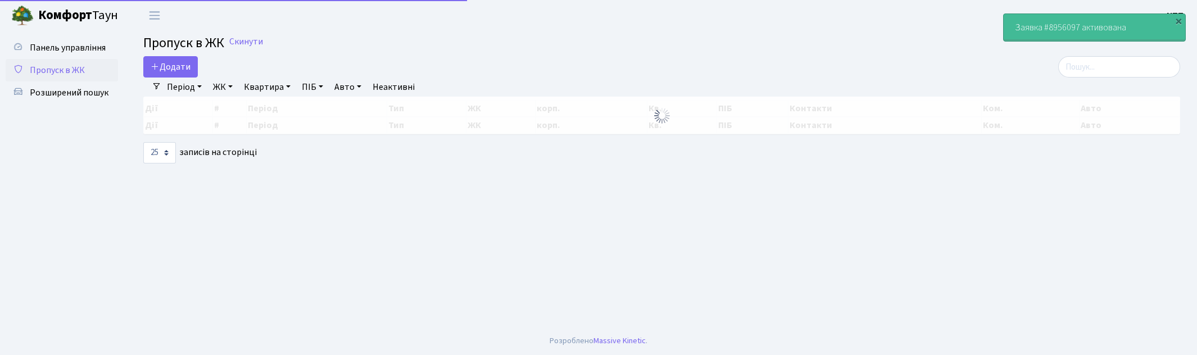
select select "25"
click at [1096, 69] on input "search" at bounding box center [1119, 66] width 122 height 21
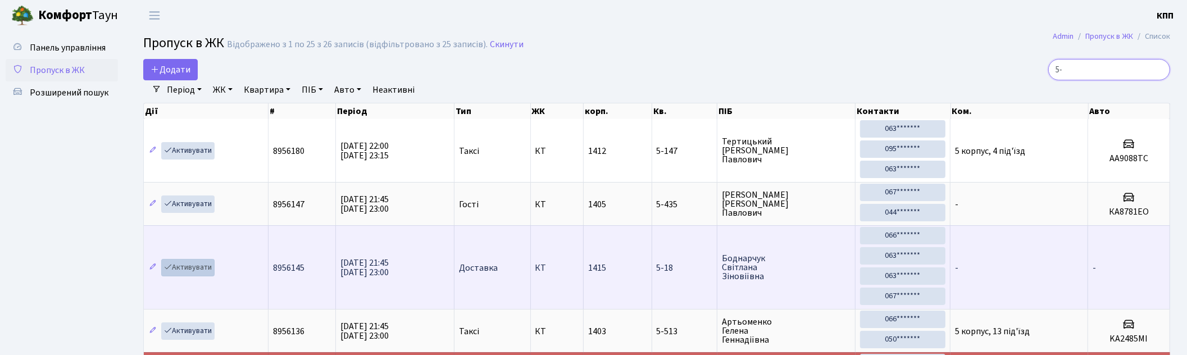
type input "5-"
click at [186, 264] on link "Активувати" at bounding box center [187, 267] width 53 height 17
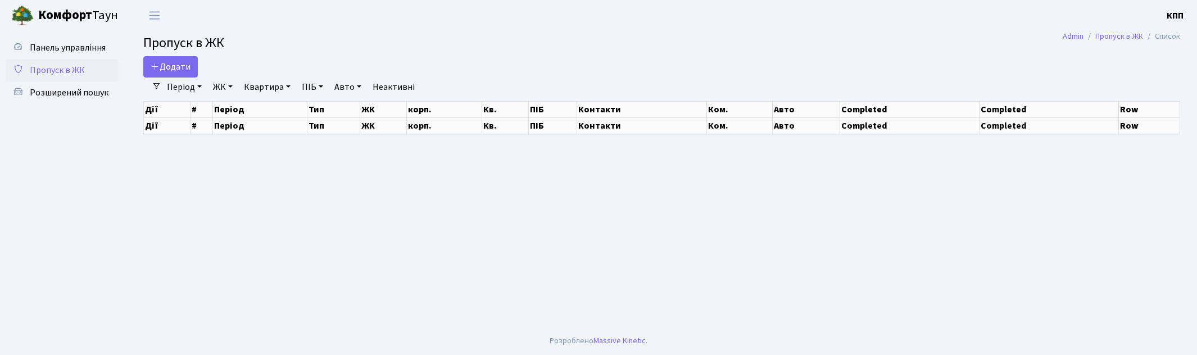
select select "25"
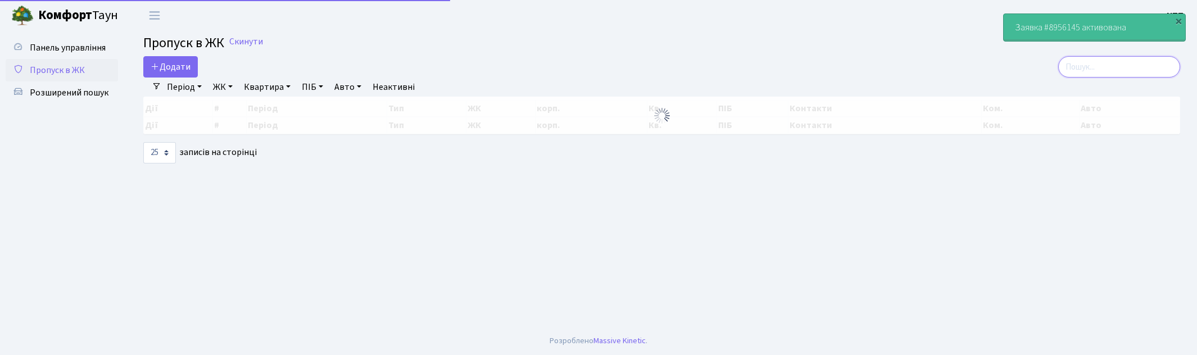
click at [1131, 60] on input "search" at bounding box center [1119, 66] width 122 height 21
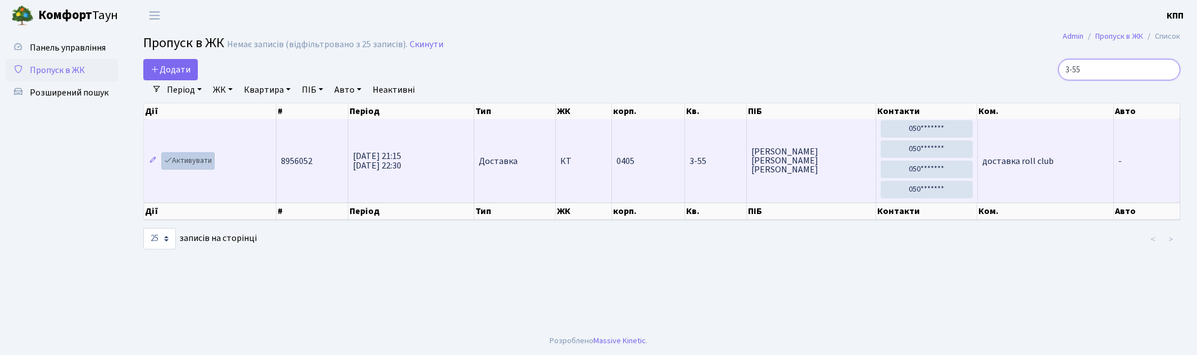
type input "3-55"
click at [188, 162] on link "Активувати" at bounding box center [187, 160] width 53 height 17
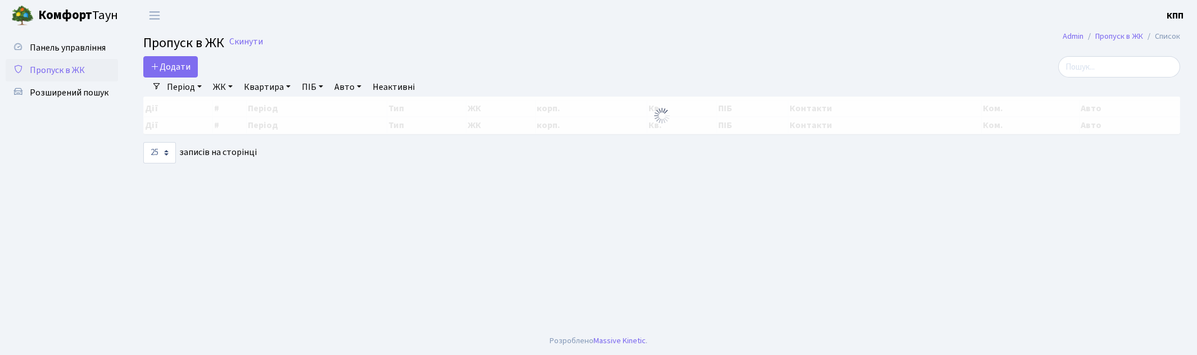
select select "25"
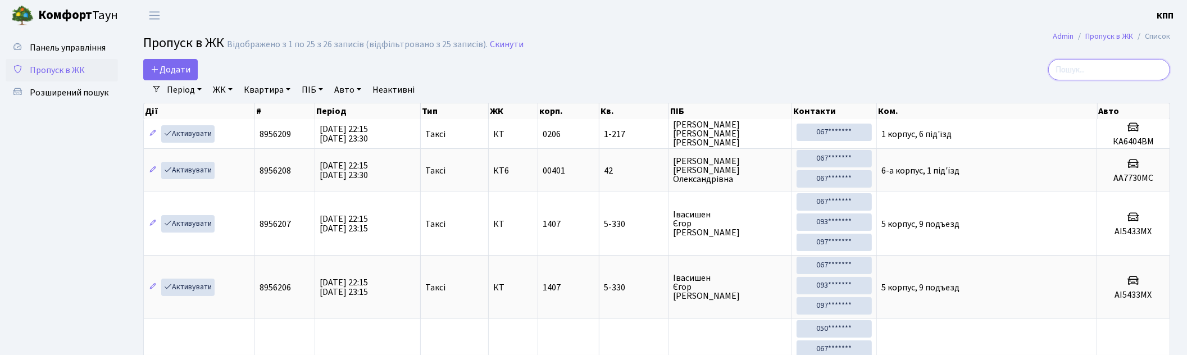
click at [1103, 70] on input "search" at bounding box center [1109, 69] width 122 height 21
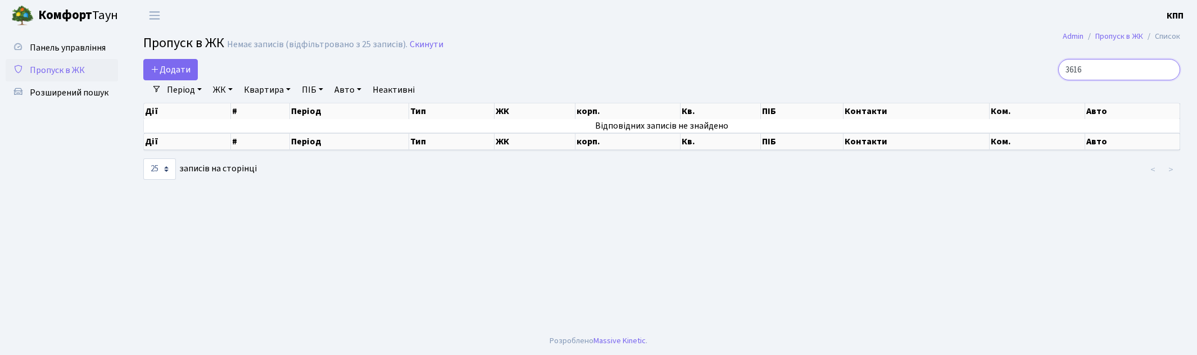
type input "3616"
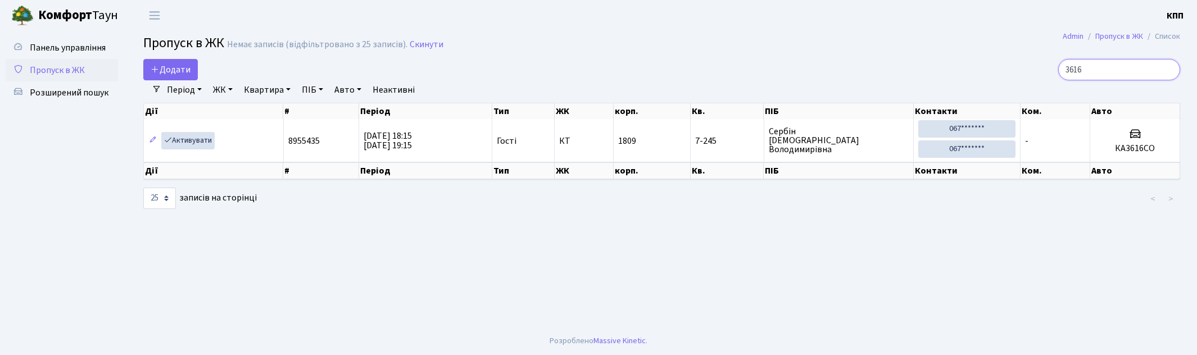
drag, startPoint x: 1118, startPoint y: 70, endPoint x: 1017, endPoint y: 70, distance: 101.1
click at [1018, 70] on div "3616" at bounding box center [1013, 69] width 334 height 21
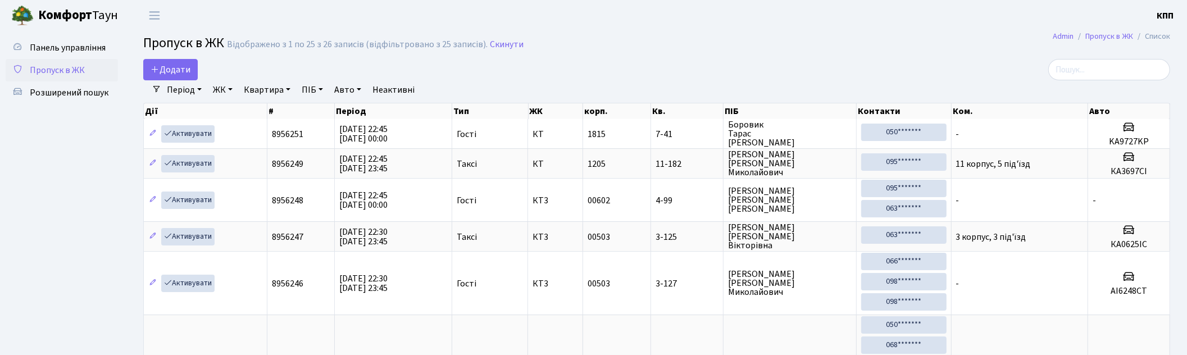
click at [783, 66] on div "Додати" at bounding box center [482, 69] width 679 height 21
click at [1093, 63] on input "search" at bounding box center [1109, 69] width 122 height 21
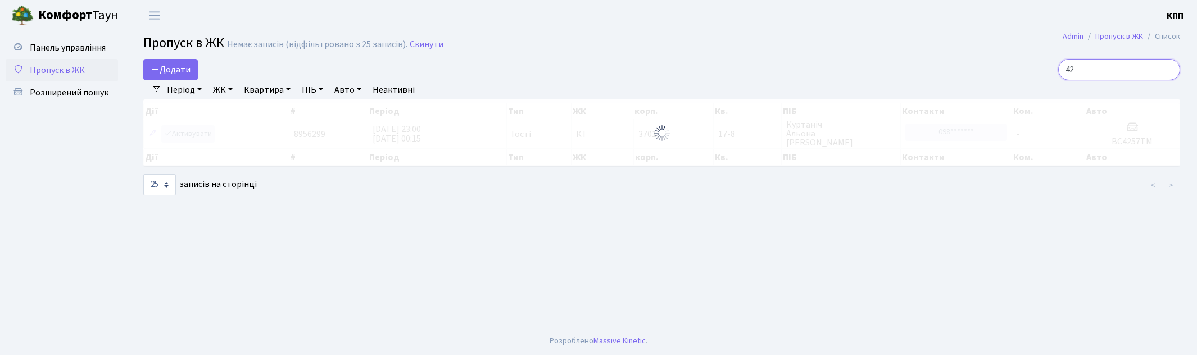
type input "4"
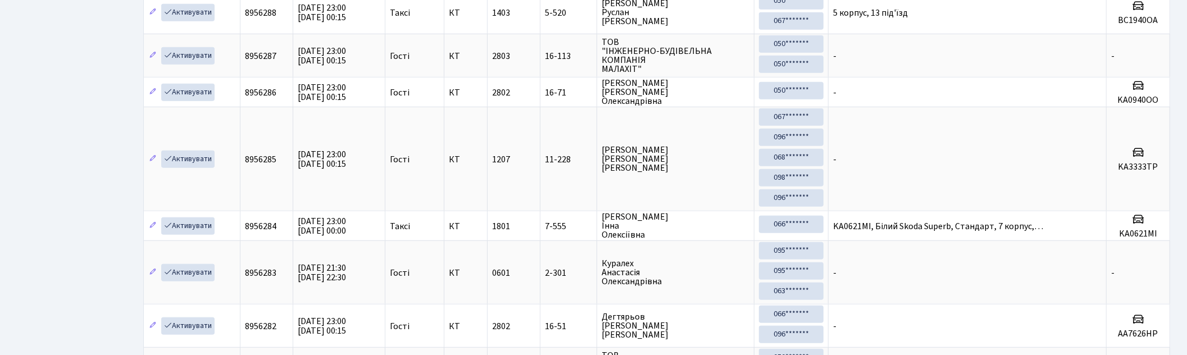
scroll to position [936, 0]
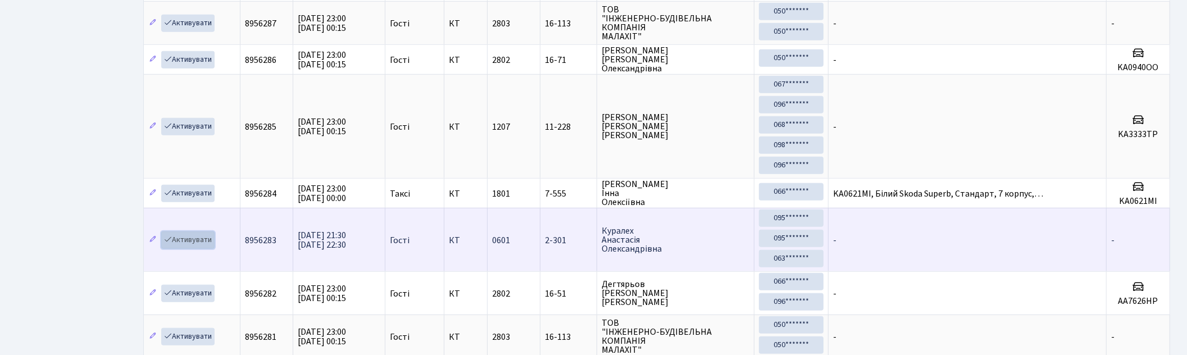
click at [206, 244] on link "Активувати" at bounding box center [187, 239] width 53 height 17
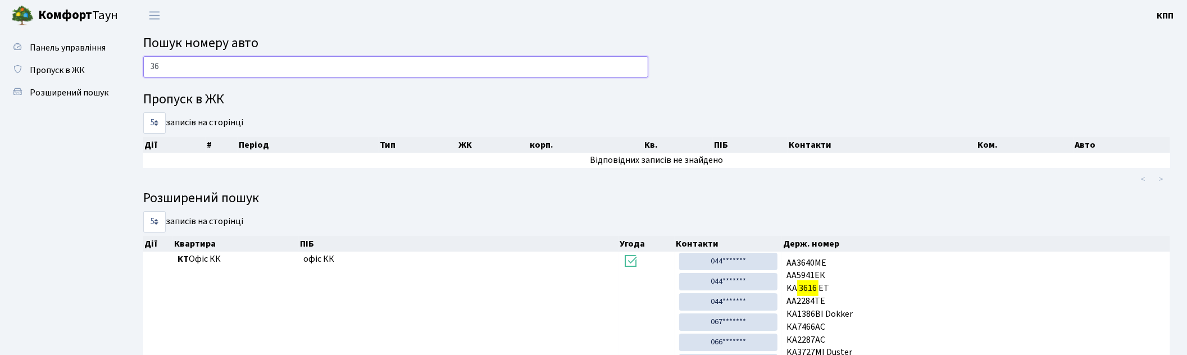
type input "3"
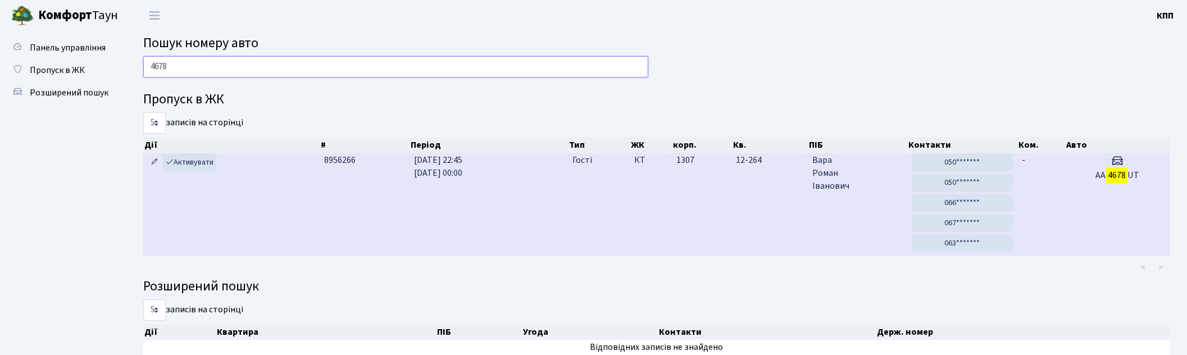
type input "4678"
click at [153, 161] on icon at bounding box center [155, 162] width 8 height 8
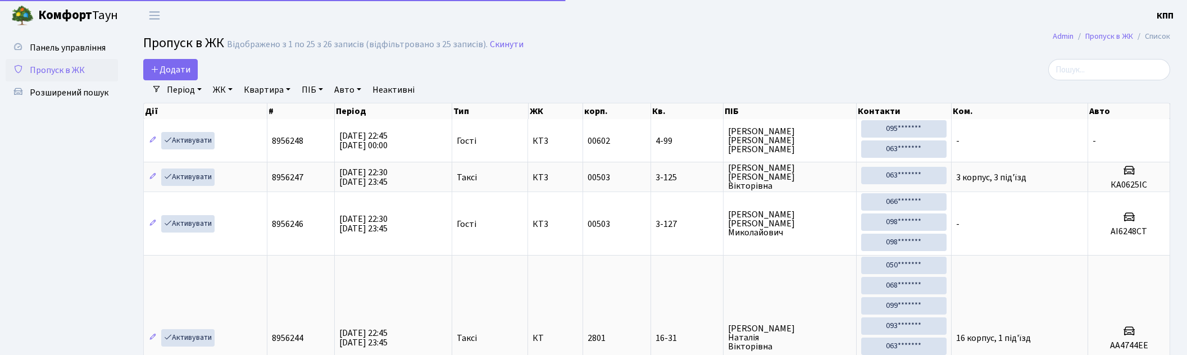
select select "25"
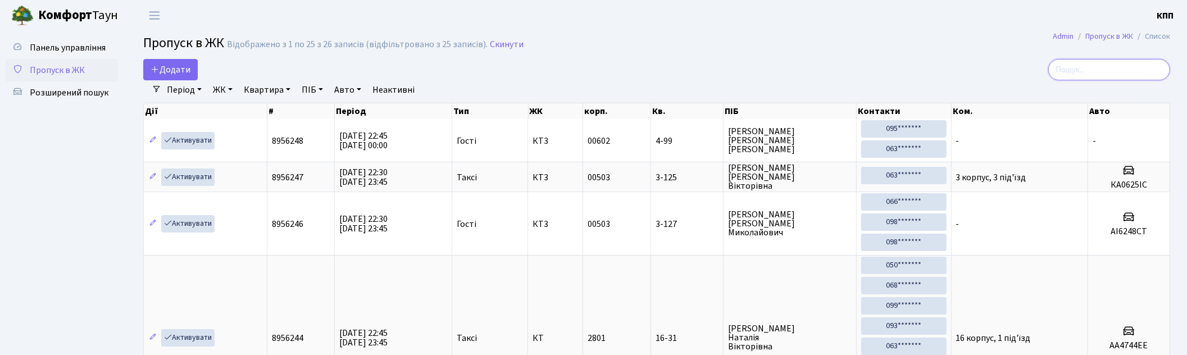
click at [1087, 73] on input "search" at bounding box center [1109, 69] width 122 height 21
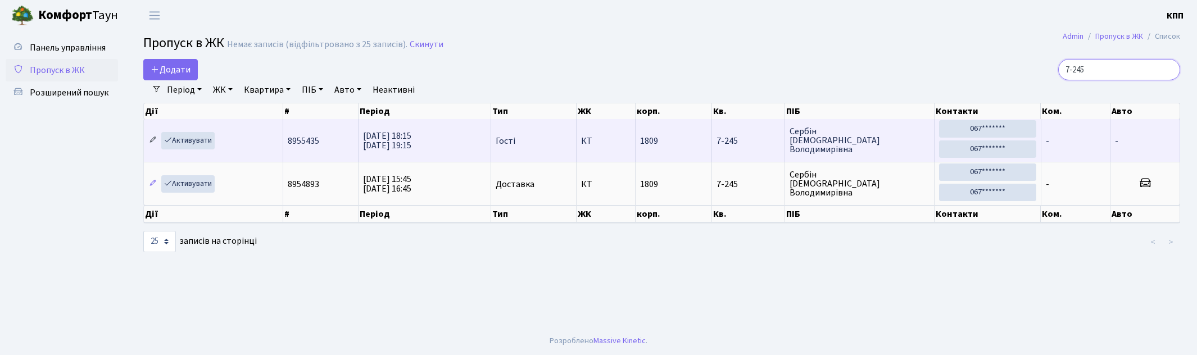
type input "7-245"
click at [153, 139] on icon at bounding box center [153, 140] width 8 height 8
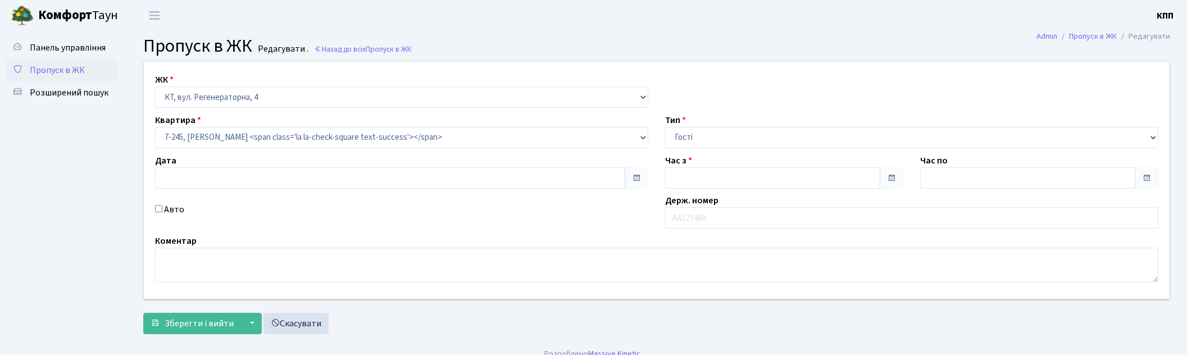
type input "[DATE]"
type input "18:15"
type input "19:15"
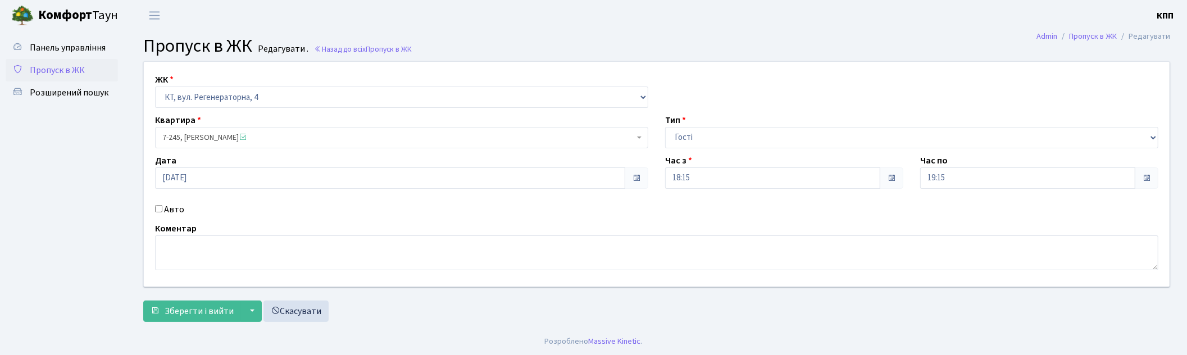
click at [161, 209] on input "Авто" at bounding box center [158, 208] width 7 height 7
checkbox input "true"
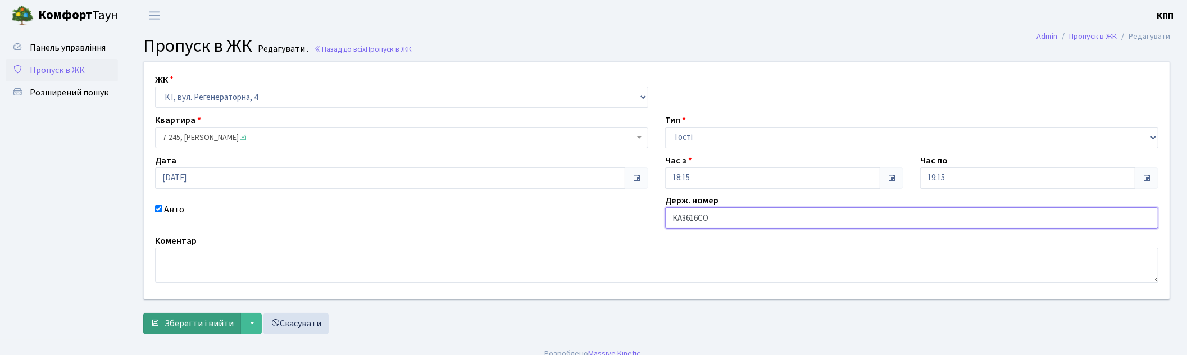
type input "КА3616СО"
click at [205, 319] on span "Зберегти і вийти" at bounding box center [199, 323] width 69 height 12
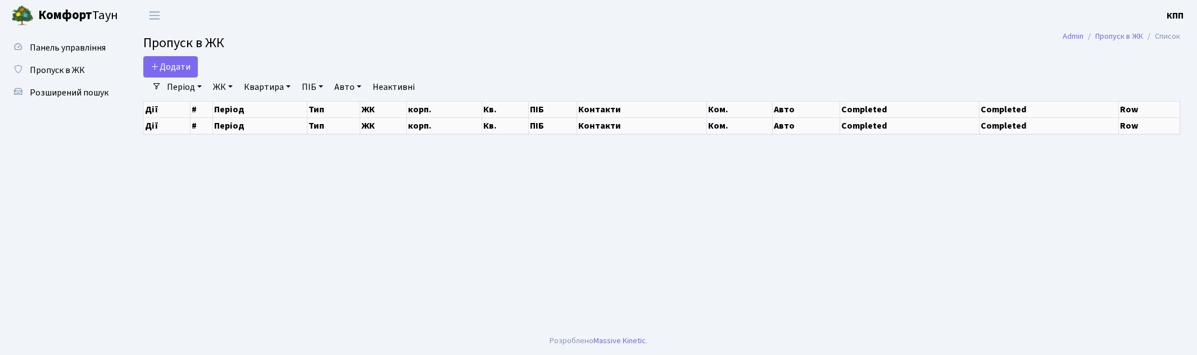
select select "25"
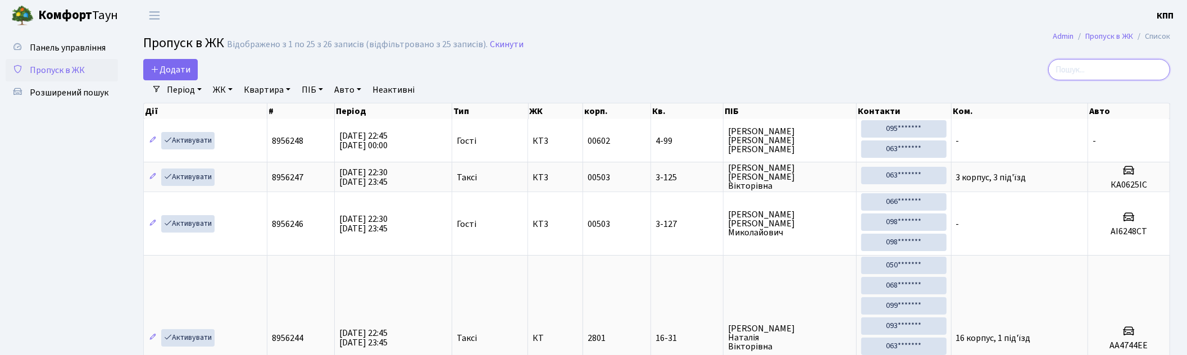
click at [1097, 69] on input "search" at bounding box center [1109, 69] width 122 height 21
click at [156, 63] on span "Додати" at bounding box center [171, 69] width 40 height 12
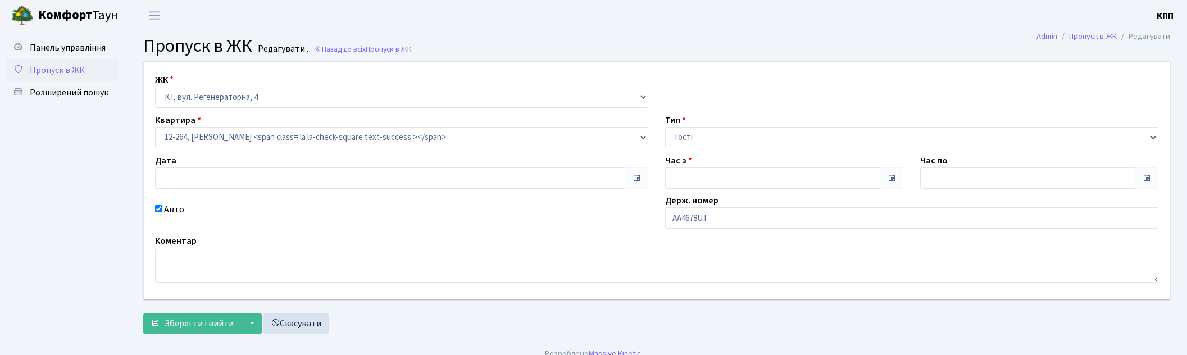
type input "06.09.2025"
type input "22:45"
type input "00:00"
checkbox input "true"
click at [715, 220] on input "AA4678UT" at bounding box center [911, 217] width 493 height 21
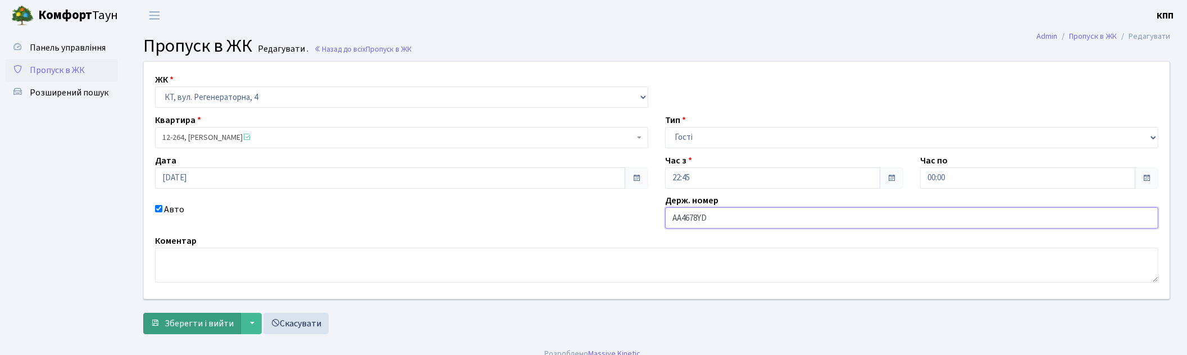
type input "AA4678YD"
click at [204, 324] on span "Зберегти і вийти" at bounding box center [199, 323] width 69 height 12
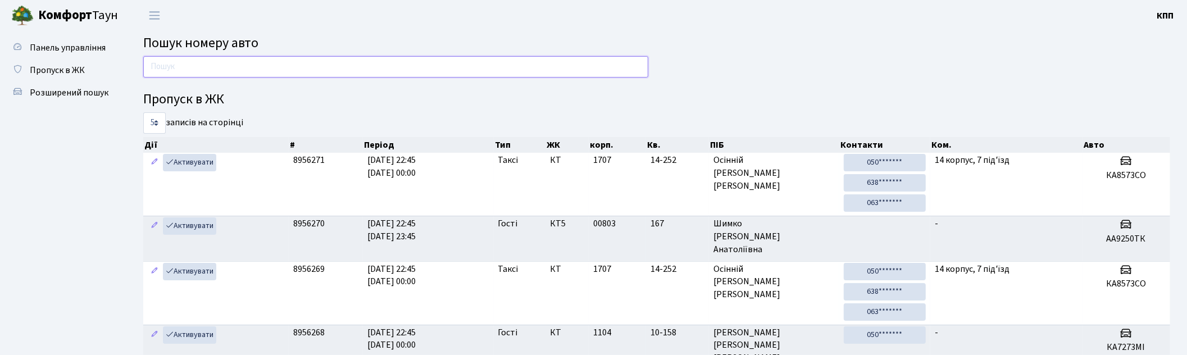
click at [329, 69] on input "text" at bounding box center [395, 66] width 505 height 21
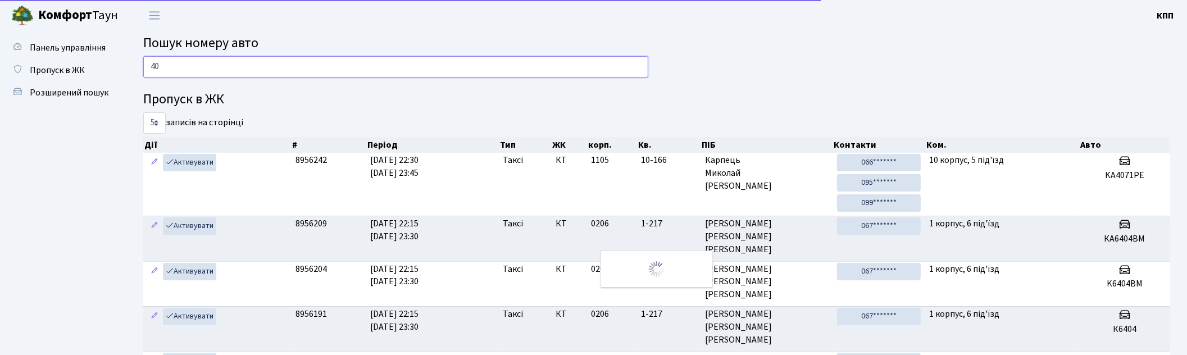
type input "4"
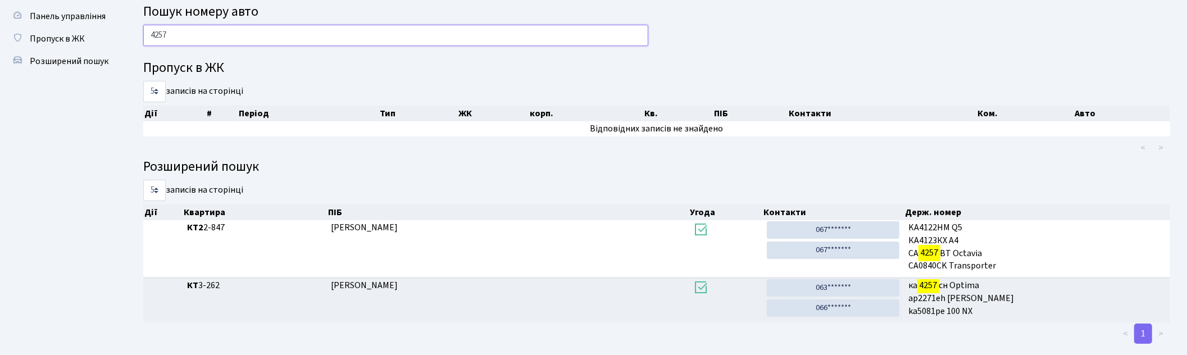
scroll to position [49, 0]
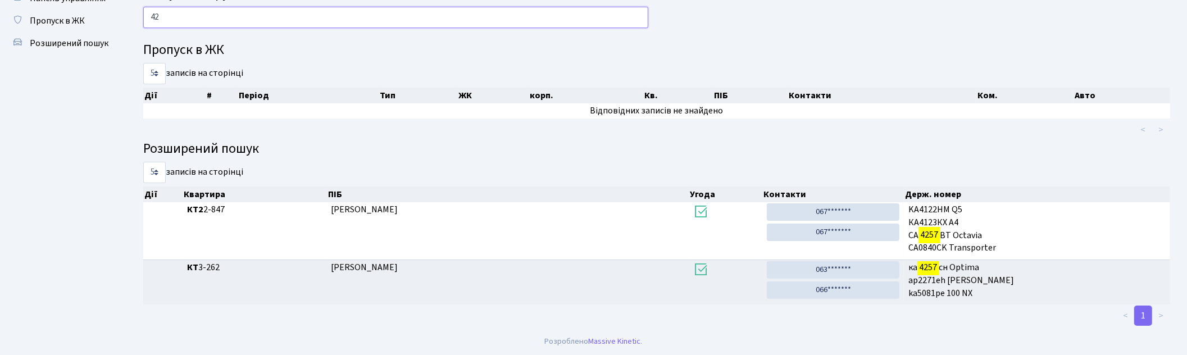
type input "4"
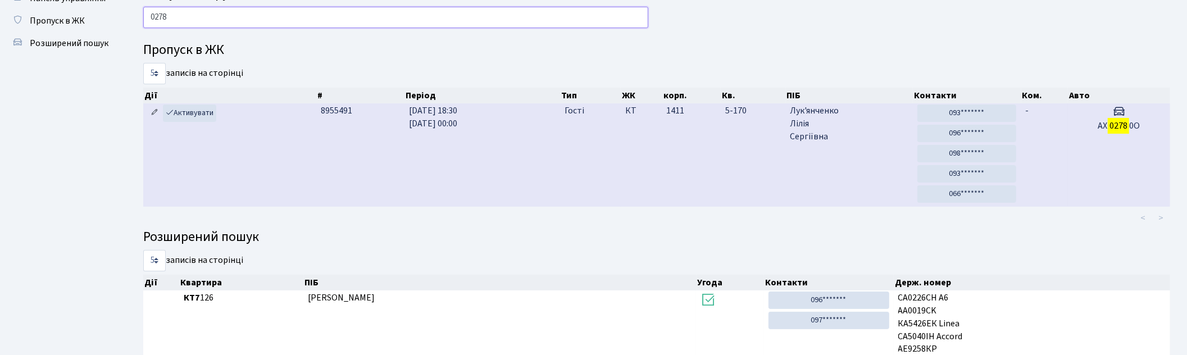
type input "0278"
click at [153, 111] on icon at bounding box center [155, 112] width 8 height 8
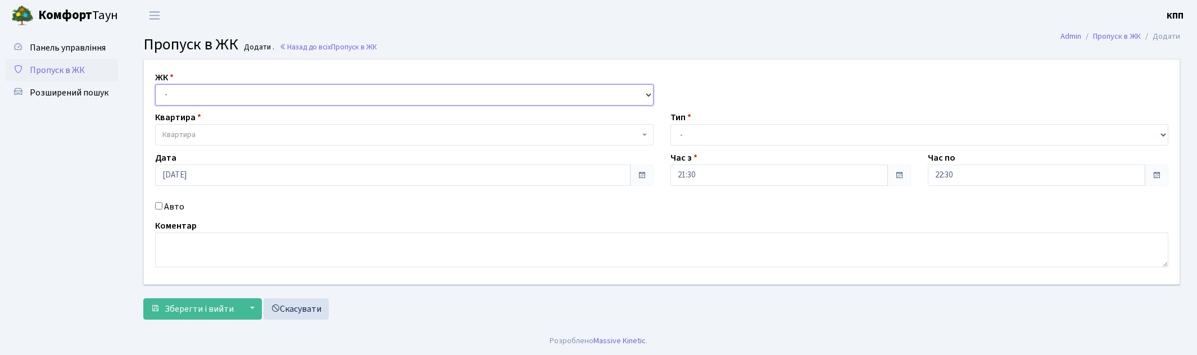
click at [180, 92] on select "- КТ, вул. Регенераторна, 4 КТ2, просп. [STREET_ADDRESS] [STREET_ADDRESS] [PERS…" at bounding box center [404, 94] width 498 height 21
select select "271"
click at [155, 84] on select "- КТ, вул. Регенераторна, 4 КТ2, просп. [STREET_ADDRESS] [STREET_ADDRESS] [PERS…" at bounding box center [404, 94] width 498 height 21
select select
click at [210, 133] on span "Квартира" at bounding box center [400, 134] width 477 height 11
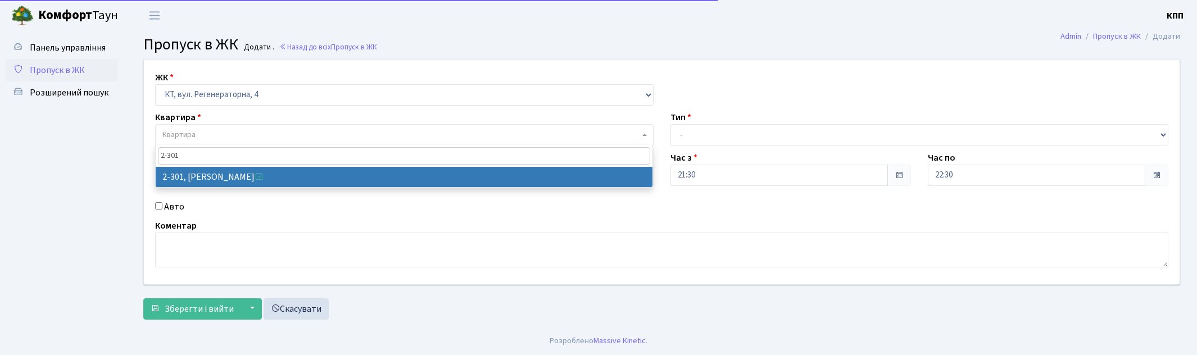
type input "2-301"
select select "1315"
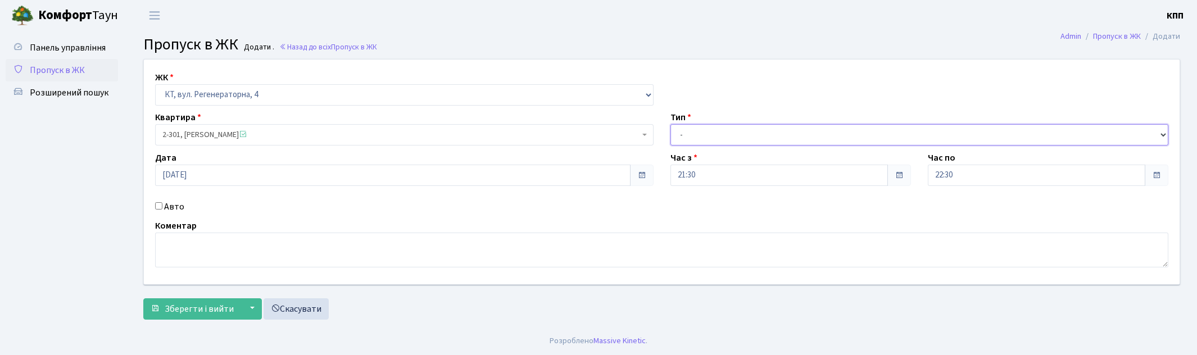
drag, startPoint x: 715, startPoint y: 134, endPoint x: 711, endPoint y: 143, distance: 9.8
click at [715, 134] on select "- Доставка Таксі Гості Сервіс" at bounding box center [919, 134] width 498 height 21
select select "3"
click at [670, 124] on select "- Доставка Таксі Гості Сервіс" at bounding box center [919, 134] width 498 height 21
click at [161, 310] on button "Зберегти і вийти" at bounding box center [192, 308] width 98 height 21
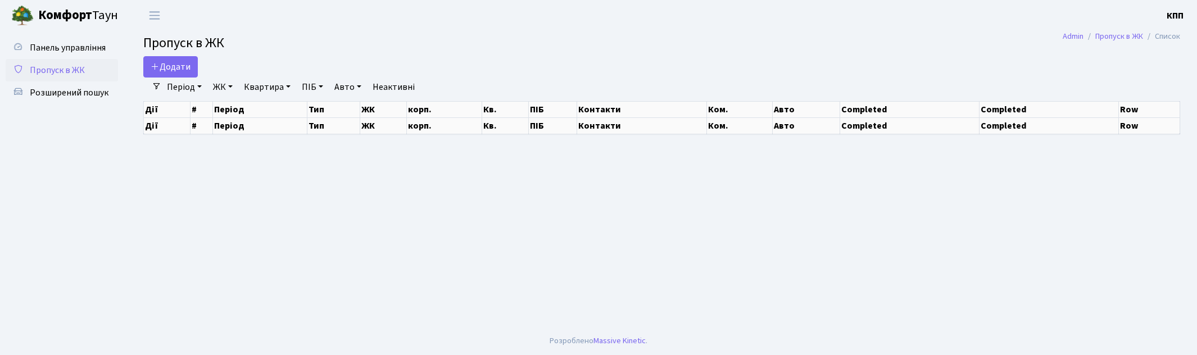
select select "25"
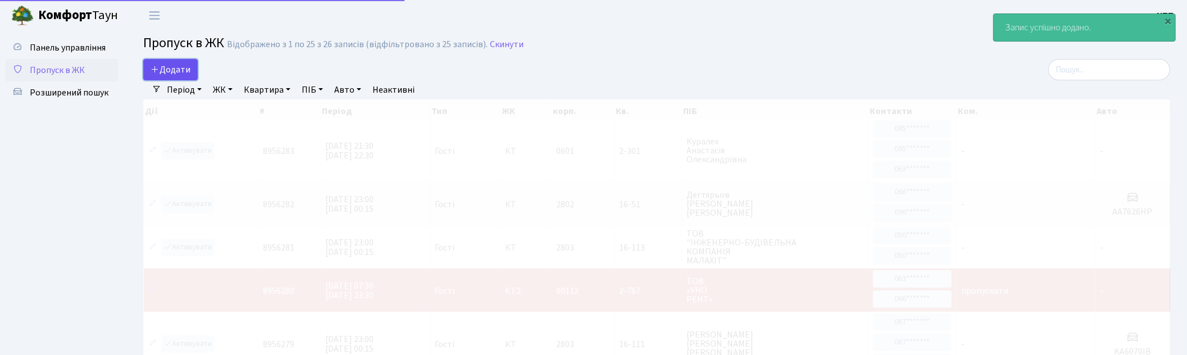
click at [170, 69] on span "Додати" at bounding box center [171, 69] width 40 height 12
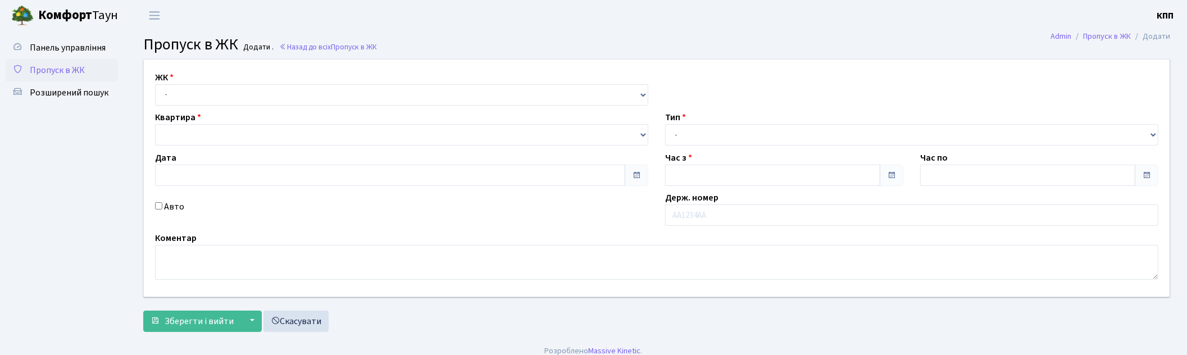
type input "[DATE]"
type input "23:00"
type input "00:00"
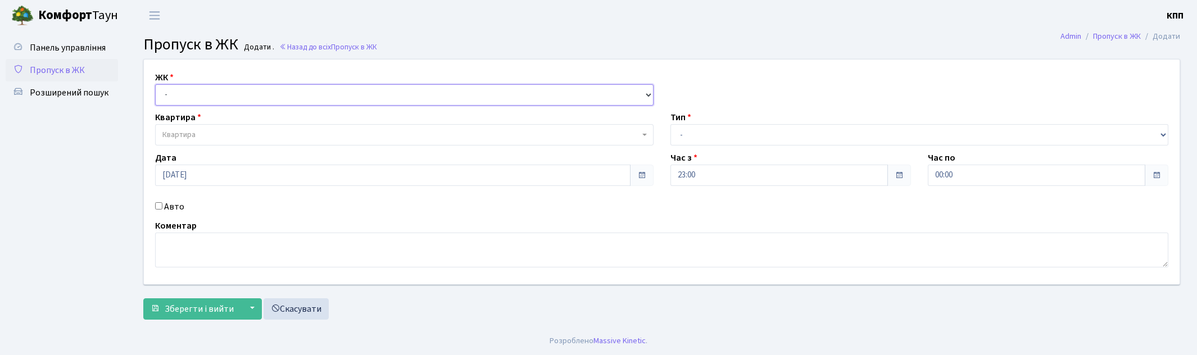
click at [181, 96] on select "- КТ, вул. Регенераторна, 4 КТ2, просп. [STREET_ADDRESS] [STREET_ADDRESS] [PERS…" at bounding box center [404, 94] width 498 height 21
select select "295"
click at [155, 84] on select "- КТ, вул. Регенераторна, 4 КТ2, просп. [STREET_ADDRESS] [STREET_ADDRESS] [PERS…" at bounding box center [404, 94] width 498 height 21
select select
click at [195, 133] on span "Квартира" at bounding box center [178, 134] width 33 height 11
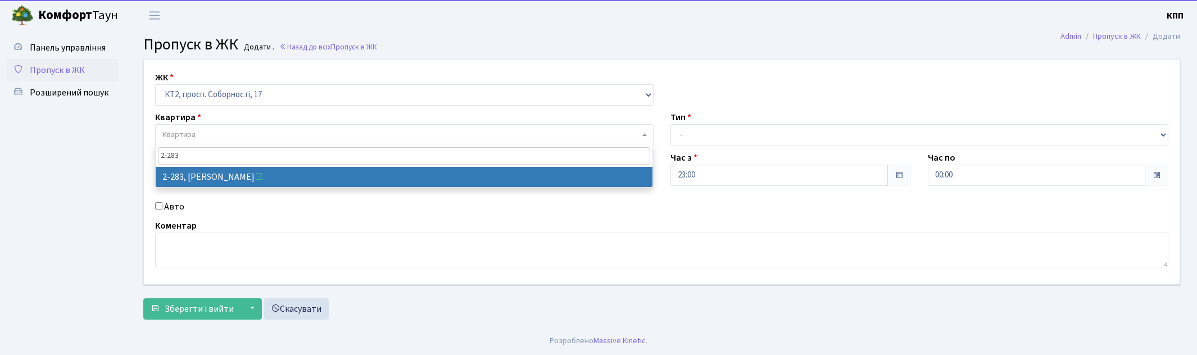
type input "2-283"
select select "15334"
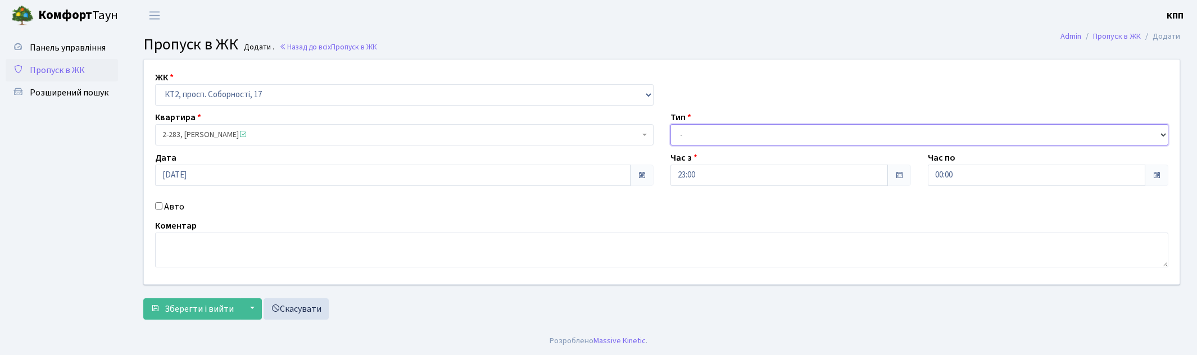
drag, startPoint x: 729, startPoint y: 132, endPoint x: 721, endPoint y: 144, distance: 14.2
click at [729, 131] on select "- Доставка Таксі Гості Сервіс" at bounding box center [919, 134] width 498 height 21
select select "3"
click at [670, 124] on select "- Доставка Таксі Гості Сервіс" at bounding box center [919, 134] width 498 height 21
click at [189, 310] on span "Зберегти і вийти" at bounding box center [199, 309] width 69 height 12
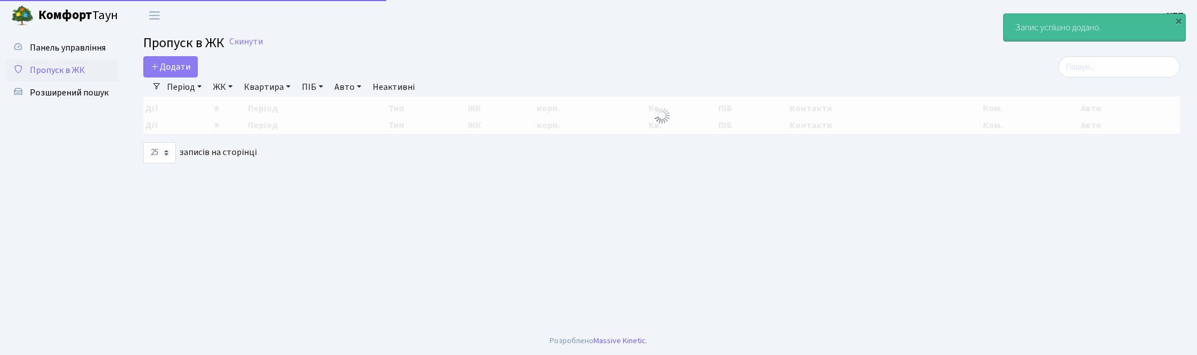
select select "25"
click at [1083, 76] on input "search" at bounding box center [1119, 66] width 122 height 21
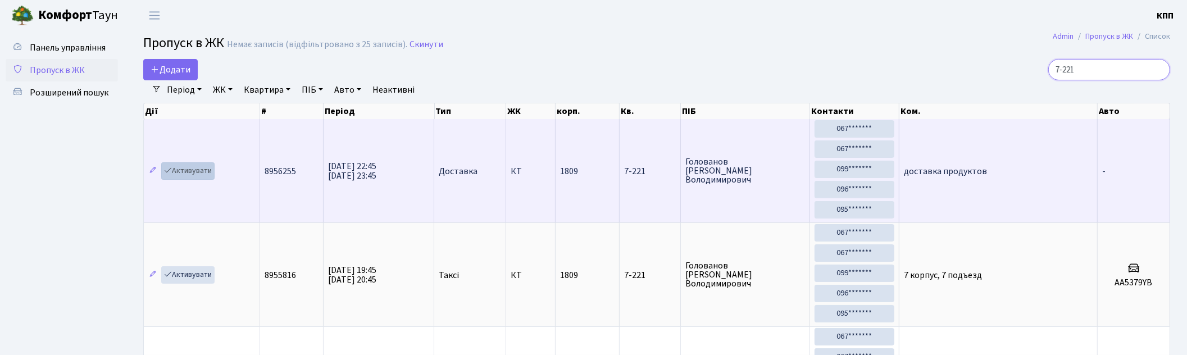
type input "7-221"
click at [194, 174] on link "Активувати" at bounding box center [187, 170] width 53 height 17
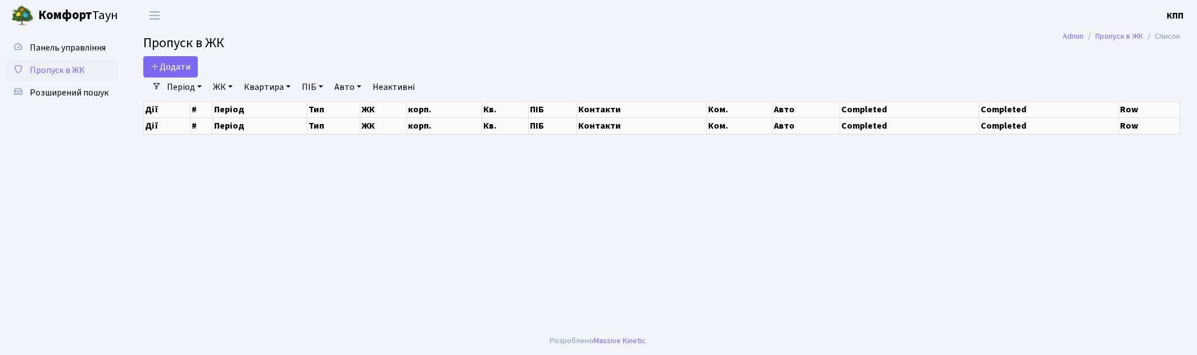
select select "25"
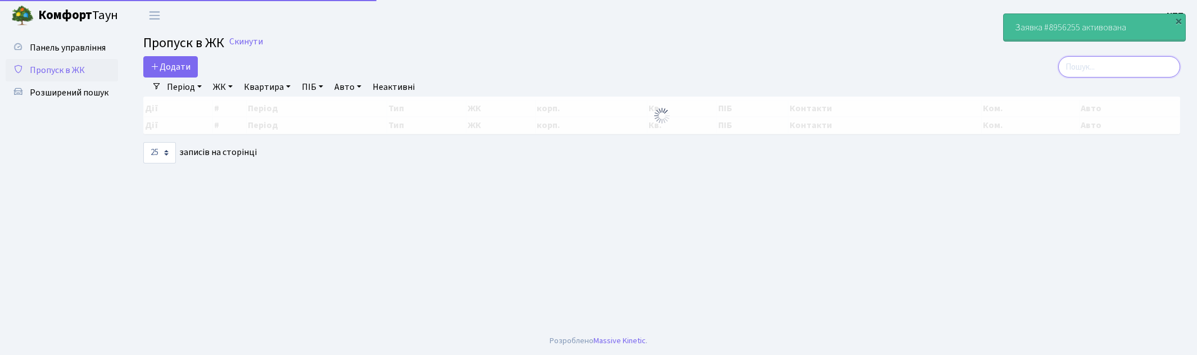
click at [1098, 71] on input "search" at bounding box center [1119, 66] width 122 height 21
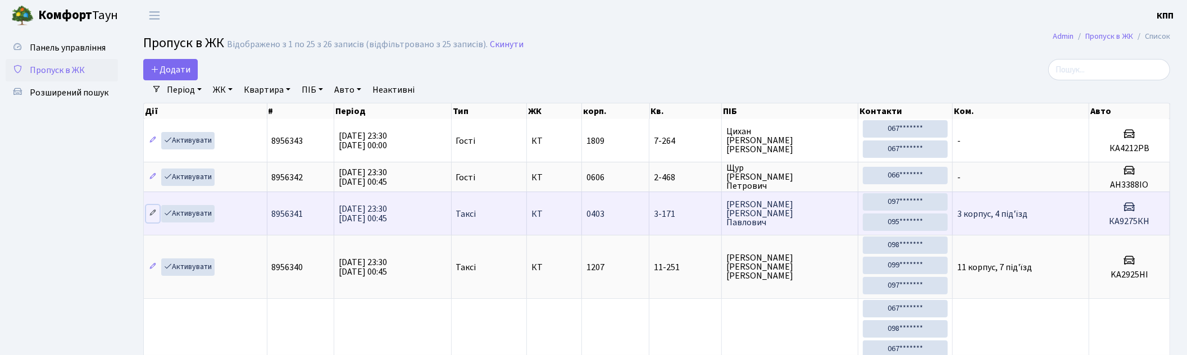
click at [153, 211] on icon at bounding box center [153, 213] width 8 height 8
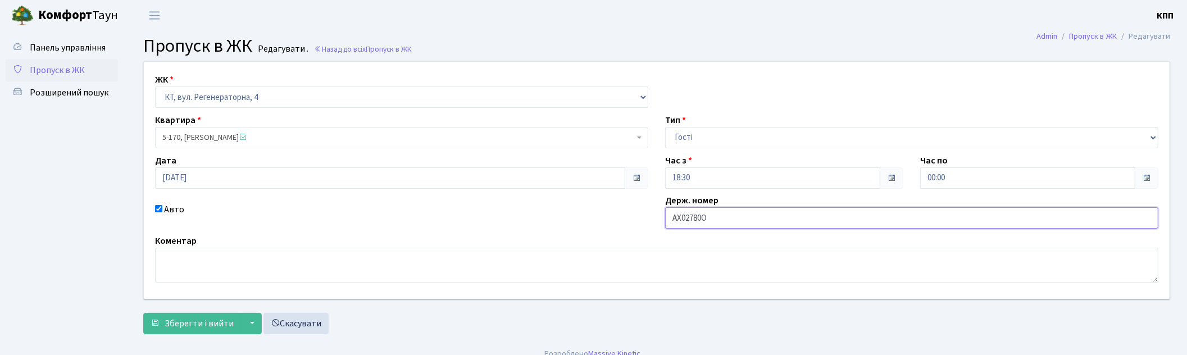
click at [703, 224] on input "АХ02780О" at bounding box center [911, 217] width 493 height 21
type input "АХ0278ОА"
click at [166, 319] on span "Зберегти і вийти" at bounding box center [199, 323] width 69 height 12
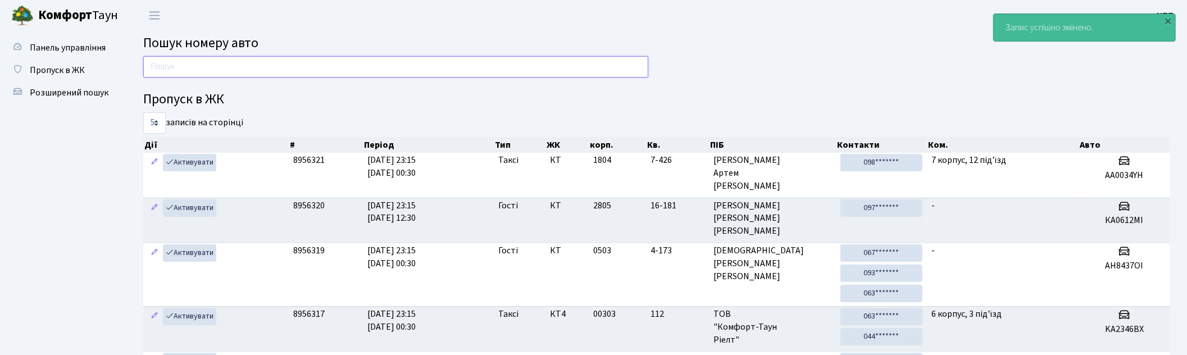
click at [247, 64] on input "text" at bounding box center [395, 66] width 505 height 21
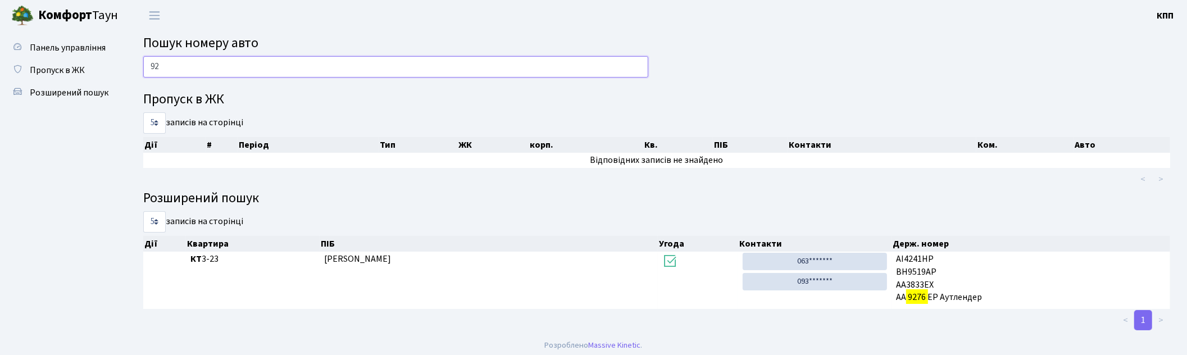
type input "9"
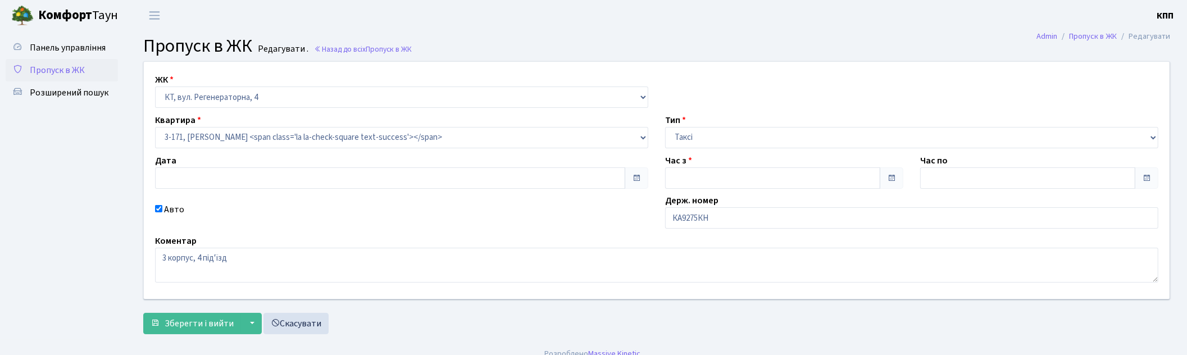
type input "[DATE]"
type input "23:30"
type input "00:45"
checkbox input "true"
click at [699, 222] on input "КА9275КН" at bounding box center [911, 217] width 493 height 21
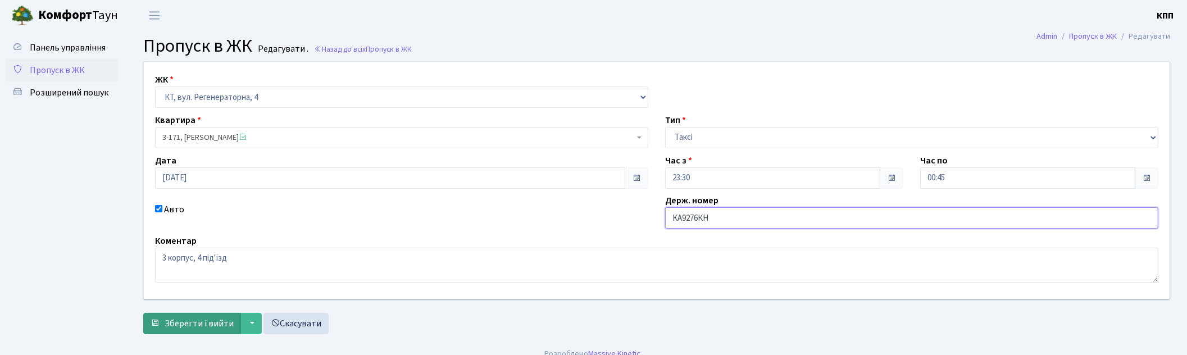
type input "КА9276КН"
click at [178, 319] on span "Зберегти і вийти" at bounding box center [199, 323] width 69 height 12
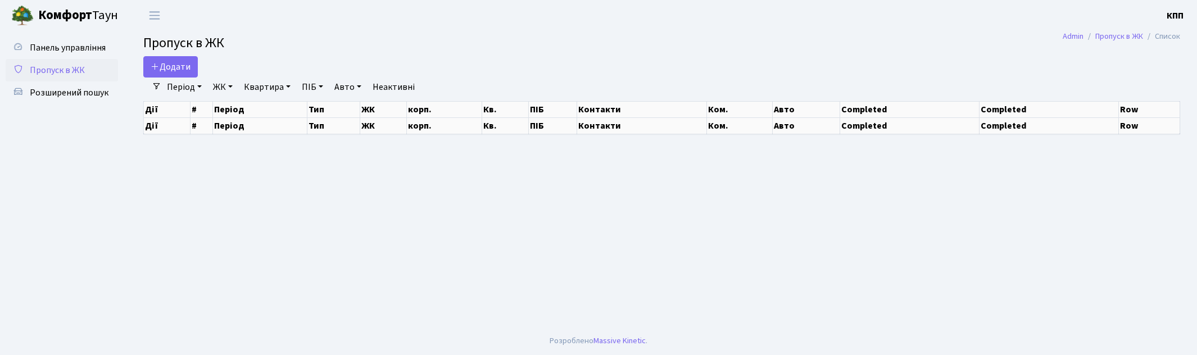
select select "25"
